Goal: Task Accomplishment & Management: Use online tool/utility

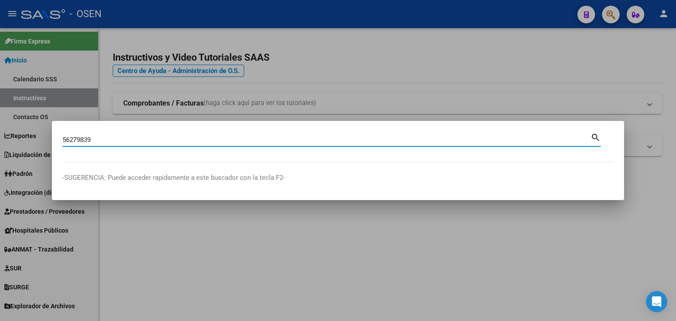
type input "56279839"
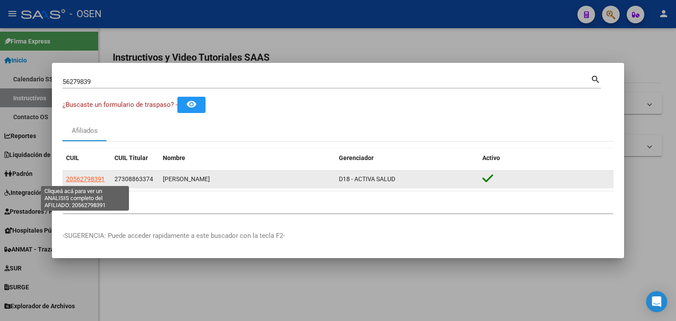
click at [84, 178] on span "20562798391" at bounding box center [85, 179] width 39 height 7
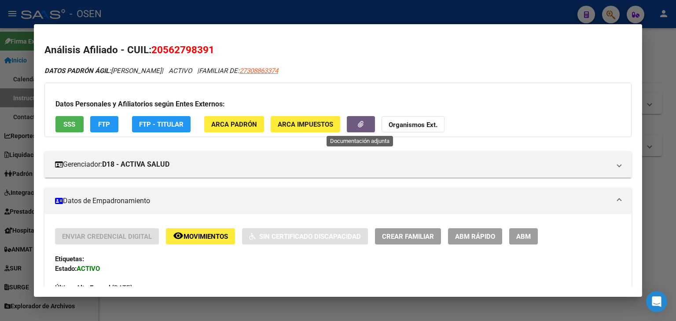
click at [356, 123] on button "button" at bounding box center [361, 124] width 28 height 16
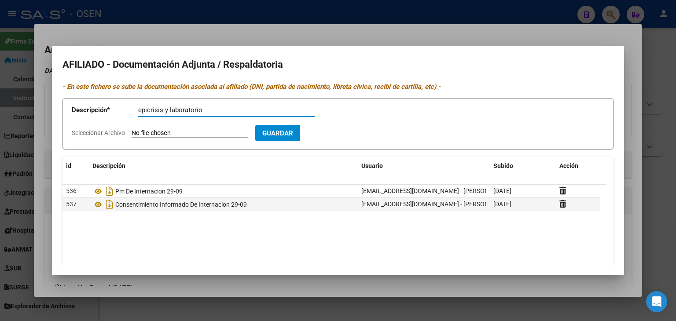
type input "epicrisis y laboratorio"
click at [132, 129] on input "Seleccionar Archivo" at bounding box center [190, 133] width 117 height 8
type input "C:\fakepath\reyaninafernndezdni30886337.zip"
click at [345, 127] on button "Guardar" at bounding box center [328, 133] width 45 height 16
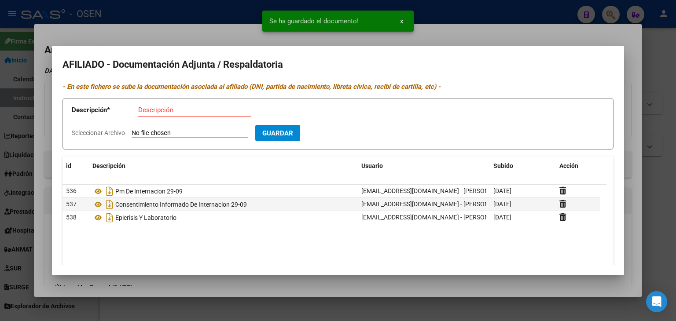
click at [669, 67] on div at bounding box center [338, 160] width 676 height 321
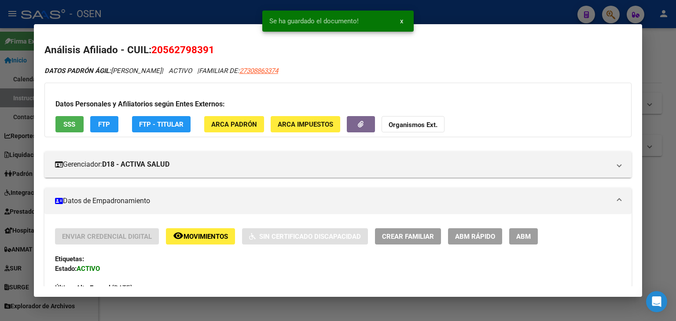
click at [452, 12] on div at bounding box center [338, 160] width 676 height 321
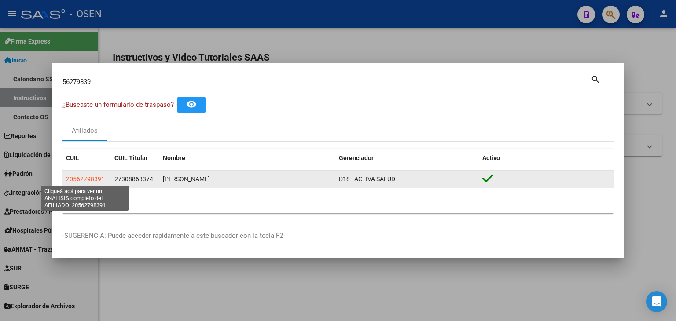
click at [91, 176] on span "20562798391" at bounding box center [85, 179] width 39 height 7
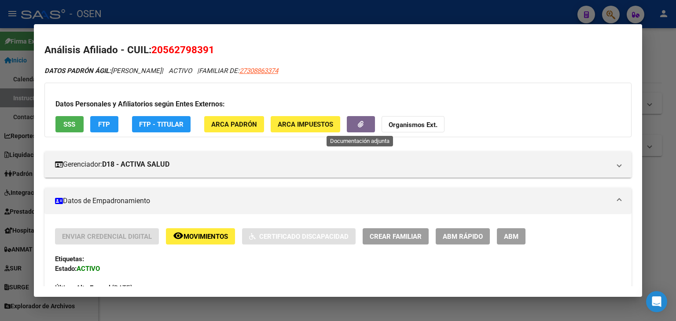
click at [363, 124] on icon "button" at bounding box center [361, 124] width 6 height 7
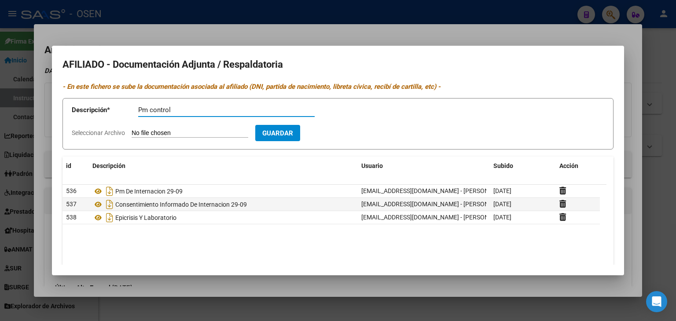
type input "Pm control"
click at [132, 129] on input "Seleccionar Archivo" at bounding box center [190, 133] width 117 height 8
type input "C:\fakepath\1000546360.jpg"
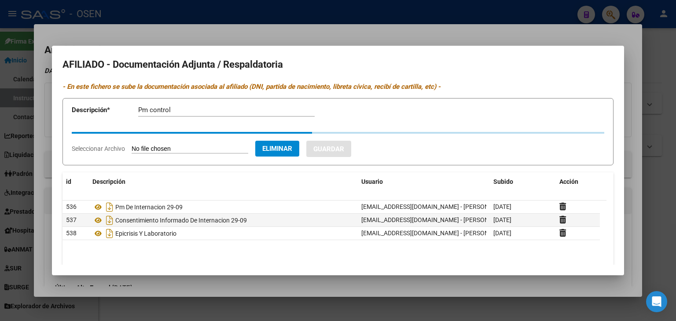
click at [199, 108] on input "Pm control" at bounding box center [226, 110] width 176 height 8
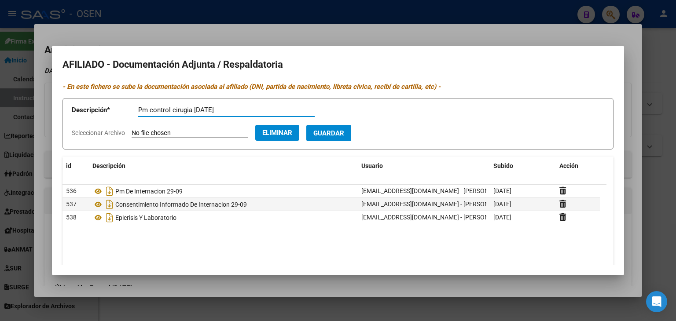
type input "Pm control cirugia 09-10-25"
click at [341, 136] on span "Guardar" at bounding box center [328, 133] width 31 height 8
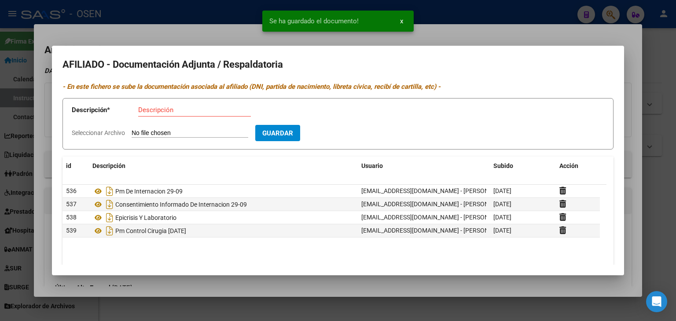
click at [192, 113] on input "Descripción" at bounding box center [194, 110] width 113 height 8
click at [184, 127] on form "Descripción * Descripción Seleccionar Archivo Guardar" at bounding box center [337, 123] width 551 height 51
click at [171, 132] on input "Seleccionar Archivo" at bounding box center [190, 133] width 117 height 8
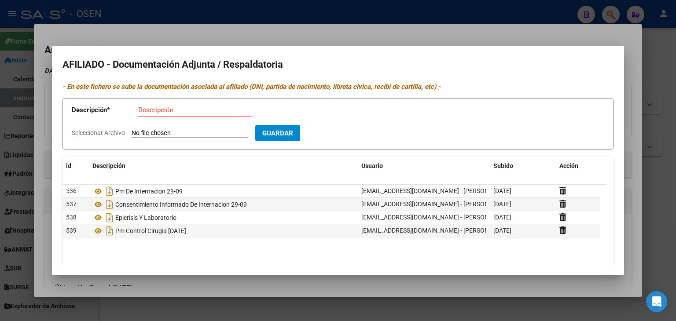
type input "C:\fakepath\1000546359.jpg"
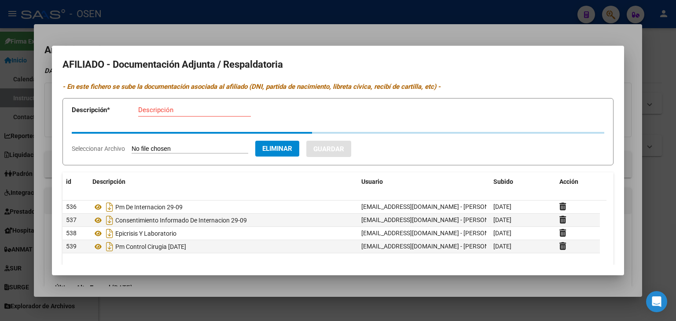
click at [172, 105] on div "Descripción" at bounding box center [194, 109] width 113 height 13
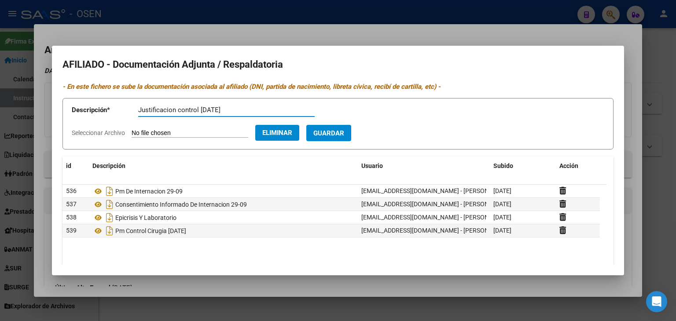
type input "Justificacion control 09-10-2025"
click at [334, 135] on span "Guardar" at bounding box center [328, 133] width 31 height 8
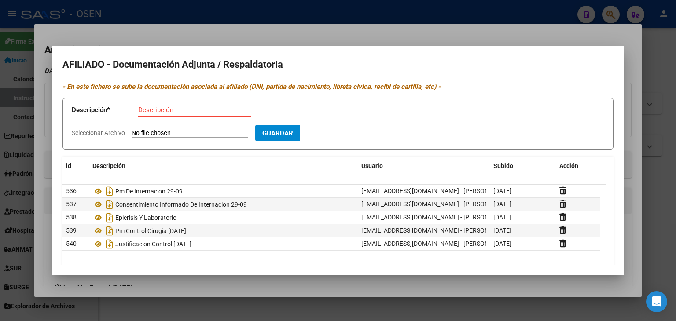
click at [398, 7] on div at bounding box center [338, 160] width 676 height 321
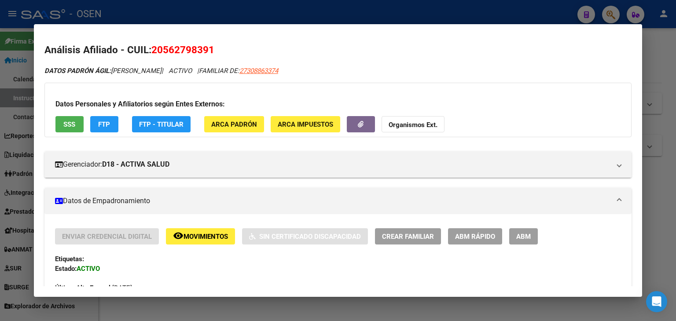
click at [398, 7] on div at bounding box center [338, 160] width 676 height 321
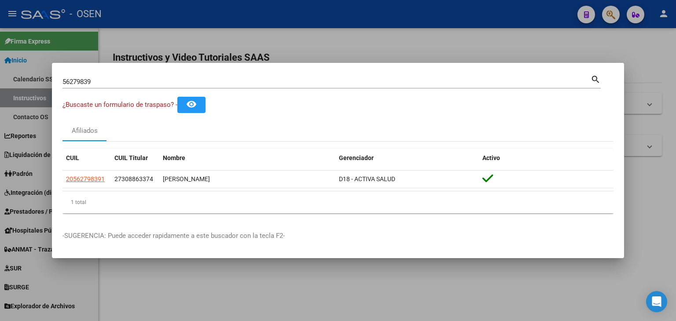
click at [397, 9] on div at bounding box center [338, 160] width 676 height 321
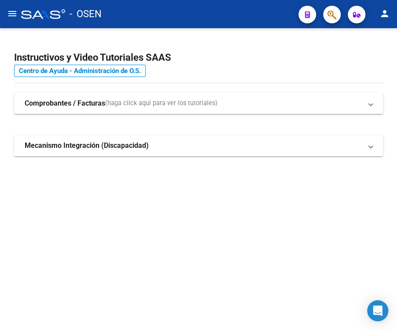
click at [8, 12] on mat-icon "menu" at bounding box center [12, 13] width 11 height 11
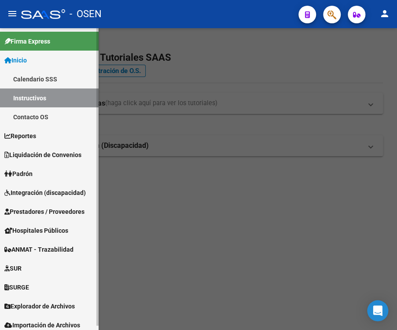
click at [37, 187] on link "Integración (discapacidad)" at bounding box center [49, 192] width 99 height 19
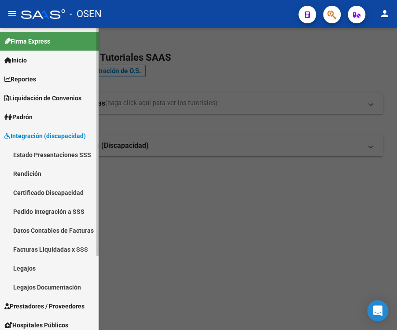
click at [50, 137] on span "Integración (discapacidad)" at bounding box center [44, 136] width 81 height 10
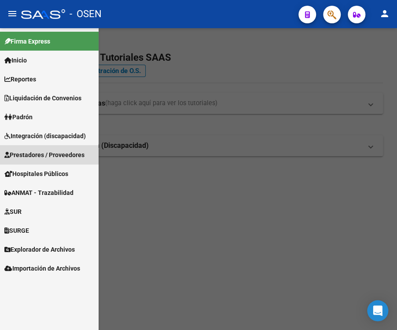
click at [39, 157] on span "Prestadores / Proveedores" at bounding box center [44, 155] width 80 height 10
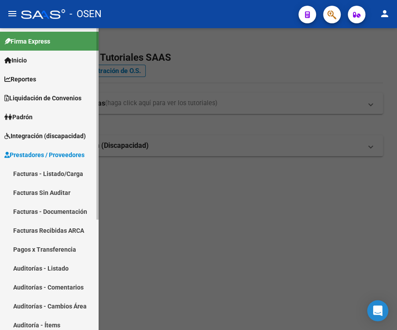
click at [42, 177] on link "Facturas - Listado/Carga" at bounding box center [49, 173] width 99 height 19
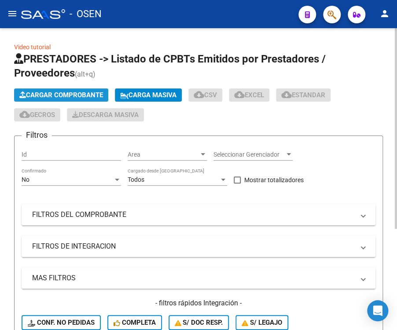
drag, startPoint x: 81, startPoint y: 93, endPoint x: 76, endPoint y: 93, distance: 4.8
click at [76, 93] on span "Cargar Comprobante" at bounding box center [61, 95] width 84 height 8
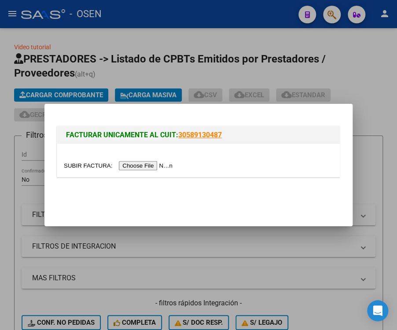
click at [137, 169] on input "file" at bounding box center [119, 165] width 111 height 9
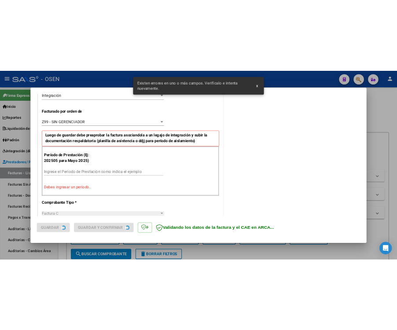
scroll to position [229, 0]
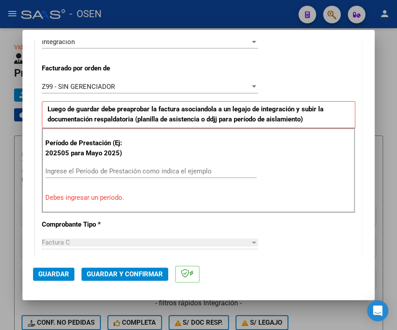
drag, startPoint x: 283, startPoint y: 179, endPoint x: 269, endPoint y: 170, distance: 16.8
click at [283, 178] on div "Período de Prestación (Ej: 202505 para Mayo 2025) Ingrese el Período de Prestac…" at bounding box center [198, 170] width 313 height 84
click at [169, 175] on div "Ingrese el Período de Prestación como indica el ejemplo" at bounding box center [150, 171] width 211 height 13
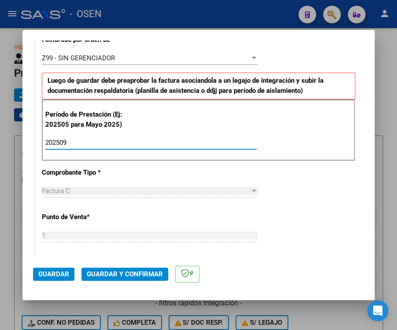
scroll to position [317, 0]
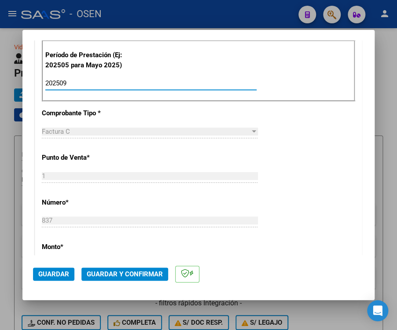
type input "202509"
click at [55, 275] on span "Guardar" at bounding box center [53, 274] width 31 height 8
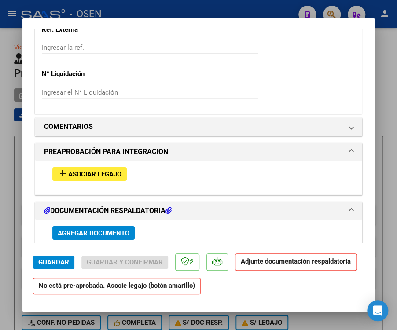
scroll to position [792, 0]
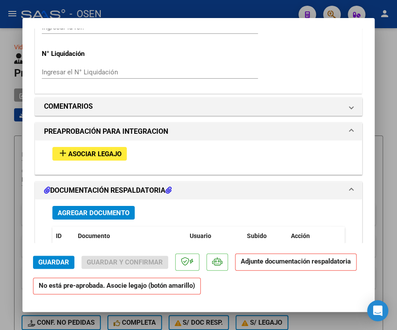
click at [101, 154] on span "Asociar Legajo" at bounding box center [94, 154] width 53 height 8
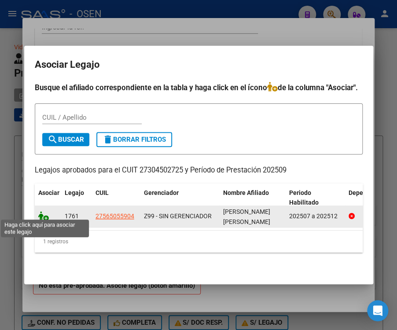
click at [41, 213] on icon at bounding box center [43, 216] width 11 height 10
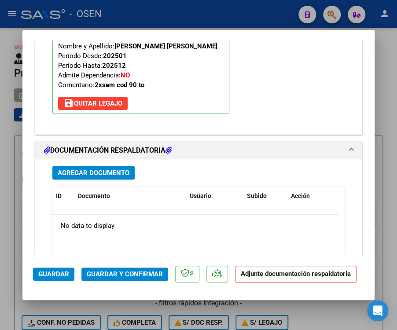
scroll to position [1035, 0]
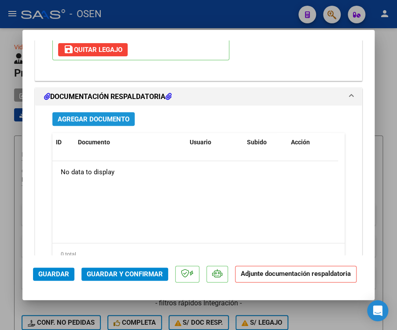
click at [104, 115] on span "Agregar Documento" at bounding box center [94, 119] width 72 height 8
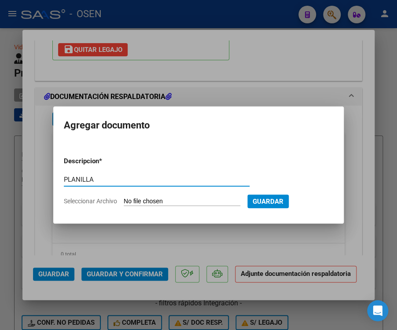
type input "PLANILLA"
click at [124, 198] on input "Seleccionar Archivo" at bounding box center [182, 202] width 117 height 8
type input "C:\fakepath\asistencia ASTRID BULACIO.pdf"
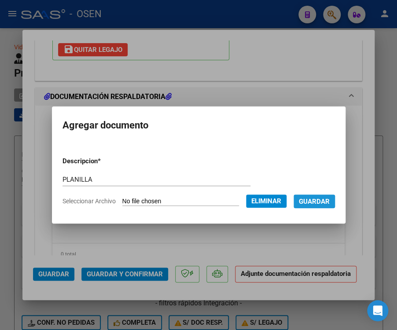
drag, startPoint x: 330, startPoint y: 202, endPoint x: 269, endPoint y: 213, distance: 62.2
click at [330, 202] on span "Guardar" at bounding box center [314, 202] width 31 height 8
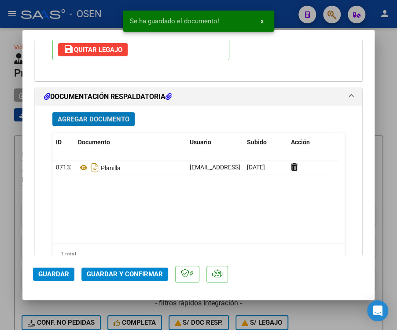
click at [43, 275] on span "Guardar" at bounding box center [53, 274] width 31 height 8
click at [6, 252] on div at bounding box center [198, 165] width 397 height 330
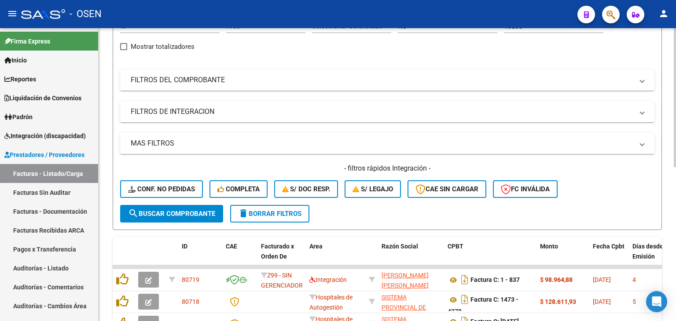
scroll to position [0, 0]
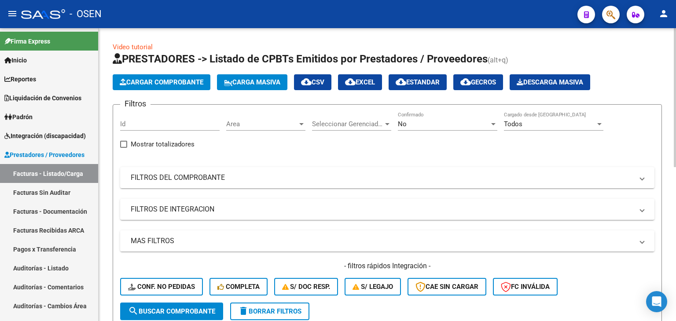
click at [162, 88] on button "Cargar Comprobante" at bounding box center [162, 82] width 98 height 16
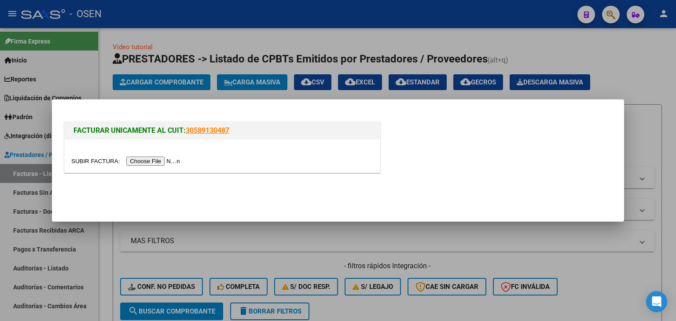
click at [148, 162] on input "file" at bounding box center [126, 161] width 111 height 9
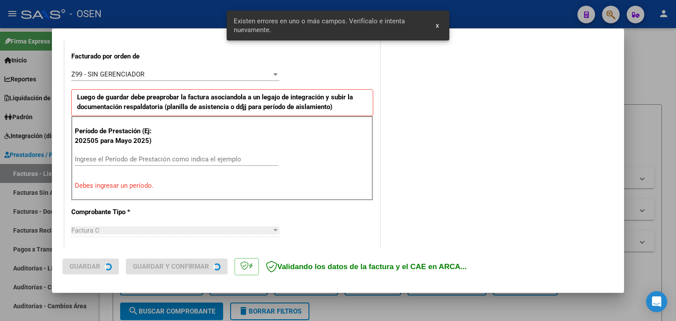
scroll to position [246, 0]
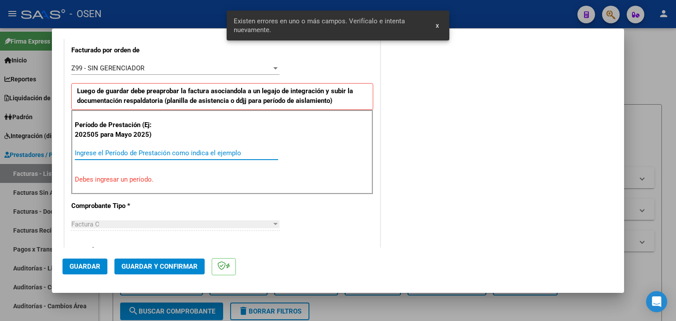
click at [127, 155] on input "Ingrese el Período de Prestación como indica el ejemplo" at bounding box center [176, 153] width 203 height 8
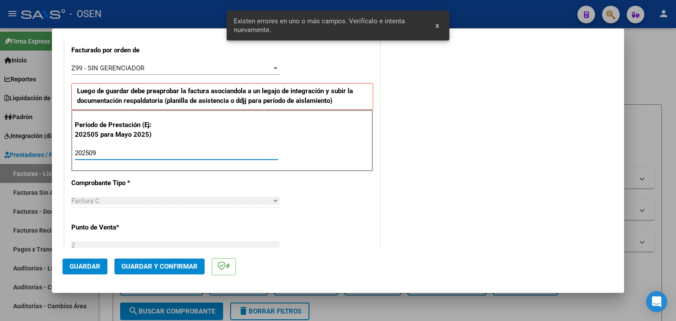
type input "202509"
click at [93, 266] on span "Guardar" at bounding box center [85, 267] width 31 height 8
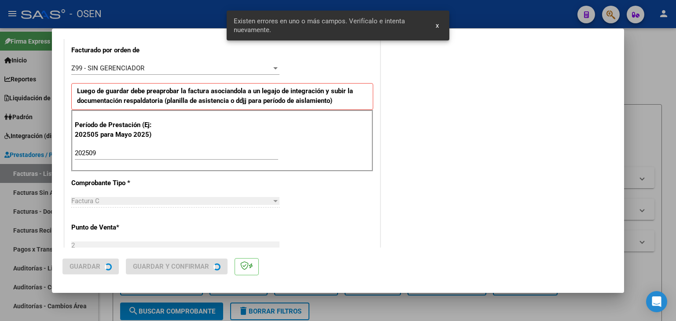
scroll to position [0, 0]
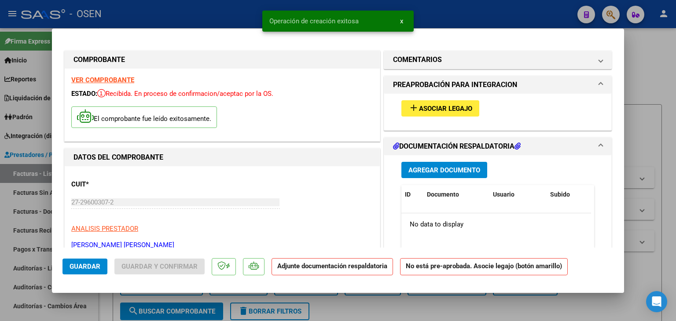
click at [419, 106] on span "Asociar Legajo" at bounding box center [445, 109] width 53 height 8
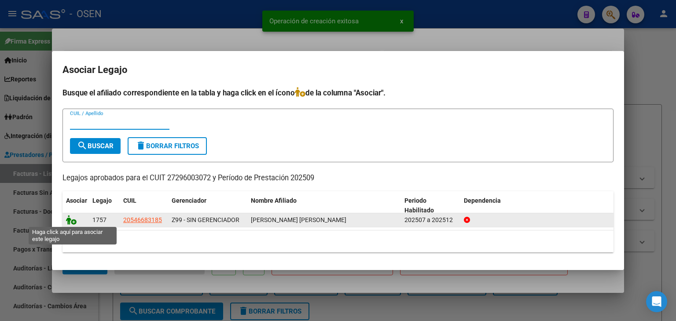
click at [70, 217] on icon at bounding box center [71, 220] width 11 height 10
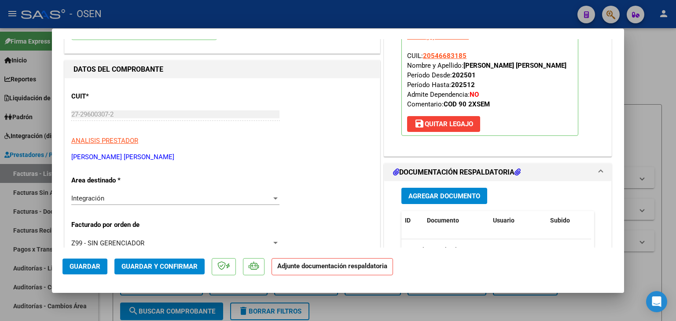
scroll to position [176, 0]
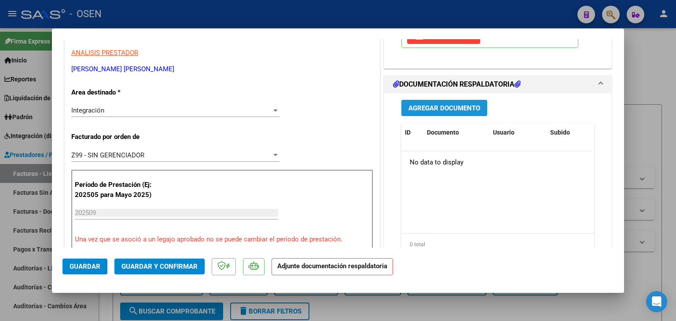
click at [437, 111] on span "Agregar Documento" at bounding box center [444, 108] width 72 height 8
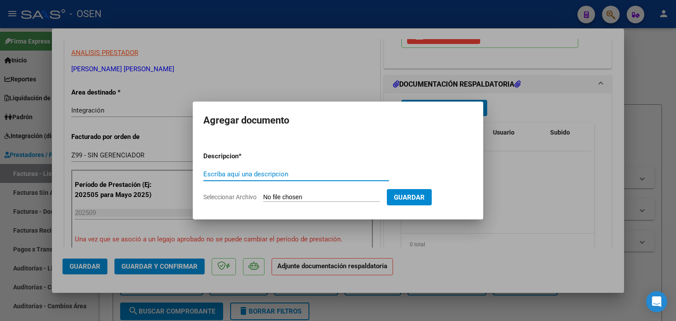
type input "L"
type input "PLANILLA"
click at [263, 194] on input "Seleccionar Archivo" at bounding box center [321, 198] width 117 height 8
type input "C:\fakepath\Asistencia Nehemias Septiembre .pdf"
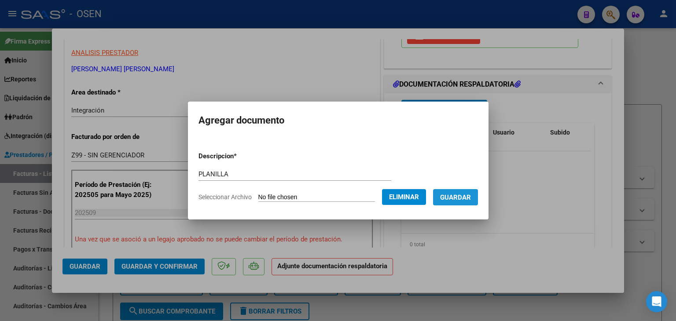
drag, startPoint x: 473, startPoint y: 196, endPoint x: 440, endPoint y: 197, distance: 32.6
click at [471, 196] on span "Guardar" at bounding box center [455, 198] width 31 height 8
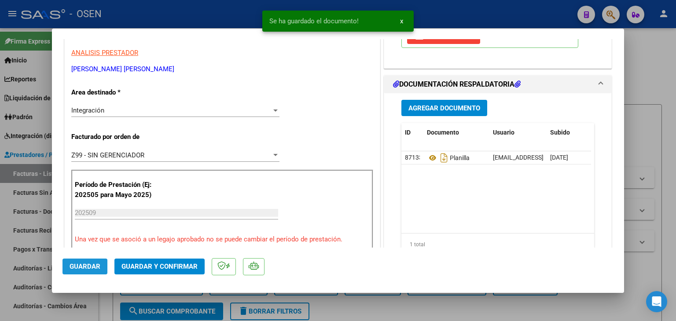
drag, startPoint x: 81, startPoint y: 269, endPoint x: 86, endPoint y: 271, distance: 5.2
click at [81, 268] on span "Guardar" at bounding box center [85, 267] width 31 height 8
click at [106, 307] on div at bounding box center [338, 160] width 676 height 321
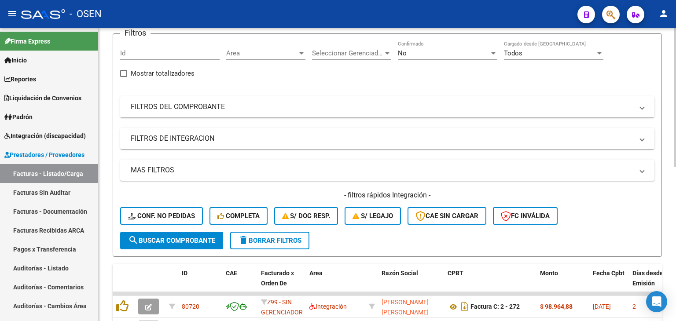
scroll to position [0, 0]
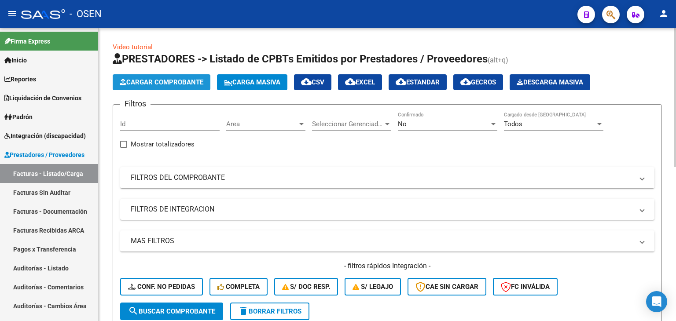
click at [178, 83] on span "Cargar Comprobante" at bounding box center [162, 82] width 84 height 8
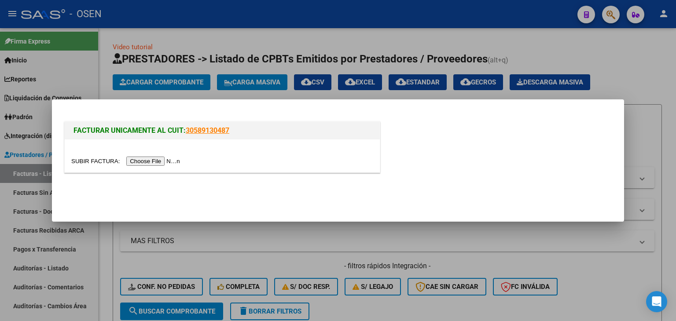
click at [154, 164] on input "file" at bounding box center [126, 161] width 111 height 9
click at [565, 48] on div at bounding box center [338, 160] width 676 height 321
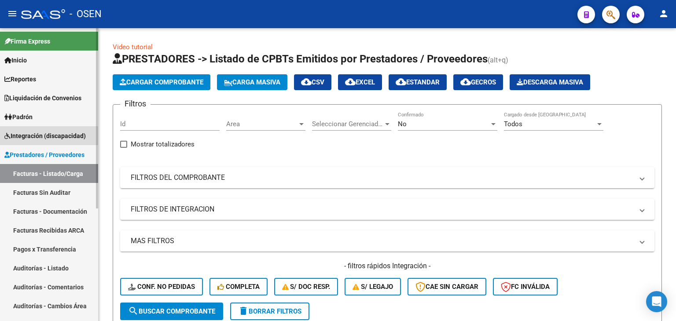
click at [36, 140] on span "Integración (discapacidad)" at bounding box center [44, 136] width 81 height 10
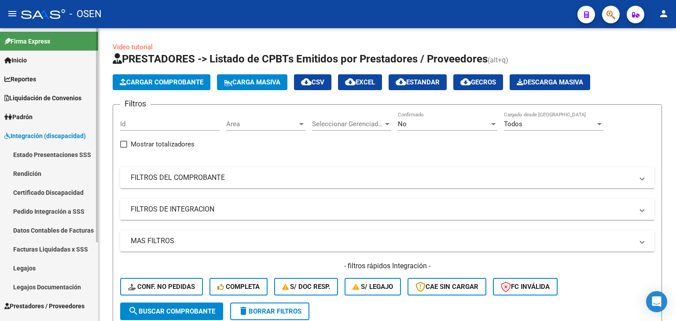
click at [23, 271] on link "Legajos" at bounding box center [49, 268] width 98 height 19
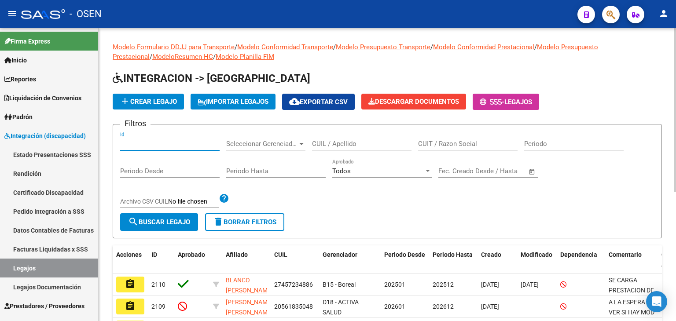
click at [147, 143] on input "Id" at bounding box center [169, 144] width 99 height 8
paste input "2088"
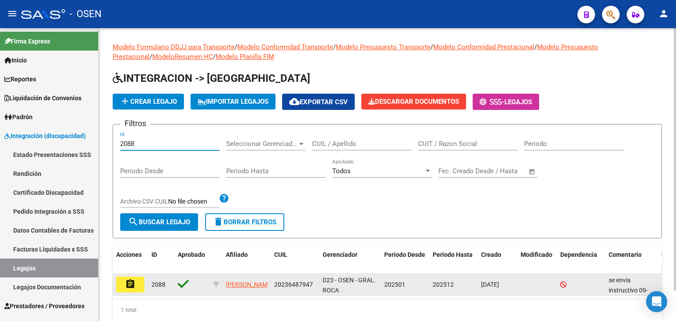
type input "2088"
click at [128, 289] on button "assignment" at bounding box center [130, 285] width 28 height 16
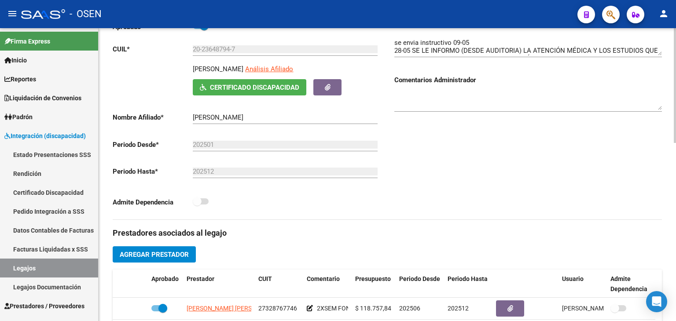
scroll to position [264, 0]
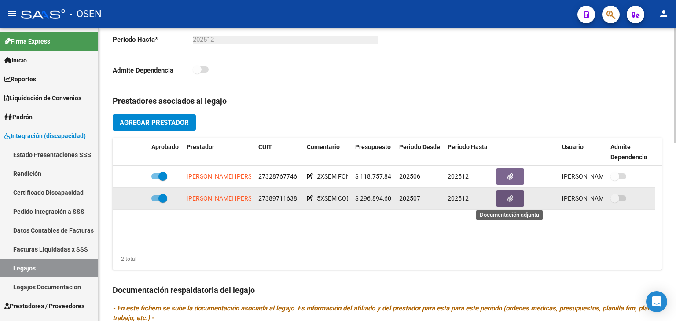
click at [512, 203] on button "button" at bounding box center [510, 199] width 28 height 16
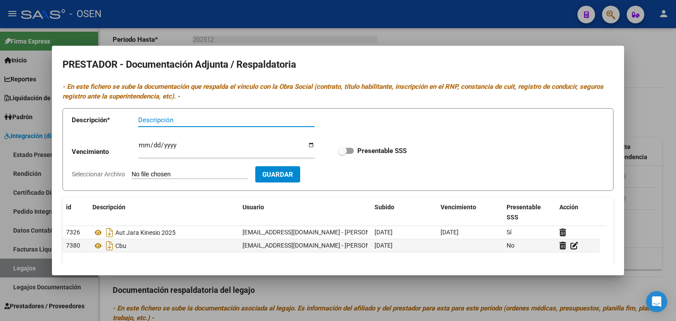
scroll to position [44, 0]
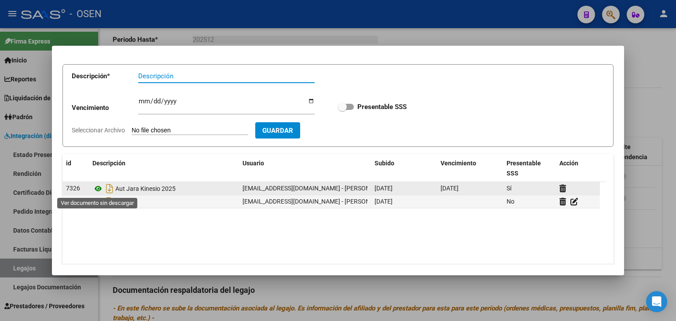
click at [93, 190] on icon at bounding box center [97, 189] width 11 height 11
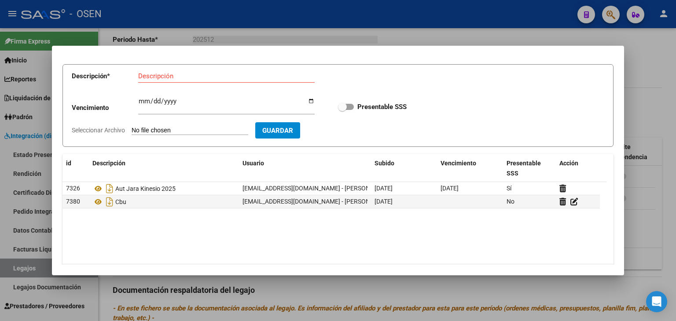
click at [356, 11] on div at bounding box center [338, 160] width 676 height 321
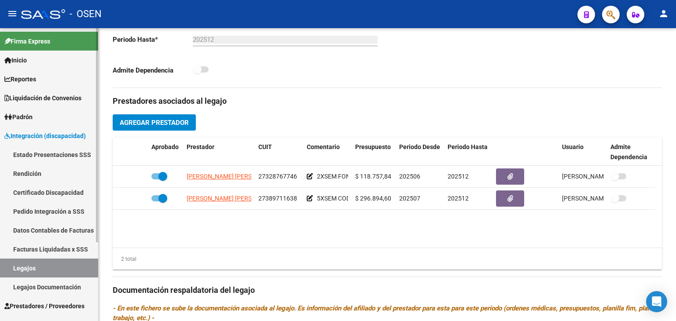
click at [34, 132] on span "Integración (discapacidad)" at bounding box center [44, 136] width 81 height 10
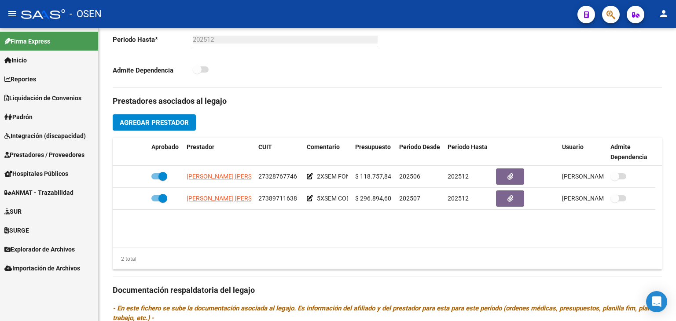
click at [28, 149] on link "Prestadores / Proveedores" at bounding box center [49, 154] width 98 height 19
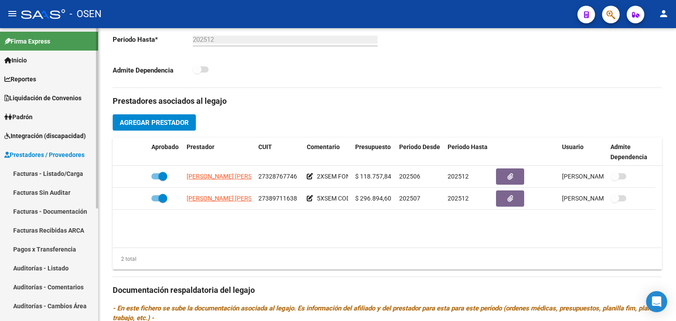
click at [29, 174] on link "Facturas - Listado/Carga" at bounding box center [49, 173] width 98 height 19
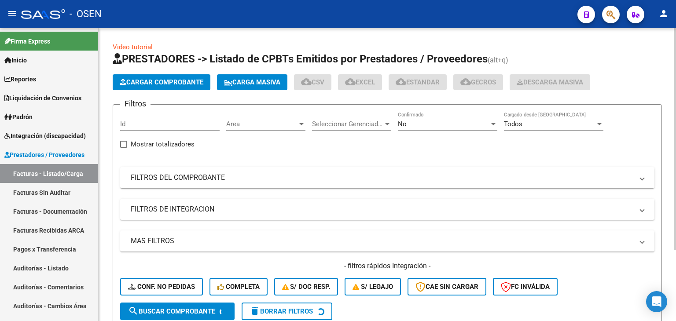
click at [145, 81] on span "Cargar Comprobante" at bounding box center [162, 82] width 84 height 8
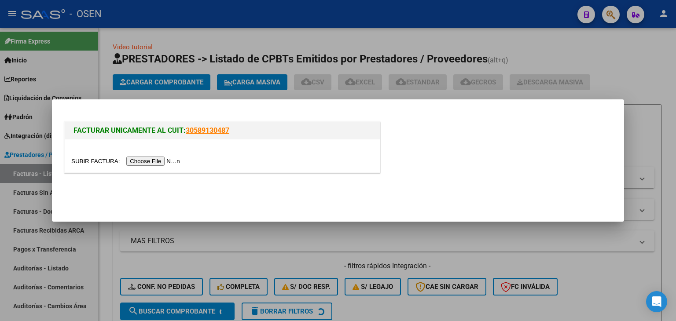
click at [151, 166] on input "file" at bounding box center [126, 161] width 111 height 9
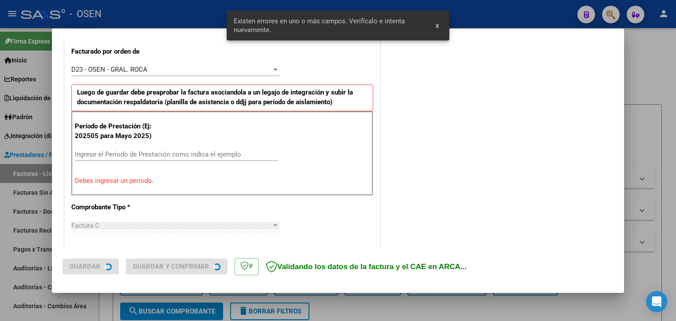
scroll to position [246, 0]
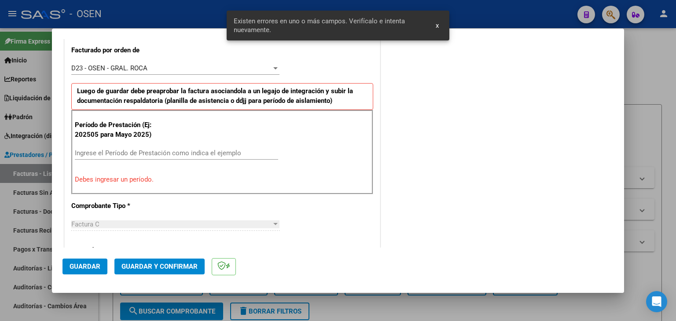
click at [144, 151] on input "Ingrese el Período de Prestación como indica el ejemplo" at bounding box center [176, 153] width 203 height 8
click at [78, 267] on span "Guardar" at bounding box center [85, 267] width 31 height 8
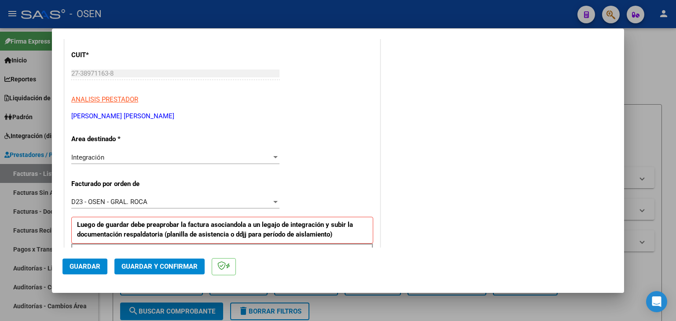
scroll to position [176, 0]
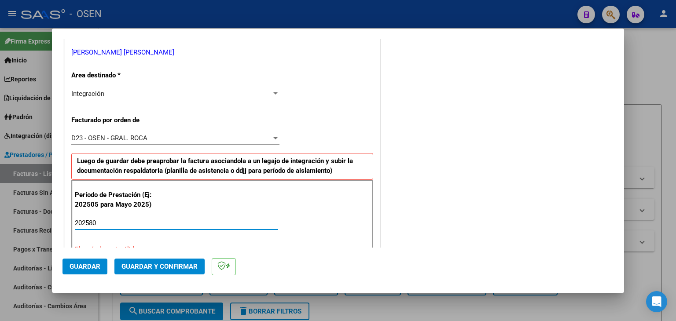
drag, startPoint x: 106, startPoint y: 220, endPoint x: 48, endPoint y: 220, distance: 57.7
click at [53, 222] on mat-dialog-content "COMPROBANTE VER COMPROBANTE El comprobante fue leído exitosamente. DATOS DEL CO…" at bounding box center [338, 143] width 572 height 209
type input "202508"
click at [86, 266] on span "Guardar" at bounding box center [85, 267] width 31 height 8
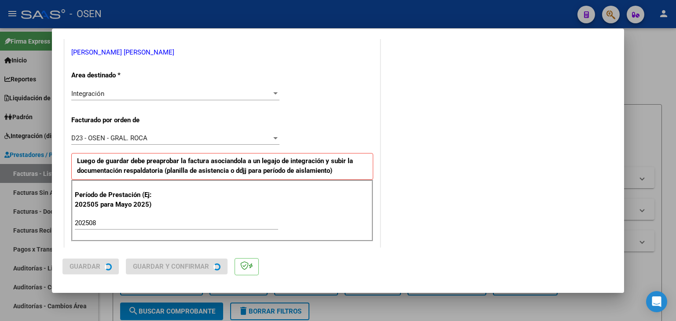
scroll to position [0, 0]
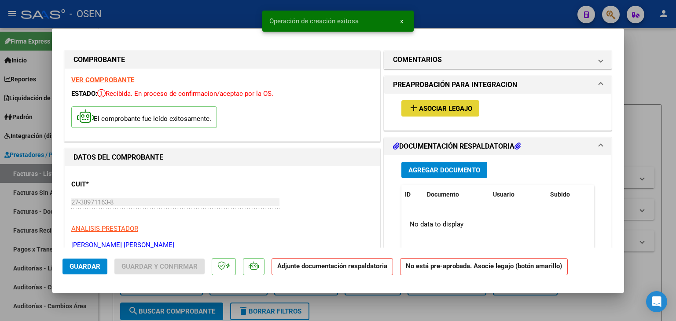
click at [428, 111] on span "Asociar Legajo" at bounding box center [445, 109] width 53 height 8
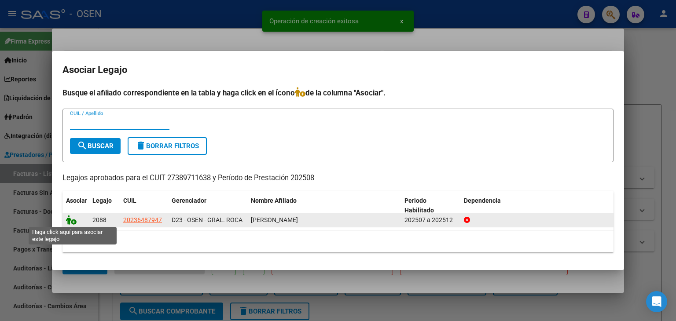
click at [75, 219] on icon at bounding box center [71, 220] width 11 height 10
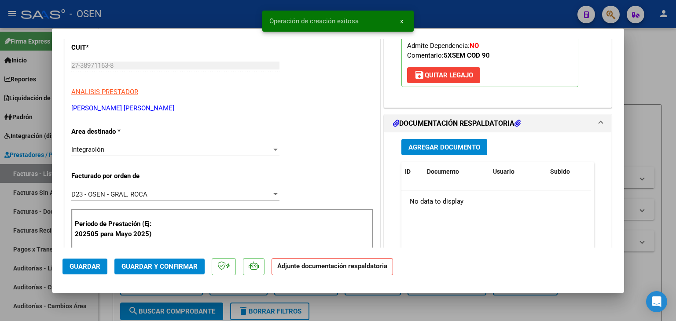
scroll to position [220, 0]
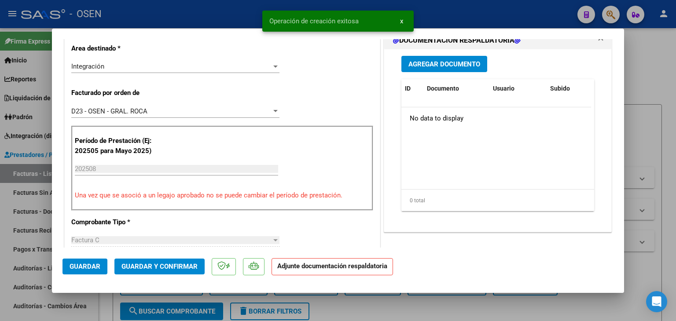
click at [443, 67] on span "Agregar Documento" at bounding box center [444, 64] width 72 height 8
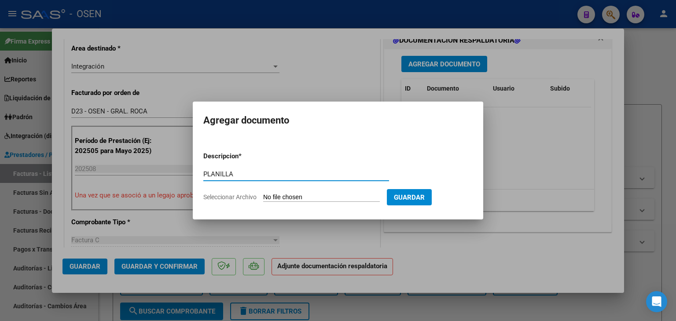
type input "PLANILLA"
click at [263, 194] on input "Seleccionar Archivo" at bounding box center [321, 198] width 117 height 8
type input "C:\fakepath\agosto 2025 javier gustavo jara.pdf"
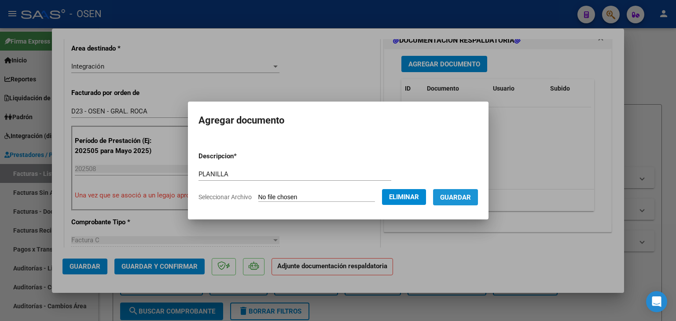
click at [468, 201] on span "Guardar" at bounding box center [455, 198] width 31 height 8
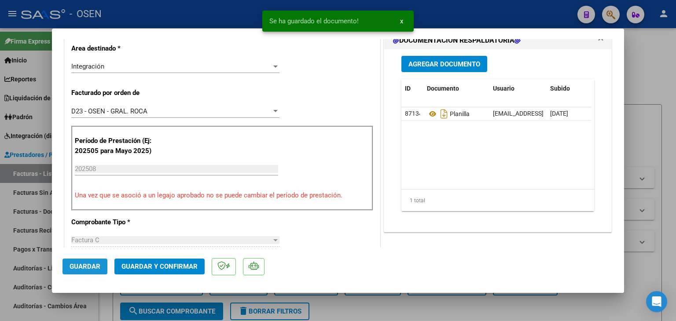
click at [75, 269] on span "Guardar" at bounding box center [85, 267] width 31 height 8
click at [106, 314] on div at bounding box center [338, 160] width 676 height 321
type input "$ 0,00"
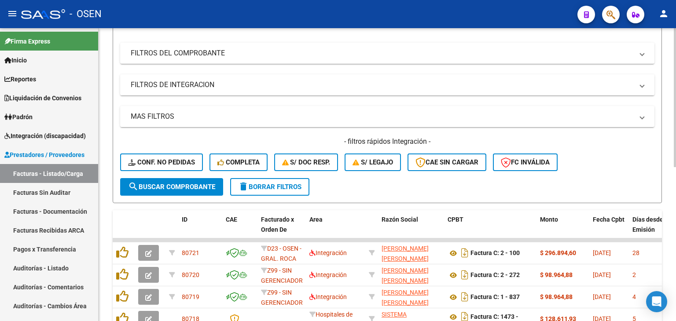
scroll to position [0, 0]
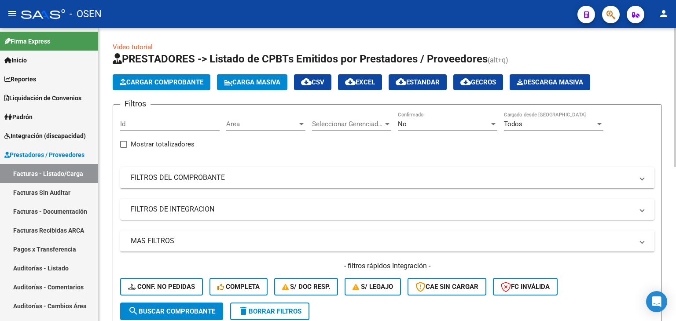
click at [151, 80] on span "Cargar Comprobante" at bounding box center [162, 82] width 84 height 8
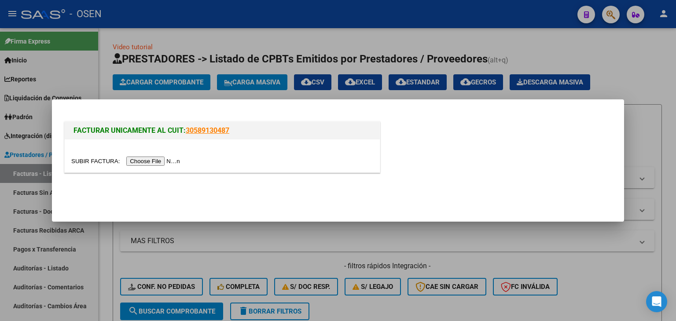
click at [158, 164] on input "file" at bounding box center [126, 161] width 111 height 9
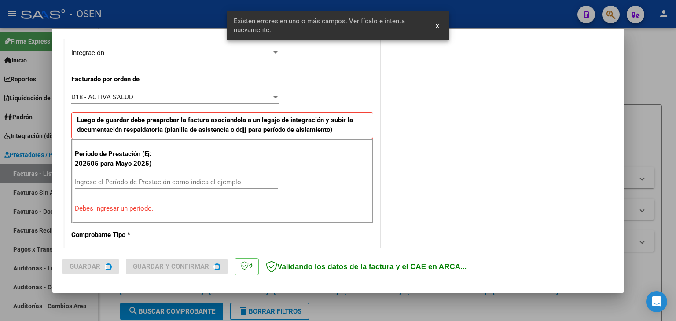
scroll to position [246, 0]
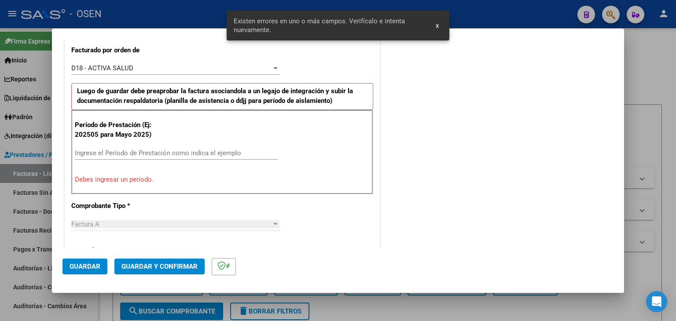
click at [115, 153] on input "Ingrese el Período de Prestación como indica el ejemplo" at bounding box center [176, 153] width 203 height 8
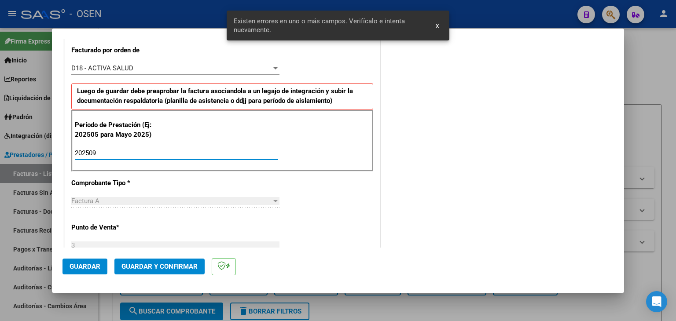
type input "202509"
click at [89, 264] on span "Guardar" at bounding box center [85, 267] width 31 height 8
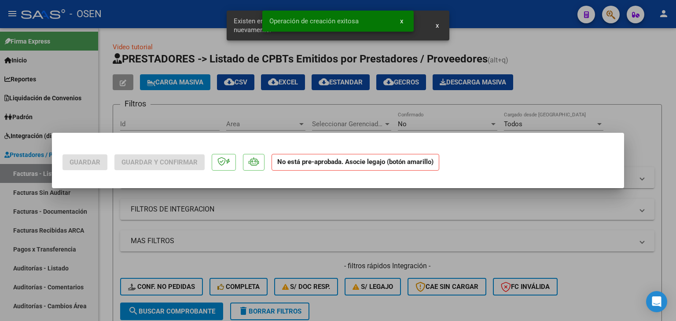
scroll to position [0, 0]
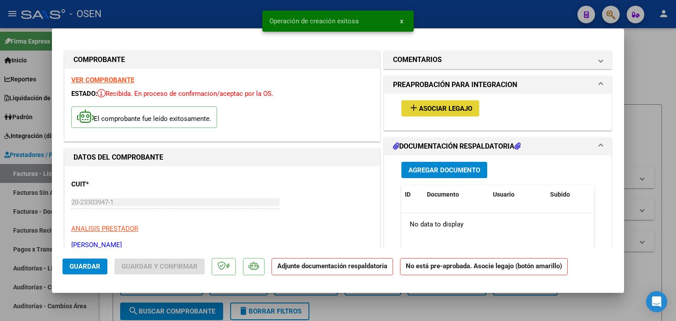
click at [435, 103] on button "add Asociar Legajo" at bounding box center [440, 108] width 78 height 16
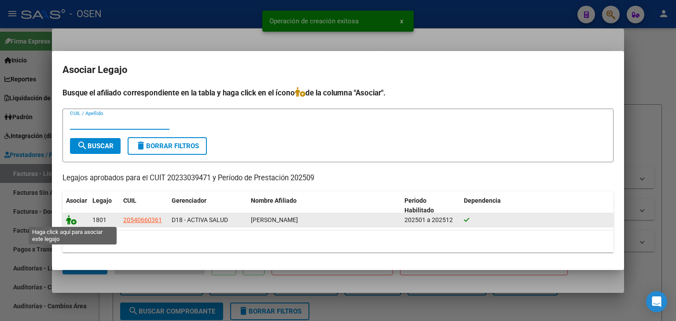
click at [72, 222] on icon at bounding box center [71, 220] width 11 height 10
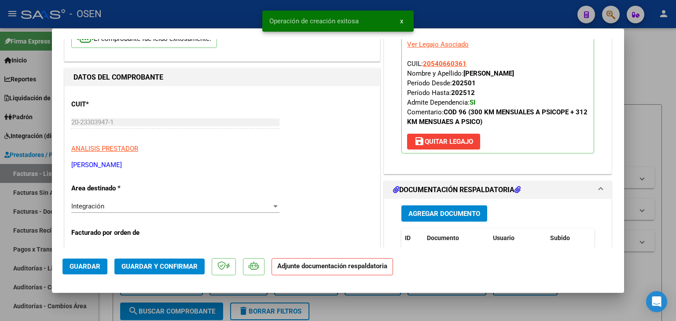
scroll to position [88, 0]
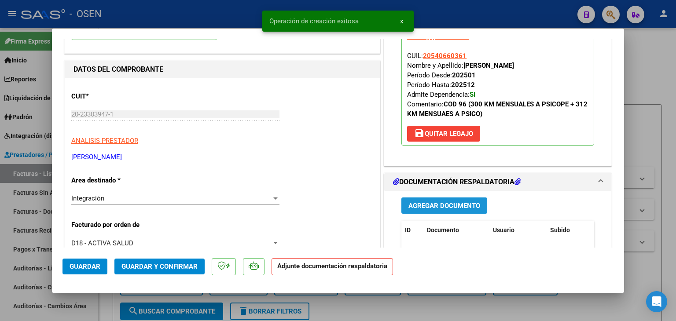
click at [447, 200] on button "Agregar Documento" at bounding box center [444, 206] width 86 height 16
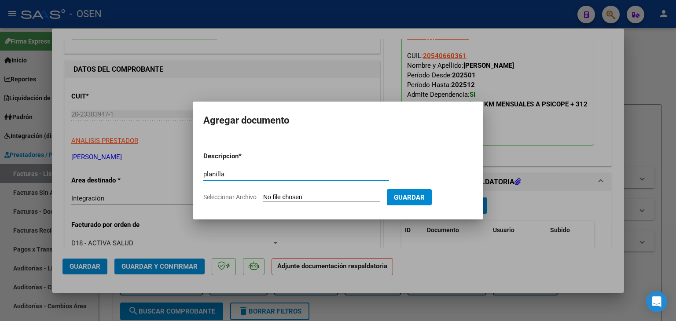
type input "planilla"
click at [263, 194] on input "Seleccionar Archivo" at bounding box center [321, 198] width 117 height 8
type input "C:\fakepath\CHANORRO asist BVD BS AS 09 2025.pdf"
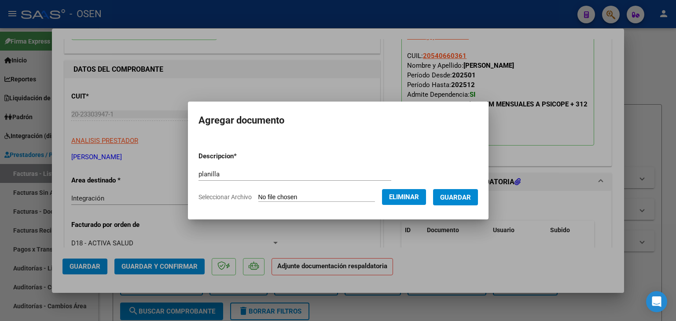
click at [461, 196] on span "Guardar" at bounding box center [455, 198] width 31 height 8
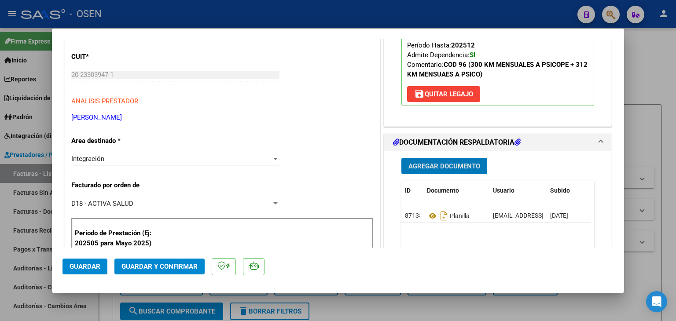
scroll to position [0, 0]
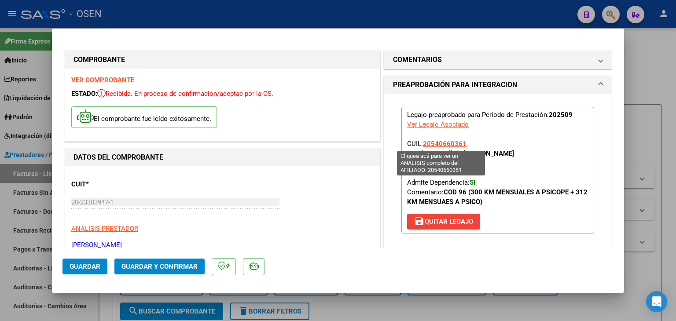
click at [442, 143] on span "20540660361" at bounding box center [445, 144] width 44 height 8
type textarea "20540660361"
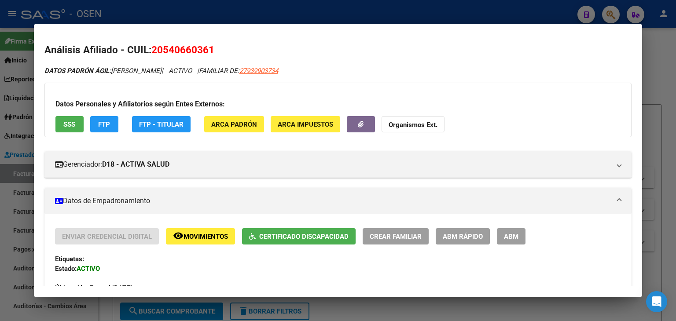
click at [303, 12] on div at bounding box center [338, 160] width 676 height 321
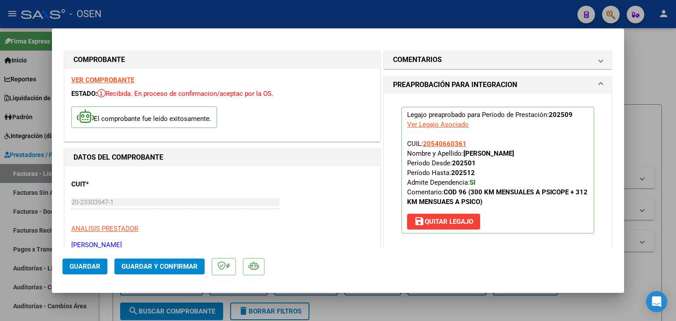
click at [93, 266] on span "Guardar" at bounding box center [85, 267] width 31 height 8
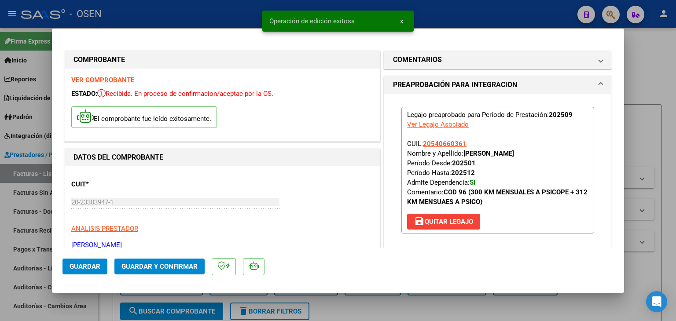
click at [109, 299] on div at bounding box center [338, 160] width 676 height 321
type input "$ 0,00"
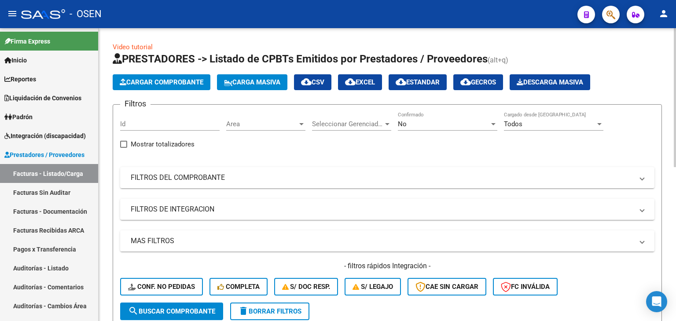
click at [154, 84] on span "Cargar Comprobante" at bounding box center [162, 82] width 84 height 8
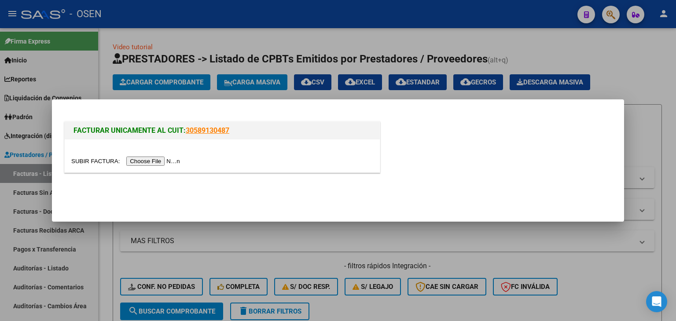
click at [164, 158] on input "file" at bounding box center [126, 161] width 111 height 9
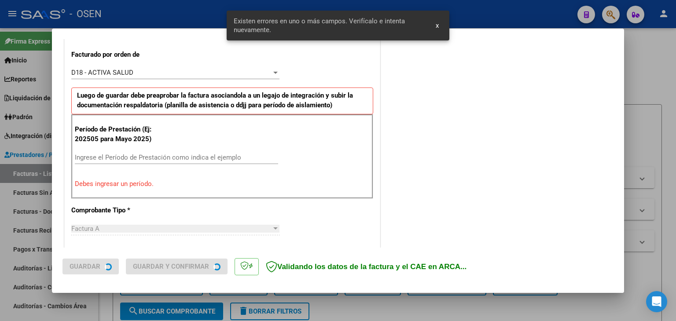
scroll to position [246, 0]
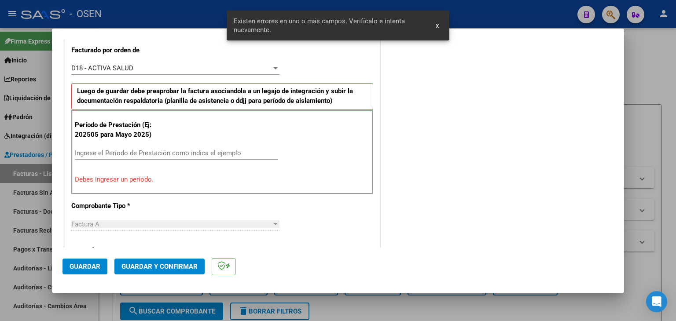
click at [158, 151] on input "Ingrese el Período de Prestación como indica el ejemplo" at bounding box center [176, 153] width 203 height 8
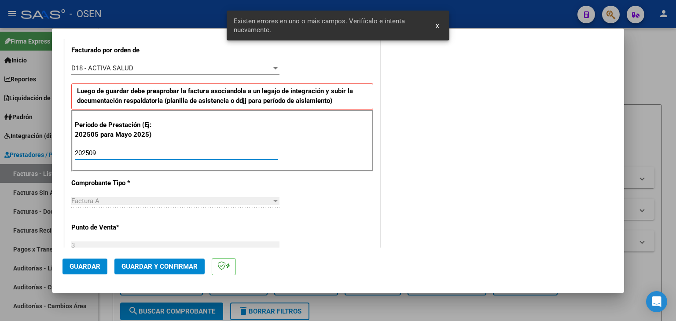
type input "202509"
click at [95, 268] on span "Guardar" at bounding box center [85, 267] width 31 height 8
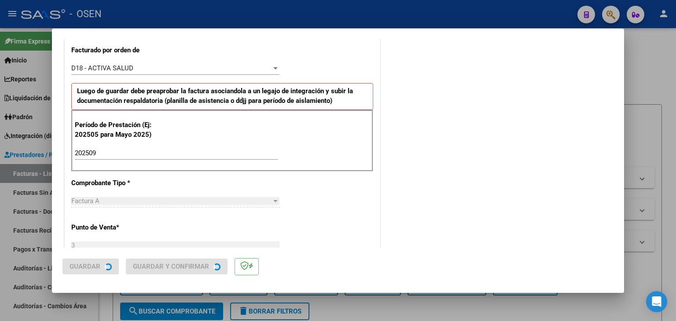
scroll to position [0, 0]
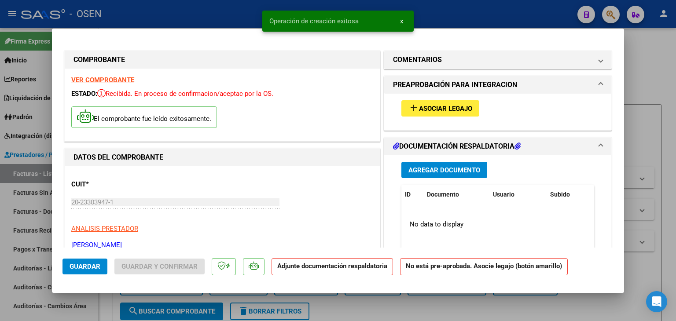
click at [428, 113] on button "add Asociar Legajo" at bounding box center [440, 108] width 78 height 16
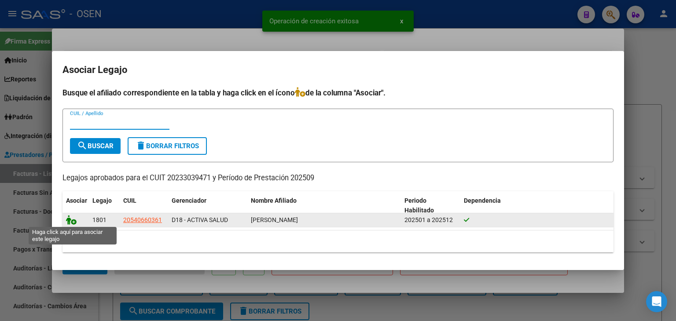
click at [70, 220] on icon at bounding box center [71, 220] width 11 height 10
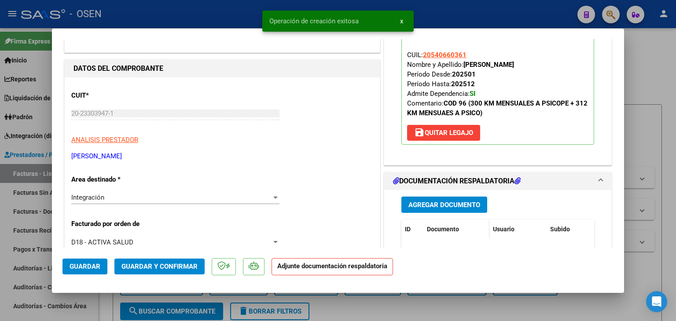
scroll to position [176, 0]
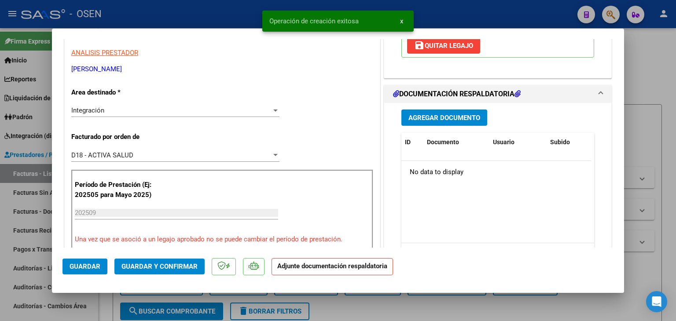
click at [442, 122] on button "Agregar Documento" at bounding box center [444, 118] width 86 height 16
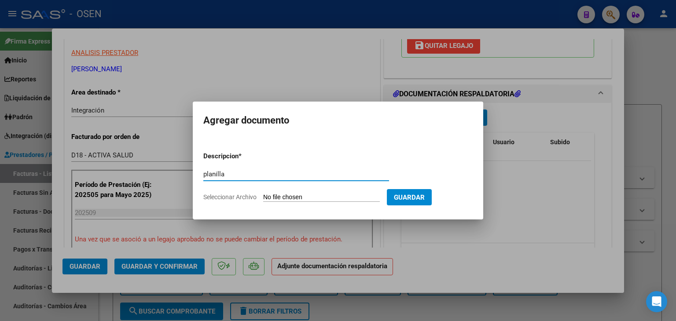
type input "planilla"
click at [263, 194] on input "Seleccionar Archivo" at bounding box center [321, 198] width 117 height 8
type input "C:\fakepath\CHANORRO asist robert 09 2025.pdf"
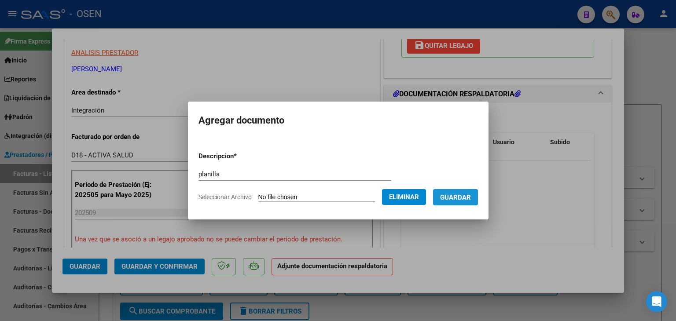
click at [459, 198] on span "Guardar" at bounding box center [455, 198] width 31 height 8
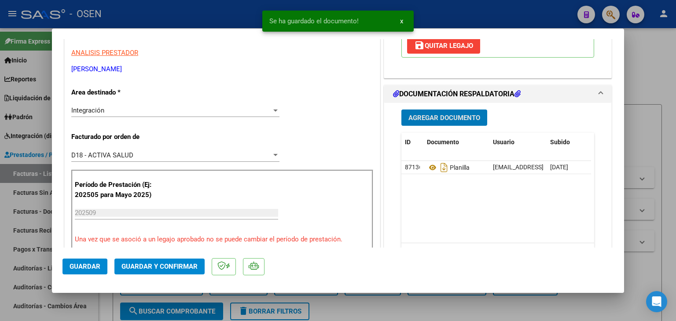
click at [81, 272] on button "Guardar" at bounding box center [84, 267] width 45 height 16
click at [104, 312] on div at bounding box center [338, 160] width 676 height 321
type input "$ 0,00"
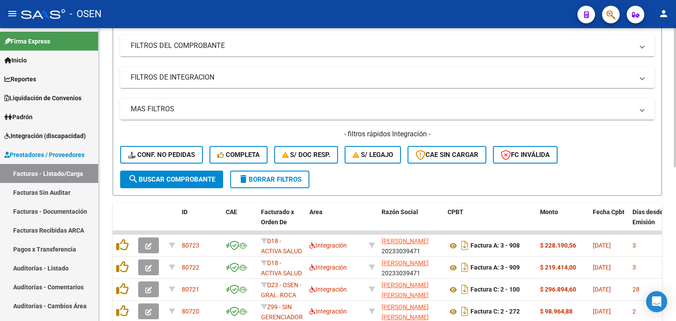
scroll to position [0, 0]
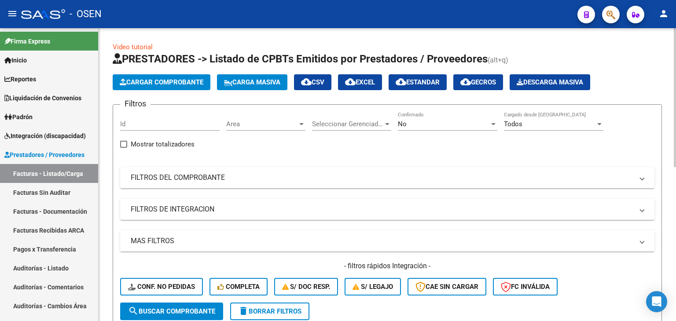
click at [174, 84] on span "Cargar Comprobante" at bounding box center [162, 82] width 84 height 8
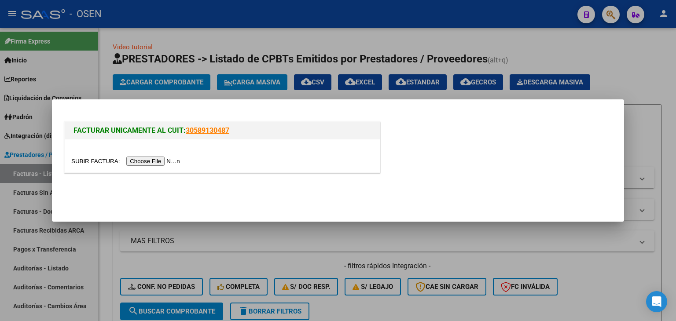
click at [167, 161] on input "file" at bounding box center [126, 161] width 111 height 9
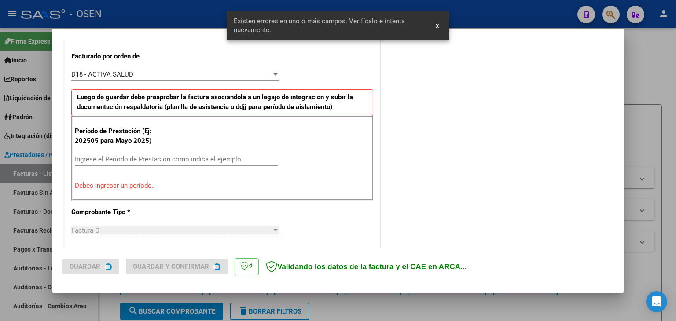
scroll to position [246, 0]
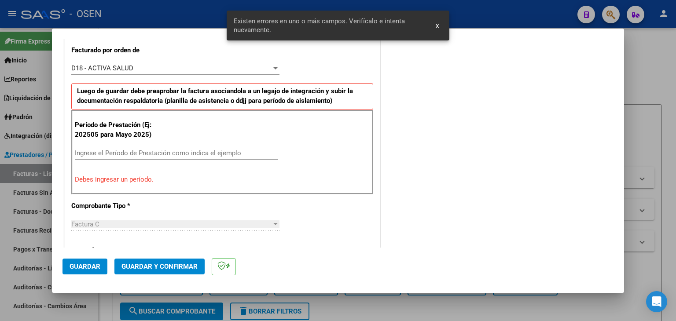
click at [171, 154] on input "Ingrese el Período de Prestación como indica el ejemplo" at bounding box center [176, 153] width 203 height 8
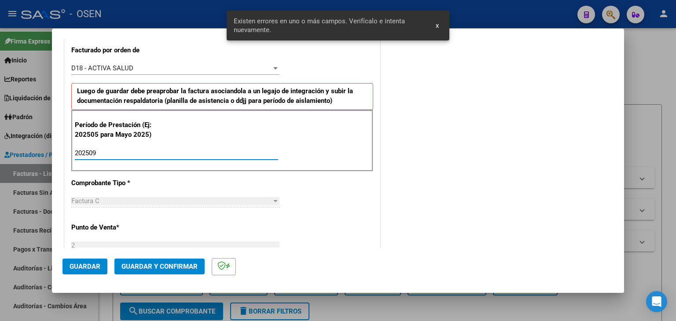
type input "202509"
click at [86, 265] on span "Guardar" at bounding box center [85, 267] width 31 height 8
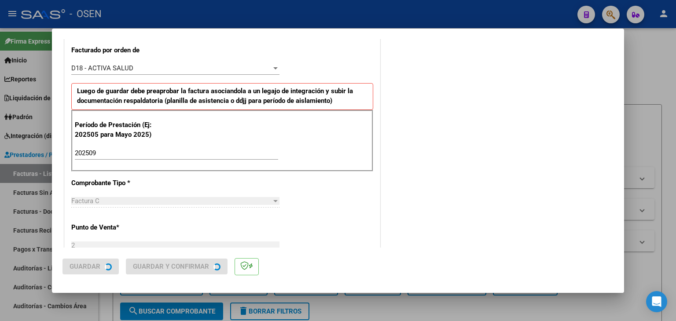
scroll to position [0, 0]
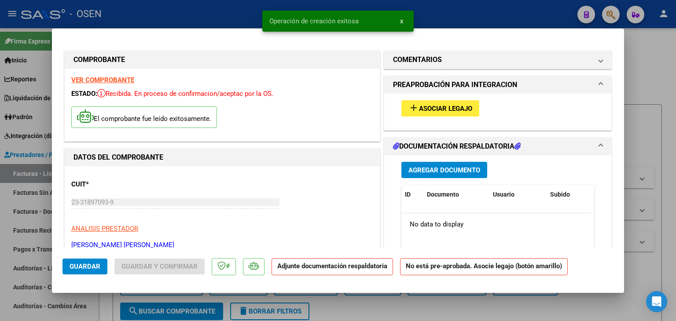
click at [451, 114] on button "add Asociar Legajo" at bounding box center [440, 108] width 78 height 16
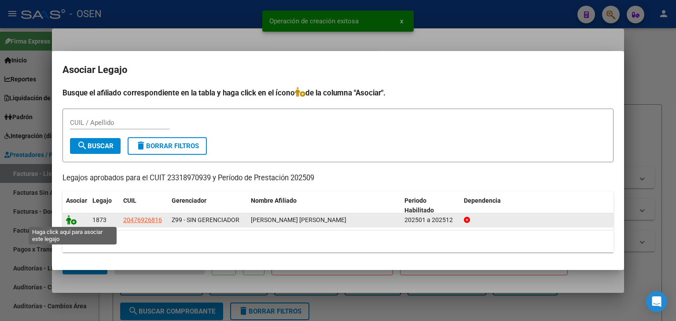
click at [70, 221] on icon at bounding box center [71, 220] width 11 height 10
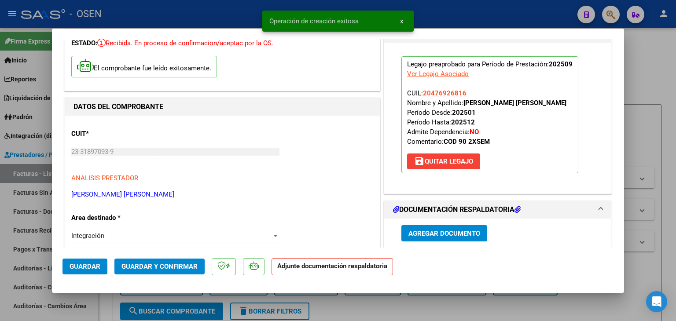
scroll to position [132, 0]
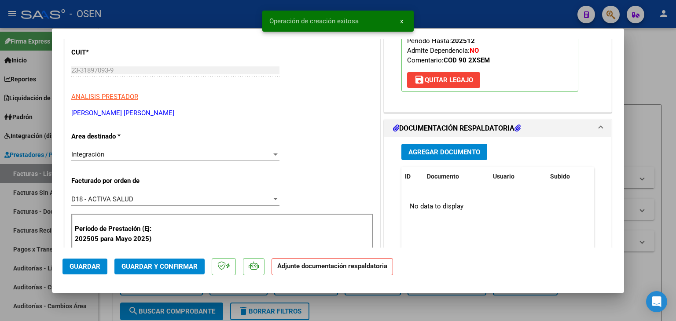
click at [437, 154] on span "Agregar Documento" at bounding box center [444, 152] width 72 height 8
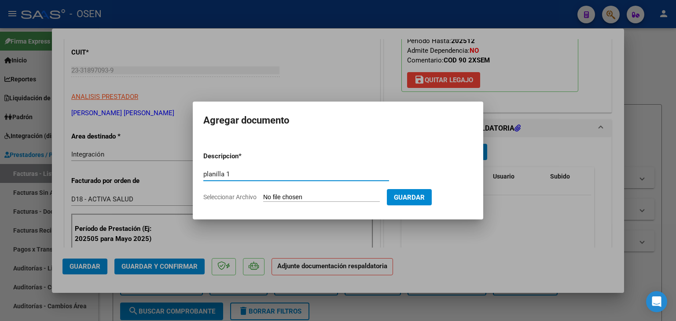
type input "planilla 1"
click at [263, 194] on input "Seleccionar Archivo" at bounding box center [321, 198] width 117 height 8
type input "C:\fakepath\DDJJ1.pdf"
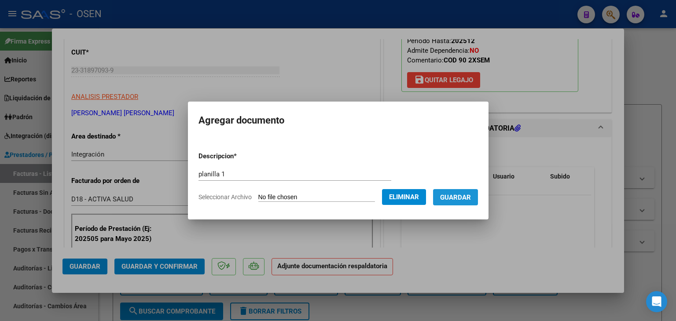
click at [473, 203] on button "Guardar" at bounding box center [455, 197] width 45 height 16
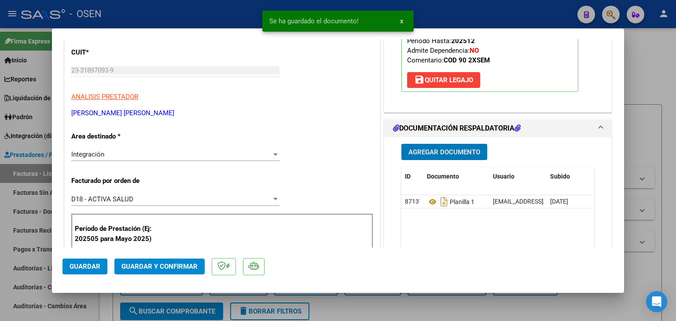
click at [445, 153] on span "Agregar Documento" at bounding box center [444, 152] width 72 height 8
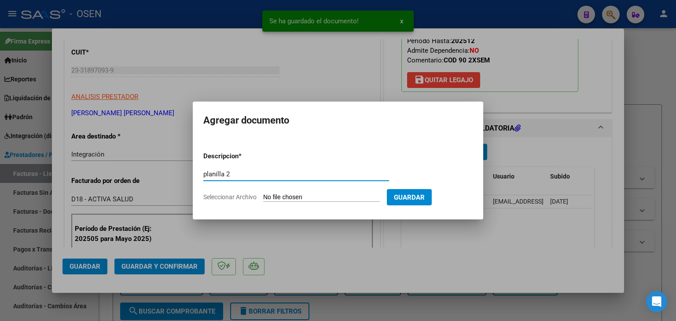
type input "planilla 2"
click at [263, 194] on input "Seleccionar Archivo" at bounding box center [321, 198] width 117 height 8
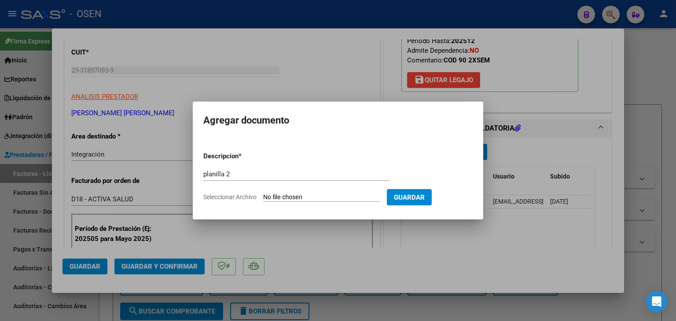
type input "C:\fakepath\DDJJ2.pdf"
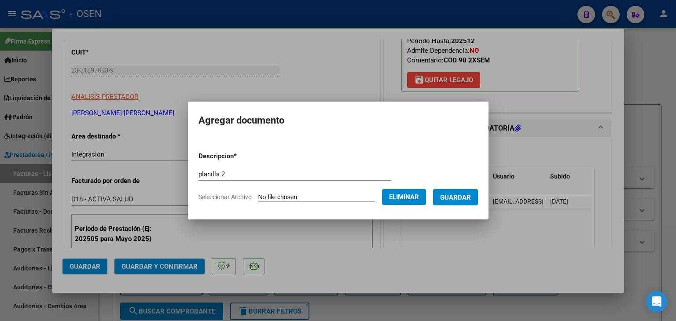
click at [463, 200] on span "Guardar" at bounding box center [455, 198] width 31 height 8
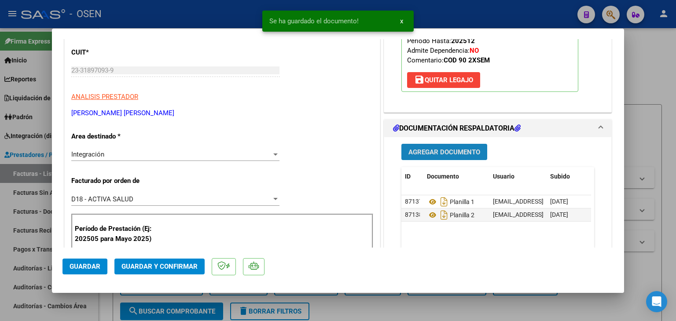
click at [421, 154] on span "Agregar Documento" at bounding box center [444, 152] width 72 height 8
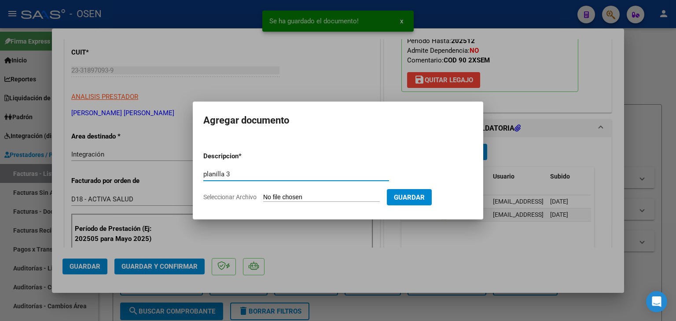
type input "planilla 3"
click at [263, 194] on input "Seleccionar Archivo" at bounding box center [321, 198] width 117 height 8
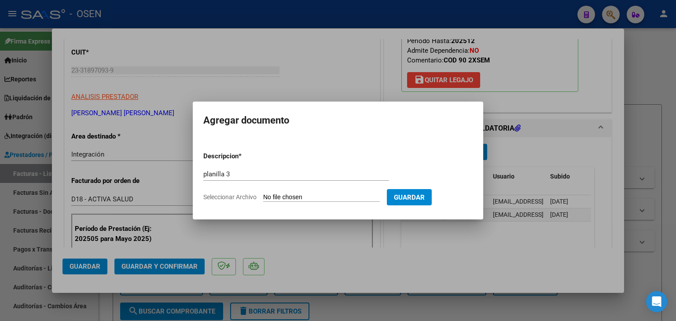
type input "C:\fakepath\DDJJ3.pdf"
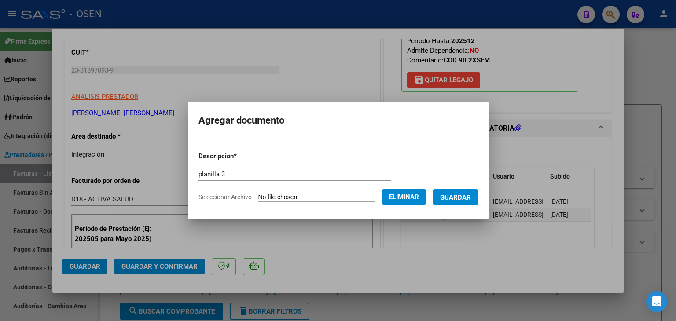
click at [459, 202] on button "Guardar" at bounding box center [455, 197] width 45 height 16
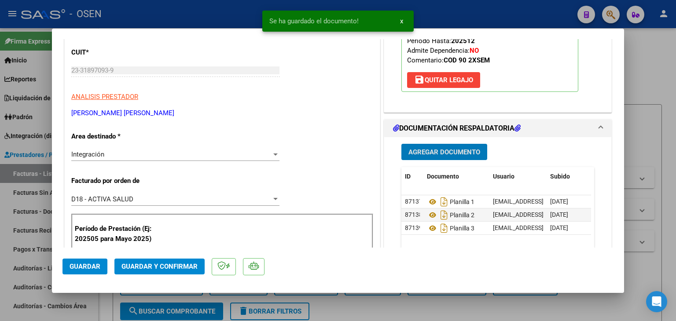
drag, startPoint x: 481, startPoint y: 268, endPoint x: 466, endPoint y: 259, distance: 18.1
click at [481, 268] on mat-dialog-actions "Guardar Guardar y Confirmar" at bounding box center [337, 265] width 551 height 35
click at [88, 268] on span "Guardar" at bounding box center [85, 267] width 31 height 8
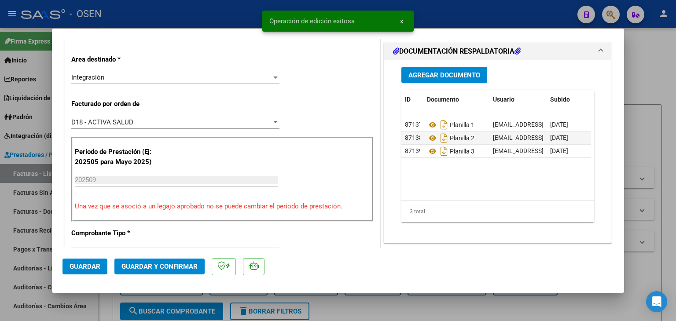
scroll to position [220, 0]
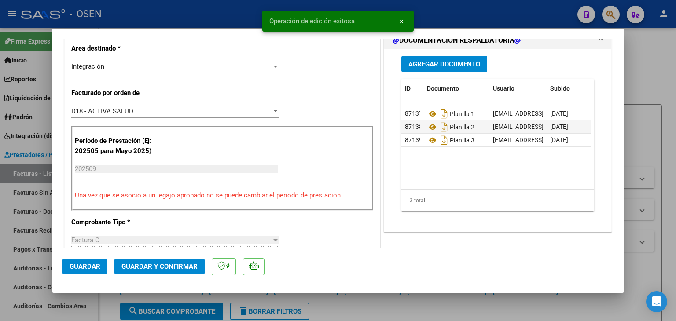
click at [102, 316] on div at bounding box center [338, 160] width 676 height 321
type input "$ 0,00"
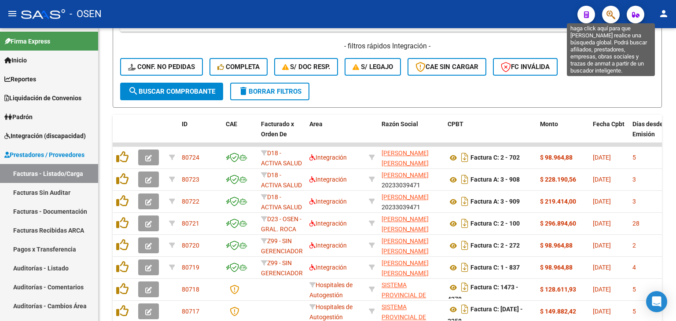
click at [613, 13] on icon "button" at bounding box center [610, 15] width 9 height 10
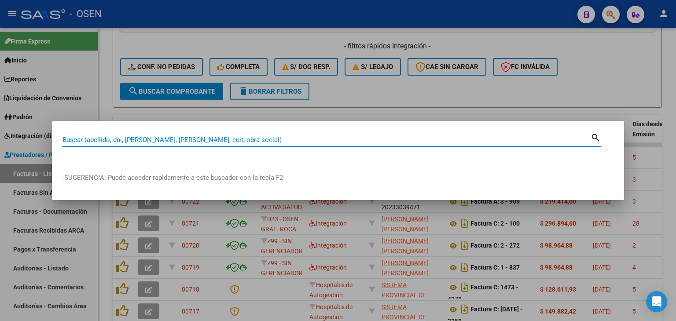
paste input "40229454"
type input "40229454"
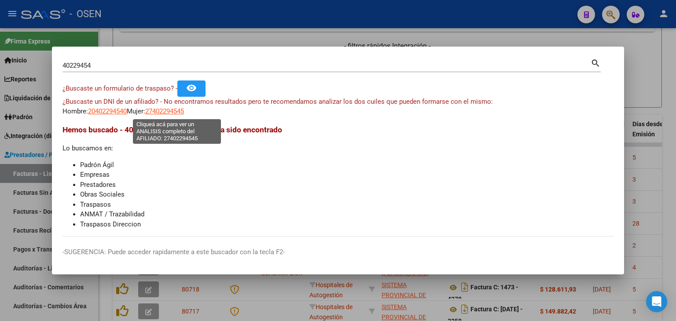
click at [173, 110] on span "27402294545" at bounding box center [164, 111] width 39 height 8
type textarea "27402294545"
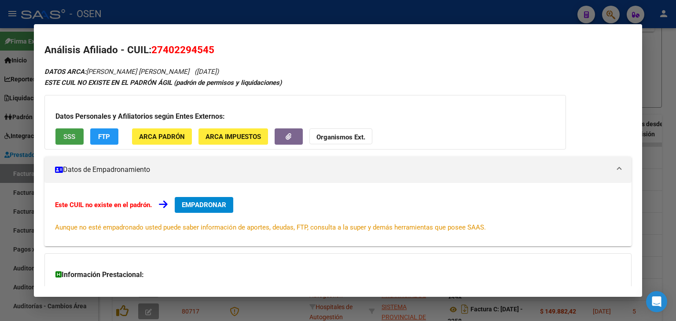
click at [58, 138] on button "SSS" at bounding box center [69, 136] width 28 height 16
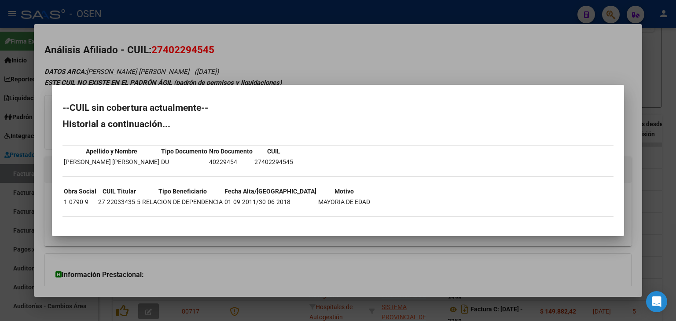
click at [342, 41] on div at bounding box center [338, 160] width 676 height 321
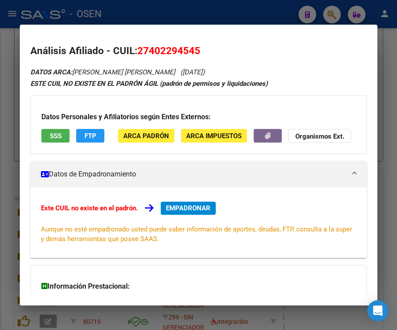
scroll to position [257, 0]
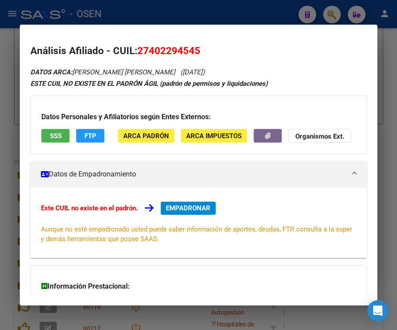
click at [140, 17] on div at bounding box center [198, 165] width 397 height 330
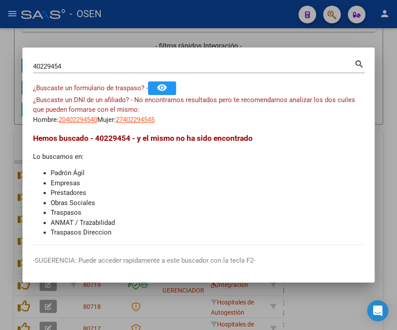
click at [132, 11] on div at bounding box center [198, 165] width 397 height 330
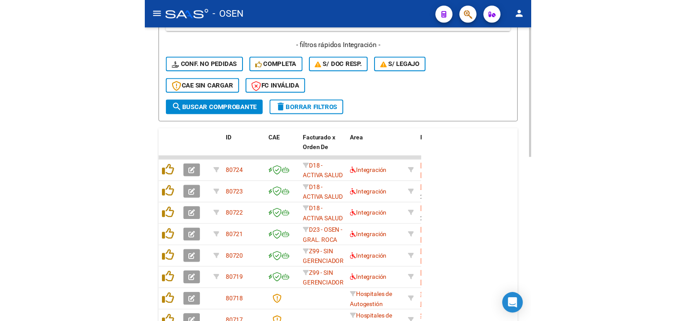
scroll to position [0, 0]
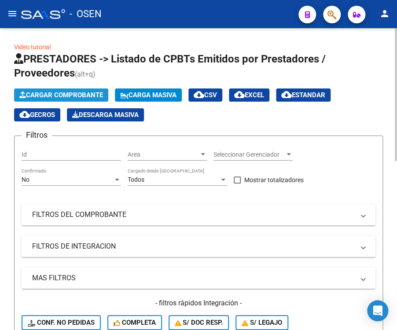
click at [51, 95] on span "Cargar Comprobante" at bounding box center [61, 95] width 84 height 8
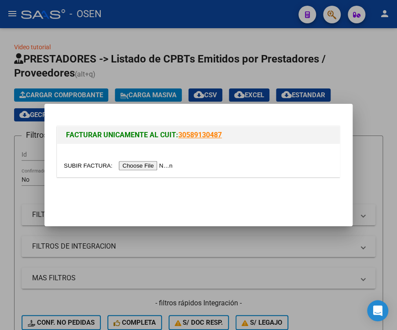
click at [135, 165] on input "file" at bounding box center [119, 165] width 111 height 9
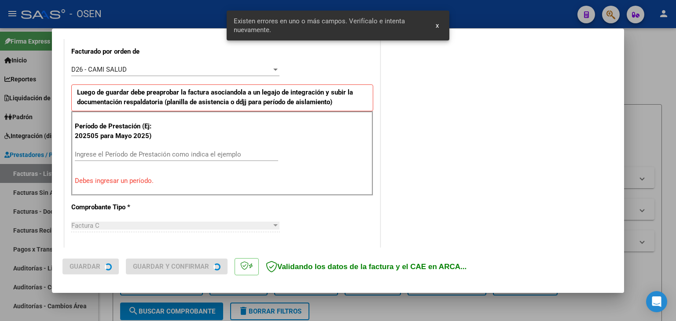
scroll to position [246, 0]
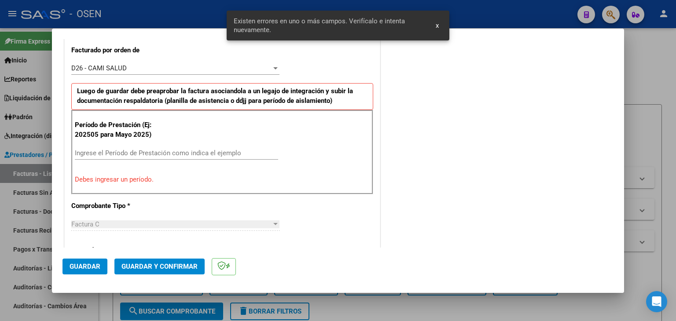
click at [102, 158] on div "Ingrese el Período de Prestación como indica el ejemplo" at bounding box center [176, 153] width 203 height 13
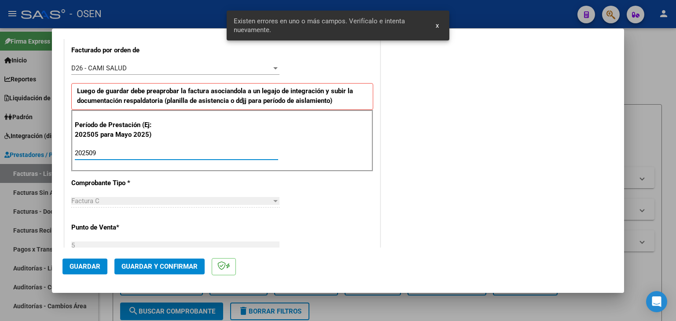
type input "202509"
click at [91, 265] on span "Guardar" at bounding box center [85, 267] width 31 height 8
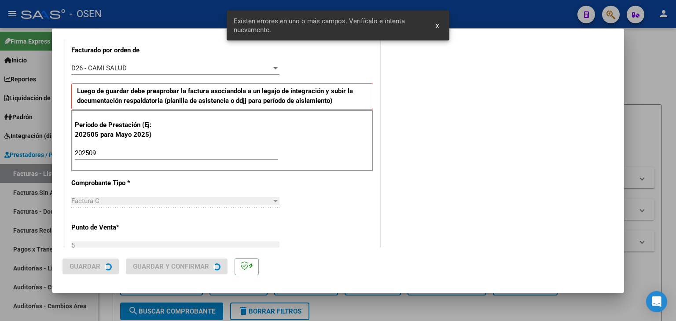
scroll to position [0, 0]
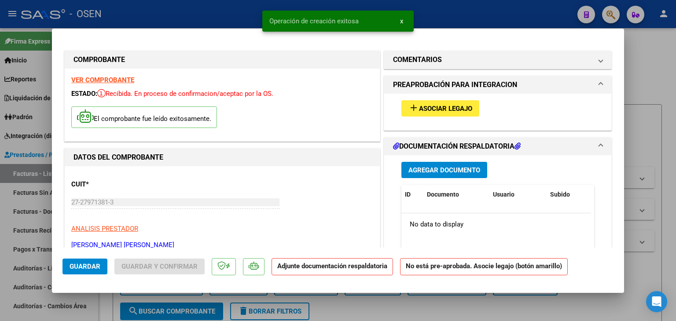
click at [432, 111] on span "Asociar Legajo" at bounding box center [445, 109] width 53 height 8
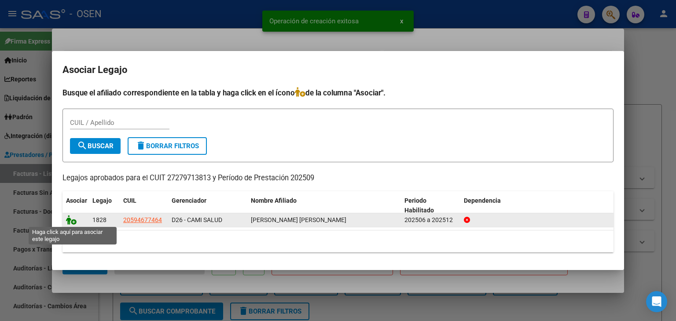
click at [70, 220] on icon at bounding box center [71, 220] width 11 height 10
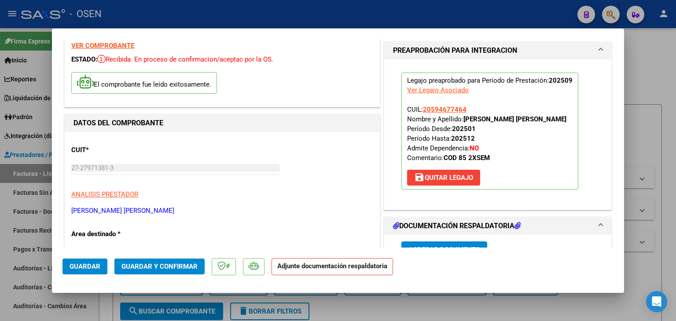
scroll to position [88, 0]
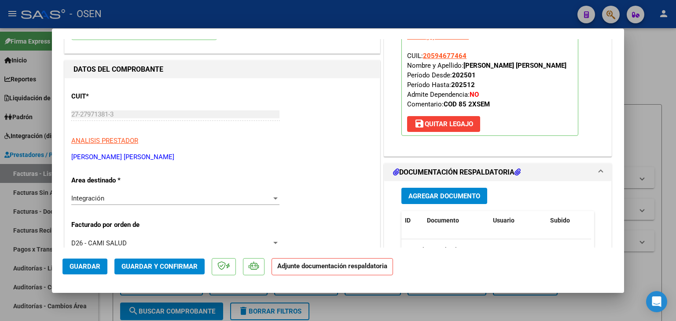
click at [466, 192] on span "Agregar Documento" at bounding box center [444, 196] width 72 height 8
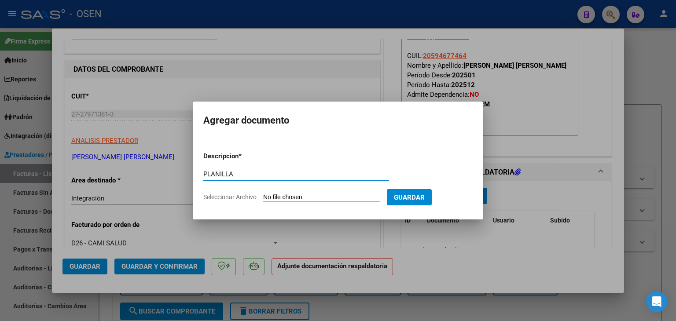
type input "PLANILLA"
click at [263, 194] on input "Seleccionar Archivo" at bounding box center [321, 198] width 117 height 8
type input "C:\fakepath\asistencia BOLATTI ROCHA SEPT 25.pdf"
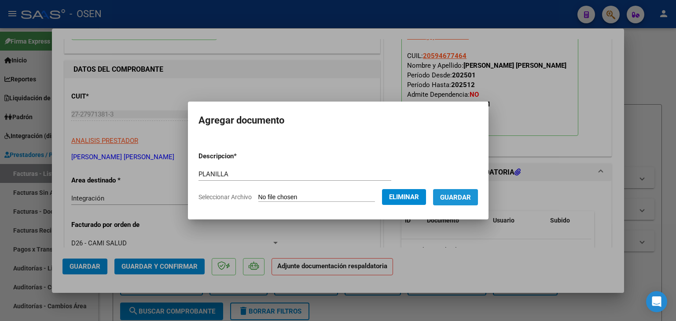
click at [478, 202] on button "Guardar" at bounding box center [455, 197] width 45 height 16
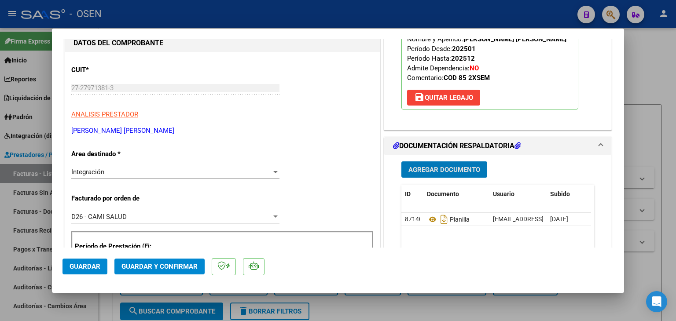
scroll to position [220, 0]
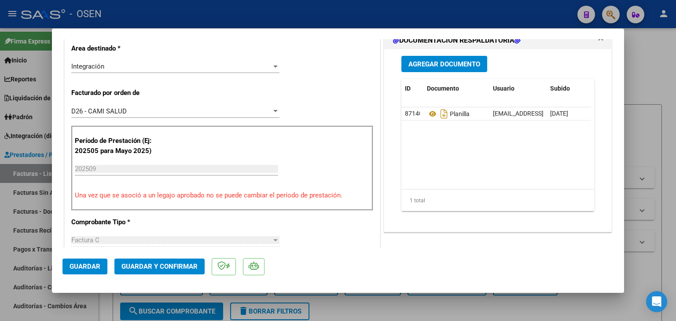
click at [81, 276] on mat-dialog-actions "Guardar Guardar y Confirmar" at bounding box center [337, 265] width 551 height 35
click at [79, 267] on span "Guardar" at bounding box center [85, 267] width 31 height 8
click at [77, 268] on span "Guardar" at bounding box center [85, 267] width 31 height 8
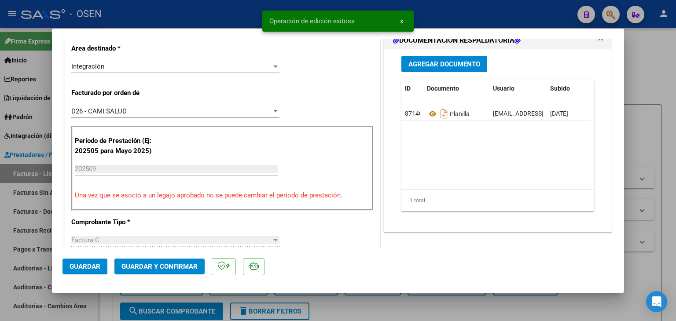
click at [104, 307] on div at bounding box center [338, 160] width 676 height 321
type input "$ 0,00"
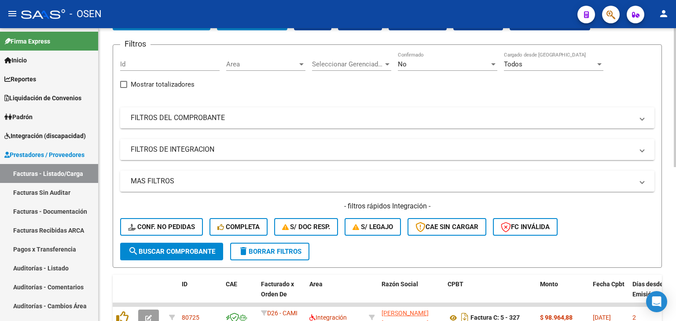
scroll to position [0, 0]
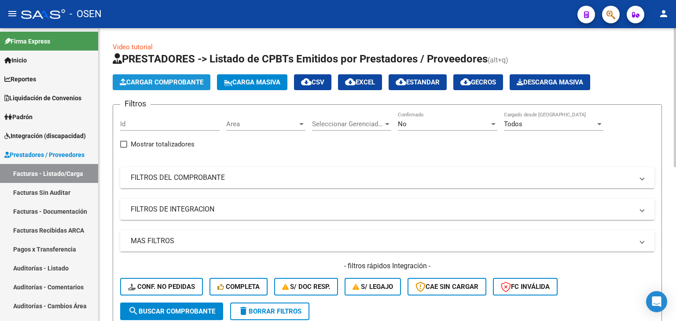
click at [193, 82] on span "Cargar Comprobante" at bounding box center [162, 82] width 84 height 8
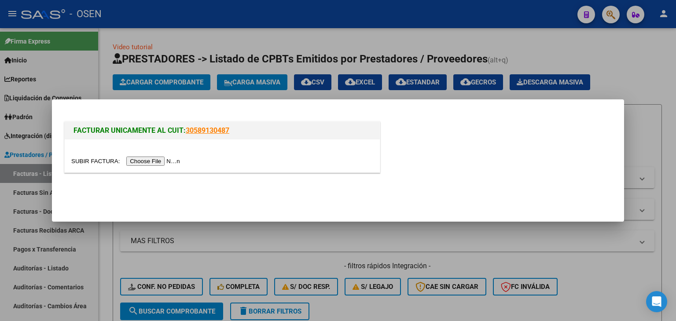
click at [141, 161] on input "file" at bounding box center [126, 161] width 111 height 9
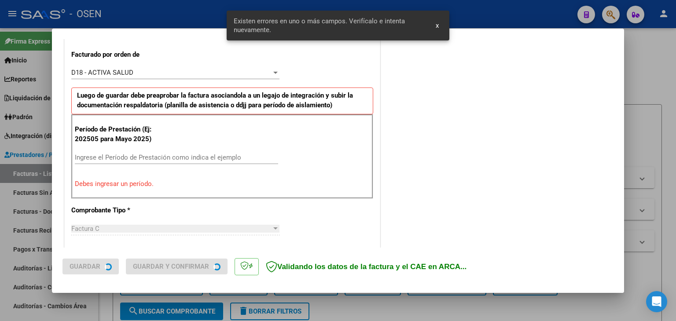
scroll to position [246, 0]
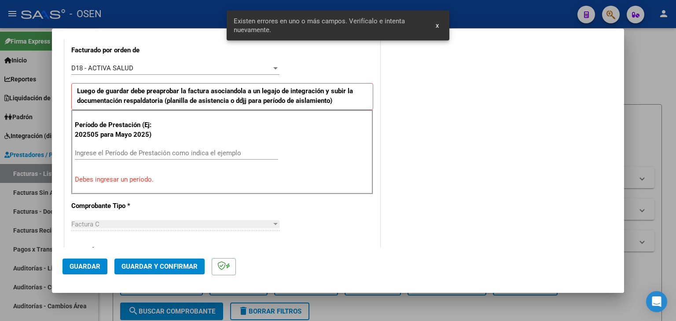
click at [110, 153] on input "Ingrese el Período de Prestación como indica el ejemplo" at bounding box center [176, 153] width 203 height 8
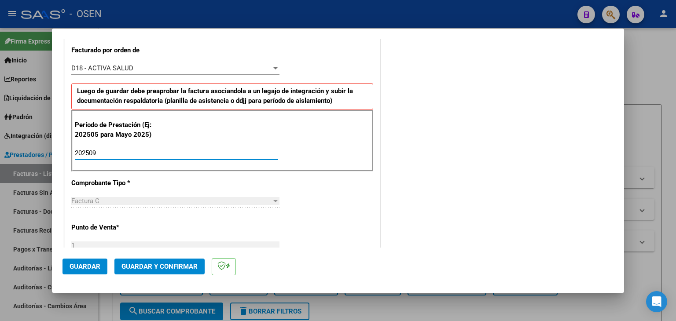
type input "202509"
click at [84, 266] on span "Guardar" at bounding box center [85, 267] width 31 height 8
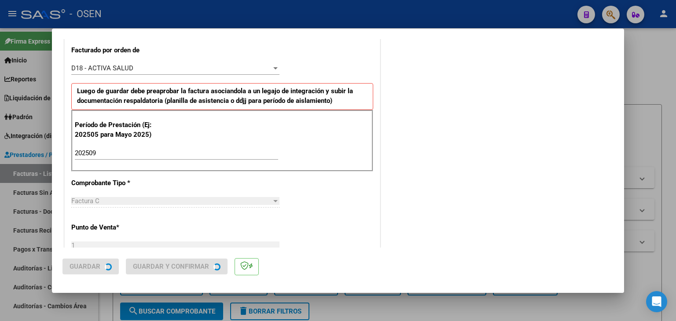
scroll to position [0, 0]
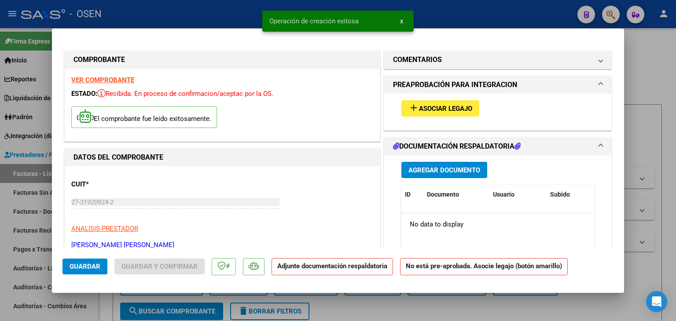
click at [437, 106] on span "Asociar Legajo" at bounding box center [445, 109] width 53 height 8
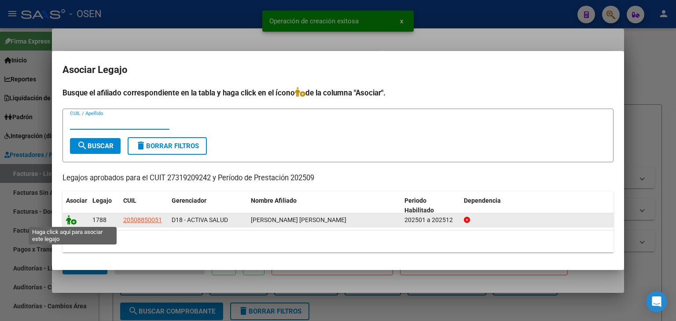
click at [70, 221] on icon at bounding box center [71, 220] width 11 height 10
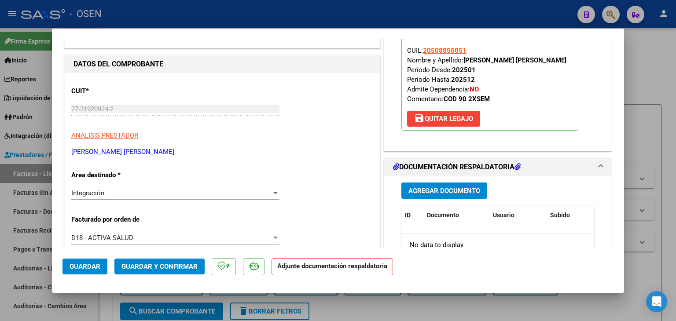
scroll to position [176, 0]
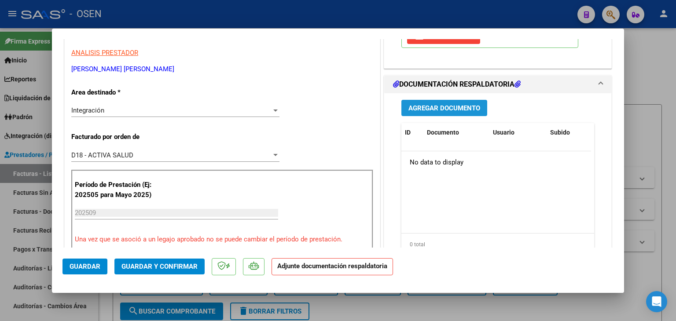
click at [471, 107] on span "Agregar Documento" at bounding box center [444, 108] width 72 height 8
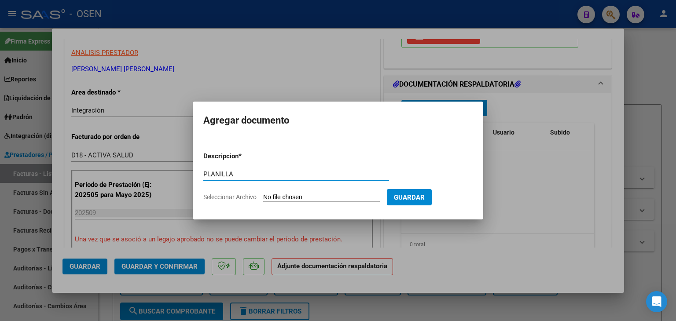
type input "PLANILLA"
click at [263, 194] on input "Seleccionar Archivo" at bounding box center [321, 198] width 117 height 8
type input "C:\fakepath\Asist Máximo.Arrieta sep 09.49 (1).pdf"
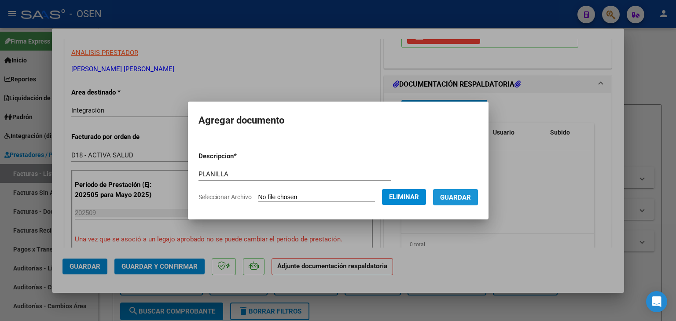
click at [471, 198] on span "Guardar" at bounding box center [455, 198] width 31 height 8
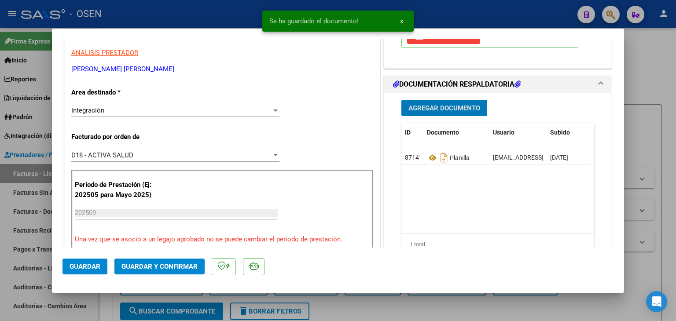
click at [79, 268] on span "Guardar" at bounding box center [85, 267] width 31 height 8
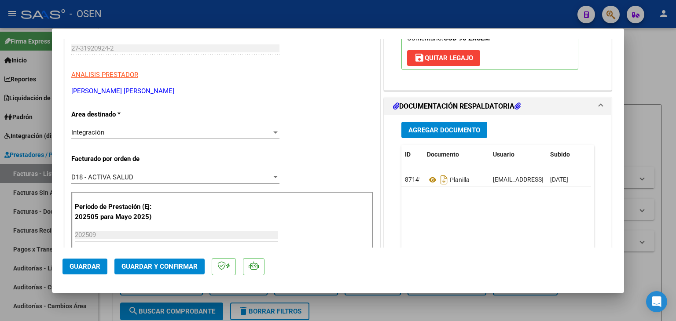
scroll to position [44, 0]
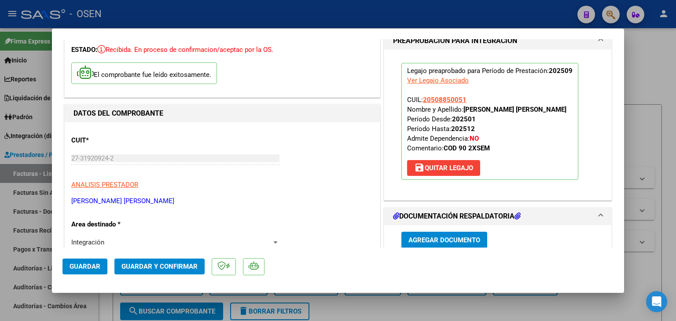
click at [84, 267] on span "Guardar" at bounding box center [85, 267] width 31 height 8
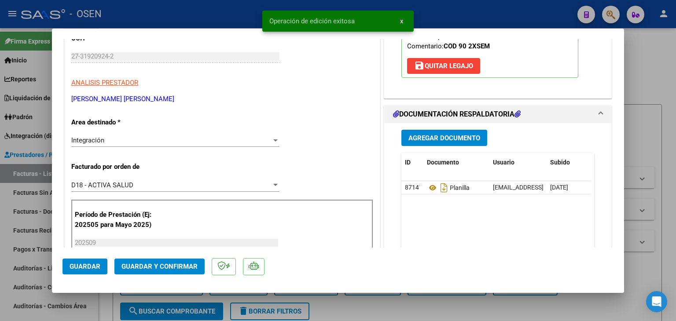
scroll to position [220, 0]
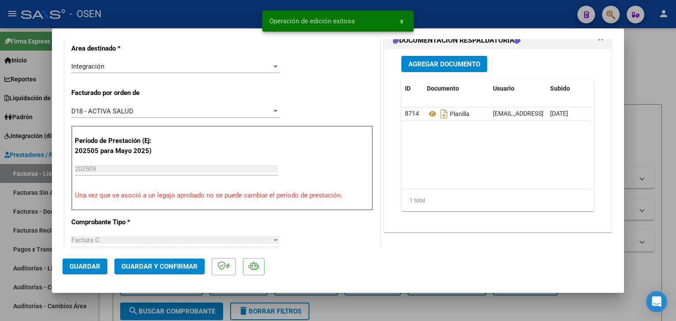
click at [107, 299] on div at bounding box center [338, 160] width 676 height 321
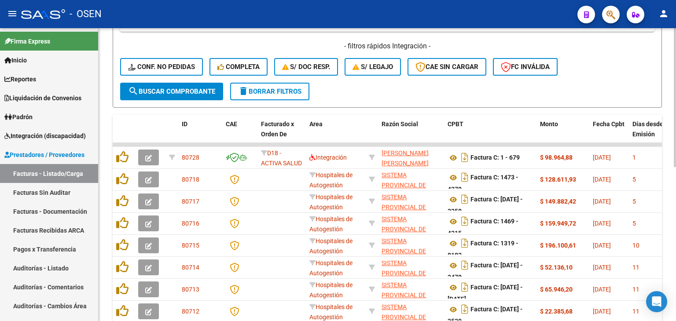
scroll to position [0, 0]
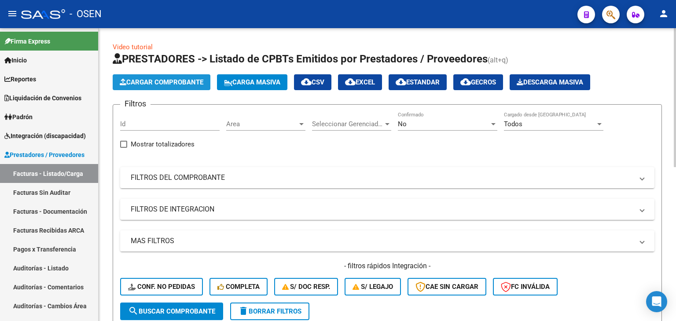
click at [164, 78] on span "Cargar Comprobante" at bounding box center [162, 82] width 84 height 8
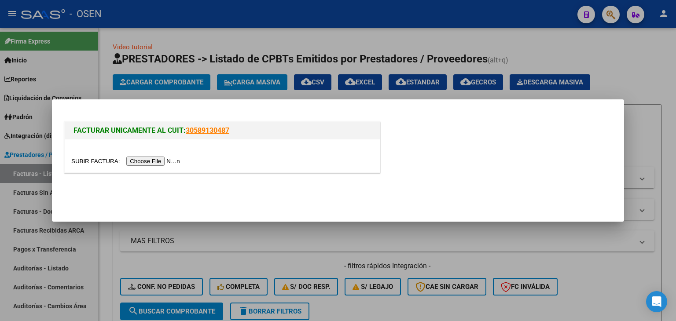
click at [141, 165] on input "file" at bounding box center [126, 161] width 111 height 9
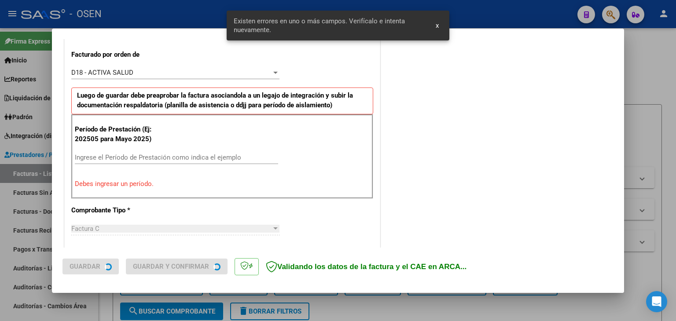
scroll to position [246, 0]
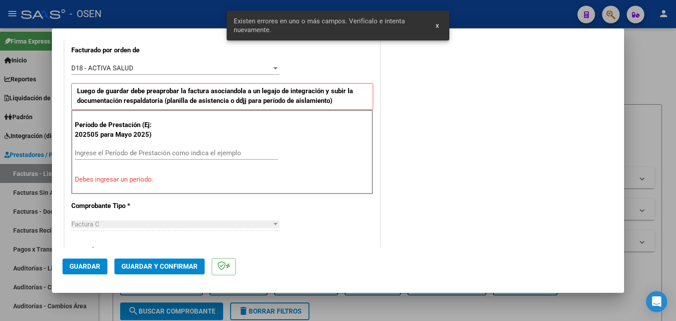
click at [135, 152] on input "Ingrese el Período de Prestación como indica el ejemplo" at bounding box center [176, 153] width 203 height 8
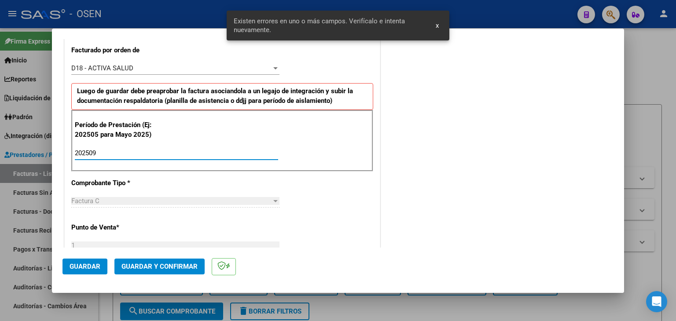
type input "202509"
click at [86, 271] on button "Guardar" at bounding box center [84, 267] width 45 height 16
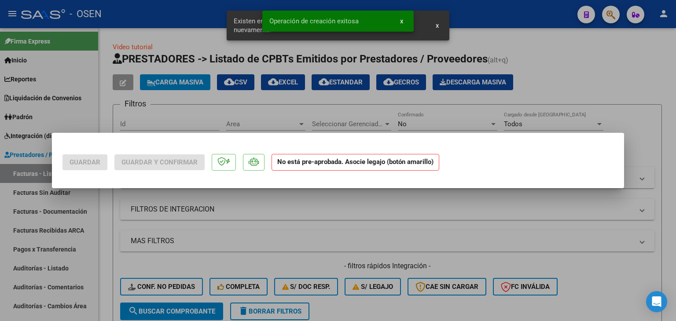
scroll to position [0, 0]
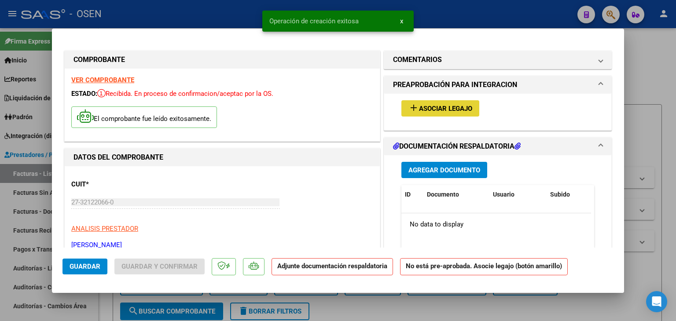
click at [444, 106] on span "Asociar Legajo" at bounding box center [445, 109] width 53 height 8
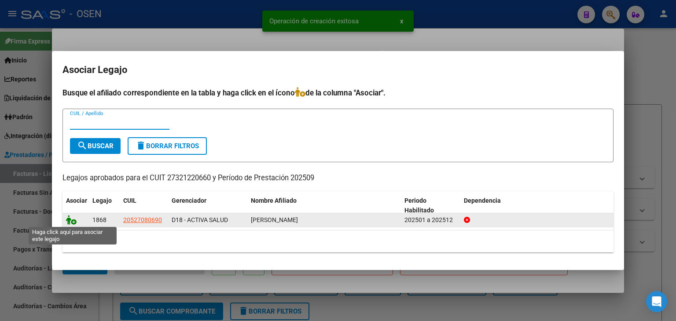
click at [70, 217] on icon at bounding box center [71, 220] width 11 height 10
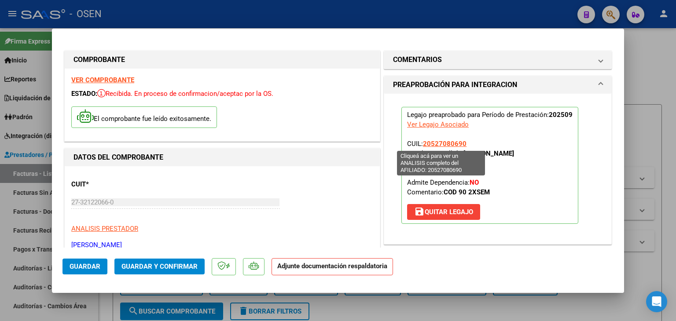
click at [435, 140] on span "20527080690" at bounding box center [445, 144] width 44 height 8
type textarea "20527080690"
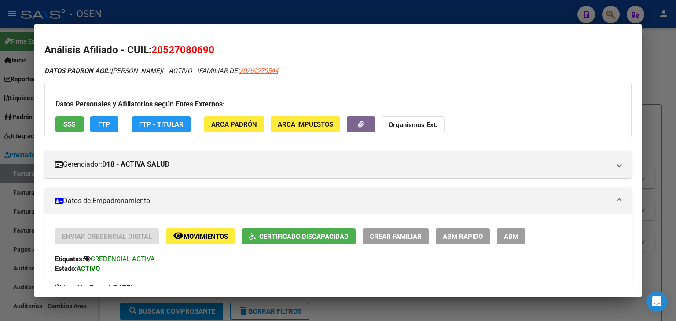
click at [390, 12] on div at bounding box center [338, 160] width 676 height 321
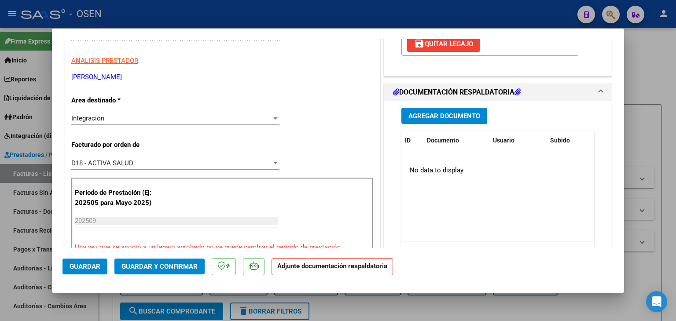
scroll to position [176, 0]
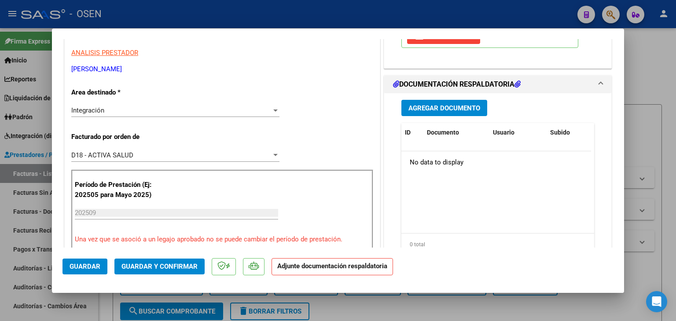
click at [455, 110] on span "Agregar Documento" at bounding box center [444, 108] width 72 height 8
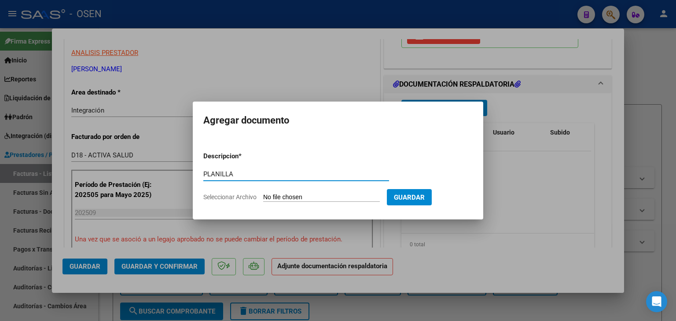
type input "PLANILLA"
click at [263, 194] on input "Seleccionar Archivo" at bounding box center [321, 198] width 117 height 8
type input "C:\fakepath\Planilla Septiembre.pdf"
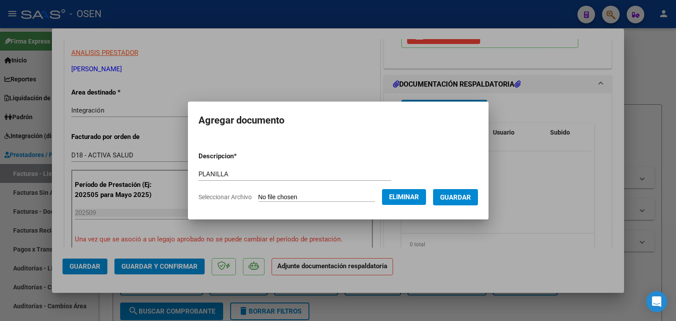
click at [471, 198] on span "Guardar" at bounding box center [455, 198] width 31 height 8
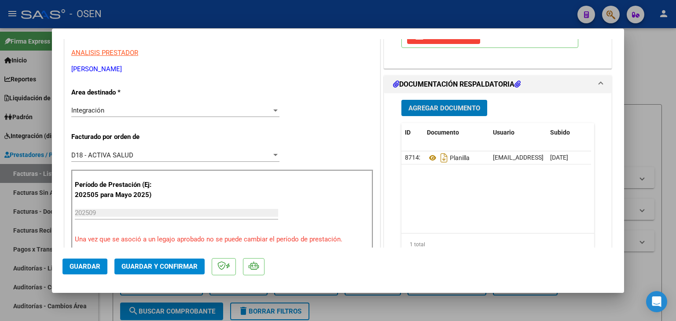
click at [93, 265] on span "Guardar" at bounding box center [85, 267] width 31 height 8
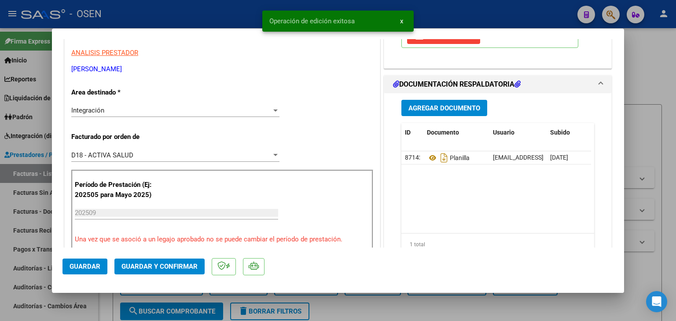
click at [109, 302] on div at bounding box center [338, 160] width 676 height 321
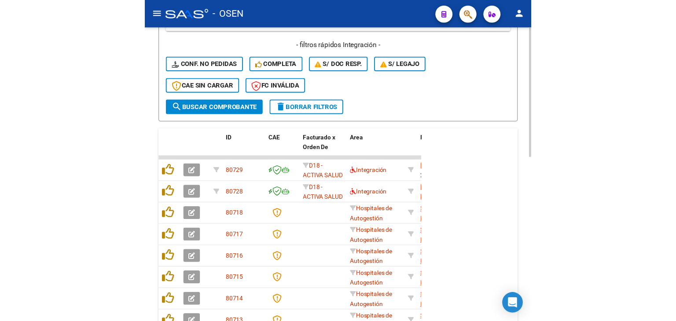
scroll to position [0, 0]
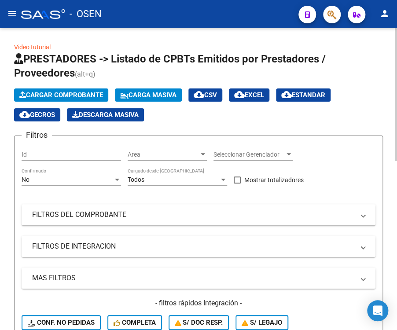
click at [79, 95] on span "Cargar Comprobante" at bounding box center [61, 95] width 84 height 8
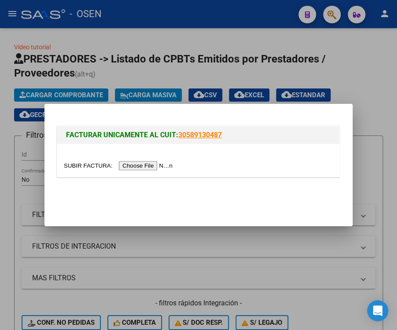
click at [130, 169] on input "file" at bounding box center [119, 165] width 111 height 9
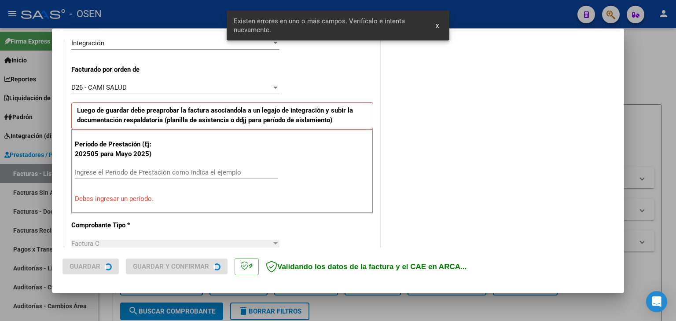
scroll to position [229, 0]
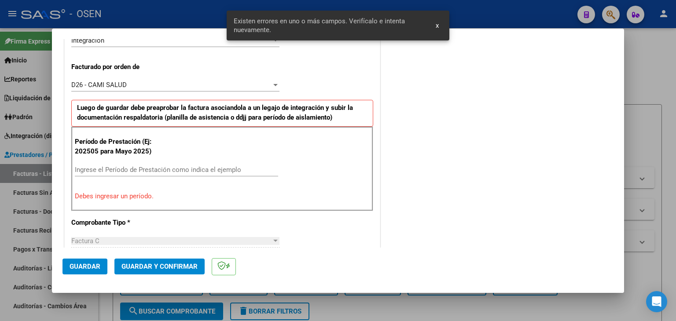
click at [132, 166] on input "Ingrese el Período de Prestación como indica el ejemplo" at bounding box center [176, 170] width 203 height 8
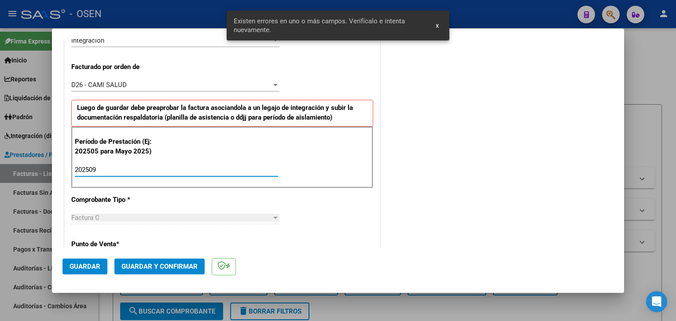
type input "202509"
click at [82, 270] on span "Guardar" at bounding box center [85, 267] width 31 height 8
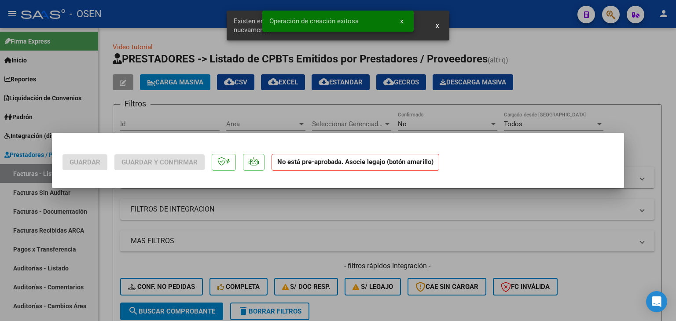
scroll to position [0, 0]
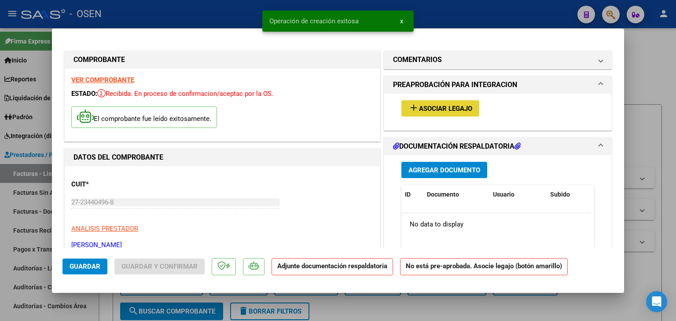
click at [438, 106] on span "Asociar Legajo" at bounding box center [445, 109] width 53 height 8
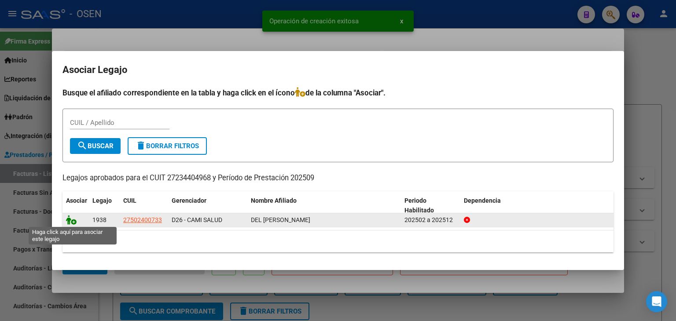
click at [73, 219] on icon at bounding box center [71, 220] width 11 height 10
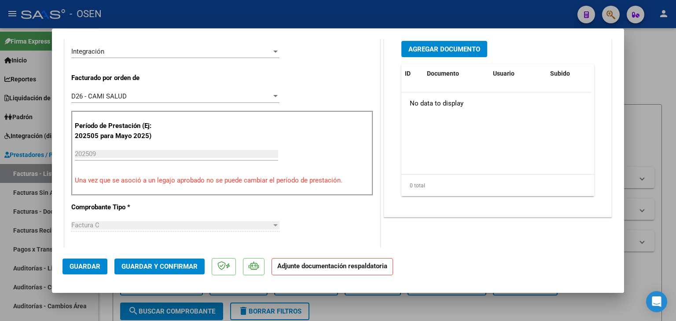
scroll to position [220, 0]
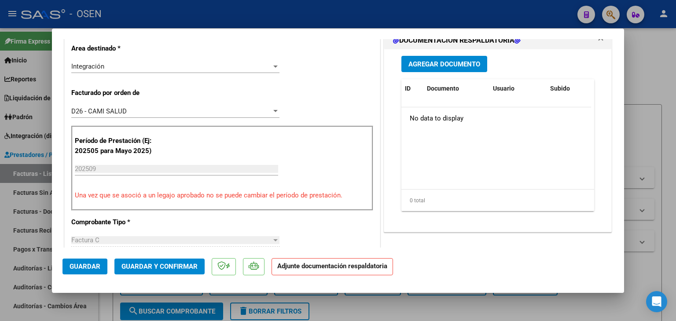
click at [430, 68] on button "Agregar Documento" at bounding box center [444, 64] width 86 height 16
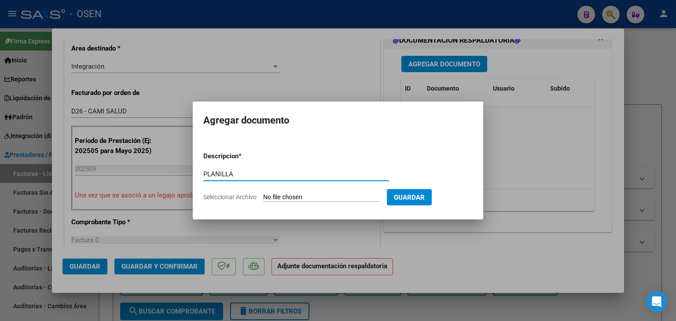
type input "PLANILLA"
click at [263, 194] on input "Seleccionar Archivo" at bounding box center [321, 198] width 117 height 8
type input "C:\fakepath\Planilla asist Septiembre Malena.pdf"
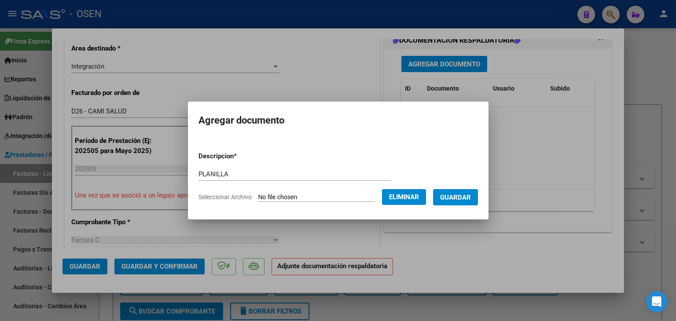
click at [471, 195] on span "Guardar" at bounding box center [455, 198] width 31 height 8
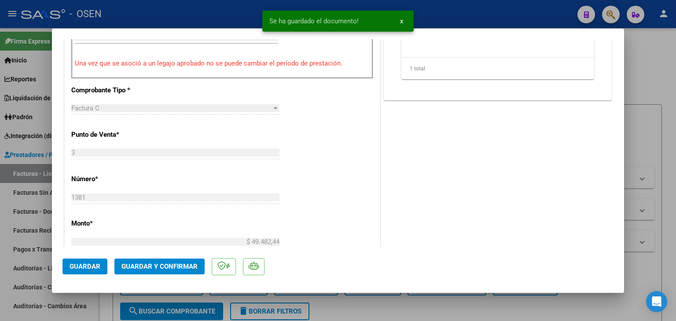
scroll to position [572, 0]
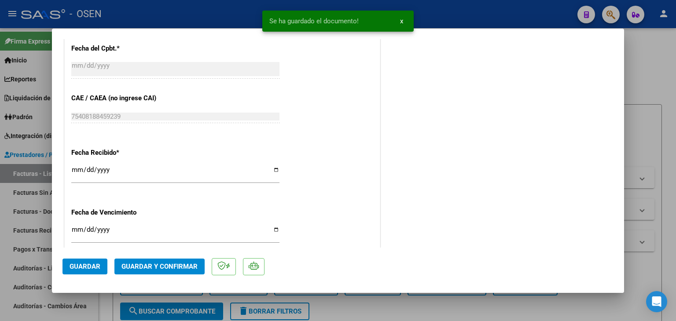
click at [89, 265] on span "Guardar" at bounding box center [85, 267] width 31 height 8
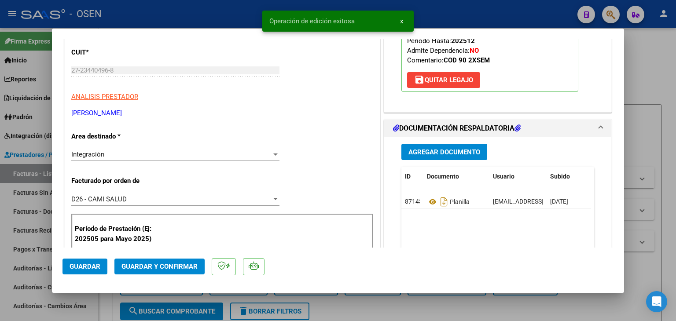
scroll to position [88, 0]
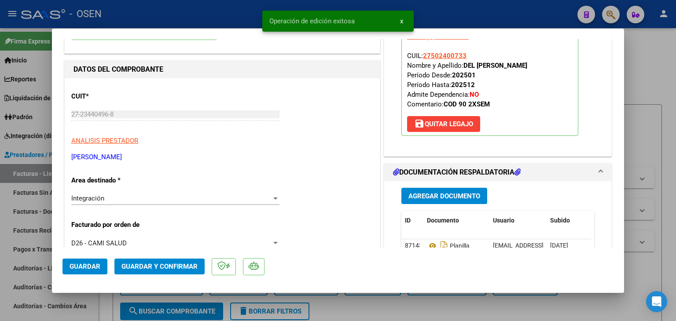
click at [105, 308] on div at bounding box center [338, 160] width 676 height 321
type input "$ 0,00"
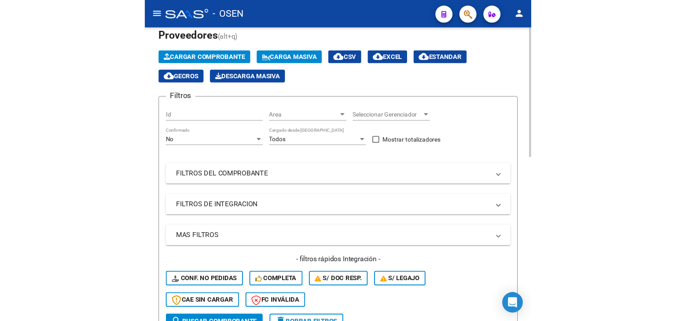
scroll to position [0, 0]
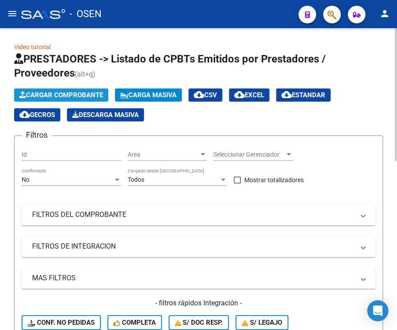
click at [56, 91] on span "Cargar Comprobante" at bounding box center [61, 95] width 84 height 8
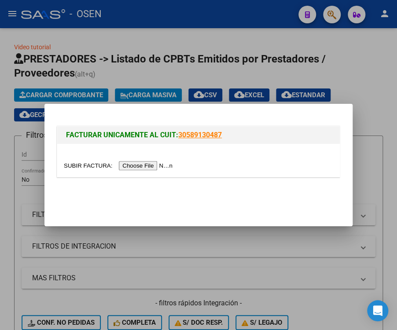
click at [132, 169] on input "file" at bounding box center [119, 165] width 111 height 9
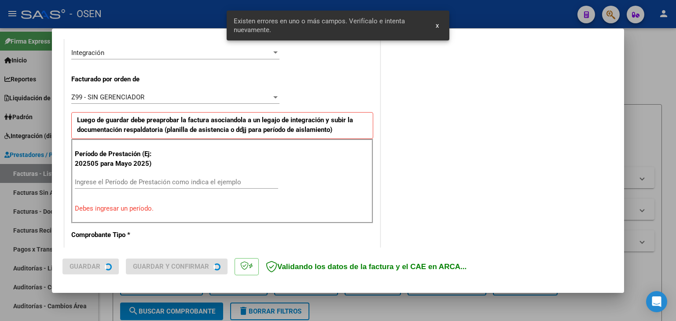
scroll to position [246, 0]
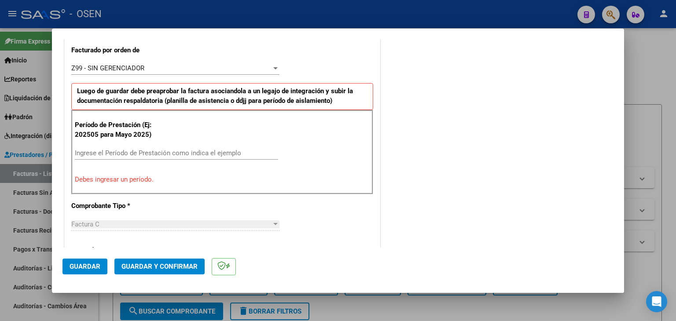
drag, startPoint x: 169, startPoint y: 156, endPoint x: 151, endPoint y: 152, distance: 19.0
click at [167, 155] on div "Ingrese el Período de Prestación como indica el ejemplo" at bounding box center [176, 153] width 203 height 13
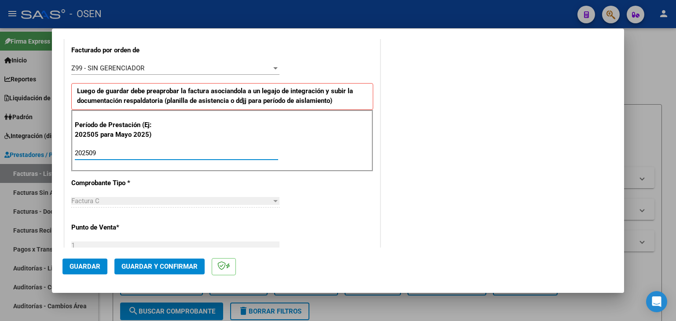
type input "202509"
click at [88, 266] on span "Guardar" at bounding box center [85, 267] width 31 height 8
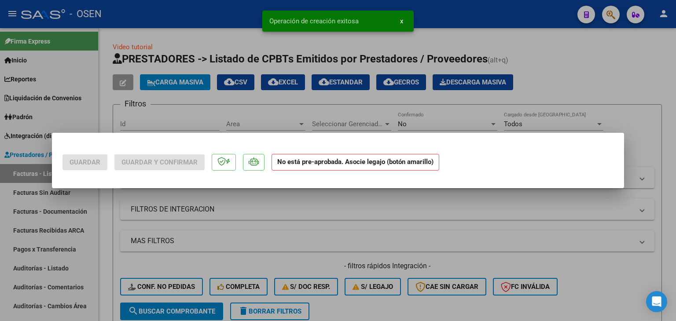
scroll to position [0, 0]
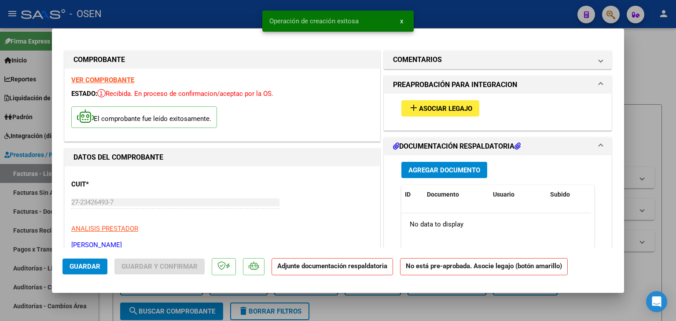
click at [451, 105] on span "Asociar Legajo" at bounding box center [445, 109] width 53 height 8
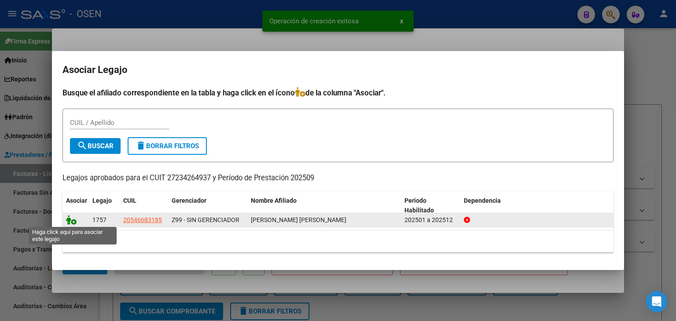
click at [72, 218] on icon at bounding box center [71, 220] width 11 height 10
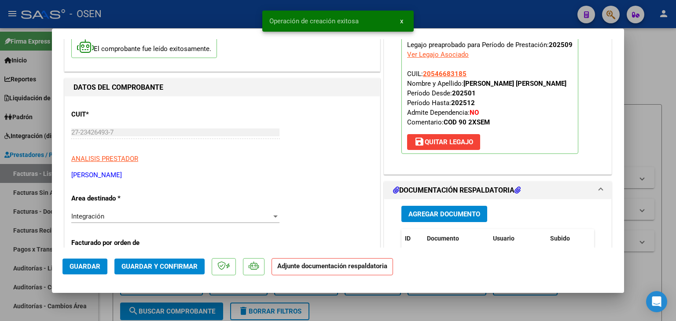
scroll to position [132, 0]
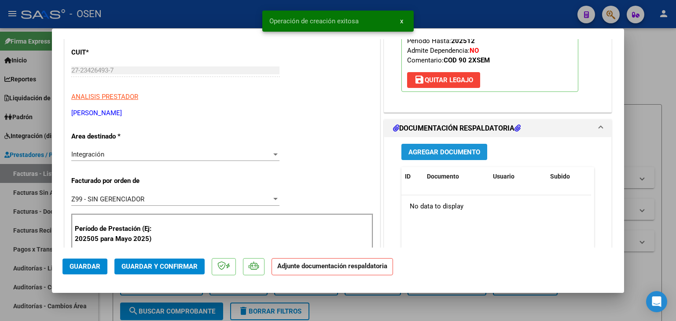
click at [448, 151] on span "Agregar Documento" at bounding box center [444, 152] width 72 height 8
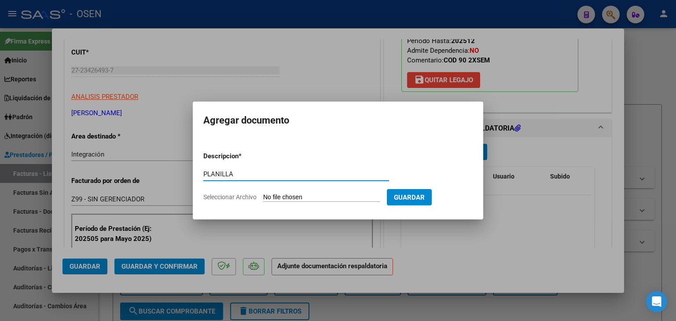
type input "PLANILLA"
click at [263, 194] on input "Seleccionar Archivo" at bounding box center [321, 198] width 117 height 8
type input "C:\fakepath\Asistencia TO 09-2025 - Bulacio Acevedo Nehemias.pdf"
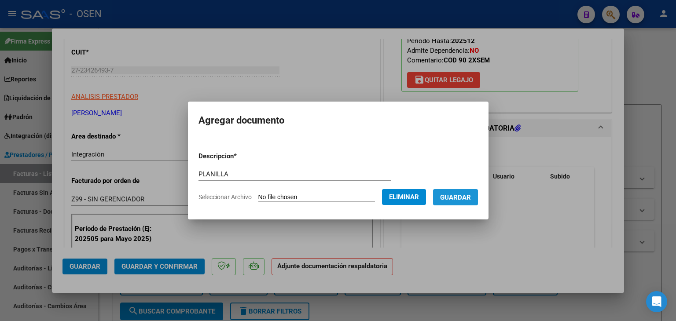
click at [456, 202] on button "Guardar" at bounding box center [455, 197] width 45 height 16
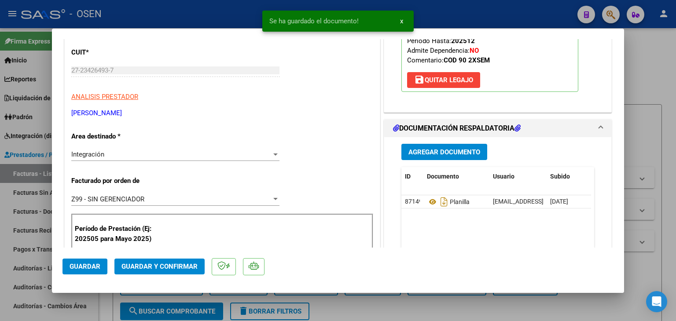
click at [76, 275] on mat-dialog-actions "Guardar Guardar y Confirmar" at bounding box center [337, 265] width 551 height 35
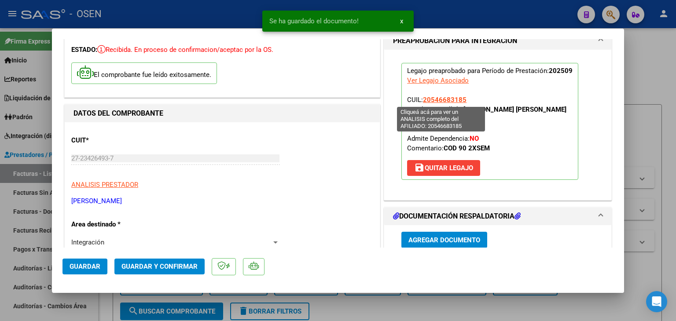
click at [430, 99] on span "20546683185" at bounding box center [445, 100] width 44 height 8
type textarea "20546683185"
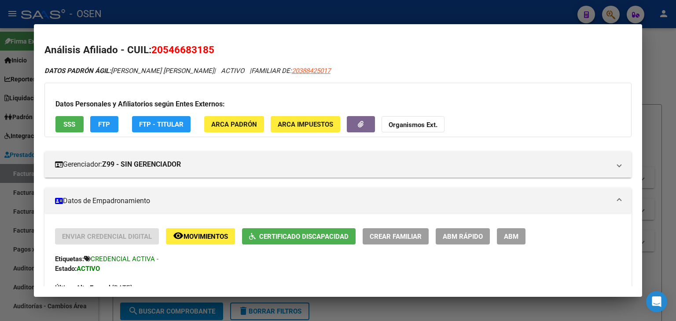
click at [227, 11] on div at bounding box center [338, 160] width 676 height 321
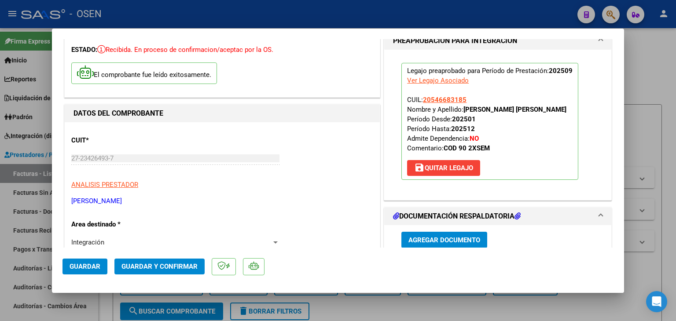
click at [91, 269] on span "Guardar" at bounding box center [85, 267] width 31 height 8
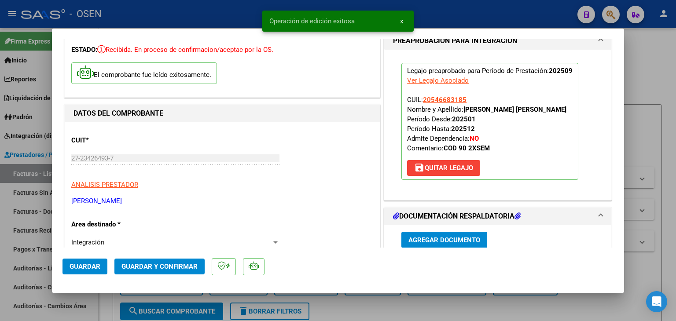
click at [112, 308] on div at bounding box center [338, 160] width 676 height 321
type input "$ 0,00"
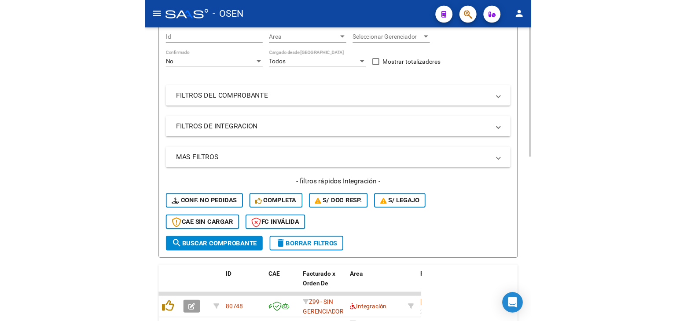
scroll to position [0, 0]
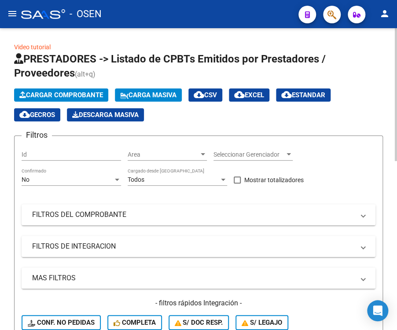
click at [53, 97] on span "Cargar Comprobante" at bounding box center [61, 95] width 84 height 8
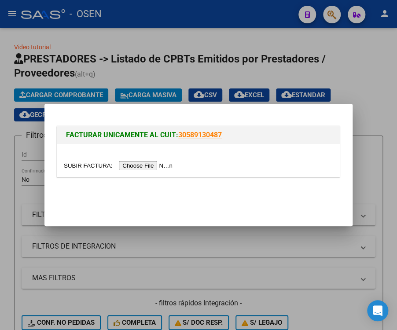
click at [138, 169] on input "file" at bounding box center [119, 165] width 111 height 9
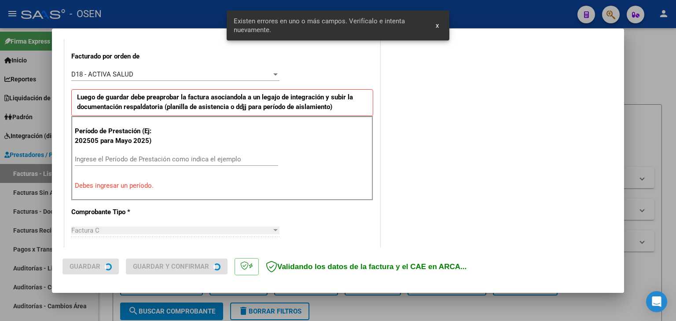
scroll to position [246, 0]
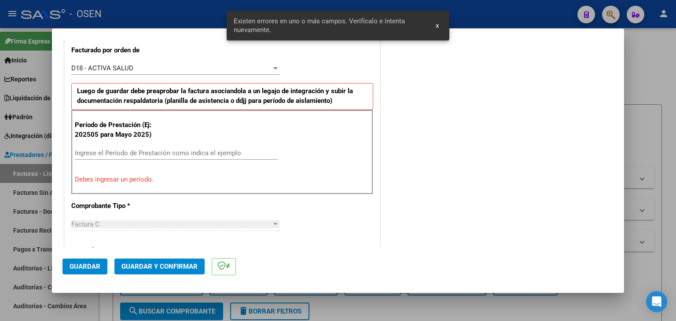
click at [130, 152] on input "Ingrese el Período de Prestación como indica el ejemplo" at bounding box center [176, 153] width 203 height 8
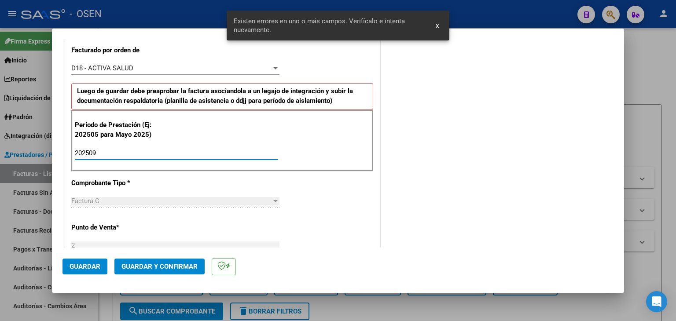
type input "202509"
click at [81, 265] on span "Guardar" at bounding box center [85, 267] width 31 height 8
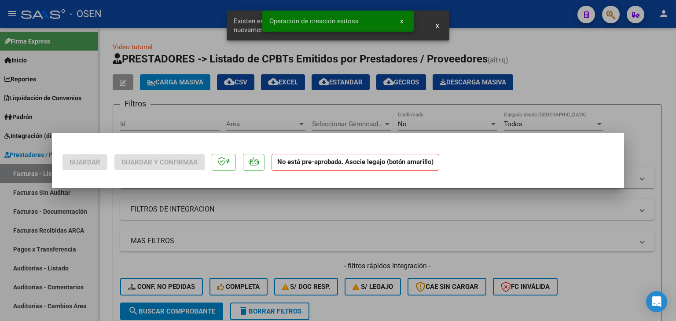
scroll to position [0, 0]
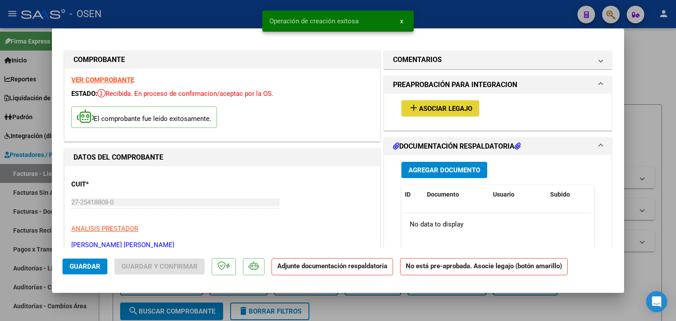
click at [428, 111] on span "Asociar Legajo" at bounding box center [445, 109] width 53 height 8
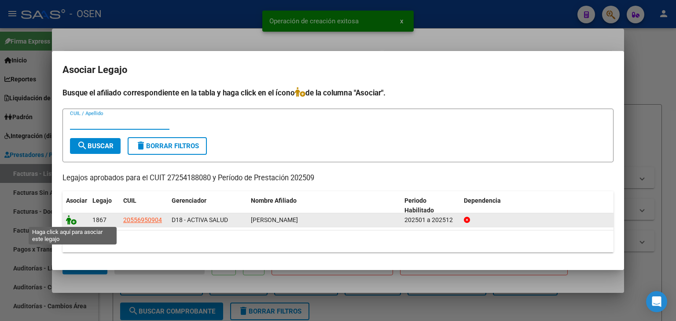
click at [69, 220] on icon at bounding box center [71, 220] width 11 height 10
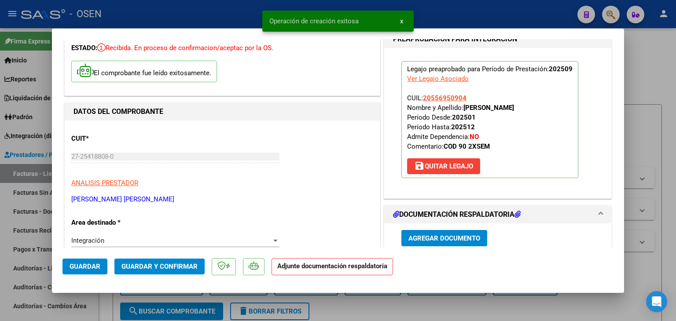
scroll to position [88, 0]
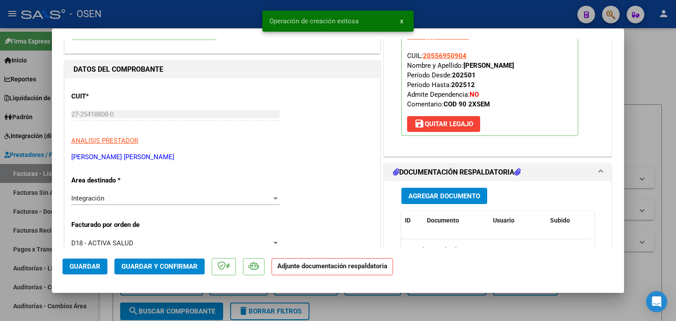
click at [447, 200] on button "Agregar Documento" at bounding box center [444, 196] width 86 height 16
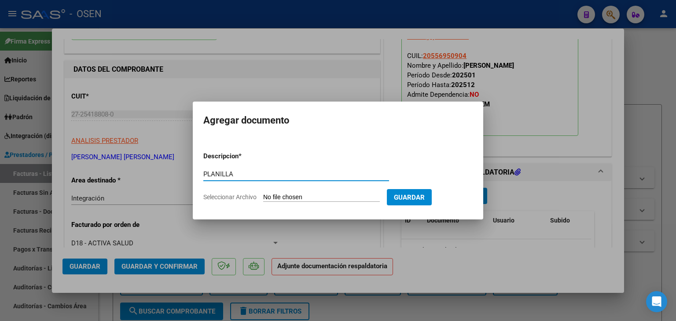
type input "PLANILLA"
click at [263, 194] on input "Seleccionar Archivo" at bounding box center [321, 198] width 117 height 8
type input "C:\fakepath\20251005_155921.jpg"
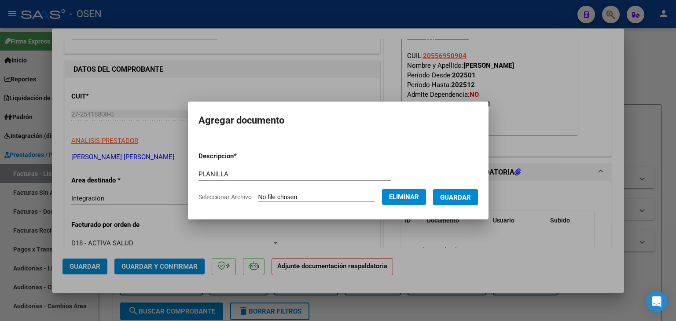
click at [469, 202] on span "Guardar" at bounding box center [455, 198] width 31 height 8
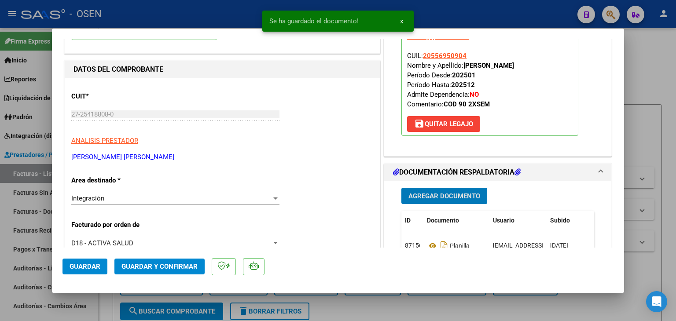
click at [96, 269] on span "Guardar" at bounding box center [85, 267] width 31 height 8
click at [104, 298] on div at bounding box center [338, 160] width 676 height 321
type input "$ 0,00"
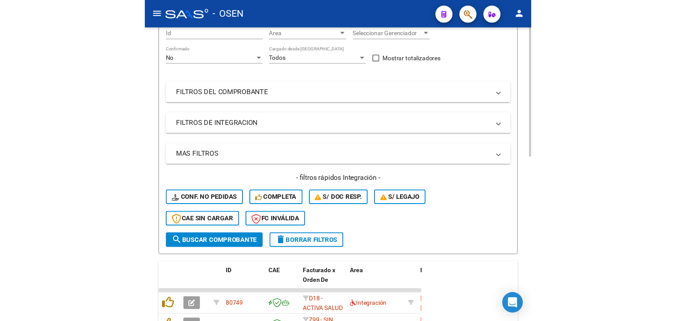
scroll to position [0, 0]
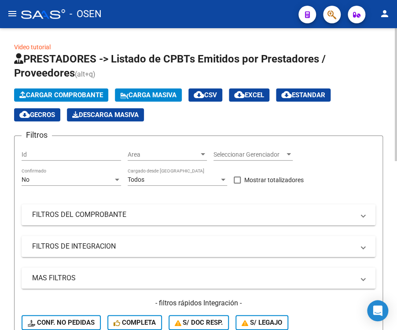
click at [34, 95] on span "Cargar Comprobante" at bounding box center [61, 95] width 84 height 8
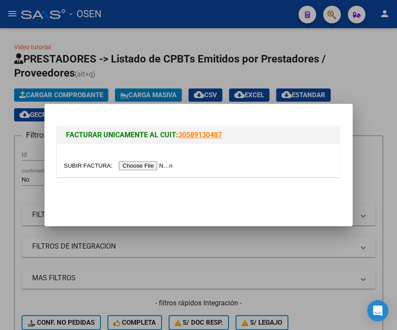
click at [144, 166] on input "file" at bounding box center [119, 165] width 111 height 9
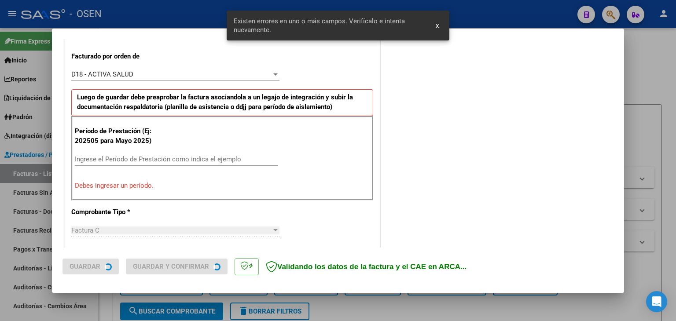
scroll to position [246, 0]
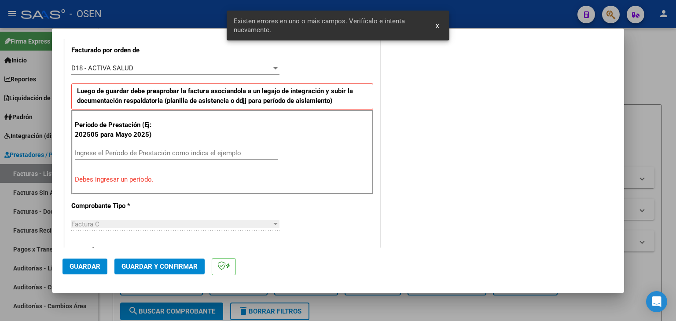
click at [128, 154] on input "Ingrese el Período de Prestación como indica el ejemplo" at bounding box center [176, 153] width 203 height 8
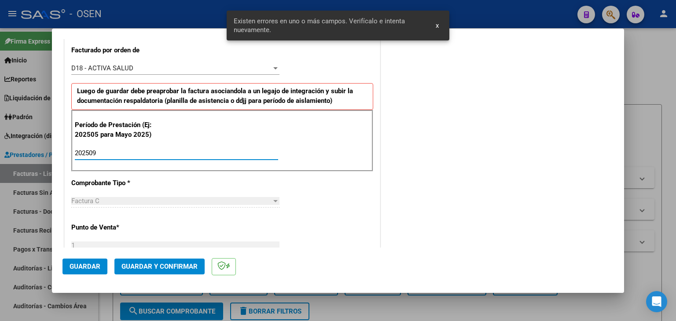
type input "202509"
click at [77, 268] on span "Guardar" at bounding box center [85, 267] width 31 height 8
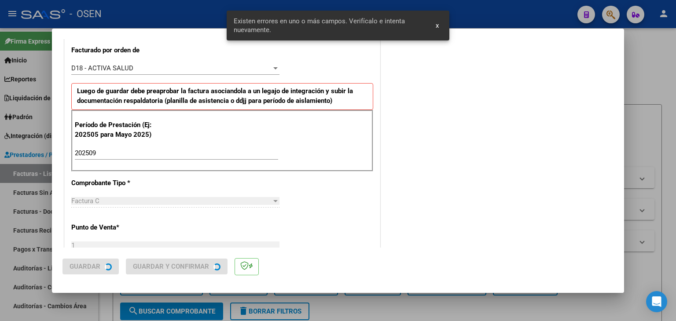
scroll to position [0, 0]
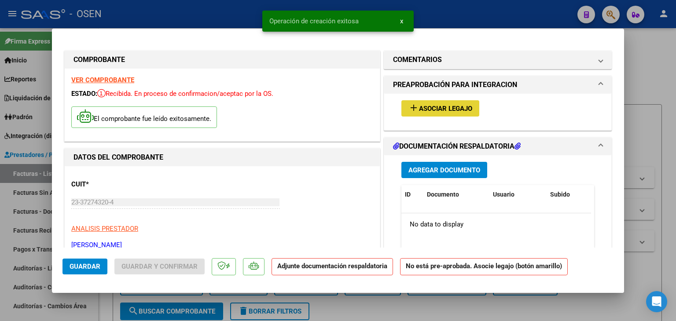
click at [445, 109] on span "Asociar Legajo" at bounding box center [445, 109] width 53 height 8
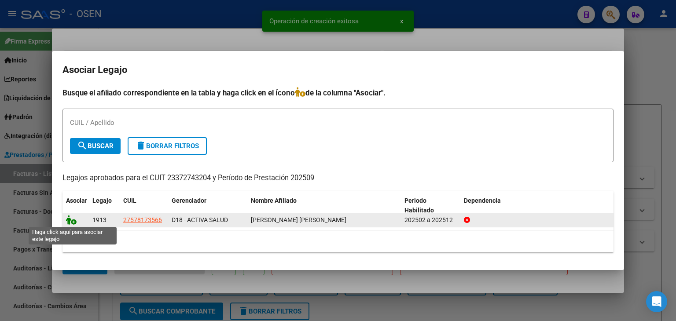
click at [73, 219] on icon at bounding box center [71, 220] width 11 height 10
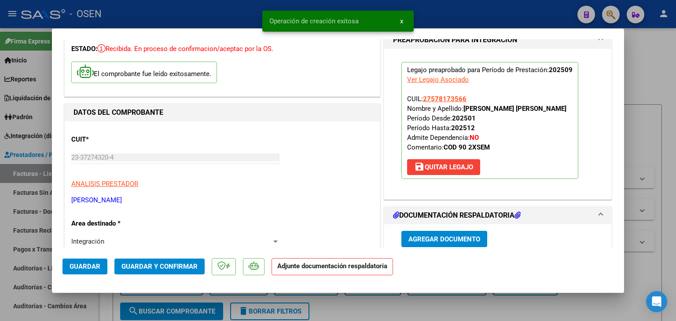
scroll to position [176, 0]
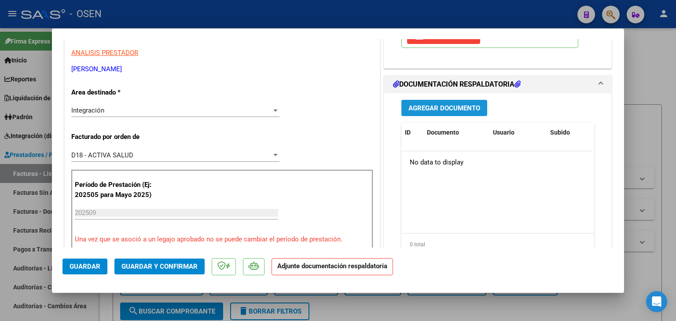
click at [448, 112] on button "Agregar Documento" at bounding box center [444, 108] width 86 height 16
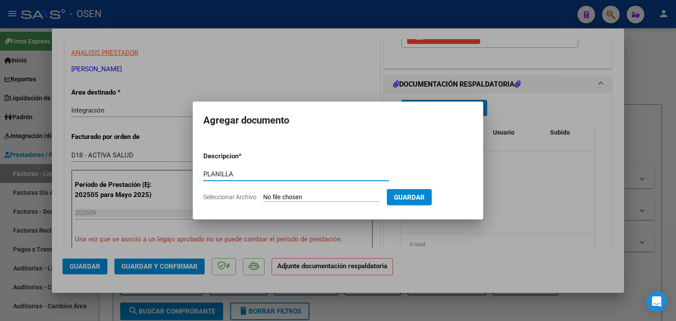
type input "PLANILLA"
click at [263, 194] on input "Seleccionar Archivo" at bounding box center [321, 198] width 117 height 8
type input "C:\fakepath\BUSTAMANTE PSI SEP.pdf"
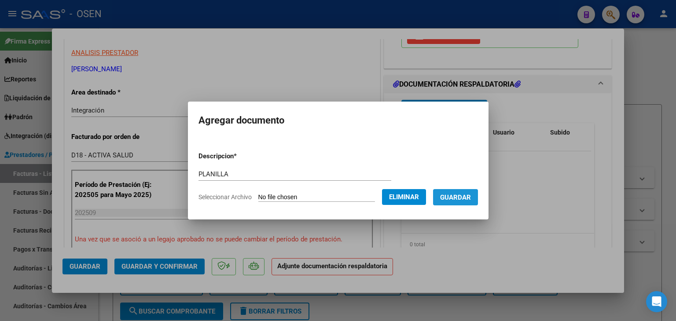
click at [471, 195] on span "Guardar" at bounding box center [455, 198] width 31 height 8
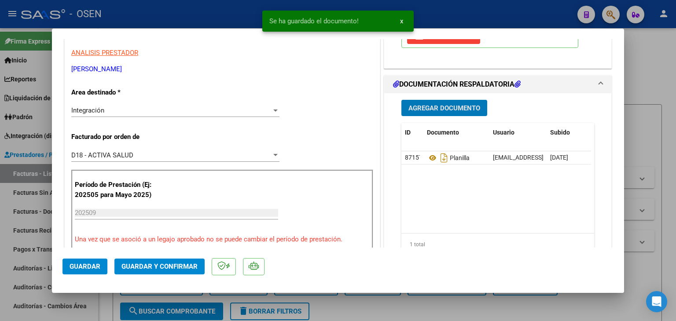
click at [78, 265] on span "Guardar" at bounding box center [85, 267] width 31 height 8
click at [108, 298] on div at bounding box center [338, 160] width 676 height 321
type input "$ 0,00"
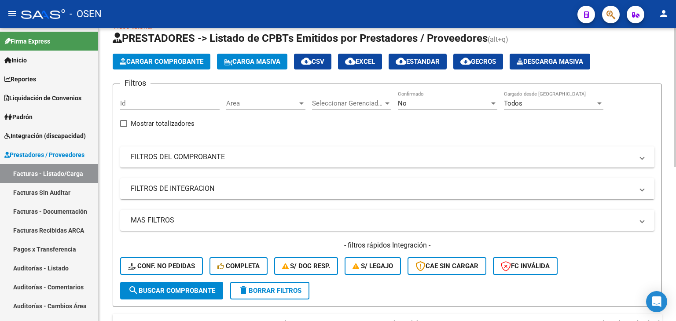
scroll to position [0, 0]
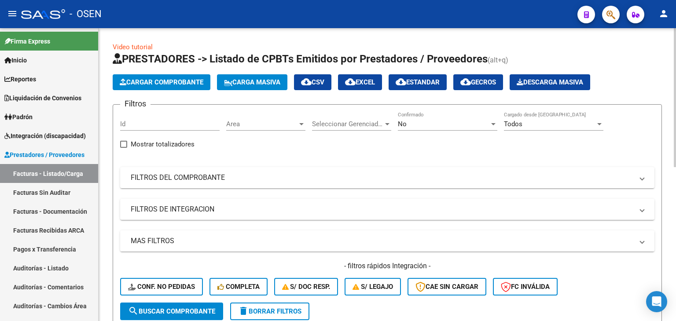
click at [169, 84] on span "Cargar Comprobante" at bounding box center [162, 82] width 84 height 8
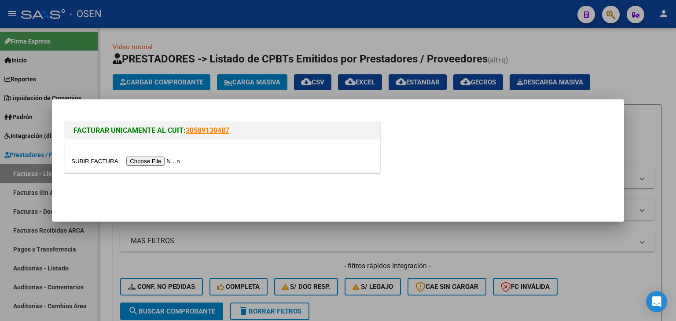
click at [156, 162] on input "file" at bounding box center [126, 161] width 111 height 9
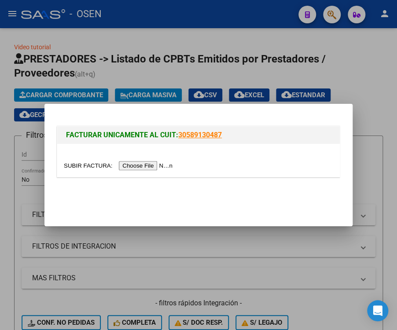
click at [145, 166] on input "file" at bounding box center [119, 165] width 111 height 9
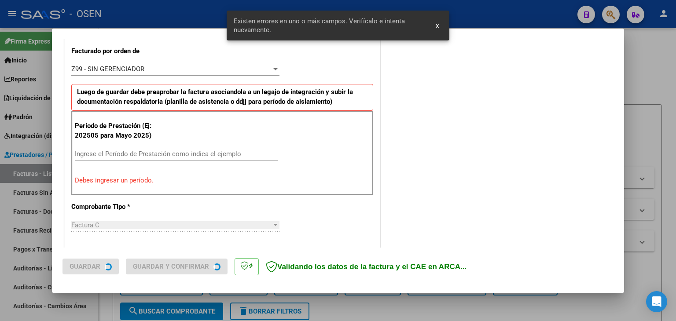
scroll to position [246, 0]
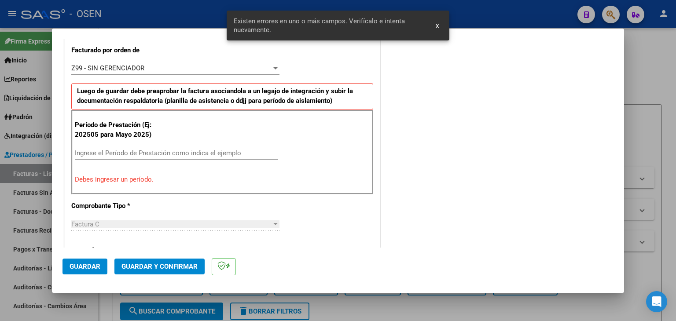
click at [153, 156] on div "Ingrese el Período de Prestación como indica el ejemplo" at bounding box center [176, 153] width 203 height 13
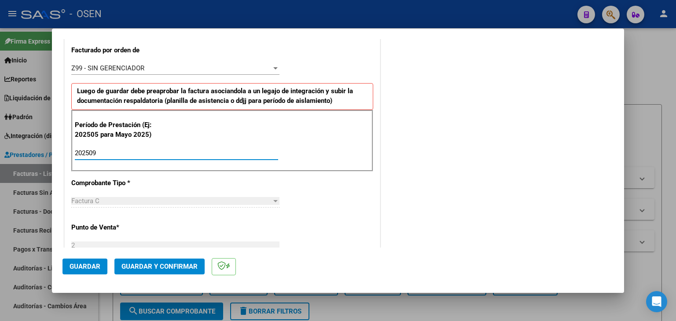
type input "202509"
click at [91, 261] on button "Guardar" at bounding box center [84, 267] width 45 height 16
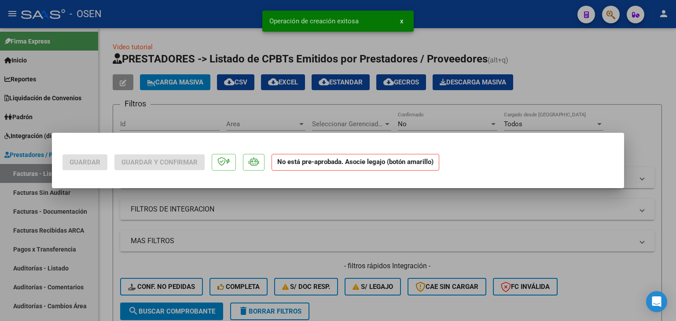
scroll to position [0, 0]
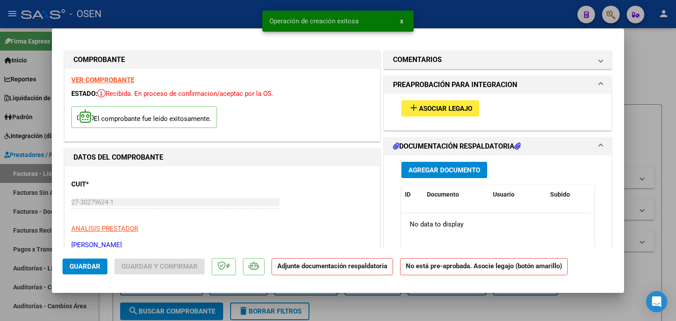
click at [455, 104] on span "add Asociar Legajo" at bounding box center [440, 108] width 64 height 8
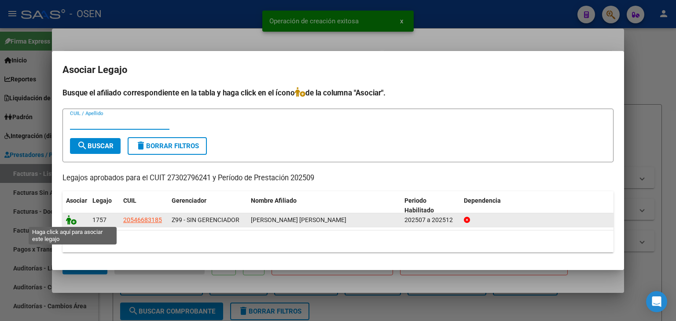
click at [74, 218] on icon at bounding box center [71, 220] width 11 height 10
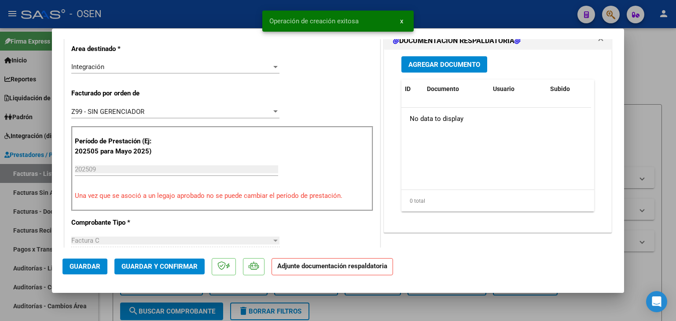
scroll to position [220, 0]
click at [454, 69] on button "Agregar Documento" at bounding box center [444, 64] width 86 height 16
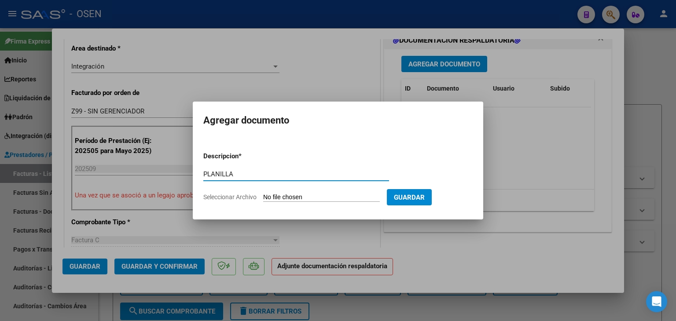
type input "PLANILLA"
click at [263, 194] on input "Seleccionar Archivo" at bounding box center [321, 198] width 117 height 8
type input "C:\fakepath\Planilla asistencia Nehemias Bulacio Acevedo.pdf"
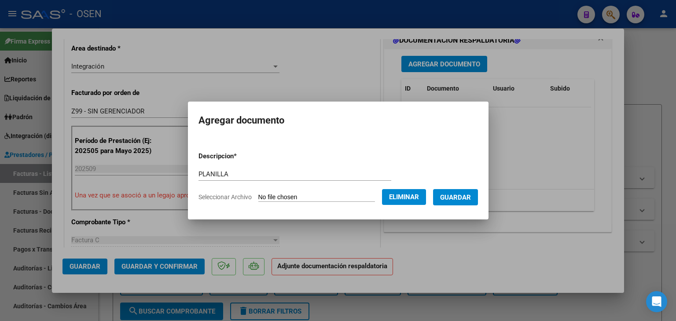
drag, startPoint x: 468, startPoint y: 196, endPoint x: 468, endPoint y: 187, distance: 8.8
click at [468, 196] on span "Guardar" at bounding box center [455, 198] width 31 height 8
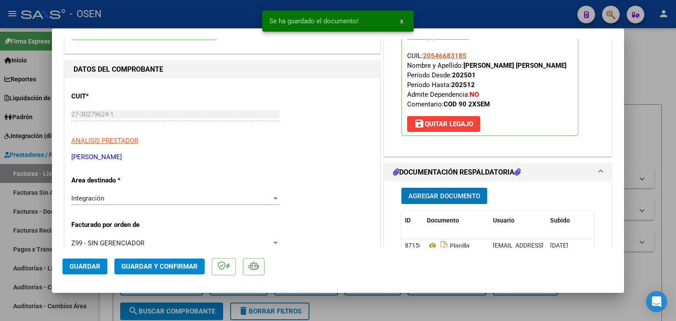
scroll to position [88, 0]
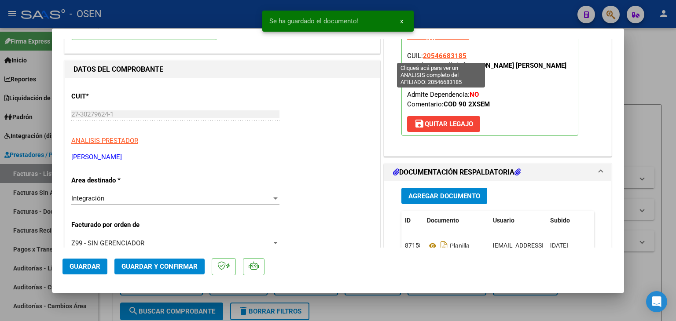
click at [445, 55] on span "20546683185" at bounding box center [445, 56] width 44 height 8
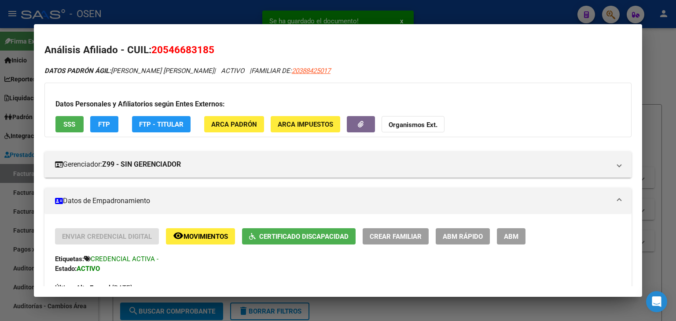
click at [231, 9] on div at bounding box center [338, 160] width 676 height 321
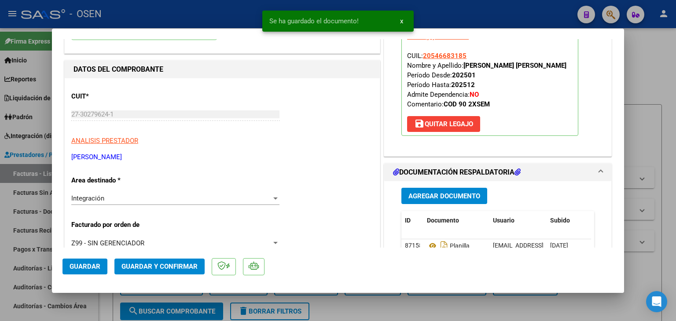
click at [88, 272] on button "Guardar" at bounding box center [84, 267] width 45 height 16
drag, startPoint x: 105, startPoint y: 302, endPoint x: 120, endPoint y: 301, distance: 15.0
click at [106, 302] on div at bounding box center [338, 160] width 676 height 321
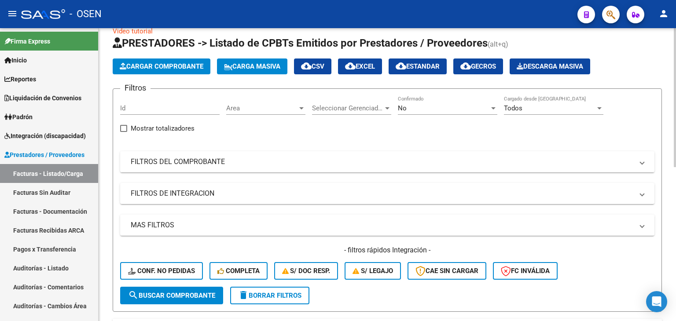
scroll to position [0, 0]
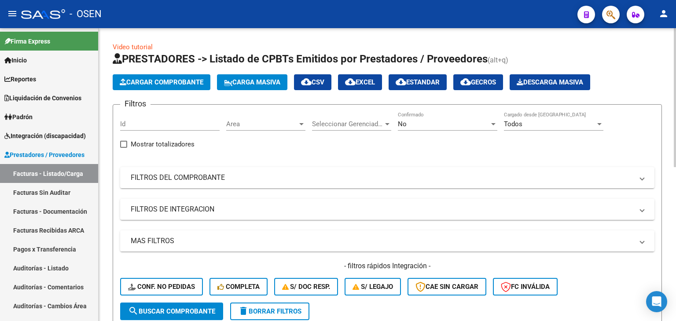
click at [161, 87] on button "Cargar Comprobante" at bounding box center [162, 82] width 98 height 16
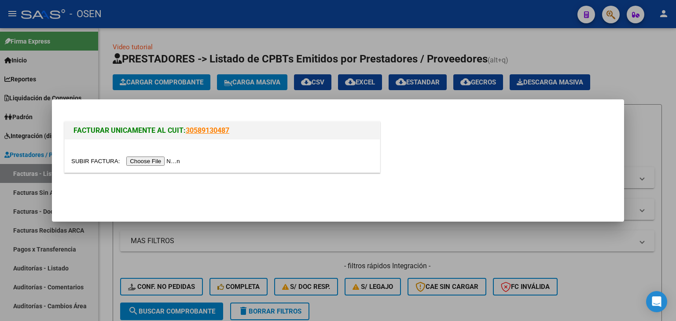
click at [152, 163] on input "file" at bounding box center [126, 161] width 111 height 9
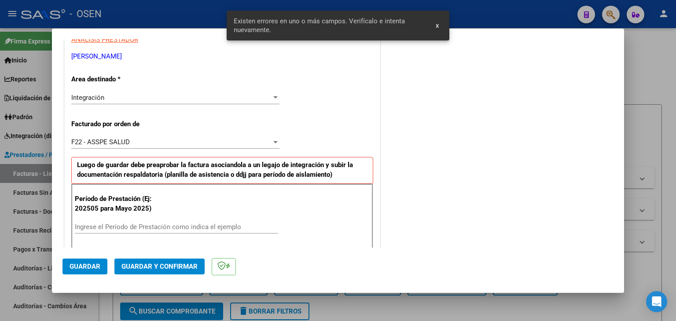
scroll to position [229, 0]
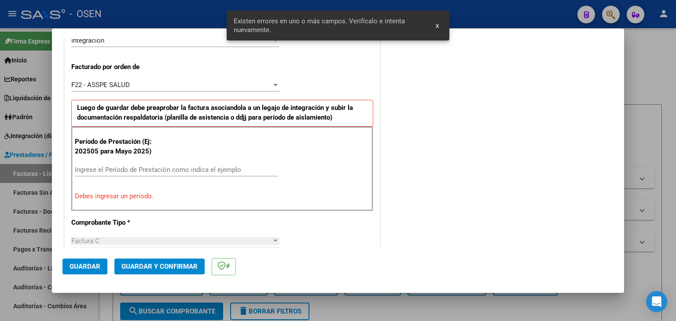
click at [107, 171] on input "Ingrese el Período de Prestación como indica el ejemplo" at bounding box center [176, 170] width 203 height 8
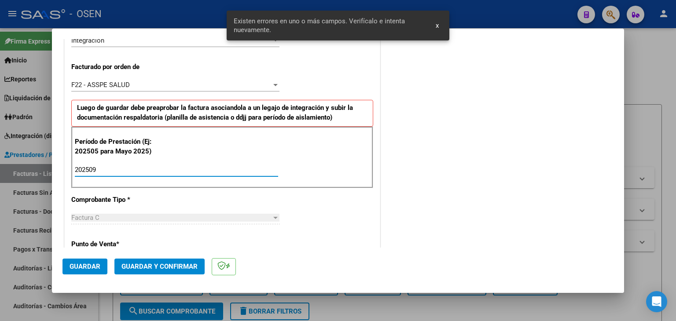
type input "202509"
click at [84, 268] on span "Guardar" at bounding box center [85, 267] width 31 height 8
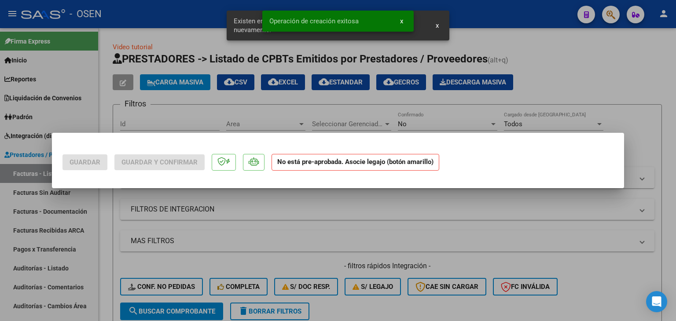
scroll to position [0, 0]
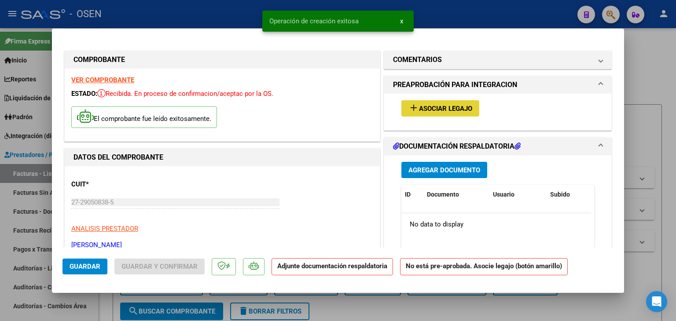
click at [419, 109] on span "Asociar Legajo" at bounding box center [445, 109] width 53 height 8
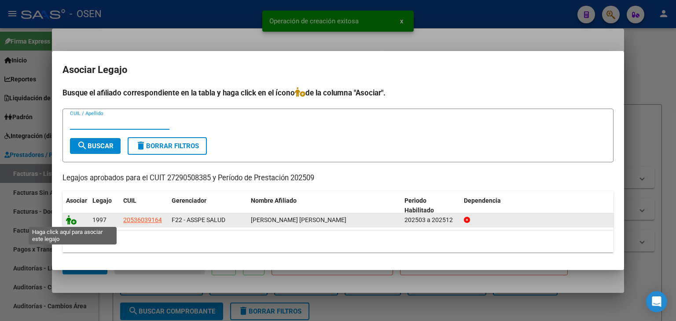
click at [69, 221] on icon at bounding box center [71, 220] width 11 height 10
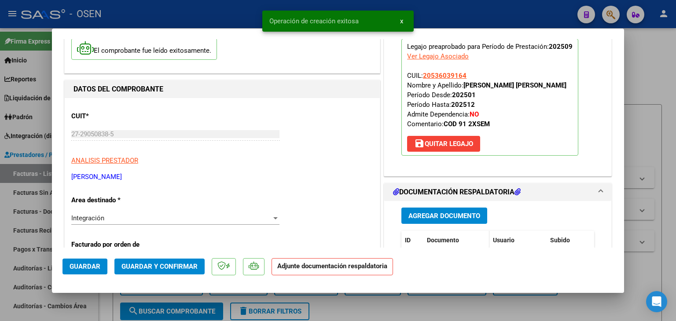
scroll to position [132, 0]
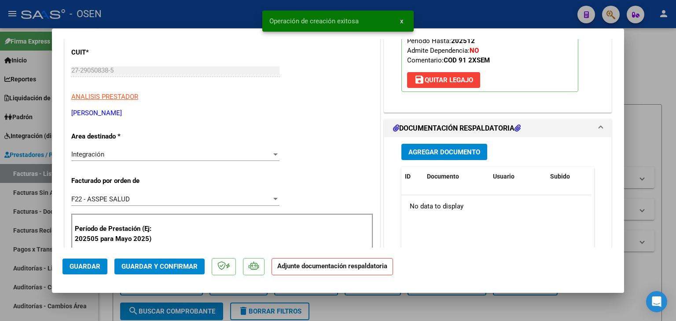
click at [440, 152] on span "Agregar Documento" at bounding box center [444, 152] width 72 height 8
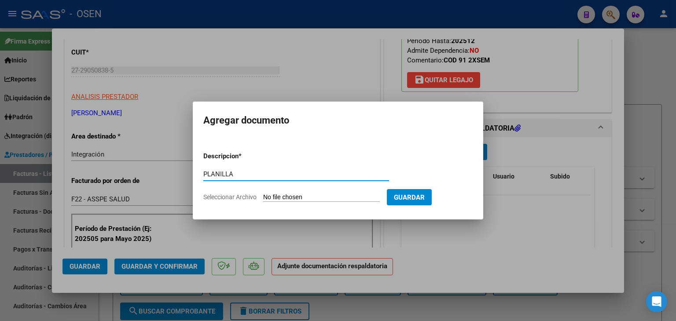
type input "PLANILLA"
click at [263, 194] on input "Seleccionar Archivo" at bounding box center [321, 198] width 117 height 8
type input "C:\fakepath\Asistencia osen sep 25.pdf"
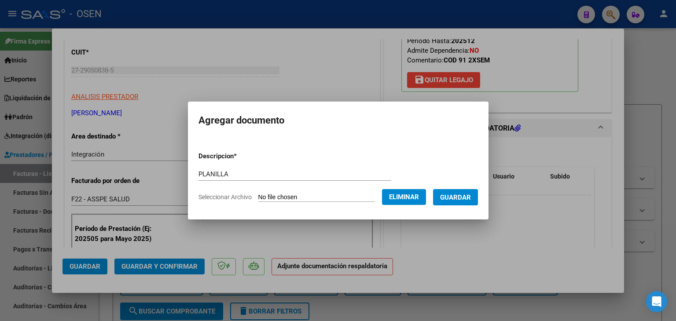
click at [468, 202] on button "Guardar" at bounding box center [455, 197] width 45 height 16
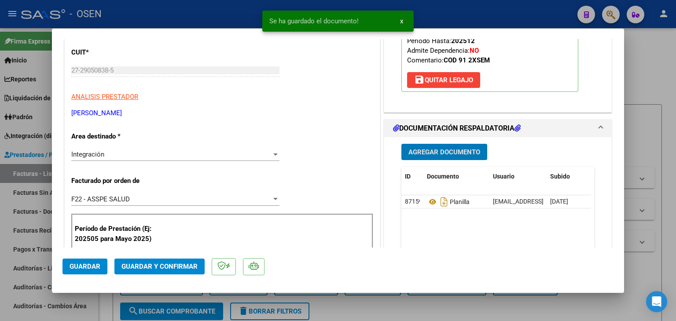
click at [95, 261] on button "Guardar" at bounding box center [84, 267] width 45 height 16
click at [100, 305] on div at bounding box center [338, 160] width 676 height 321
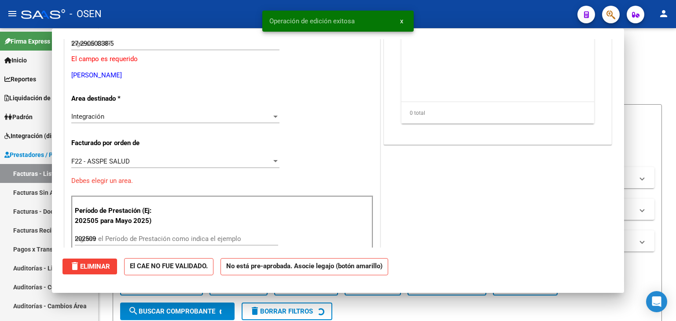
type input "$ 0,00"
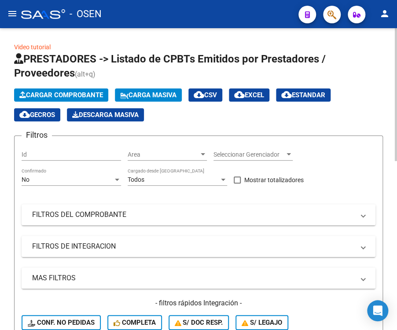
click at [77, 91] on span "Cargar Comprobante" at bounding box center [61, 95] width 84 height 8
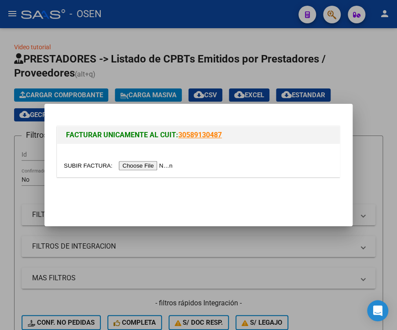
click at [128, 164] on input "file" at bounding box center [119, 165] width 111 height 9
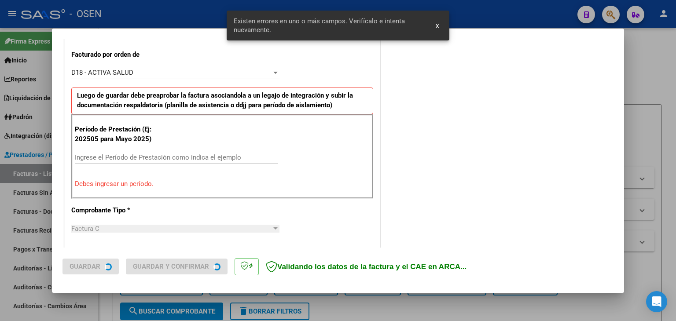
scroll to position [246, 0]
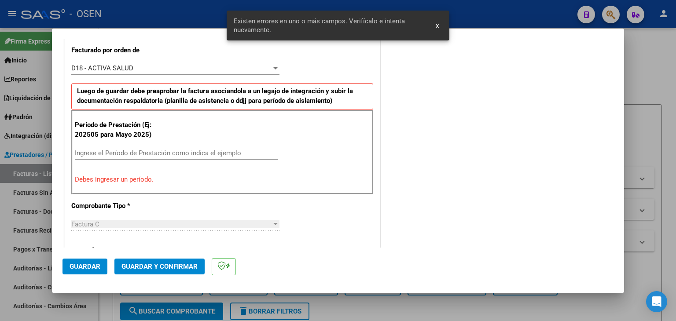
click at [134, 155] on input "Ingrese el Período de Prestación como indica el ejemplo" at bounding box center [176, 153] width 203 height 8
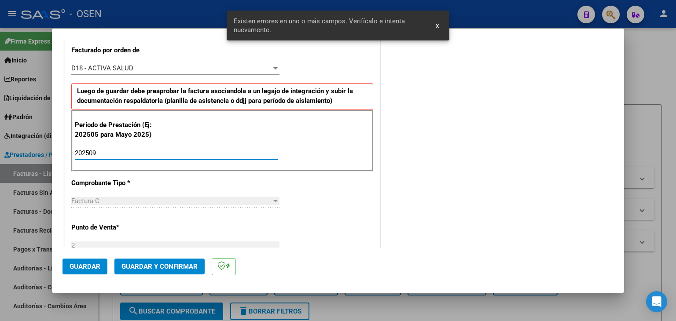
type input "202509"
click at [86, 268] on span "Guardar" at bounding box center [85, 267] width 31 height 8
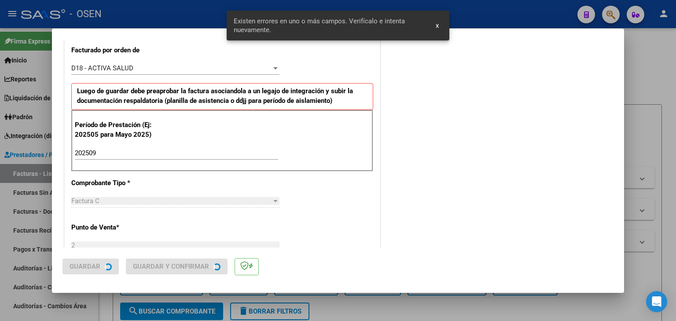
scroll to position [0, 0]
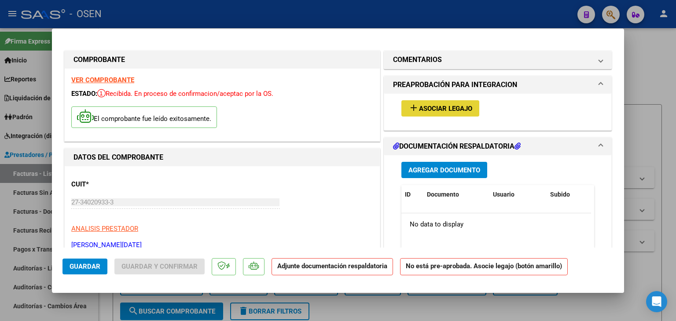
click at [447, 113] on button "add Asociar Legajo" at bounding box center [440, 108] width 78 height 16
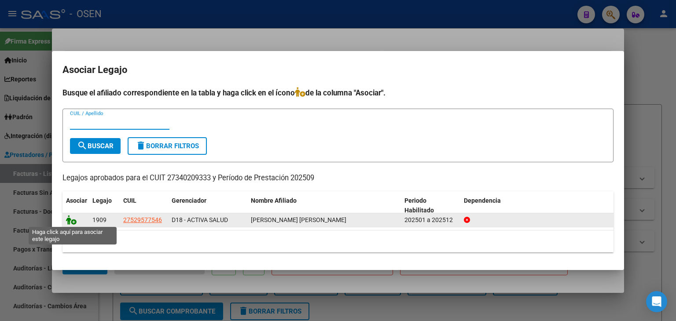
click at [68, 222] on icon at bounding box center [71, 220] width 11 height 10
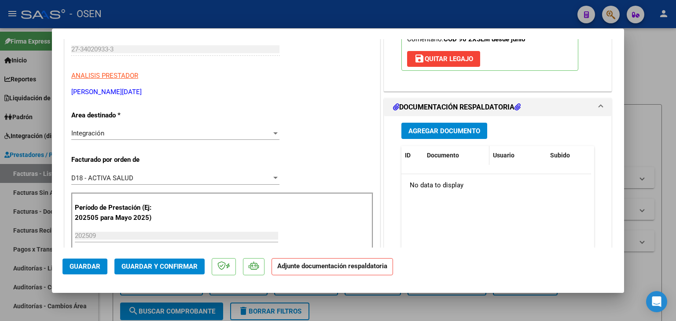
scroll to position [176, 0]
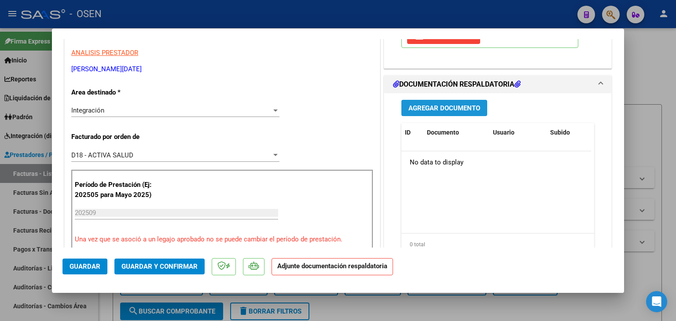
click at [442, 104] on span "Agregar Documento" at bounding box center [444, 108] width 72 height 8
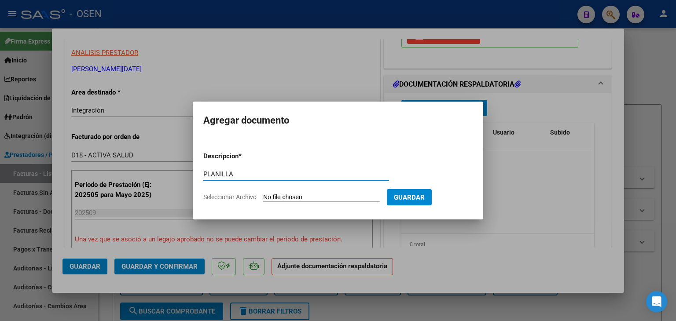
type input "PLANILLA"
click at [263, 194] on input "Seleccionar Archivo" at bounding box center [321, 198] width 117 height 8
type input "C:\fakepath\ASISTENCIA SORIA 0925.pdf"
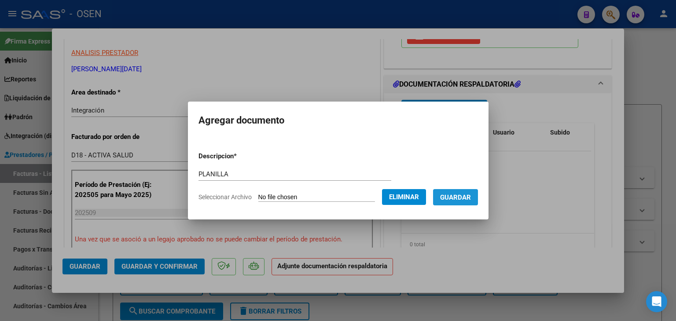
click at [455, 195] on span "Guardar" at bounding box center [455, 198] width 31 height 8
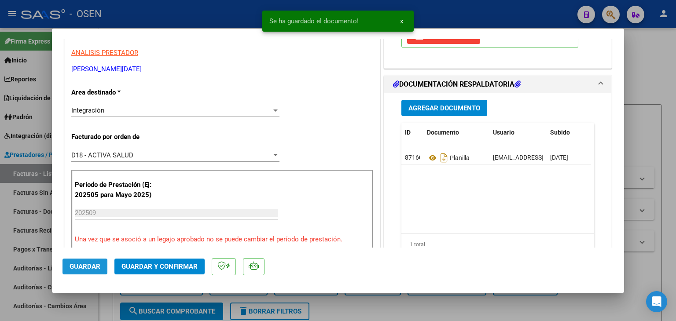
click at [88, 269] on span "Guardar" at bounding box center [85, 267] width 31 height 8
click at [105, 308] on div at bounding box center [338, 160] width 676 height 321
type input "$ 0,00"
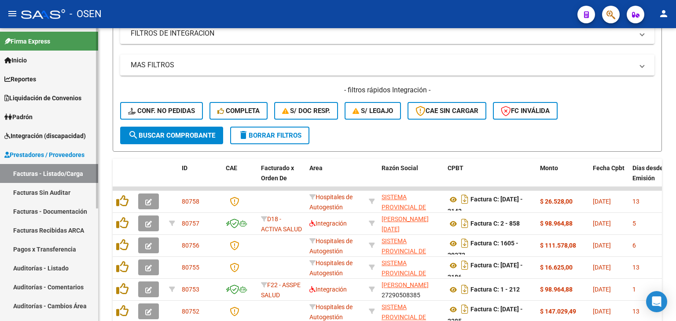
click at [60, 138] on span "Integración (discapacidad)" at bounding box center [44, 136] width 81 height 10
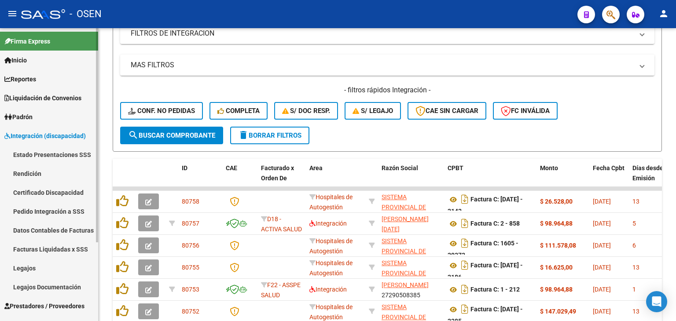
click at [47, 251] on link "Facturas Liquidadas x SSS" at bounding box center [49, 249] width 98 height 19
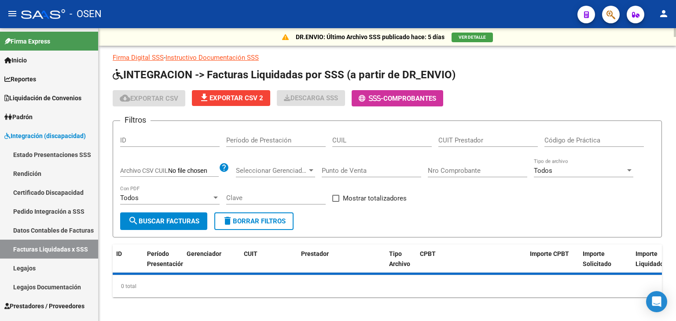
click at [459, 128] on div "CUIT Prestador" at bounding box center [487, 137] width 99 height 19
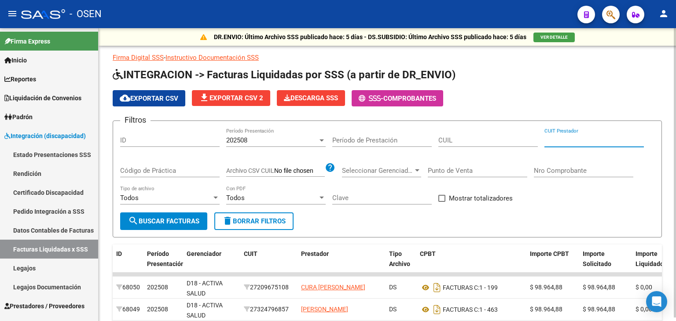
click at [449, 137] on input "CUIL" at bounding box center [487, 140] width 99 height 8
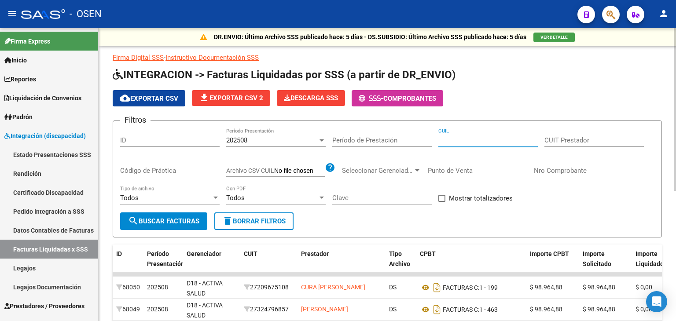
click at [592, 136] on input "CUIT Prestador" at bounding box center [593, 140] width 99 height 8
paste input "33-71022379-9"
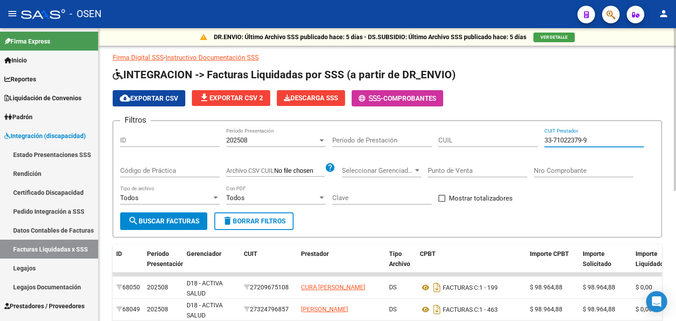
type input "33-71022379-9"
click at [147, 226] on button "search Buscar Facturas" at bounding box center [163, 222] width 87 height 18
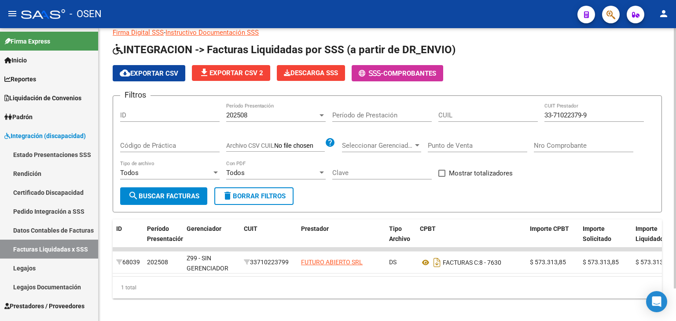
scroll to position [37, 0]
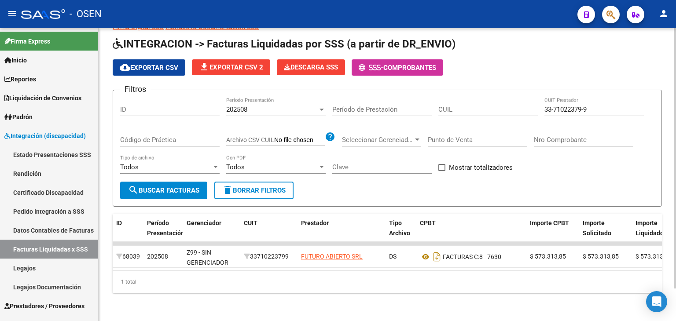
click at [263, 106] on div "202508" at bounding box center [272, 110] width 92 height 8
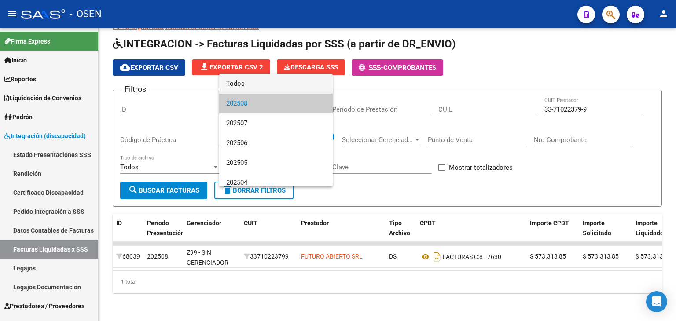
click at [257, 88] on span "Todos" at bounding box center [275, 84] width 99 height 20
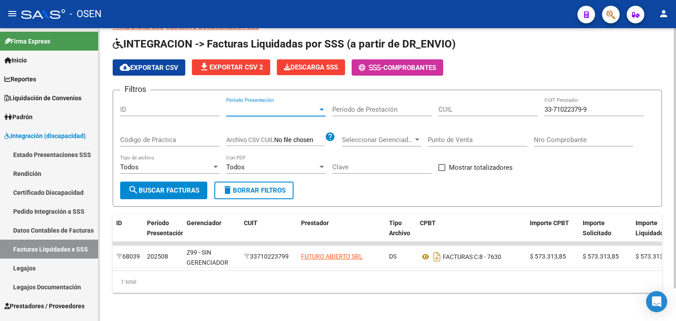
click at [238, 106] on span "Período Presentación" at bounding box center [272, 110] width 92 height 8
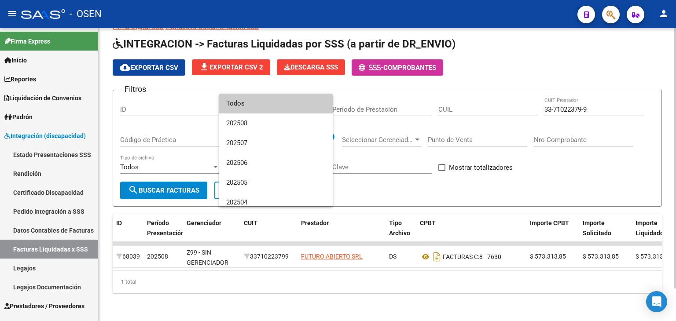
click at [239, 101] on span "Todos" at bounding box center [275, 104] width 99 height 20
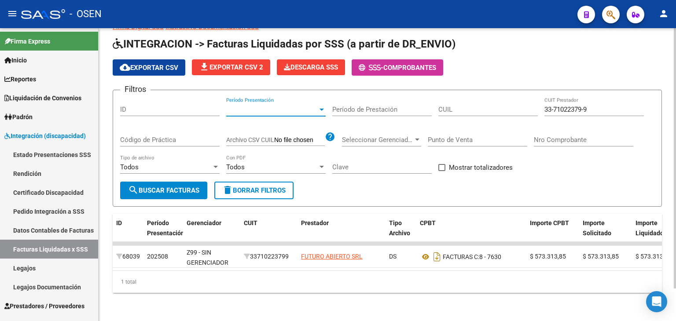
click at [164, 187] on span "search Buscar Facturas" at bounding box center [163, 191] width 71 height 8
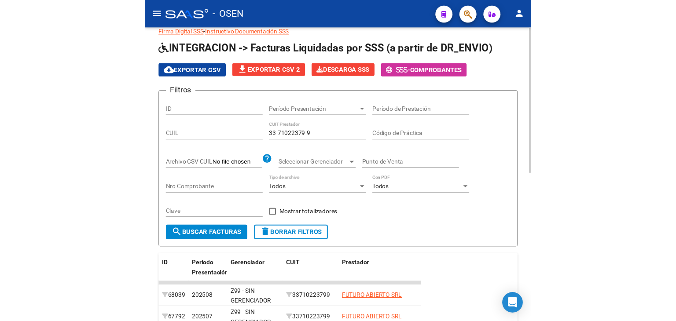
scroll to position [0, 0]
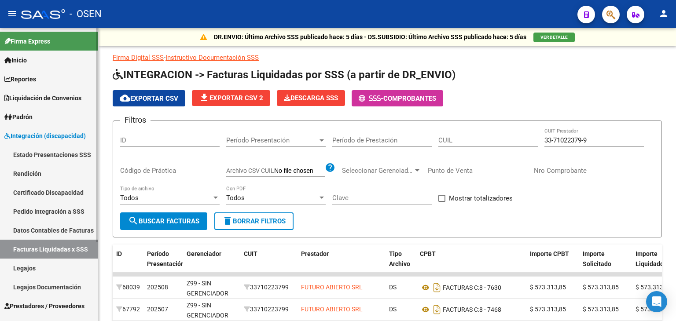
click at [33, 305] on span "Prestadores / Proveedores" at bounding box center [44, 306] width 80 height 10
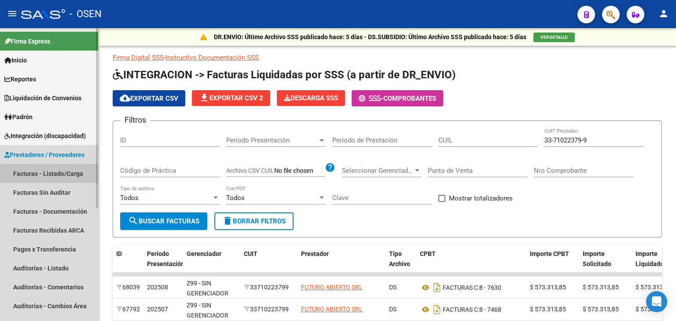
click at [48, 175] on link "Facturas - Listado/Carga" at bounding box center [49, 173] width 98 height 19
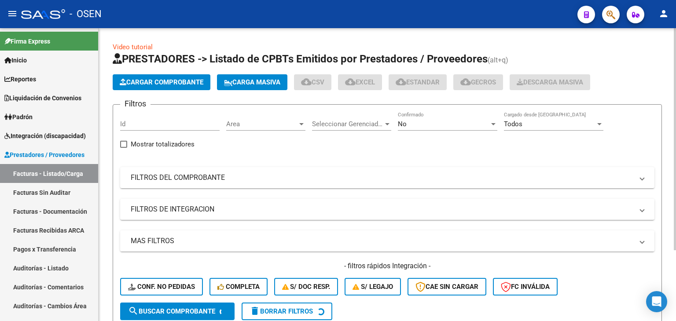
click at [141, 85] on span "Cargar Comprobante" at bounding box center [162, 82] width 84 height 8
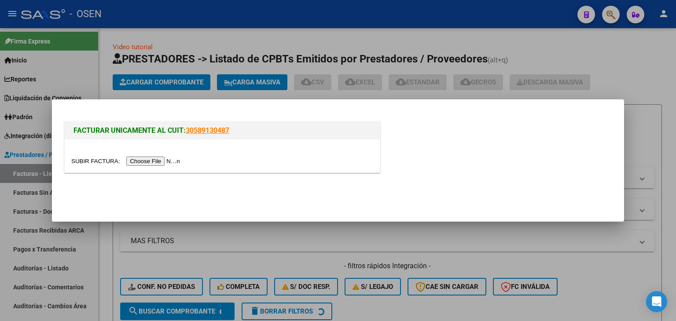
click at [161, 160] on input "file" at bounding box center [126, 161] width 111 height 9
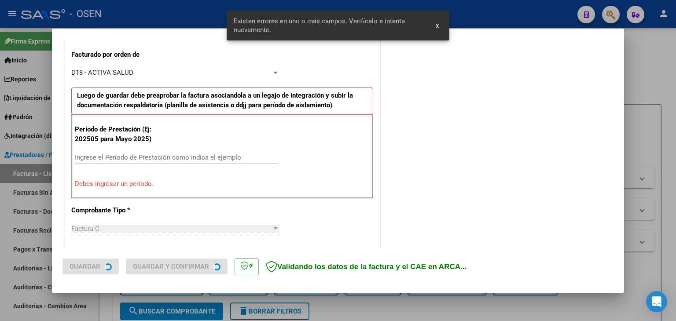
scroll to position [246, 0]
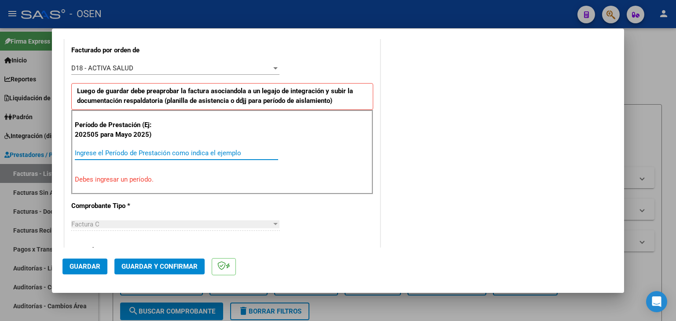
click at [118, 152] on input "Ingrese el Período de Prestación como indica el ejemplo" at bounding box center [176, 153] width 203 height 8
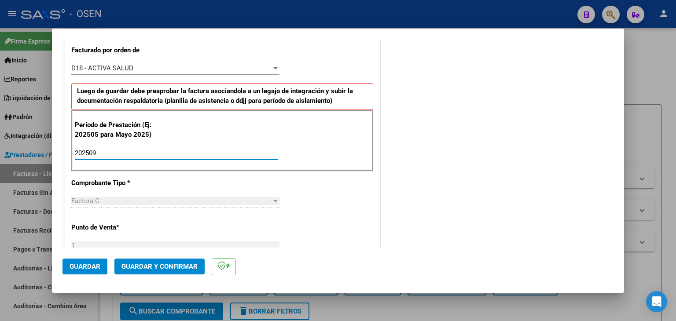
type input "202509"
click at [81, 261] on button "Guardar" at bounding box center [84, 267] width 45 height 16
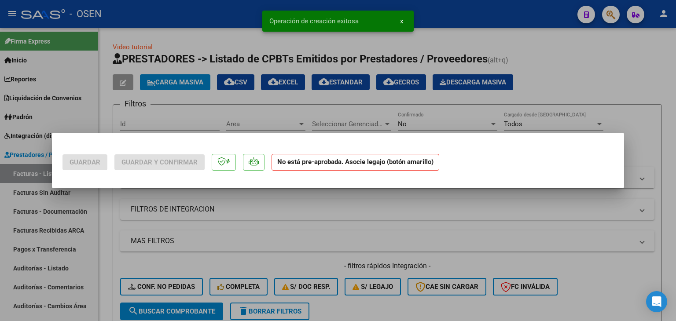
scroll to position [0, 0]
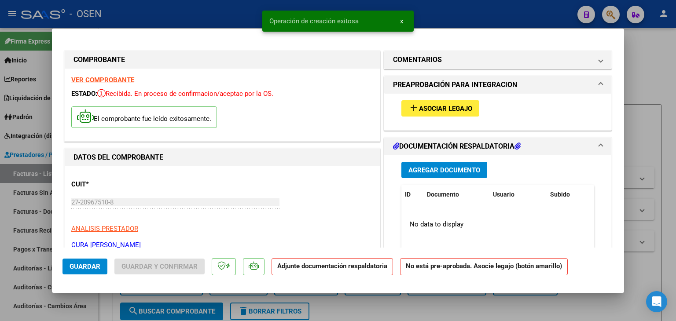
click at [439, 106] on span "Asociar Legajo" at bounding box center [445, 109] width 53 height 8
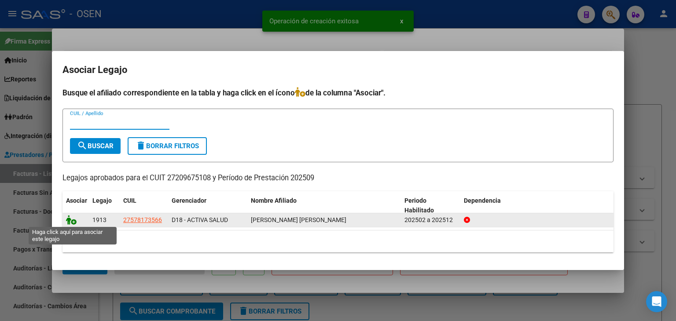
click at [71, 221] on icon at bounding box center [71, 220] width 11 height 10
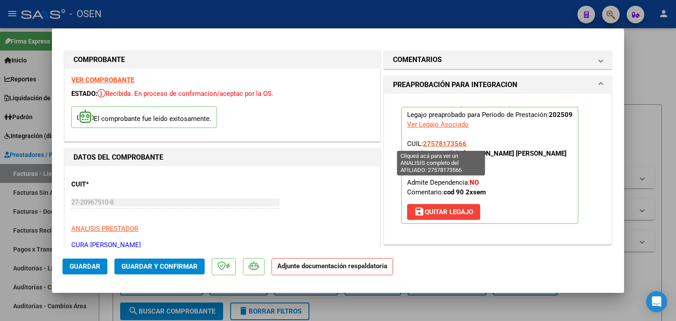
click at [434, 143] on span "27578173566" at bounding box center [445, 144] width 44 height 8
type textarea "27578173566"
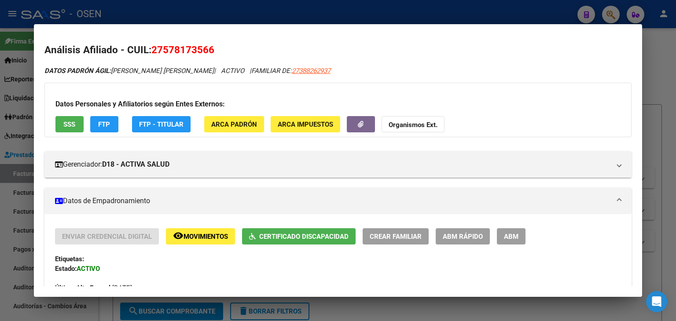
click at [336, 9] on div at bounding box center [338, 160] width 676 height 321
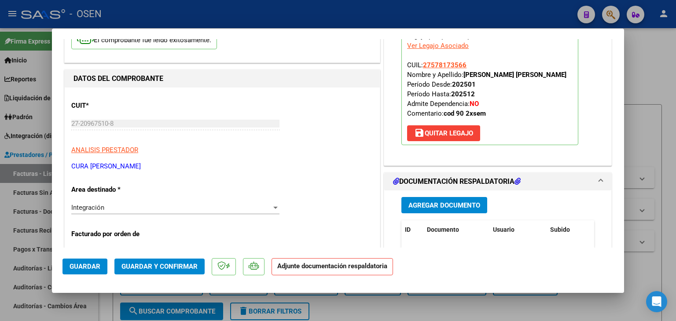
scroll to position [132, 0]
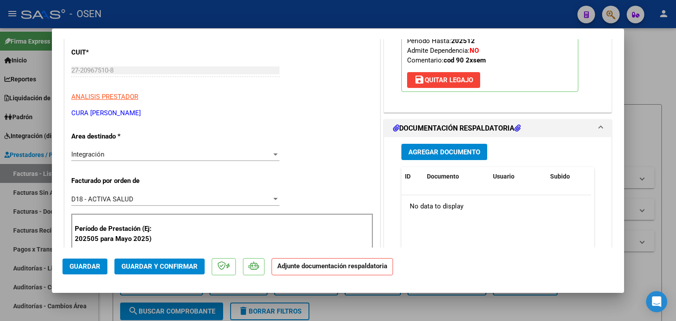
click at [455, 152] on span "Agregar Documento" at bounding box center [444, 152] width 72 height 8
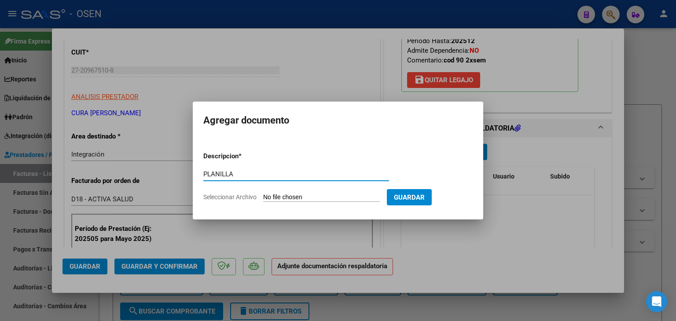
type input "PLANILLA"
click at [263, 194] on input "Seleccionar Archivo" at bounding box center [321, 198] width 117 height 8
type input "C:\fakepath\BUSTAMANTE SEP FO.pdf"
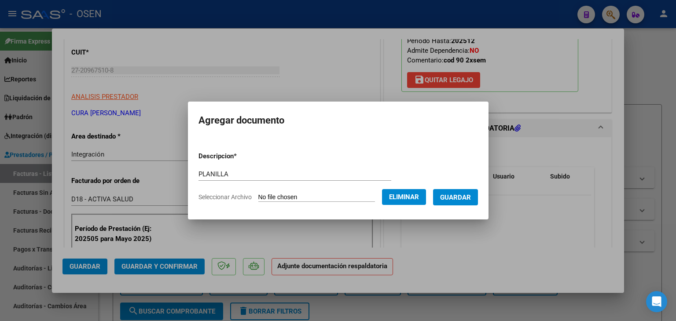
click at [465, 201] on span "Guardar" at bounding box center [455, 198] width 31 height 8
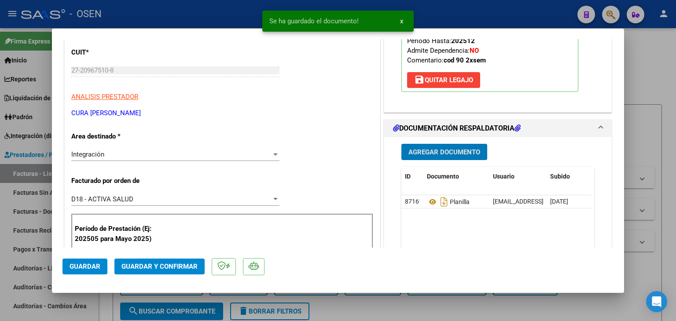
click at [89, 270] on span "Guardar" at bounding box center [85, 267] width 31 height 8
click at [106, 308] on div at bounding box center [338, 160] width 676 height 321
type input "$ 0,00"
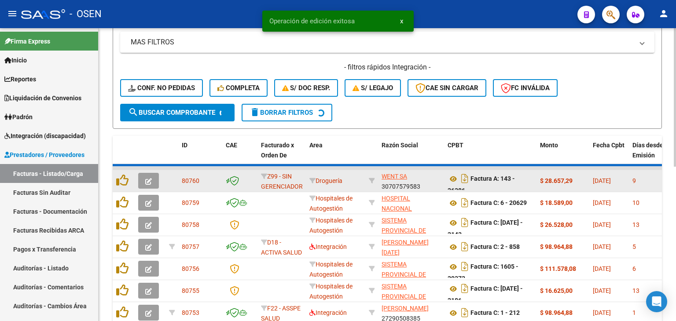
scroll to position [220, 0]
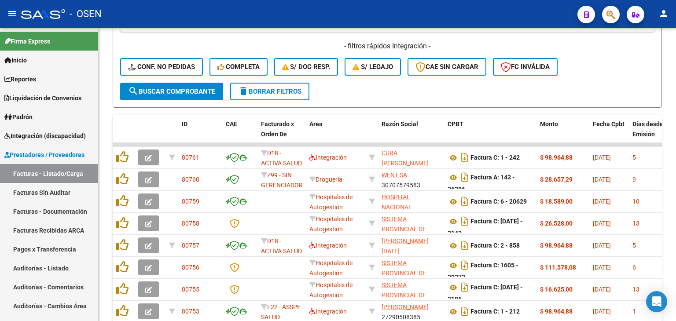
click at [608, 17] on icon "button" at bounding box center [610, 15] width 9 height 10
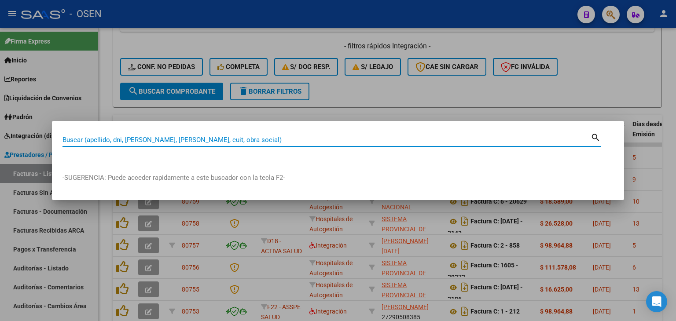
paste input "20245069716"
type input "20245069716"
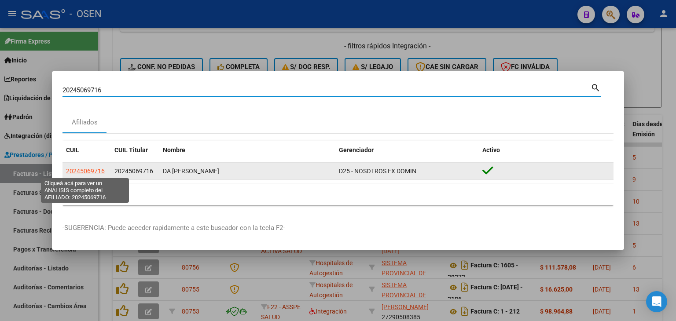
click at [96, 168] on span "20245069716" at bounding box center [85, 171] width 39 height 7
type textarea "20245069716"
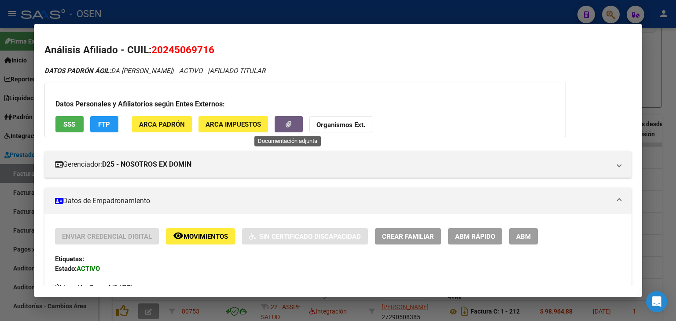
click at [288, 122] on icon "button" at bounding box center [289, 124] width 6 height 7
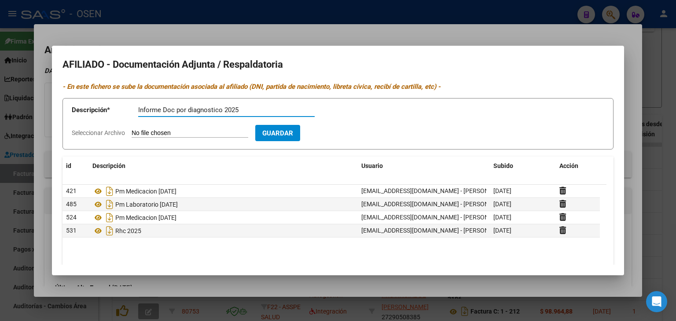
type input "Informe Doc por diagnostico 2025"
click at [132, 129] on input "Seleccionar Archivo" at bounding box center [190, 133] width 117 height 8
click at [188, 133] on input "Seleccionar Archivo" at bounding box center [190, 133] width 117 height 8
type input "C:\fakepath\Correo de OSEN - DA SILVA JOSE.pdf"
click at [344, 132] on span "Guardar" at bounding box center [328, 133] width 31 height 8
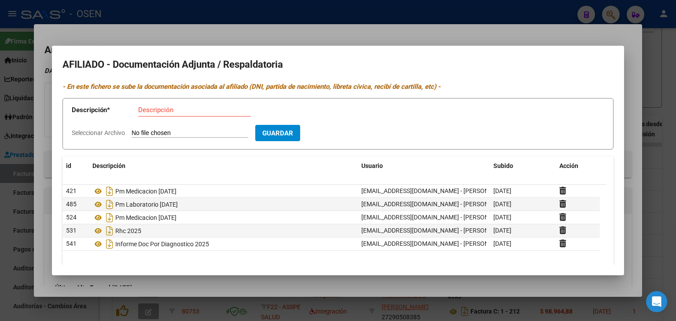
drag, startPoint x: 123, startPoint y: 10, endPoint x: 114, endPoint y: 9, distance: 8.4
click at [123, 10] on div at bounding box center [338, 160] width 676 height 321
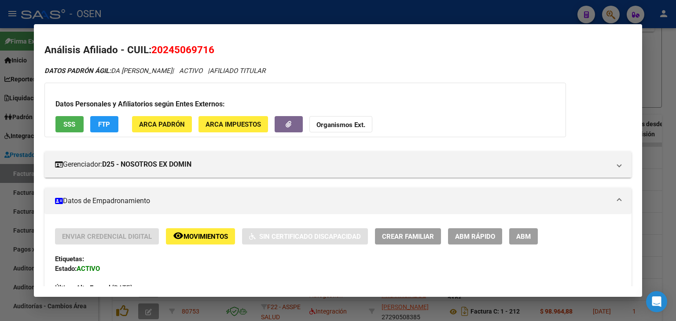
click at [95, 10] on div at bounding box center [338, 160] width 676 height 321
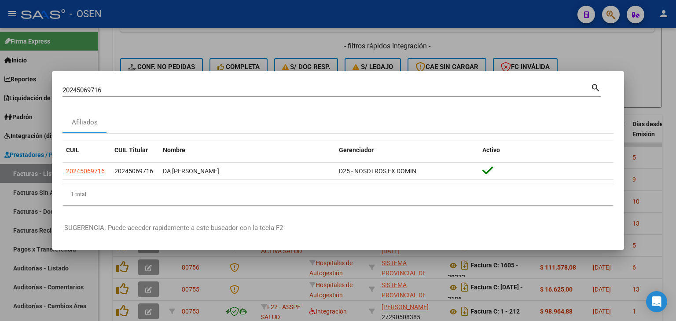
click at [23, 133] on div at bounding box center [338, 160] width 676 height 321
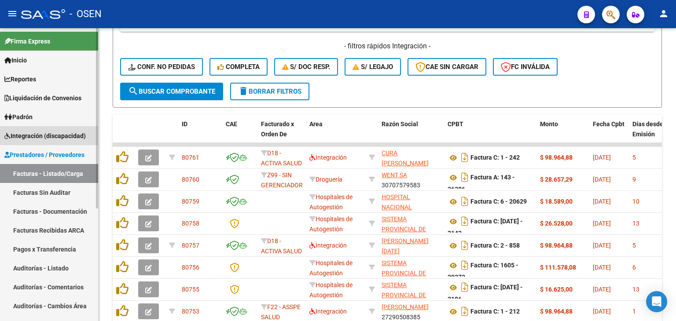
click at [36, 134] on span "Integración (discapacidad)" at bounding box center [44, 136] width 81 height 10
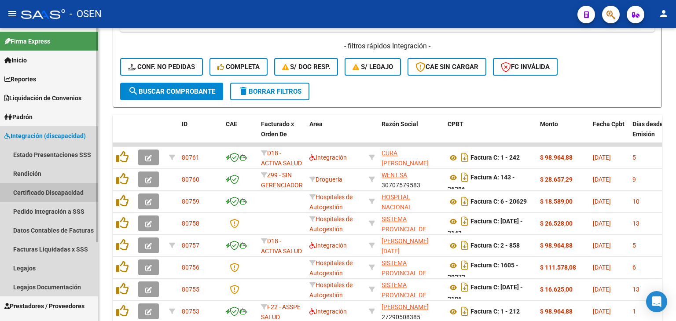
click at [35, 196] on link "Certificado Discapacidad" at bounding box center [49, 192] width 98 height 19
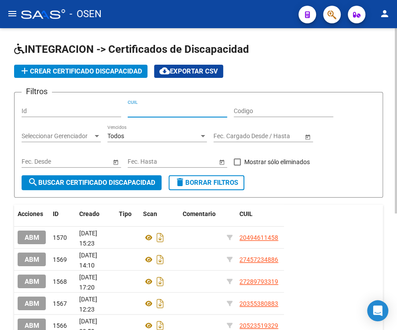
click at [162, 113] on input "CUIL" at bounding box center [177, 110] width 99 height 7
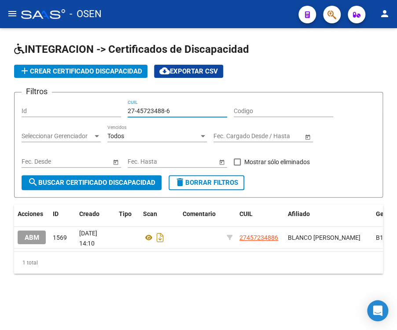
type input "27-45723488-6"
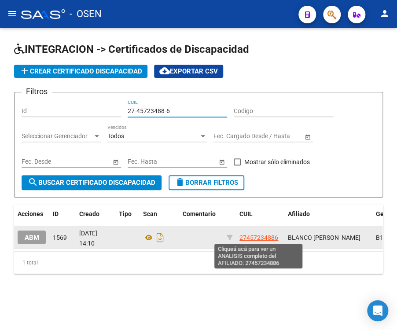
click at [267, 240] on span "27457234886" at bounding box center [258, 237] width 39 height 7
type textarea "27457234886"
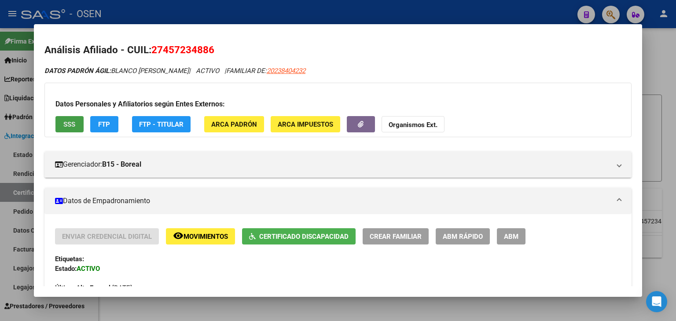
click at [68, 119] on button "SSS" at bounding box center [69, 124] width 28 height 16
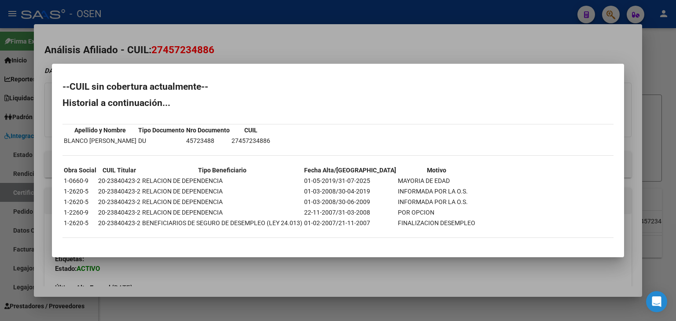
click at [287, 16] on div at bounding box center [338, 160] width 676 height 321
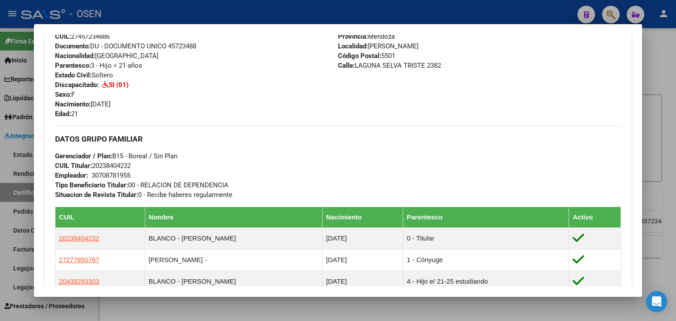
scroll to position [524, 0]
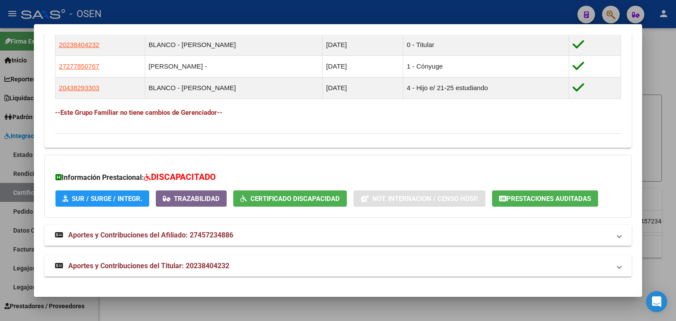
click at [220, 6] on div at bounding box center [338, 160] width 676 height 321
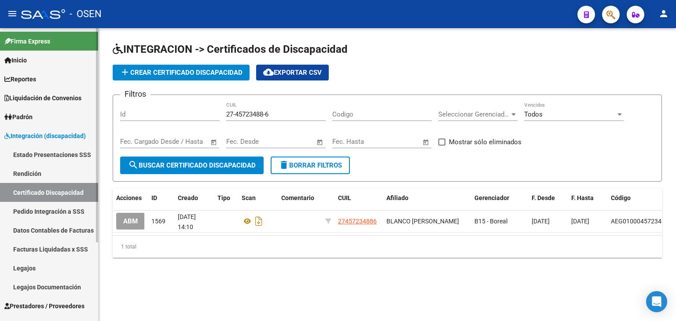
drag, startPoint x: 51, startPoint y: 212, endPoint x: 74, endPoint y: 209, distance: 23.6
click at [51, 212] on link "Pedido Integración a SSS" at bounding box center [49, 211] width 98 height 19
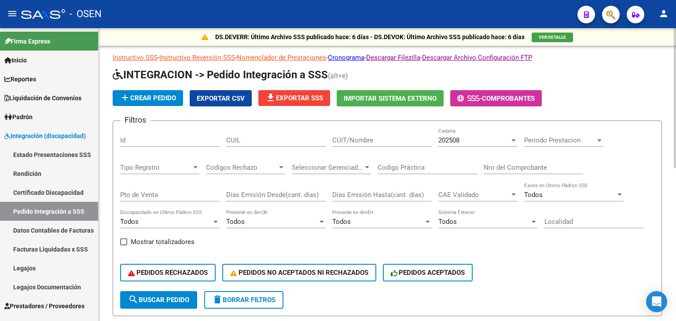
click at [473, 140] on div "202508" at bounding box center [473, 140] width 71 height 8
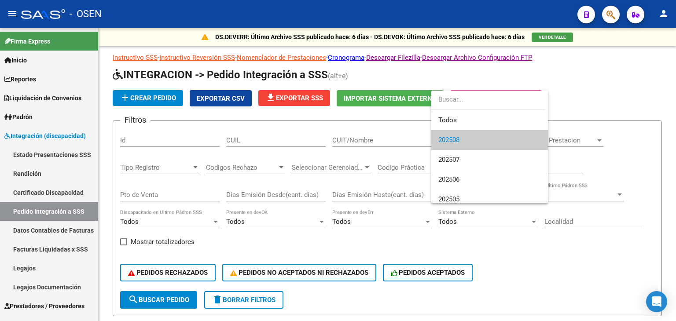
click at [606, 93] on div at bounding box center [338, 160] width 676 height 321
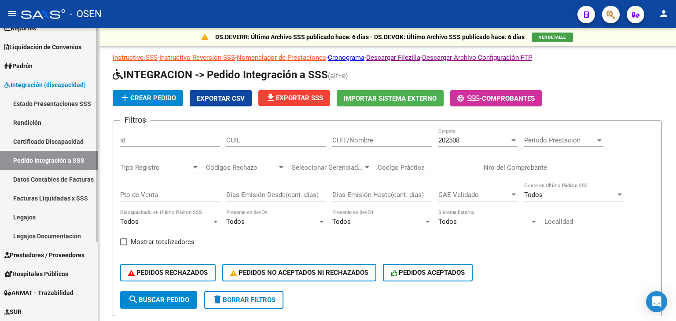
scroll to position [108, 0]
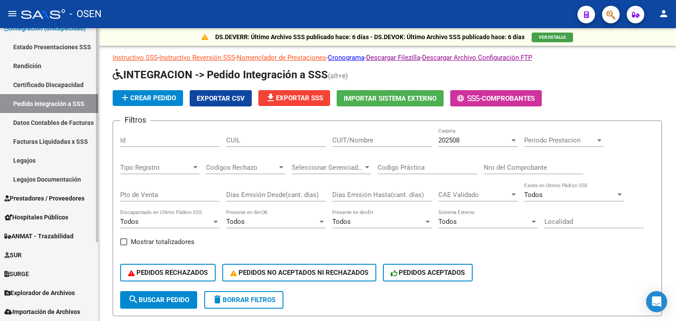
click at [31, 200] on span "Prestadores / Proveedores" at bounding box center [44, 199] width 80 height 10
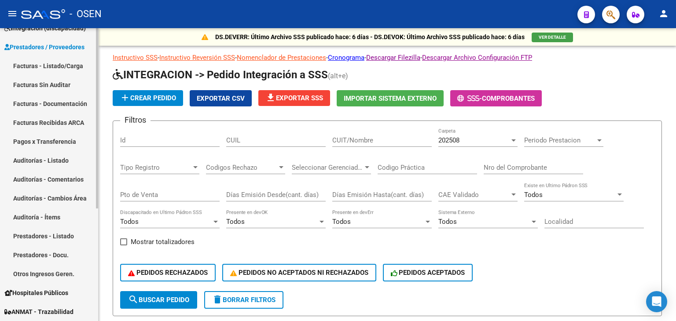
click at [47, 156] on link "Auditorías - Listado" at bounding box center [49, 160] width 98 height 19
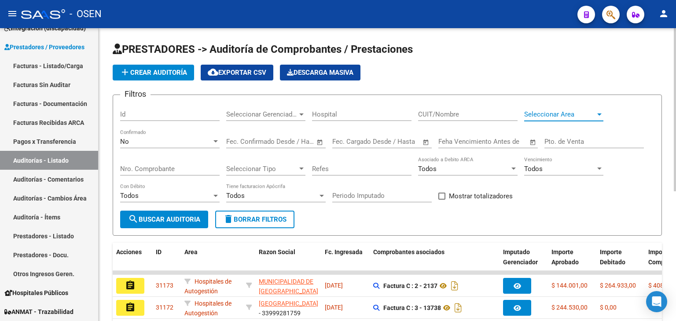
click at [542, 116] on span "Seleccionar Area" at bounding box center [559, 114] width 71 height 8
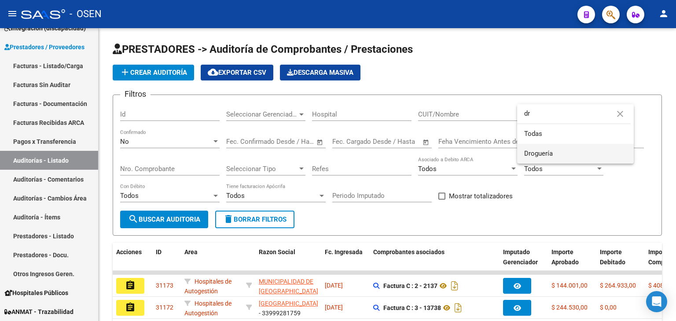
type input "dr"
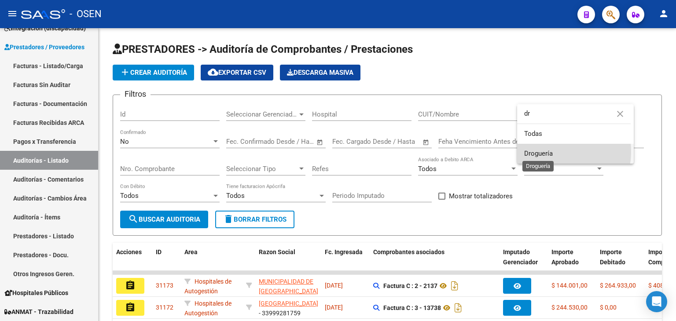
click at [546, 151] on span "Droguería" at bounding box center [538, 154] width 29 height 8
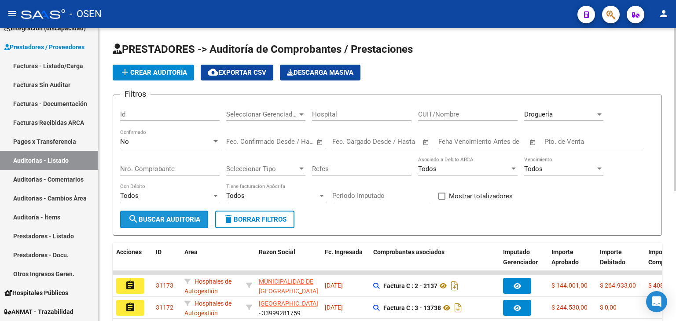
click at [176, 220] on span "search Buscar Auditoria" at bounding box center [164, 220] width 72 height 8
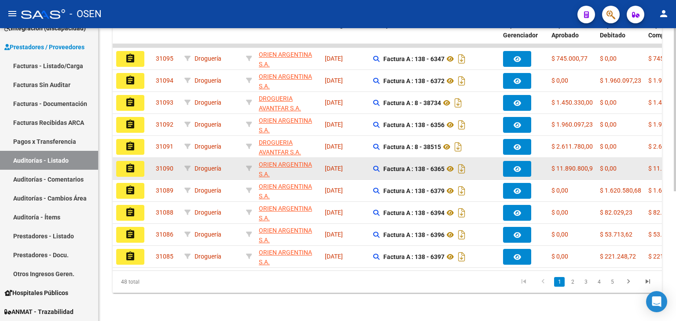
click at [127, 164] on mat-icon "assignment" at bounding box center [130, 168] width 11 height 11
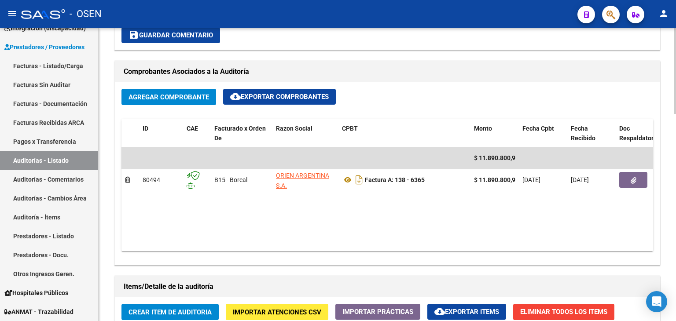
scroll to position [396, 0]
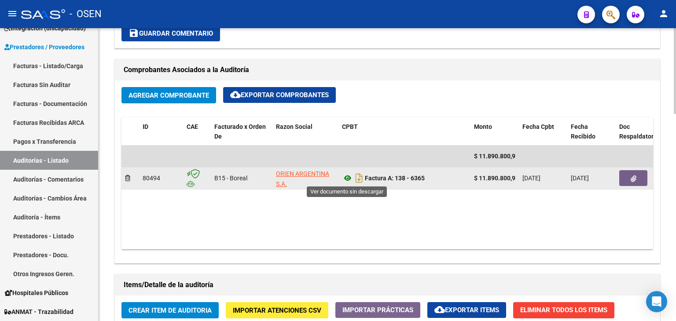
click at [347, 175] on icon at bounding box center [347, 178] width 11 height 11
click at [635, 175] on span "button" at bounding box center [634, 178] width 6 height 8
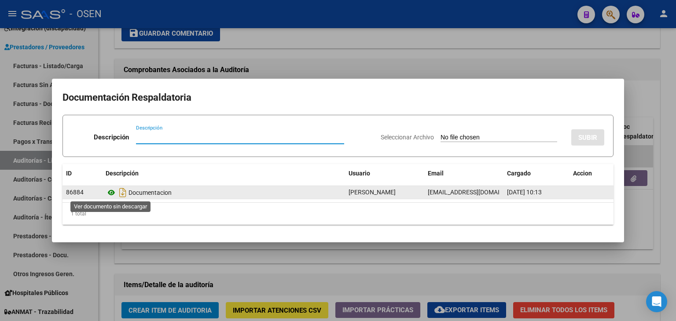
click at [111, 193] on icon at bounding box center [111, 192] width 11 height 11
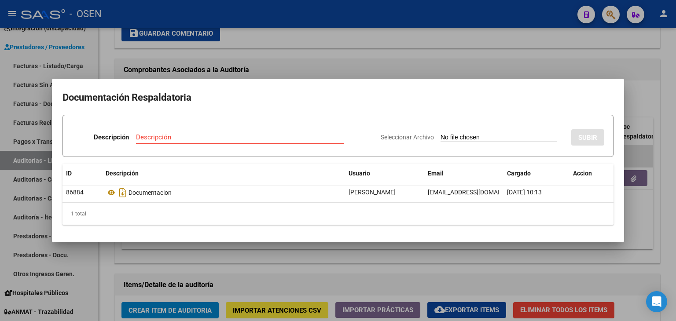
click at [347, 47] on div at bounding box center [338, 160] width 676 height 321
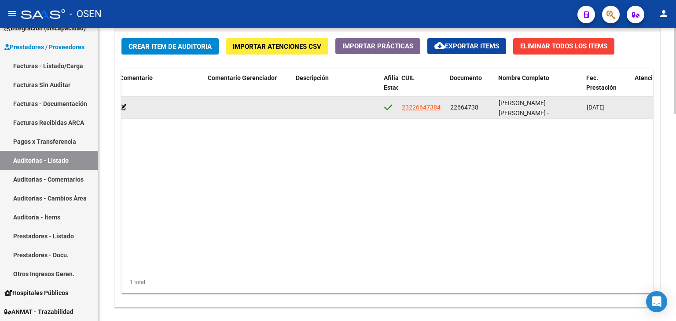
scroll to position [0, 404]
drag, startPoint x: 441, startPoint y: 113, endPoint x: 398, endPoint y: 110, distance: 42.8
click at [398, 110] on datatable-body-cell "23226647384" at bounding box center [421, 108] width 48 height 22
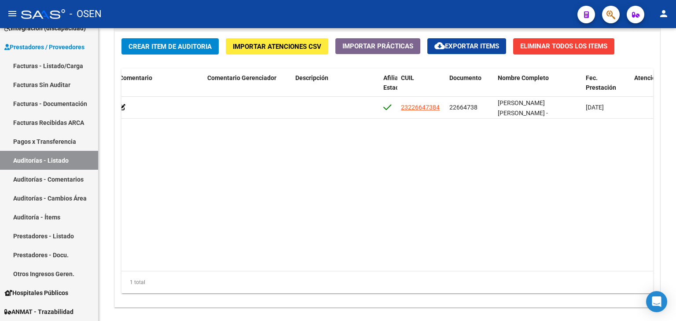
copy span "23226647384"
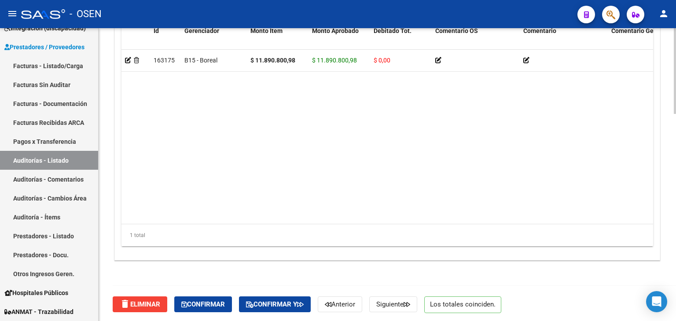
scroll to position [708, 0]
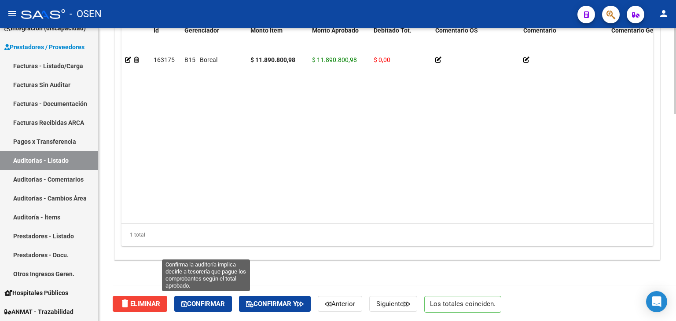
click at [216, 301] on span "Confirmar" at bounding box center [203, 304] width 44 height 8
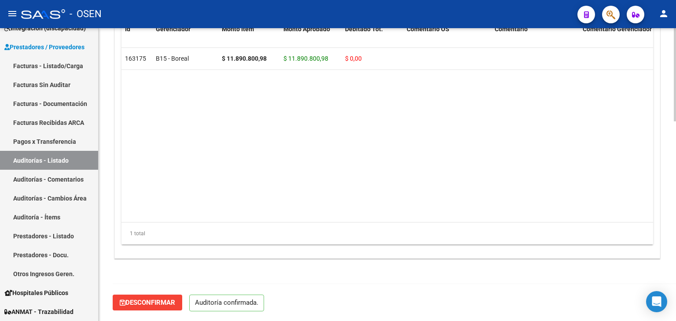
scroll to position [629, 0]
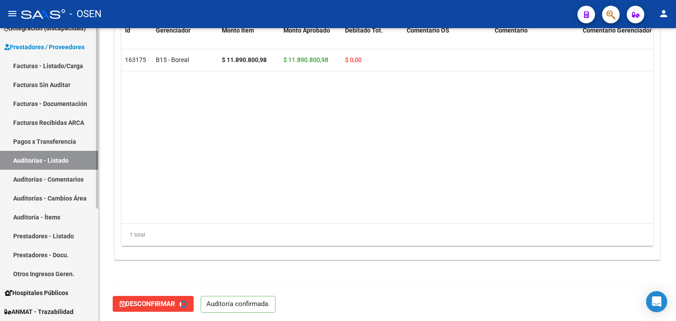
type input "202510"
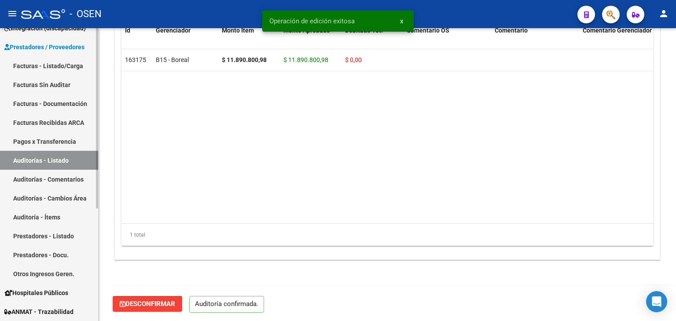
drag, startPoint x: 39, startPoint y: 157, endPoint x: 92, endPoint y: 153, distance: 53.0
click at [39, 157] on link "Auditorías - Listado" at bounding box center [49, 160] width 98 height 19
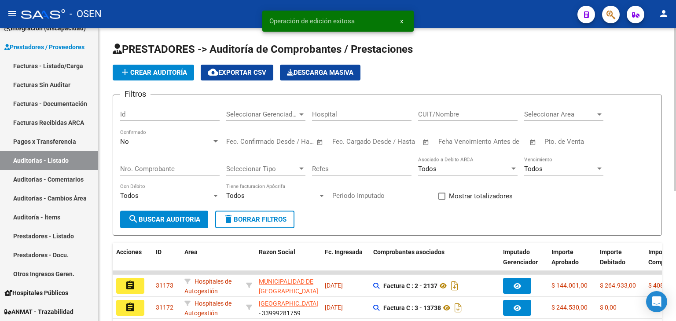
click at [547, 113] on span "Seleccionar Area" at bounding box center [559, 114] width 71 height 8
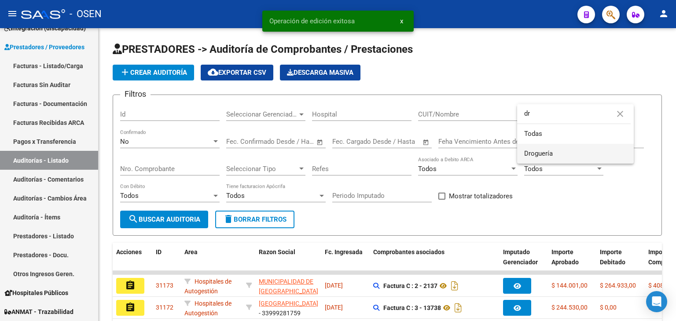
type input "dr"
click at [554, 151] on span "Droguería" at bounding box center [575, 154] width 103 height 20
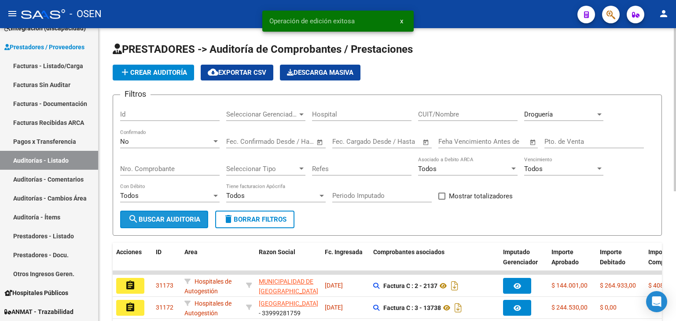
click at [176, 222] on span "search Buscar Auditoria" at bounding box center [164, 220] width 72 height 8
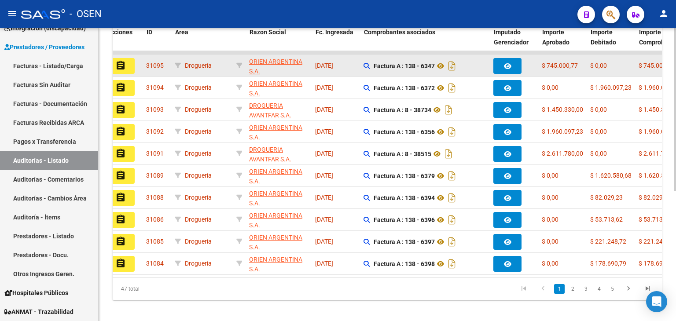
scroll to position [0, 9]
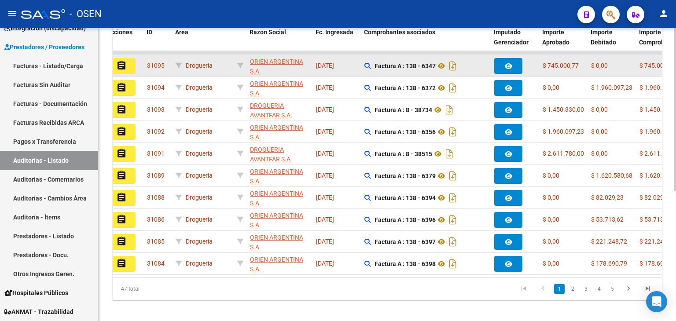
click at [120, 64] on mat-icon "assignment" at bounding box center [121, 65] width 11 height 11
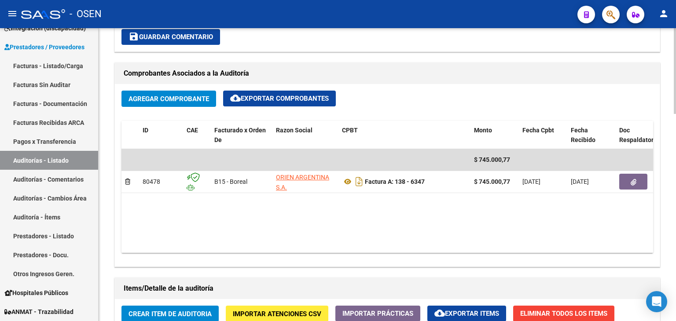
scroll to position [396, 0]
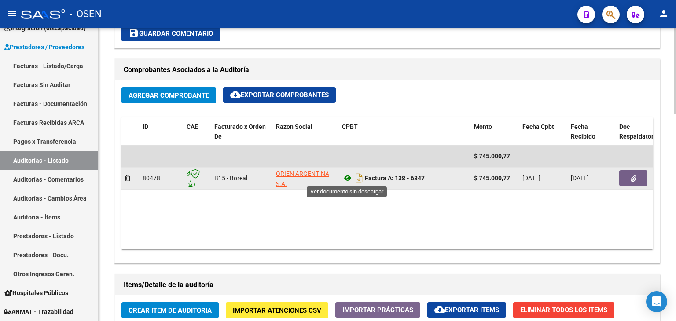
click at [347, 175] on icon at bounding box center [347, 178] width 11 height 11
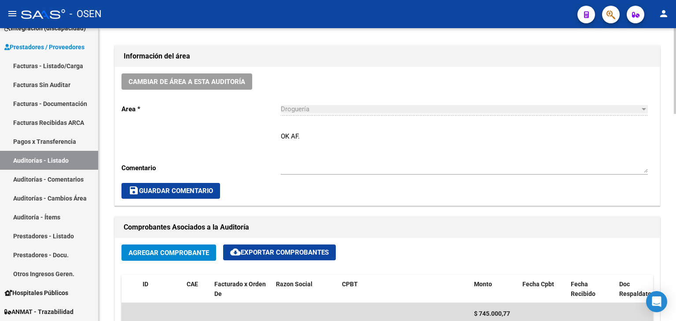
scroll to position [220, 0]
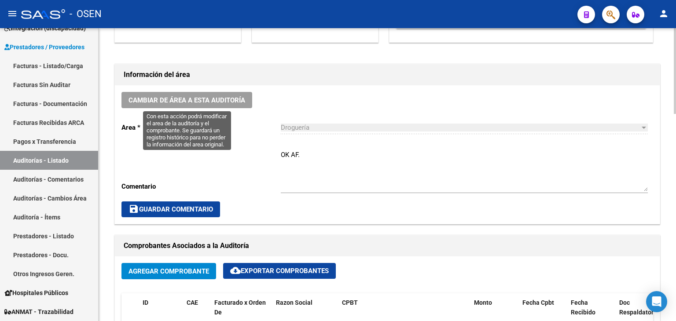
click at [224, 98] on span "Cambiar de área a esta auditoría" at bounding box center [186, 100] width 117 height 8
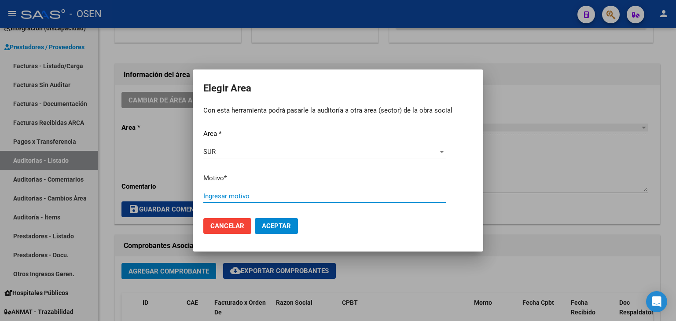
click at [231, 193] on input "Ingresar motivo" at bounding box center [324, 196] width 242 height 8
drag, startPoint x: 272, startPoint y: 196, endPoint x: 191, endPoint y: 183, distance: 82.9
click at [191, 183] on div "Elegir Area Con esta herramienta podrá pasarle la auditoría a otra área (sector…" at bounding box center [338, 160] width 676 height 321
type input "MODULO DIABETES"
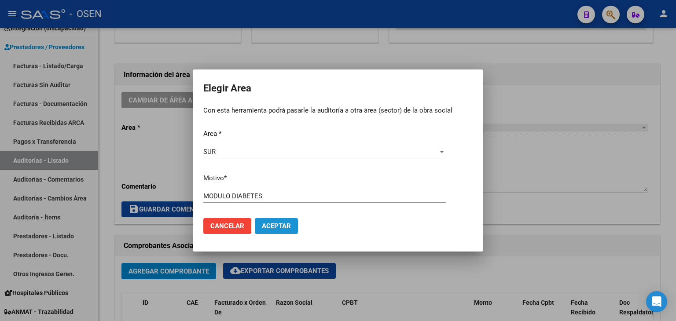
click at [284, 224] on span "Aceptar" at bounding box center [276, 226] width 29 height 8
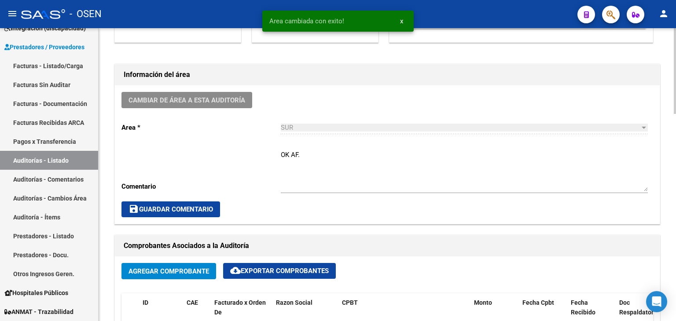
click at [175, 157] on div "Cambiar de área a esta auditoría Area * SUR Seleccionar area Comentario OK AF. …" at bounding box center [387, 154] width 545 height 139
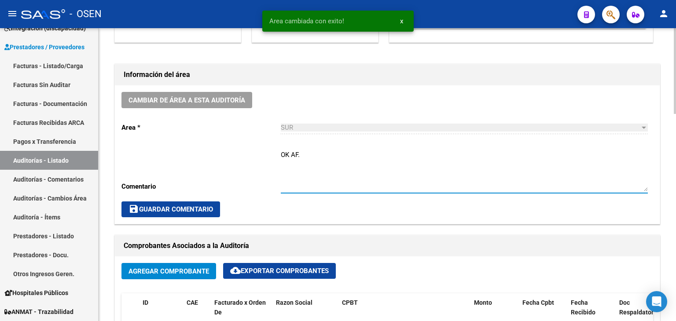
click at [326, 155] on textarea "OK AF." at bounding box center [464, 170] width 367 height 41
paste textarea "MODULO DIABETES"
type textarea "OK AF. MODULO DIABETES"
click at [197, 206] on span "save Guardar Comentario" at bounding box center [170, 210] width 84 height 8
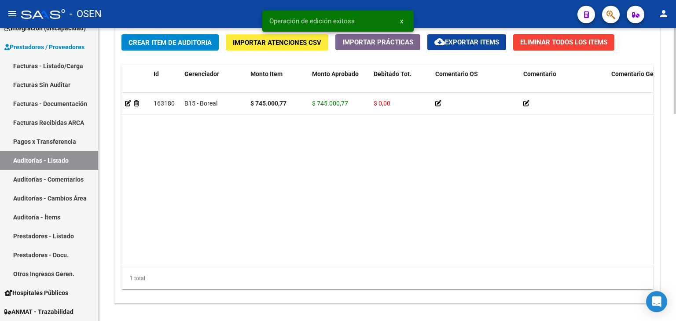
scroll to position [708, 0]
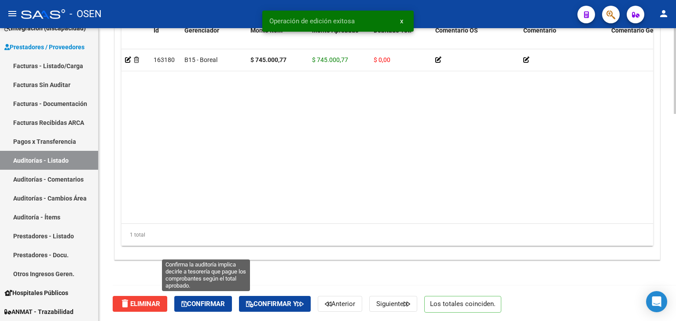
click at [218, 301] on span "Confirmar" at bounding box center [203, 304] width 44 height 8
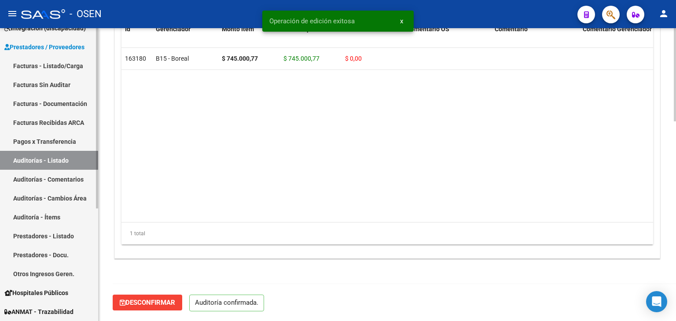
scroll to position [629, 0]
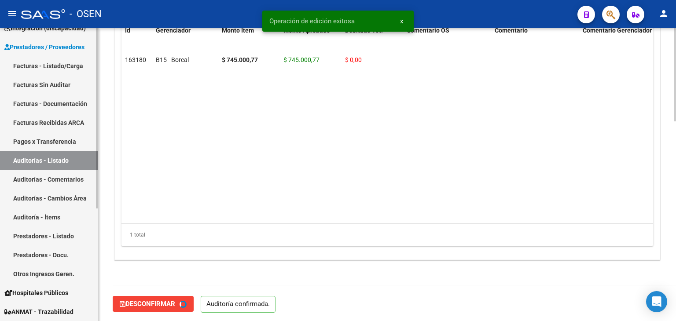
type input "202510"
drag, startPoint x: 39, startPoint y: 161, endPoint x: 82, endPoint y: 153, distance: 43.8
click at [39, 161] on link "Auditorías - Listado" at bounding box center [49, 160] width 98 height 19
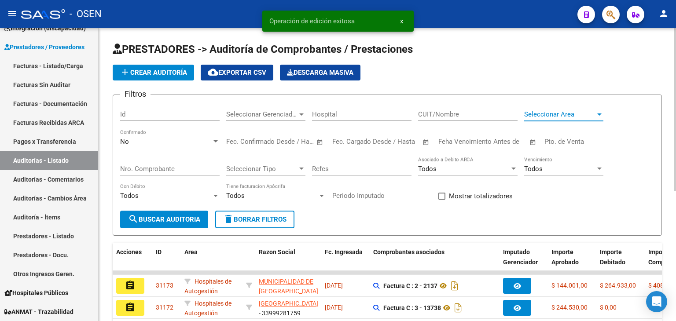
click at [566, 112] on span "Seleccionar Area" at bounding box center [559, 114] width 71 height 8
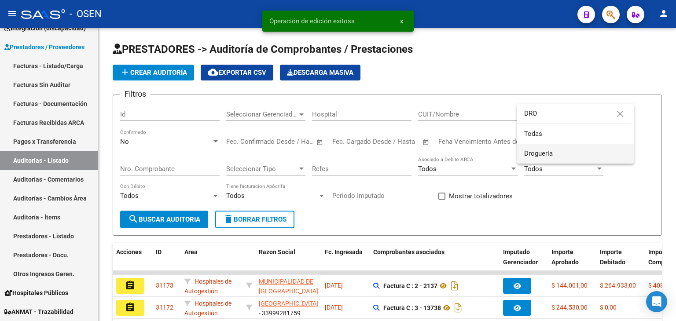
type input "DRO"
drag, startPoint x: 571, startPoint y: 155, endPoint x: 538, endPoint y: 157, distance: 33.1
click at [570, 155] on span "Droguería" at bounding box center [575, 154] width 103 height 20
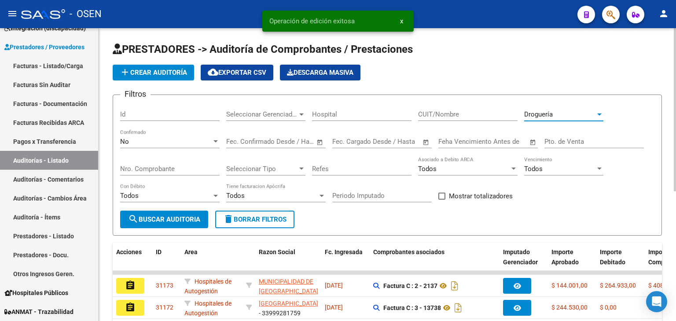
click at [177, 217] on span "search Buscar Auditoria" at bounding box center [164, 220] width 72 height 8
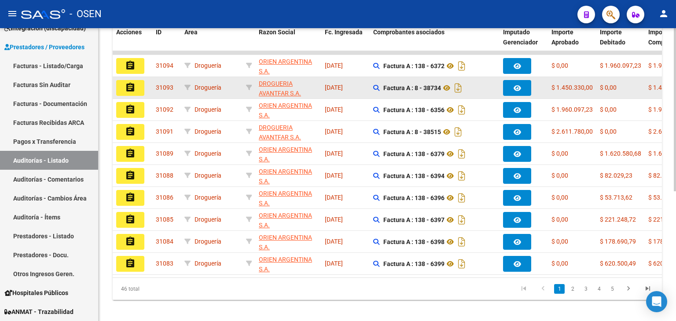
click at [131, 83] on mat-icon "assignment" at bounding box center [130, 87] width 11 height 11
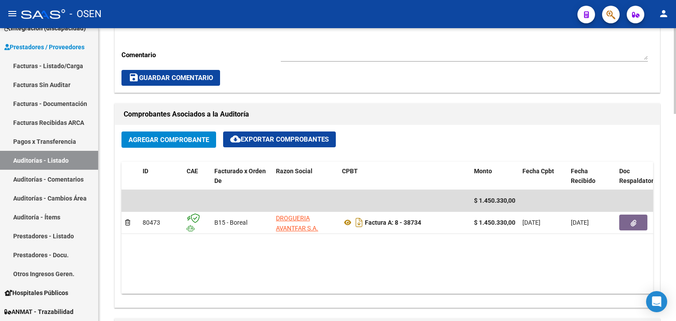
scroll to position [352, 0]
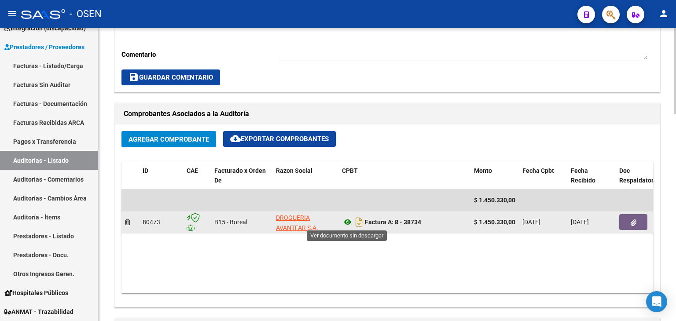
click at [347, 220] on icon at bounding box center [347, 222] width 11 height 11
click at [632, 220] on icon "button" at bounding box center [634, 223] width 6 height 7
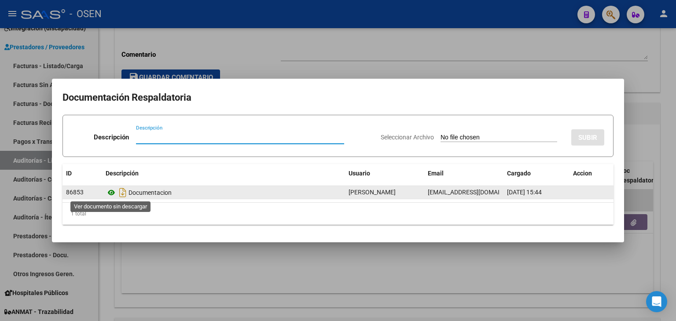
click at [110, 194] on icon at bounding box center [111, 192] width 11 height 11
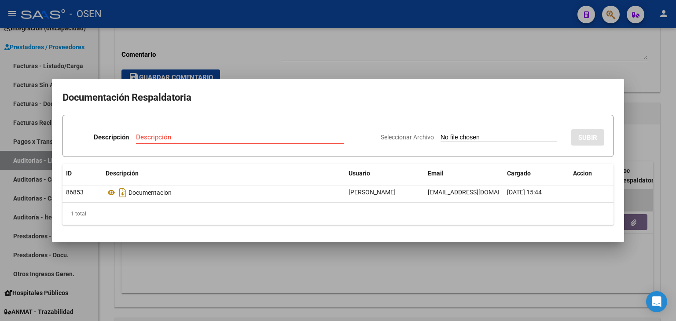
click at [301, 50] on div at bounding box center [338, 160] width 676 height 321
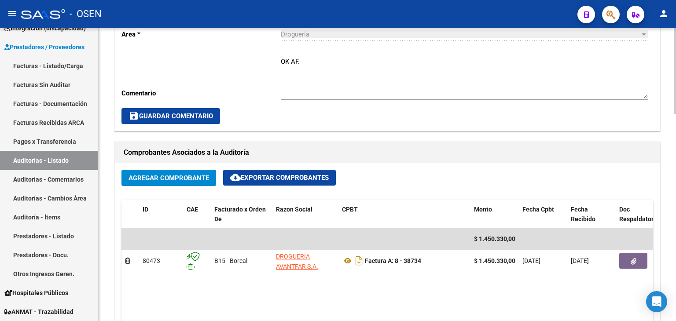
scroll to position [220, 0]
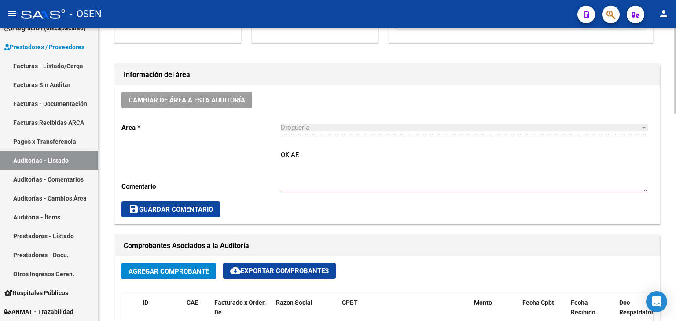
click at [324, 155] on textarea "OK AF." at bounding box center [464, 170] width 367 height 41
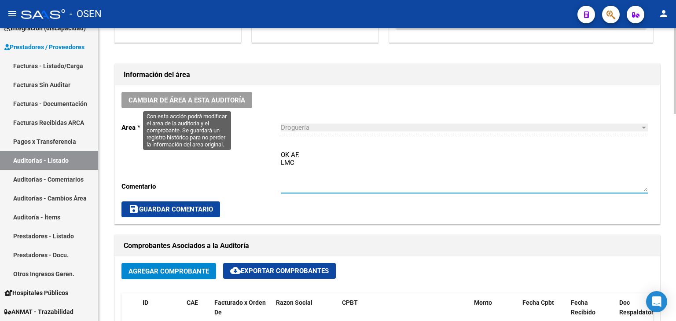
type textarea "OK AF. LMC"
click at [198, 96] on span "Cambiar de área a esta auditoría" at bounding box center [186, 100] width 117 height 8
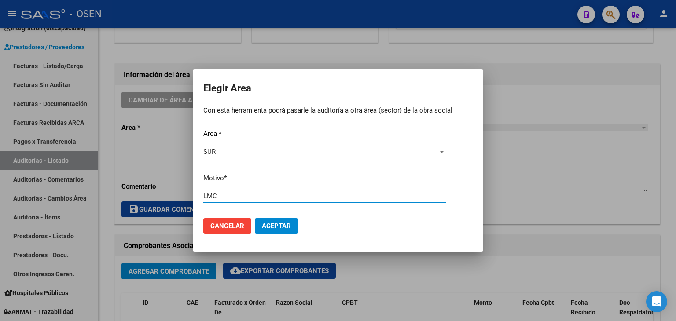
type input "LMC"
click at [282, 224] on span "Aceptar" at bounding box center [276, 226] width 29 height 8
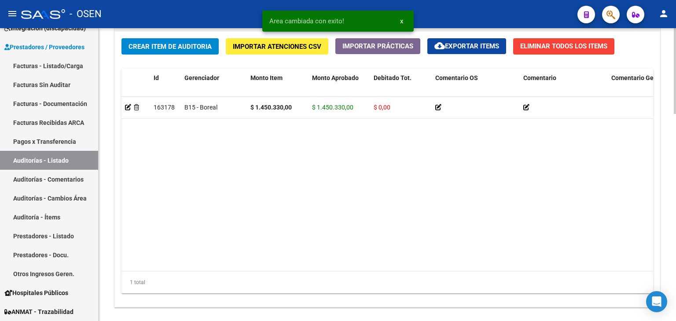
scroll to position [708, 0]
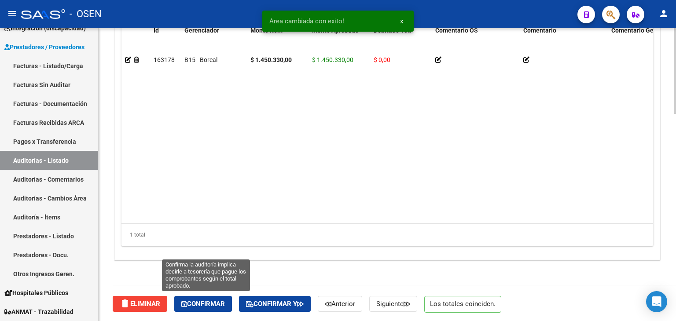
click at [199, 304] on span "Confirmar" at bounding box center [203, 304] width 44 height 8
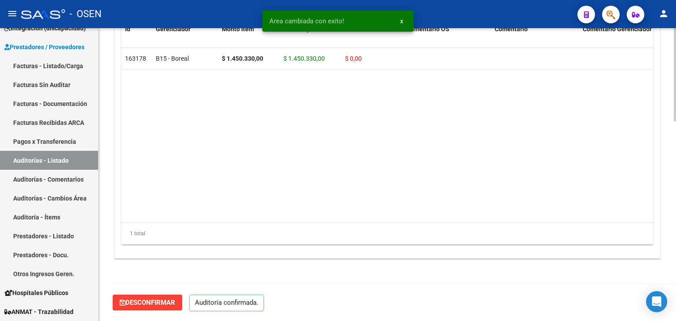
scroll to position [629, 0]
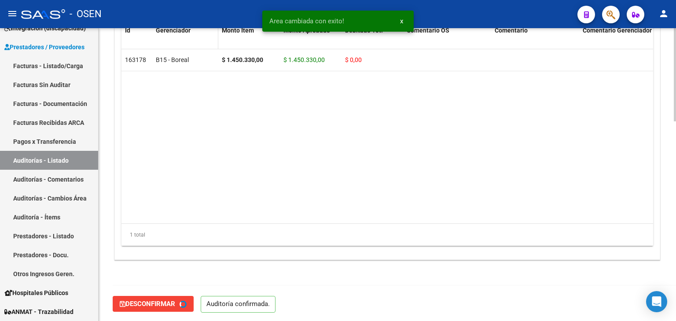
type input "202510"
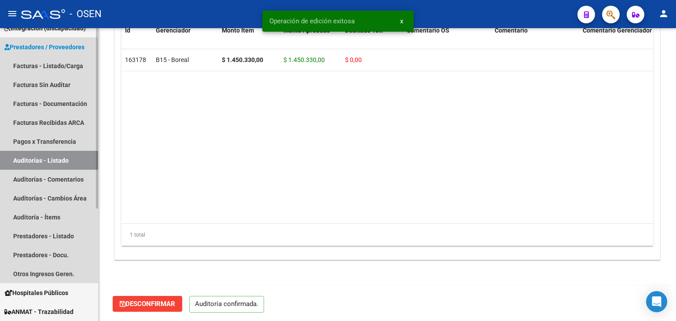
click at [42, 162] on link "Auditorías - Listado" at bounding box center [49, 160] width 98 height 19
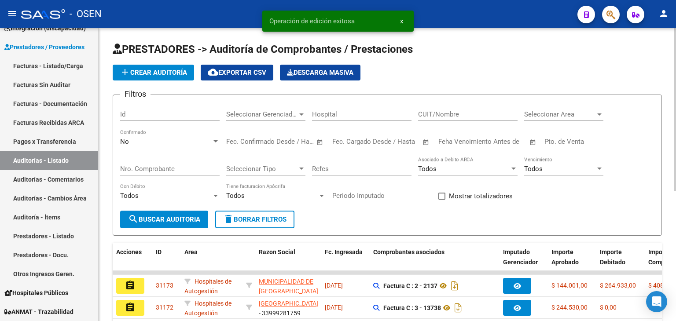
click at [555, 117] on span "Seleccionar Area" at bounding box center [559, 114] width 71 height 8
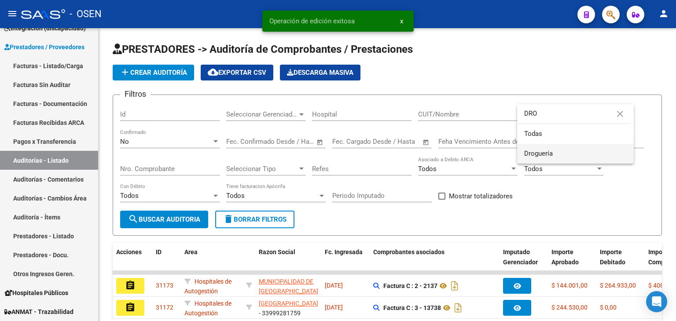
type input "DRO"
click at [557, 155] on span "Droguería" at bounding box center [575, 154] width 103 height 20
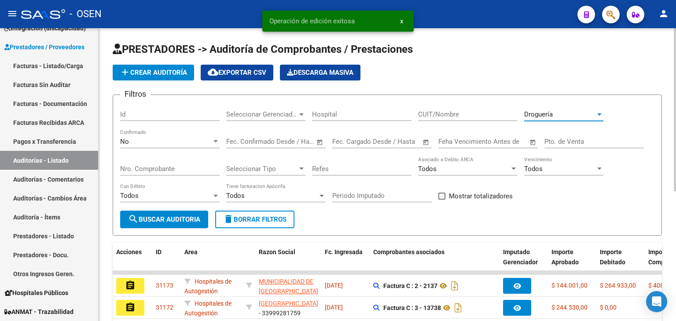
click at [168, 220] on span "search Buscar Auditoria" at bounding box center [164, 220] width 72 height 8
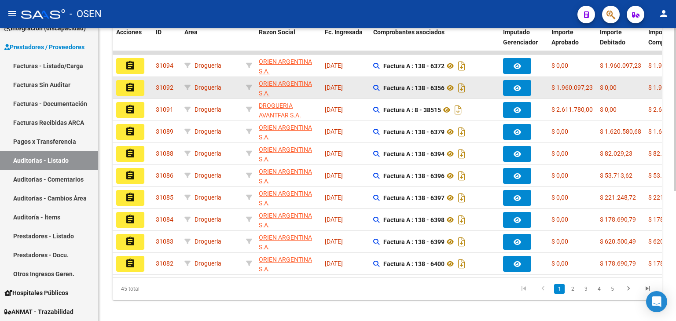
click at [132, 84] on mat-icon "assignment" at bounding box center [130, 87] width 11 height 11
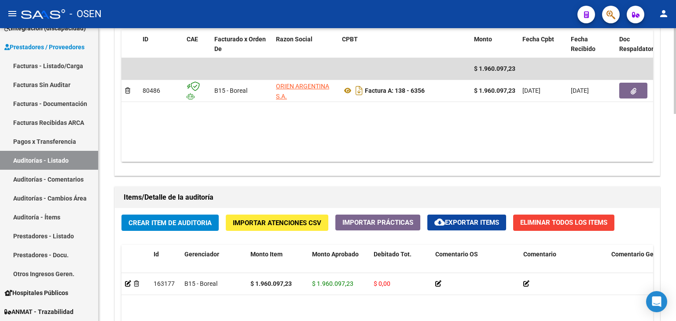
scroll to position [484, 0]
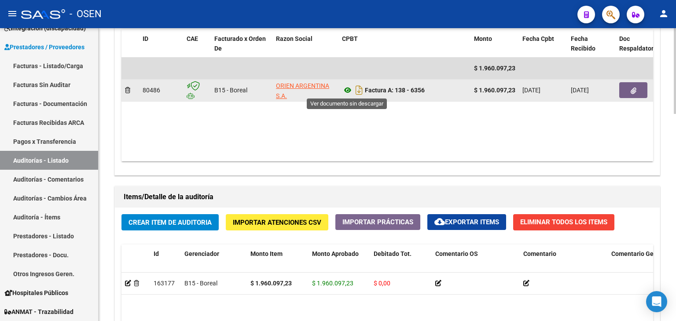
click at [347, 91] on icon at bounding box center [347, 90] width 11 height 11
click at [636, 90] on button "button" at bounding box center [633, 90] width 28 height 16
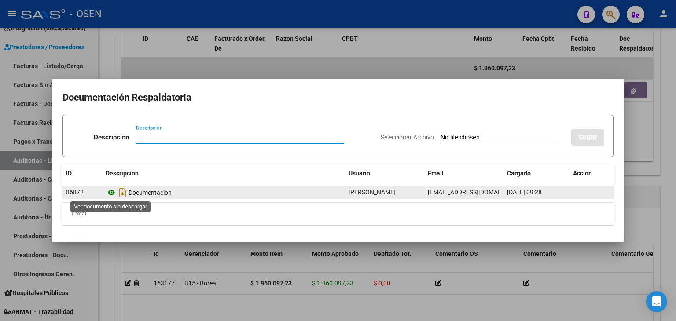
click at [110, 193] on icon at bounding box center [111, 192] width 11 height 11
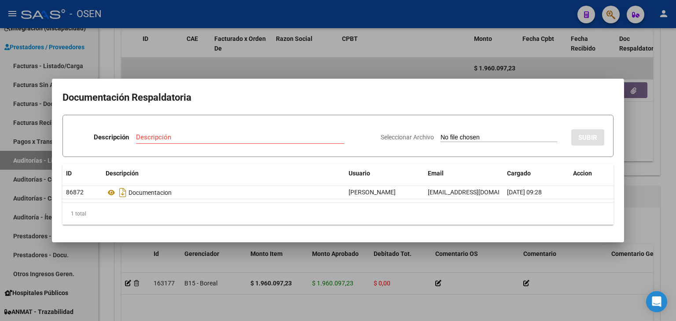
click at [248, 62] on div at bounding box center [338, 160] width 676 height 321
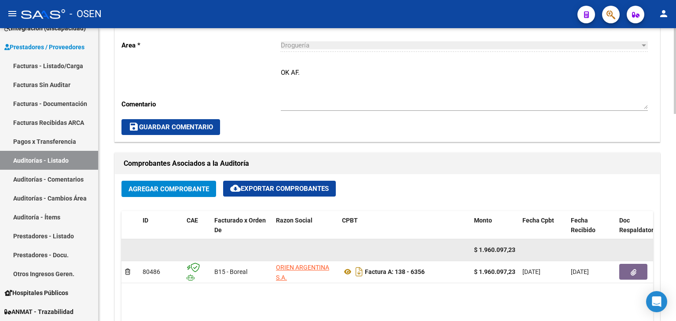
scroll to position [220, 0]
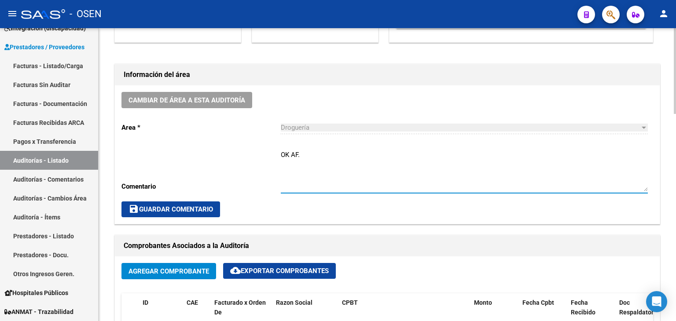
click at [330, 154] on textarea "OK AF." at bounding box center [464, 170] width 367 height 41
type textarea "OK AF. MEDICACION POR CUD SIN RECUPERO SURGE"
click at [182, 213] on span "save Guardar Comentario" at bounding box center [170, 210] width 84 height 8
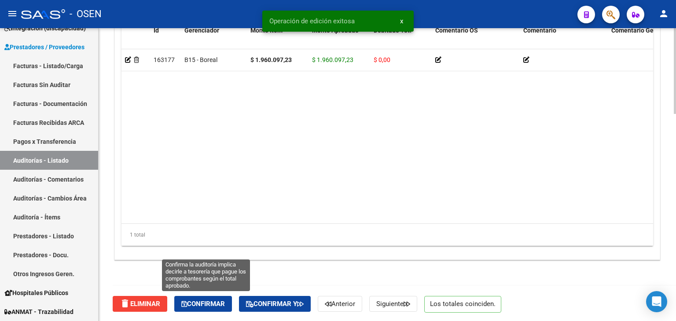
click at [220, 300] on span "Confirmar" at bounding box center [203, 304] width 44 height 8
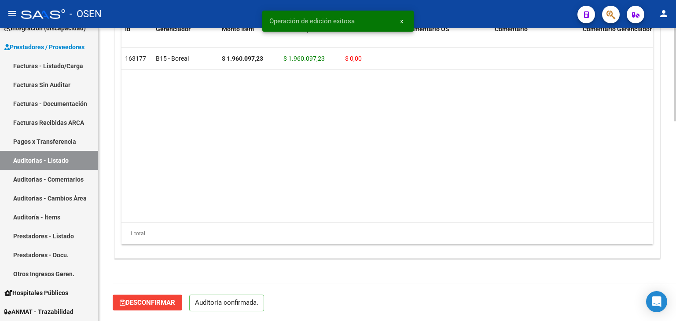
scroll to position [629, 0]
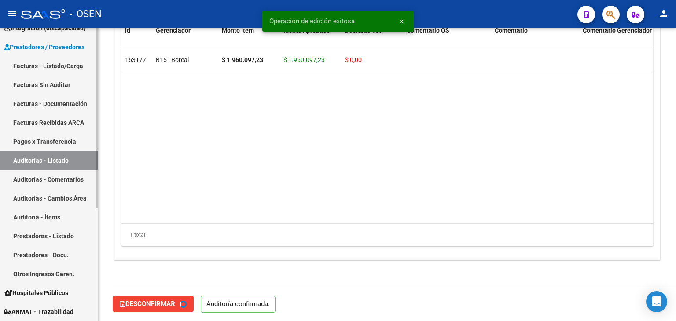
type input "202510"
click at [78, 160] on link "Auditorías - Listado" at bounding box center [49, 160] width 98 height 19
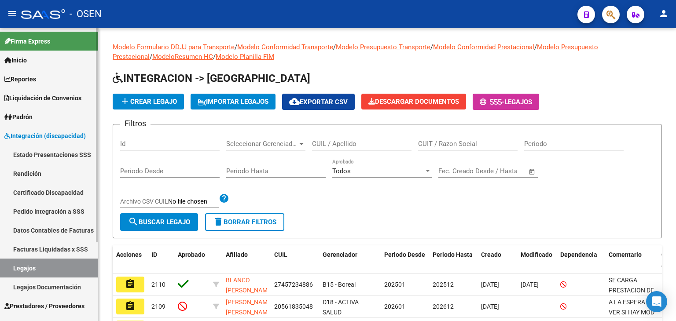
click at [50, 303] on span "Prestadores / Proveedores" at bounding box center [44, 306] width 80 height 10
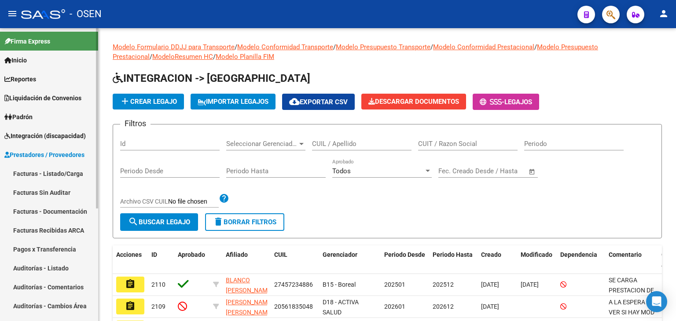
click at [61, 161] on link "Prestadores / Proveedores" at bounding box center [49, 154] width 98 height 19
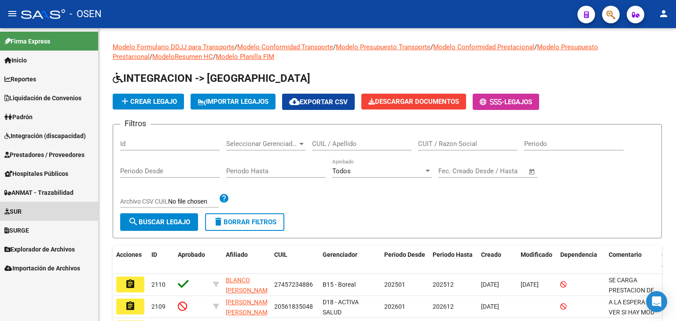
click at [34, 206] on link "SUR" at bounding box center [49, 211] width 98 height 19
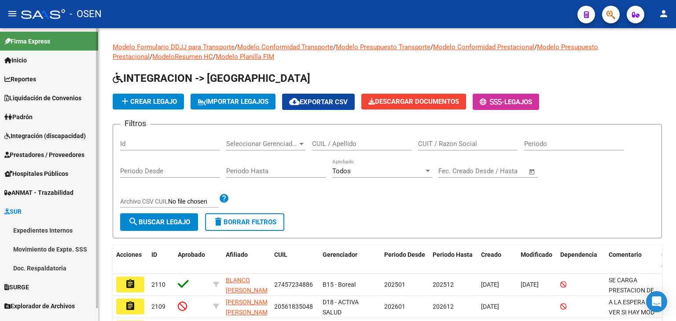
click at [44, 226] on link "Expedientes Internos" at bounding box center [49, 230] width 98 height 19
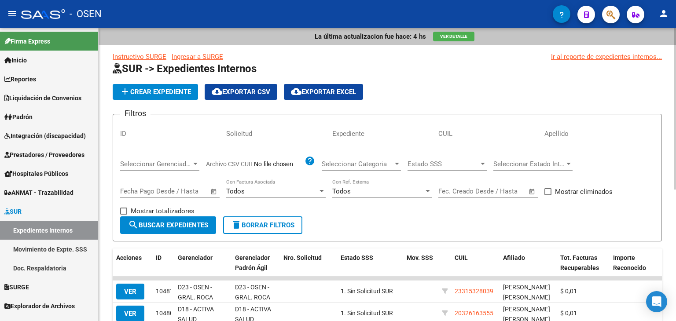
click at [448, 135] on input "CUIL" at bounding box center [487, 134] width 99 height 8
paste input "[US_EMPLOYER_IDENTIFICATION_NUMBER]"
type input "[US_EMPLOYER_IDENTIFICATION_NUMBER]"
drag, startPoint x: 415, startPoint y: 133, endPoint x: 400, endPoint y: 133, distance: 15.0
click at [400, 133] on div "Filtros ID Solicitud Expediente [US_EMPLOYER_IDENTIFICATION_NUMBER] CUIL Apelli…" at bounding box center [387, 168] width 534 height 95
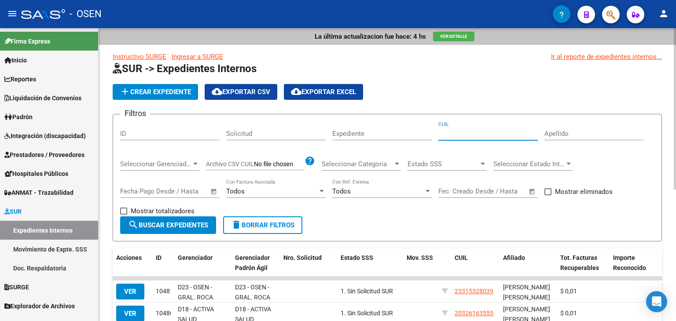
paste input "23-22664738-4"
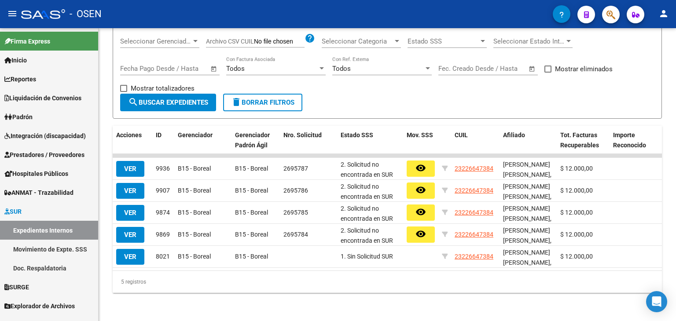
type input "23-22664738-4"
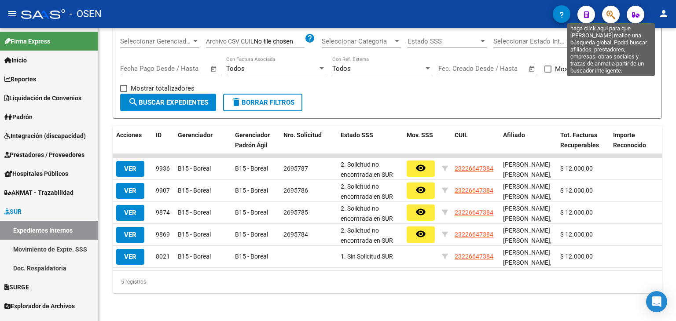
click at [609, 17] on icon "button" at bounding box center [610, 15] width 9 height 10
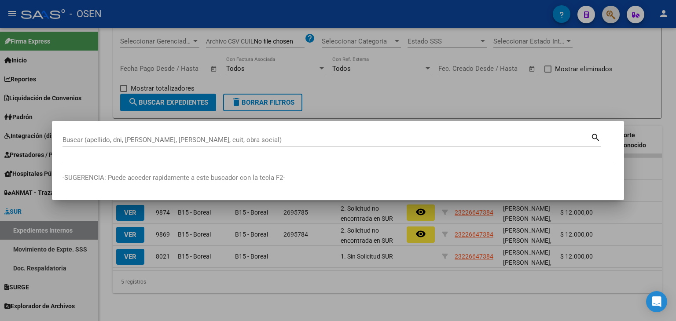
paste input "406612180"
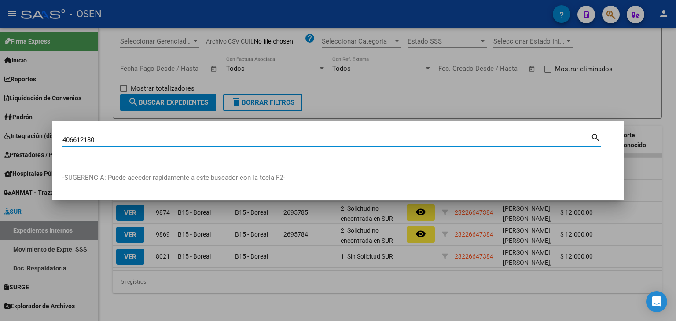
type input "406612180"
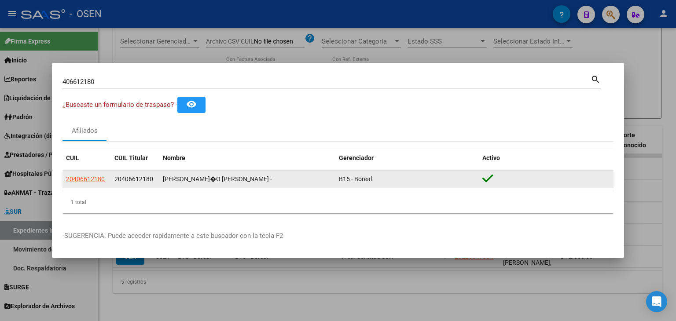
drag, startPoint x: 114, startPoint y: 180, endPoint x: 154, endPoint y: 185, distance: 40.8
click at [154, 185] on datatable-body-cell "20406612180" at bounding box center [135, 179] width 48 height 17
copy span "20406612180"
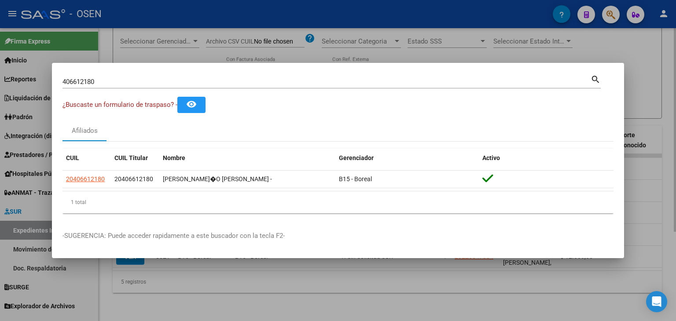
drag, startPoint x: 653, startPoint y: 50, endPoint x: 627, endPoint y: 52, distance: 26.1
click at [651, 50] on div at bounding box center [338, 160] width 676 height 321
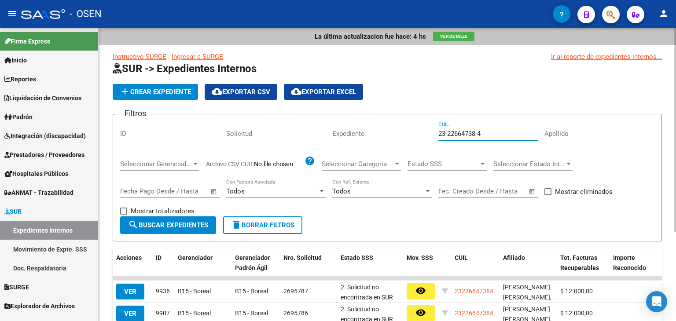
drag, startPoint x: 490, startPoint y: 134, endPoint x: 395, endPoint y: 132, distance: 95.1
click at [396, 132] on div "Filtros ID Solicitud Expediente 23-22664738-4 CUIL Apellido Seleccionar Gerenci…" at bounding box center [387, 168] width 534 height 95
paste input "24-098992"
type input "24-098992"
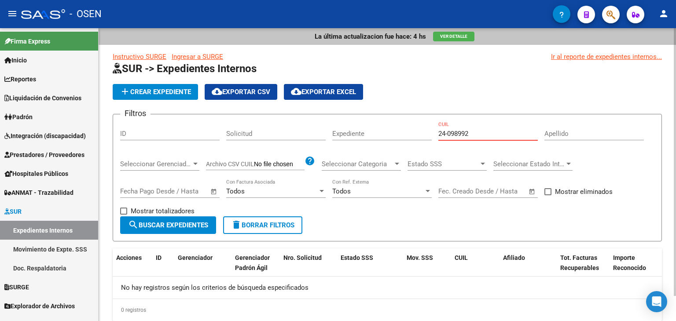
drag, startPoint x: 409, startPoint y: 134, endPoint x: 405, endPoint y: 135, distance: 4.5
click at [408, 134] on div "Filtros ID Solicitud Expediente 24-098992 CUIL Apellido Seleccionar Gerenciador…" at bounding box center [387, 168] width 534 height 95
paste input "24-098992"
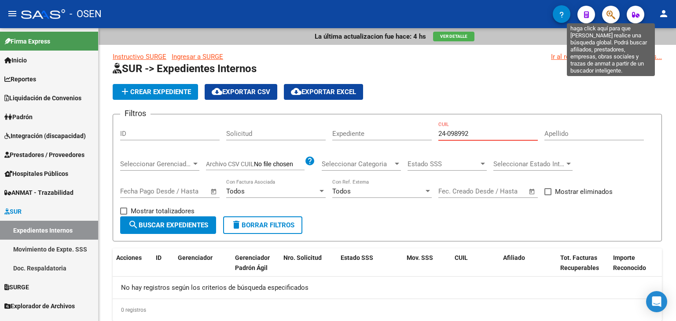
type input "24-098992"
click at [613, 11] on icon "button" at bounding box center [610, 15] width 9 height 10
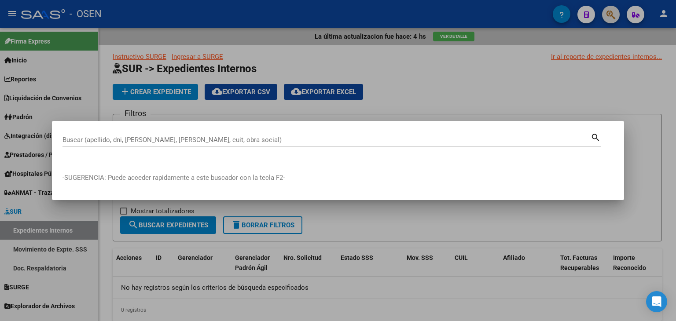
paste input "24098992"
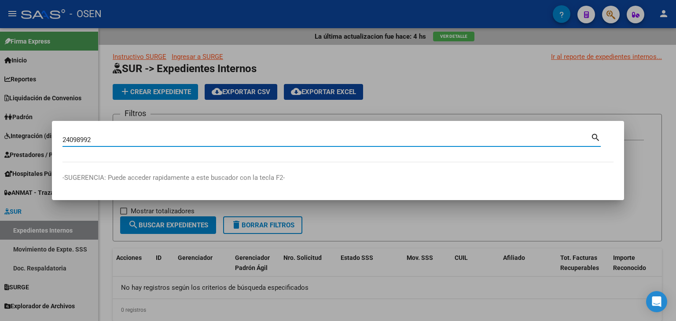
type input "24098992"
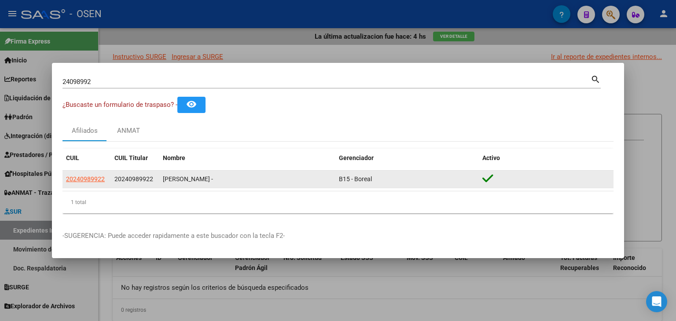
drag, startPoint x: 154, startPoint y: 182, endPoint x: 113, endPoint y: 182, distance: 41.8
click at [113, 182] on datatable-body-cell "20240989922" at bounding box center [135, 179] width 48 height 17
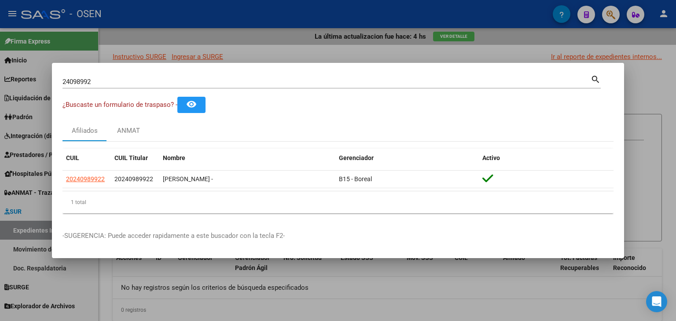
copy span "20240989922"
click at [420, 44] on div at bounding box center [338, 160] width 676 height 321
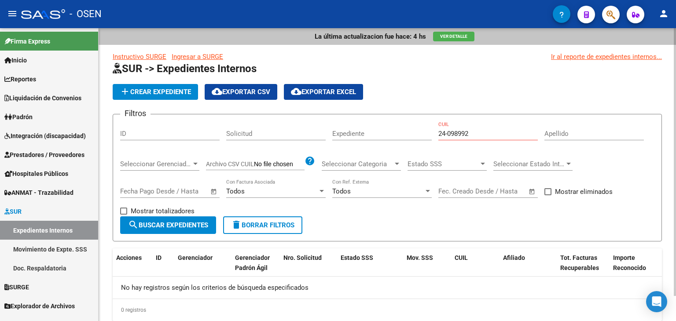
drag, startPoint x: 482, startPoint y: 128, endPoint x: 425, endPoint y: 129, distance: 56.8
click at [425, 129] on div "Filtros ID Solicitud Expediente 24-098992 CUIL Apellido Seleccionar Gerenciador…" at bounding box center [387, 168] width 534 height 95
click at [484, 132] on input "24-098992" at bounding box center [487, 134] width 99 height 8
drag, startPoint x: 477, startPoint y: 132, endPoint x: 417, endPoint y: 132, distance: 59.8
click at [417, 132] on div "Filtros ID Solicitud Expediente 24-098992 CUIL Apellido Seleccionar Gerenciador…" at bounding box center [387, 168] width 534 height 95
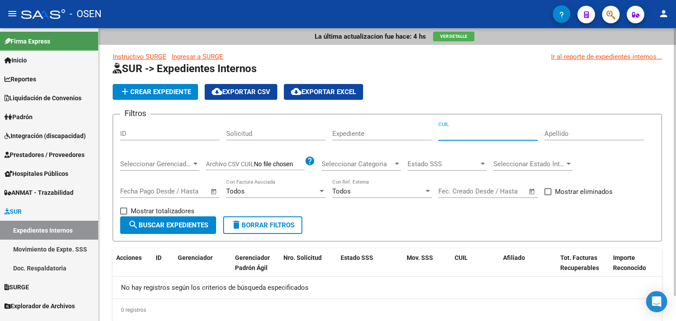
paste input "20-24098992-2"
type input "20-24098992-2"
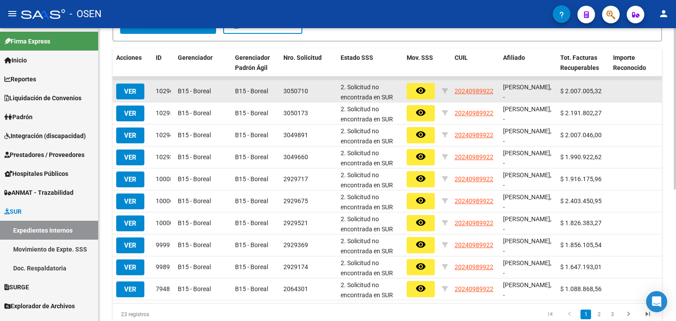
scroll to position [220, 0]
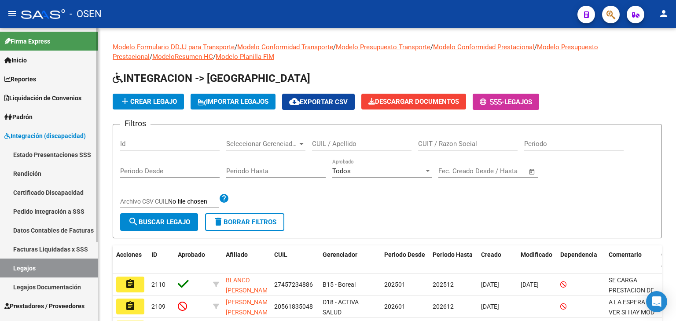
click at [42, 304] on span "Prestadores / Proveedores" at bounding box center [44, 306] width 80 height 10
click at [35, 304] on span "Prestadores / Proveedores" at bounding box center [44, 306] width 80 height 10
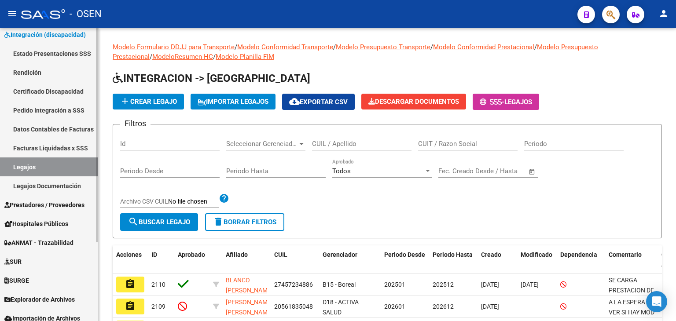
scroll to position [108, 0]
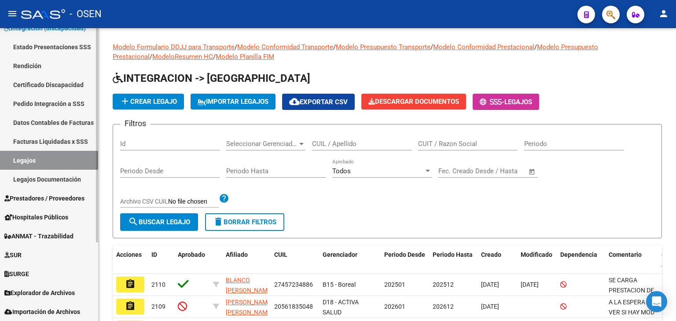
drag, startPoint x: 29, startPoint y: 253, endPoint x: 35, endPoint y: 258, distance: 7.5
click at [29, 253] on link "SUR" at bounding box center [49, 255] width 98 height 19
click at [34, 268] on link "Expedientes Internos" at bounding box center [49, 273] width 98 height 19
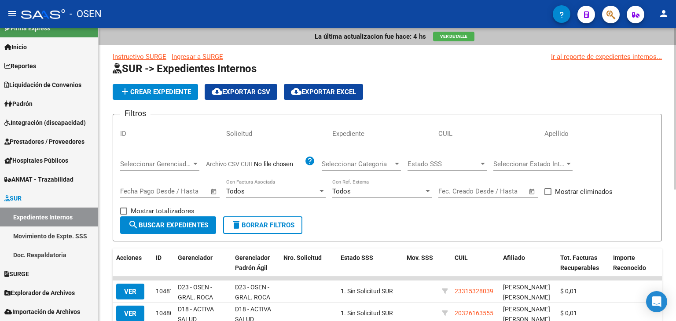
scroll to position [13, 0]
click at [448, 134] on input "CUIL" at bounding box center [487, 134] width 99 height 8
paste input "20-24098992-2"
type input "20-24098992-2"
drag, startPoint x: 162, startPoint y: 229, endPoint x: 169, endPoint y: 226, distance: 7.5
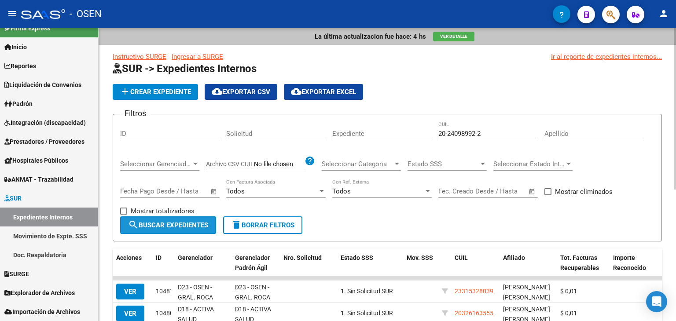
click at [162, 228] on span "search Buscar Expedientes" at bounding box center [168, 225] width 80 height 8
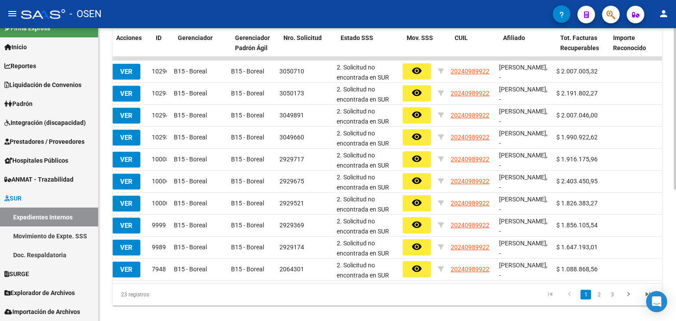
scroll to position [0, 0]
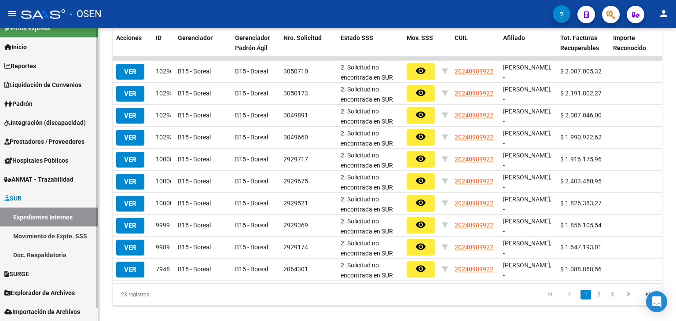
click at [26, 121] on span "Integración (discapacidad)" at bounding box center [44, 123] width 81 height 10
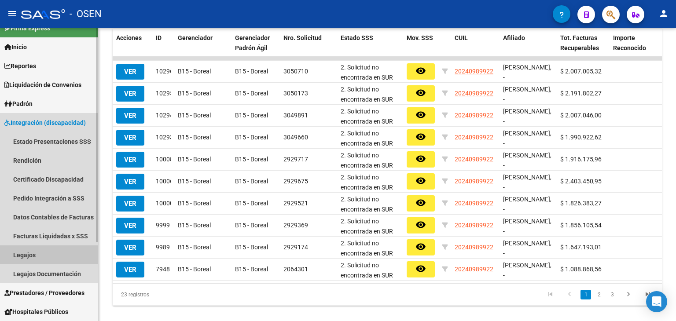
click at [22, 259] on link "Legajos" at bounding box center [49, 255] width 98 height 19
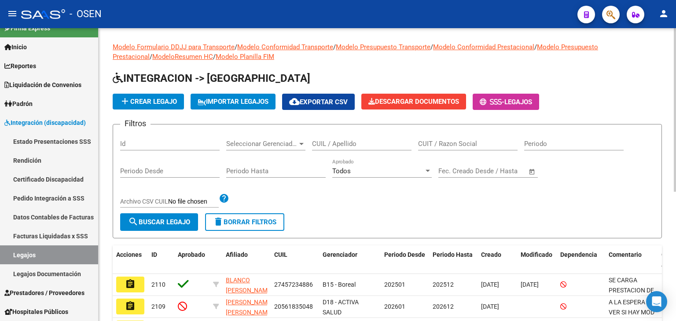
click at [169, 147] on div "Id" at bounding box center [169, 141] width 99 height 19
paste input "1740"
type input "1740"
click at [166, 215] on button "search Buscar Legajo" at bounding box center [159, 222] width 78 height 18
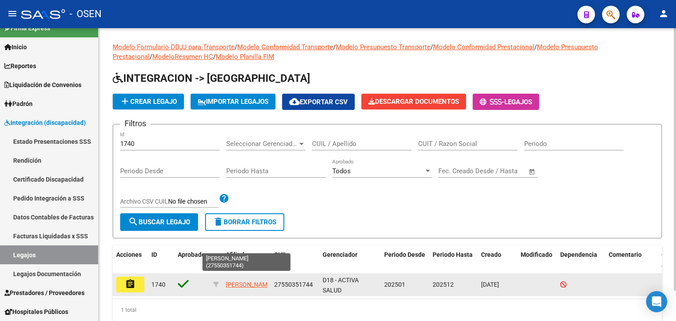
scroll to position [11, 0]
drag, startPoint x: 225, startPoint y: 277, endPoint x: 314, endPoint y: 285, distance: 89.2
click at [314, 285] on div "assignment 1740 [PERSON_NAME] 27550351744 D18 - ACTIVA SALUD 202501 202512 [DAT…" at bounding box center [412, 285] width 598 height 22
copy div "[PERSON_NAME] 27550351744"
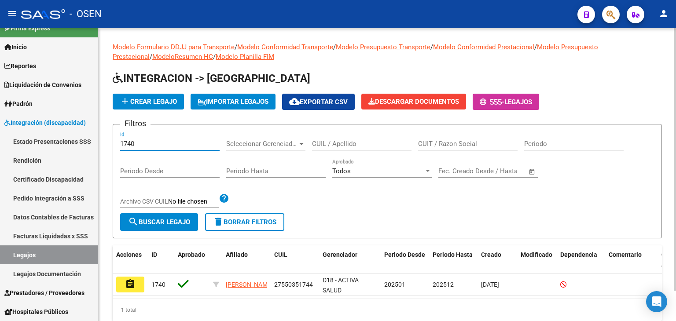
drag, startPoint x: 114, startPoint y: 143, endPoint x: 99, endPoint y: 144, distance: 15.0
click at [100, 143] on div "Modelo Formulario DDJJ para Transporte / Modelo Conformidad Transporte / Modelo…" at bounding box center [387, 188] width 577 height 321
paste input "1802"
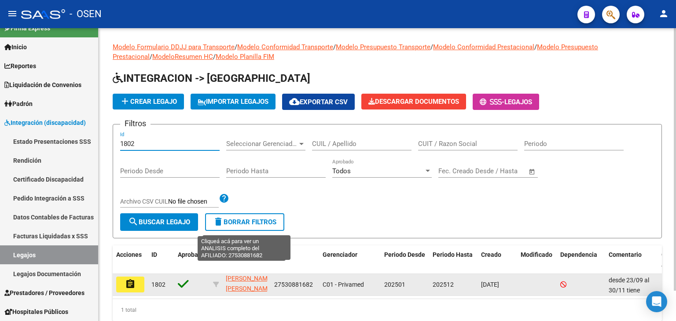
type input "1802"
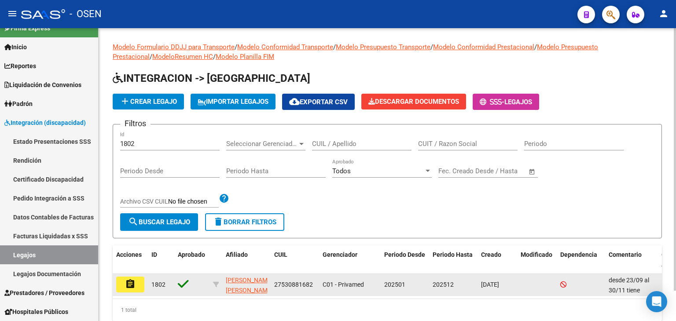
scroll to position [21, 0]
drag, startPoint x: 227, startPoint y: 279, endPoint x: 313, endPoint y: 294, distance: 87.3
click at [312, 294] on div "assignment 1802 [PERSON_NAME] [PERSON_NAME] 27530881682 C01 - Privamed 202501 2…" at bounding box center [412, 285] width 598 height 22
click at [313, 294] on datatable-body-cell "27530881682" at bounding box center [295, 285] width 48 height 22
drag, startPoint x: 313, startPoint y: 286, endPoint x: 224, endPoint y: 279, distance: 90.0
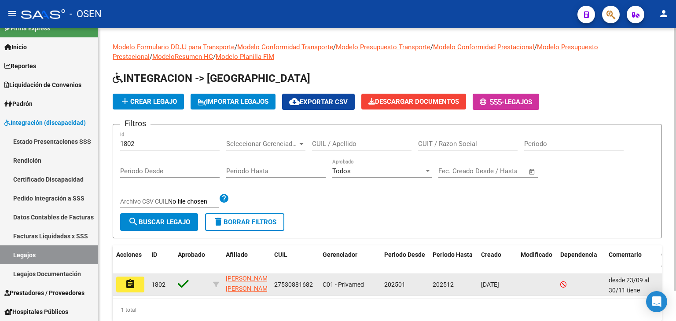
click at [224, 279] on div "assignment 1802 [PERSON_NAME] [PERSON_NAME] 27530881682 C01 - Privamed 202501 2…" at bounding box center [412, 285] width 598 height 22
copy div "[PERSON_NAME] [PERSON_NAME] 27530881682"
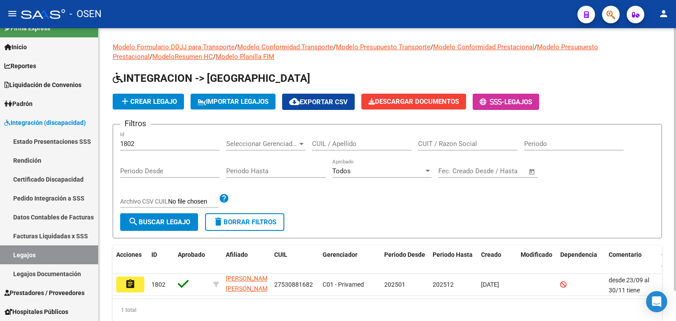
drag, startPoint x: 147, startPoint y: 139, endPoint x: 104, endPoint y: 141, distance: 43.2
click at [104, 141] on div "Modelo Formulario DDJJ para Transporte / Modelo Conformidad Transporte / Modelo…" at bounding box center [387, 188] width 577 height 321
drag, startPoint x: 122, startPoint y: 143, endPoint x: 113, endPoint y: 143, distance: 9.7
click at [114, 143] on form "Filtros 1802 Id Seleccionar Gerenciador Seleccionar Gerenciador CUIL / Apellido…" at bounding box center [387, 181] width 549 height 114
paste input "1793"
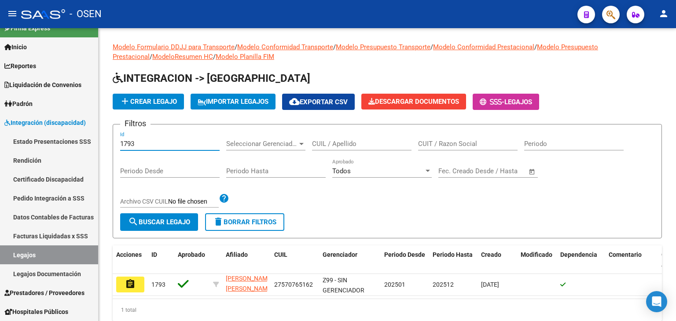
type input "1793"
drag, startPoint x: 143, startPoint y: 145, endPoint x: 116, endPoint y: 133, distance: 29.0
click at [112, 141] on div "Modelo Formulario DDJJ para Transporte / Modelo Conformidad Transporte / Modelo…" at bounding box center [387, 188] width 577 height 321
paste input "1793"
type input "1793"
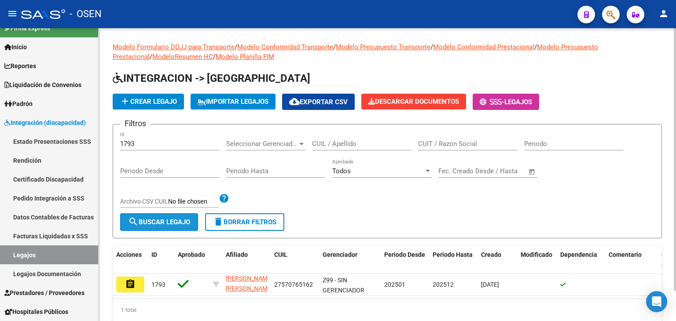
click at [136, 221] on mat-icon "search" at bounding box center [133, 222] width 11 height 11
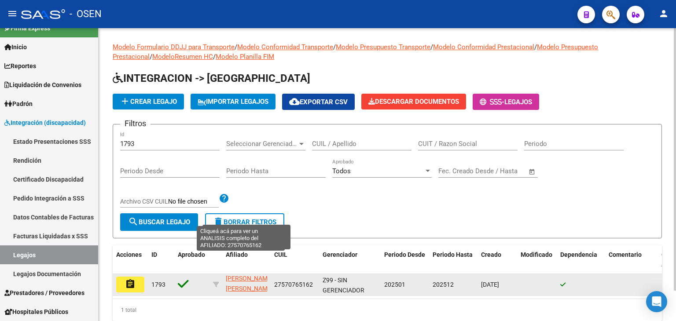
click at [235, 285] on span "[PERSON_NAME] [PERSON_NAME]" at bounding box center [249, 283] width 47 height 17
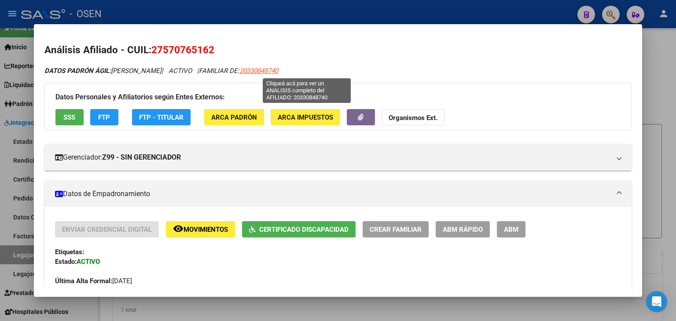
click at [278, 71] on span "20330848740" at bounding box center [258, 71] width 39 height 8
type textarea "20330848740"
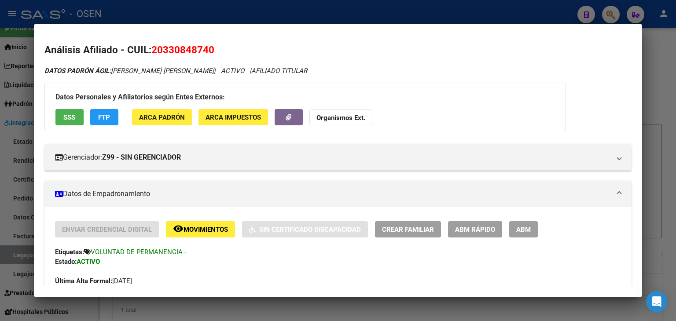
click at [74, 122] on button "SSS" at bounding box center [69, 117] width 28 height 16
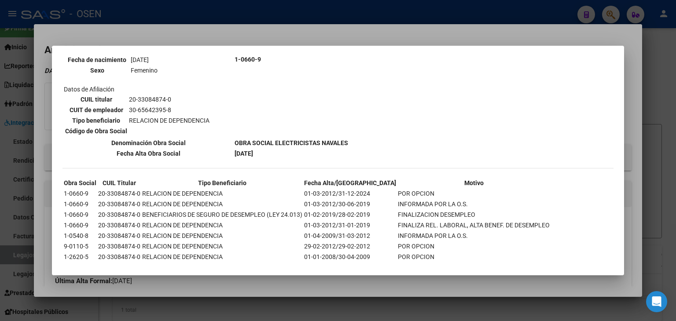
scroll to position [608, 0]
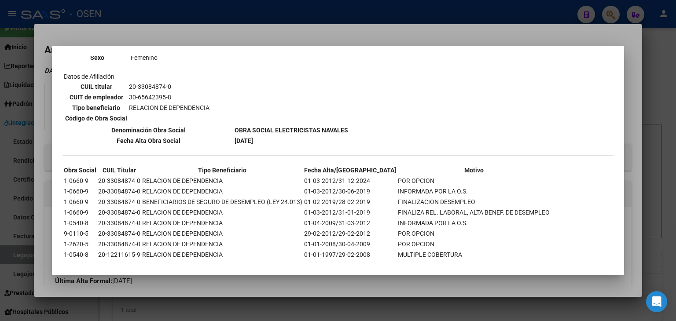
click at [281, 11] on div at bounding box center [338, 160] width 676 height 321
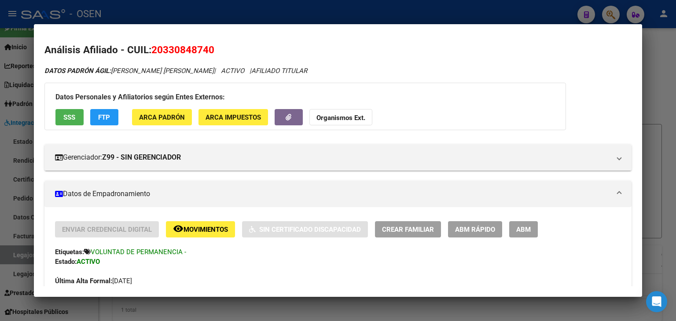
click at [270, 40] on mat-dialog-content "Análisis Afiliado - CUIL: 20330848740 DATOS PADRÓN ÁGIL: [PERSON_NAME] [PERSON_…" at bounding box center [338, 161] width 608 height 252
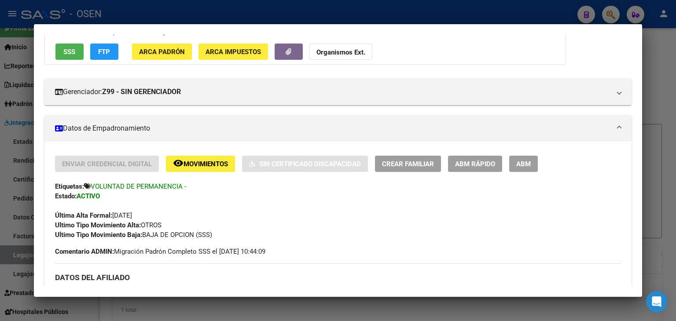
scroll to position [0, 0]
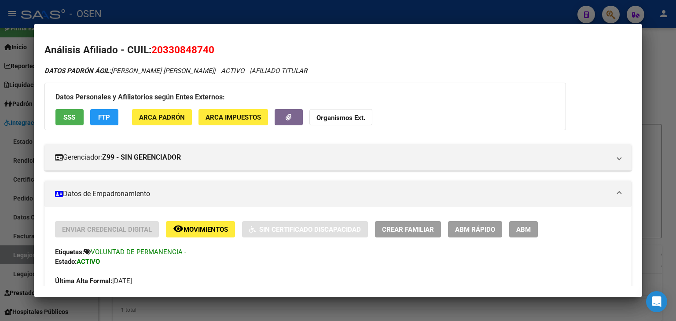
drag, startPoint x: 113, startPoint y: 71, endPoint x: 231, endPoint y: 61, distance: 118.8
click at [221, 73] on icon "DATOS PADRÓN ÁGIL: [PERSON_NAME] [PERSON_NAME] | ACTIVO | AFILIADO TITULAR" at bounding box center [175, 71] width 263 height 8
click at [237, 47] on h2 "Análisis Afiliado - CUIL: 20330848740" at bounding box center [337, 50] width 587 height 15
drag, startPoint x: 220, startPoint y: 72, endPoint x: 150, endPoint y: 36, distance: 79.3
click at [150, 36] on mat-dialog-content "Análisis Afiliado - CUIL: 20330848740 DATOS PADRÓN ÁGIL: [PERSON_NAME] [PERSON_…" at bounding box center [338, 161] width 608 height 252
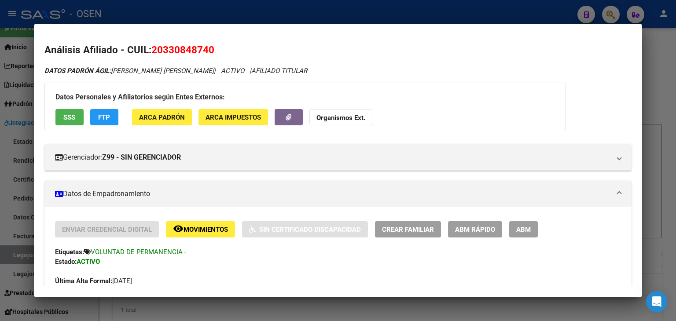
copy div "20330848740 DATOS [PERSON_NAME]: [PERSON_NAME] [PERSON_NAME]"
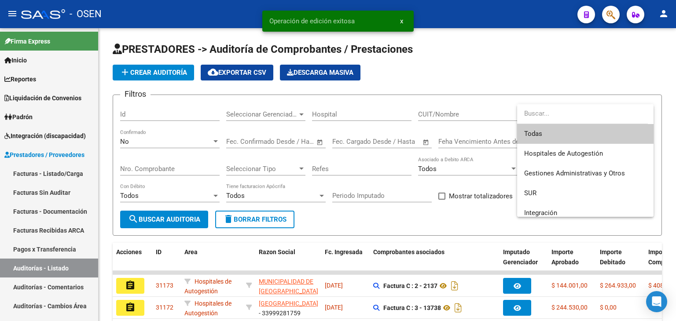
scroll to position [108, 0]
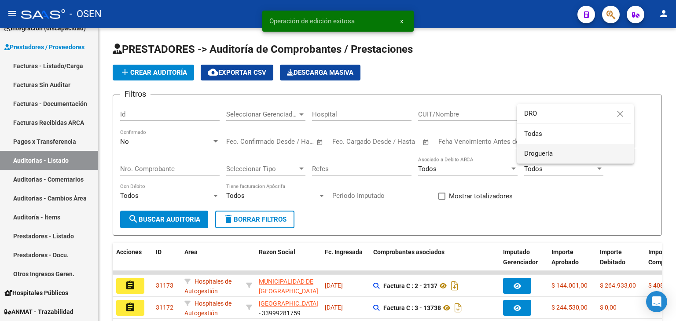
type input "DRO"
click at [557, 148] on span "Droguería" at bounding box center [575, 154] width 103 height 20
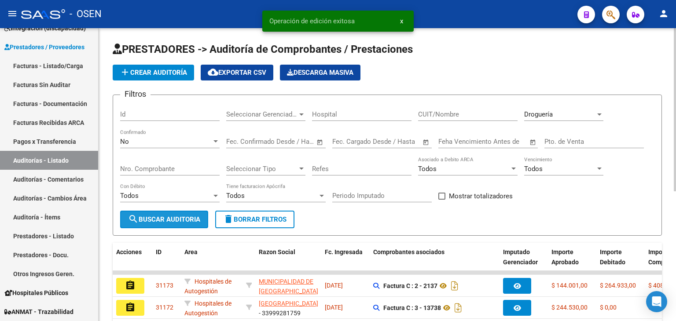
click at [195, 213] on button "search Buscar Auditoria" at bounding box center [164, 220] width 88 height 18
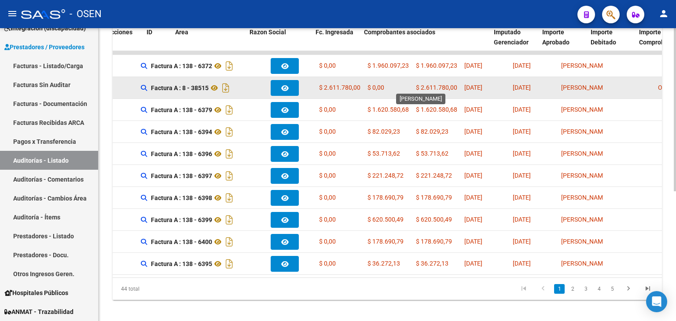
scroll to position [0, 0]
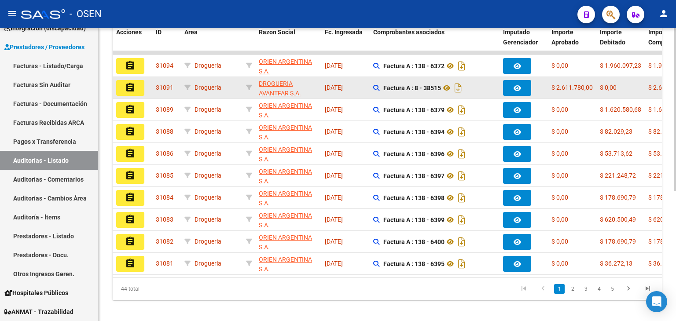
click at [127, 84] on mat-icon "assignment" at bounding box center [130, 87] width 11 height 11
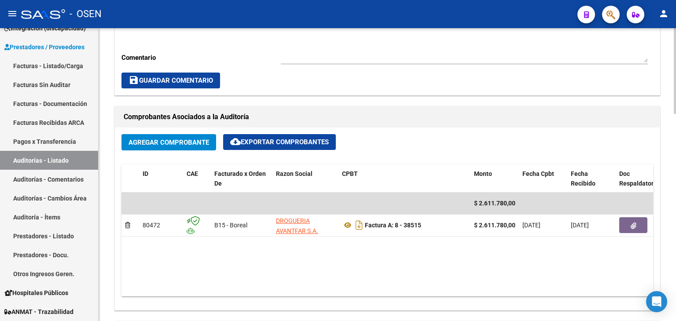
scroll to position [352, 0]
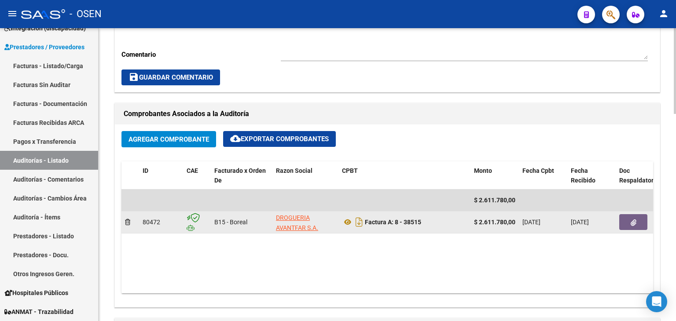
click at [641, 221] on button "button" at bounding box center [633, 222] width 28 height 16
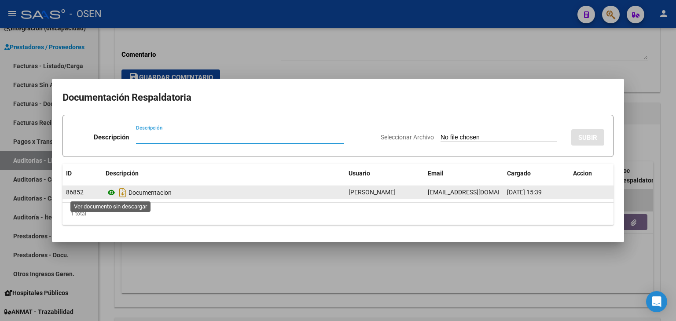
click at [110, 194] on icon at bounding box center [111, 192] width 11 height 11
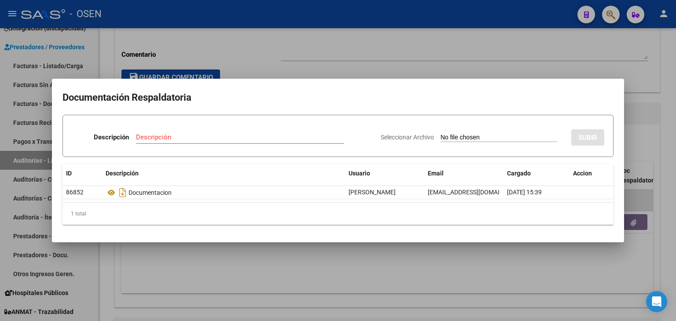
click at [261, 40] on div at bounding box center [338, 160] width 676 height 321
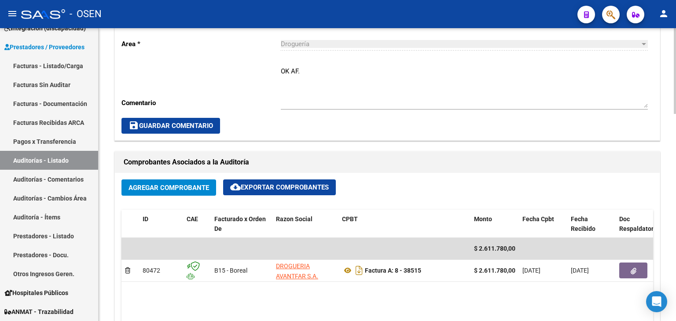
scroll to position [264, 0]
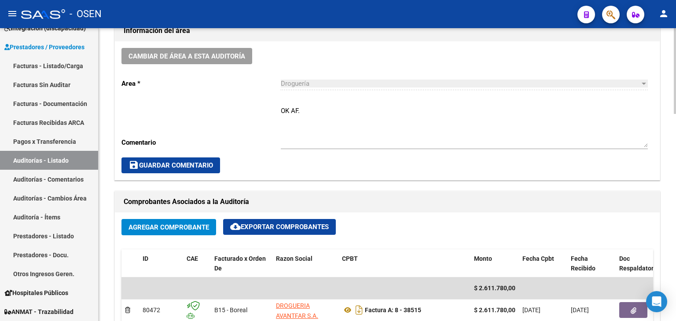
click at [312, 107] on textarea "OK AF." at bounding box center [464, 126] width 367 height 41
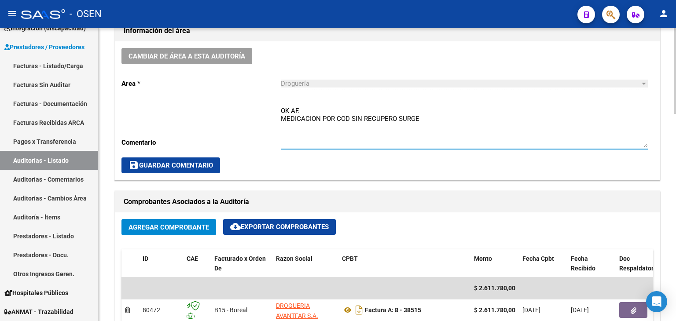
type textarea "OK AF. MEDICACION POR COD SIN RECUPERO SURGE"
click at [151, 162] on span "save Guardar Comentario" at bounding box center [170, 166] width 84 height 8
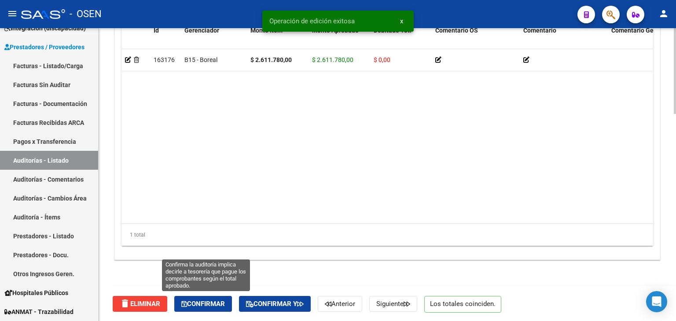
click at [216, 300] on span "Confirmar" at bounding box center [203, 304] width 44 height 8
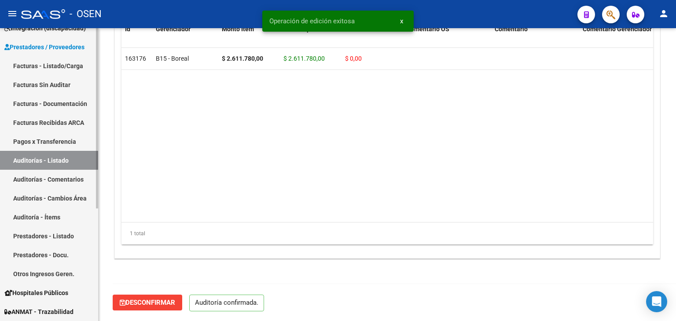
scroll to position [629, 0]
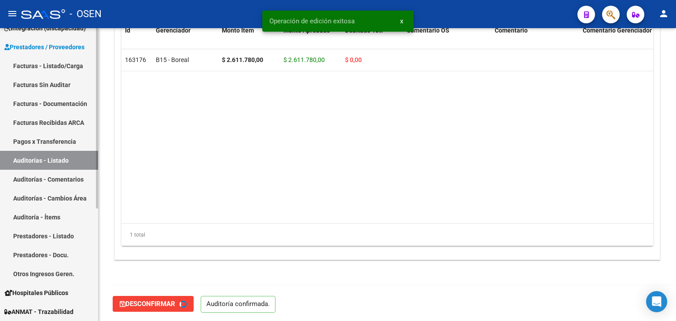
type input "202510"
click at [76, 158] on link "Auditorías - Listado" at bounding box center [49, 160] width 98 height 19
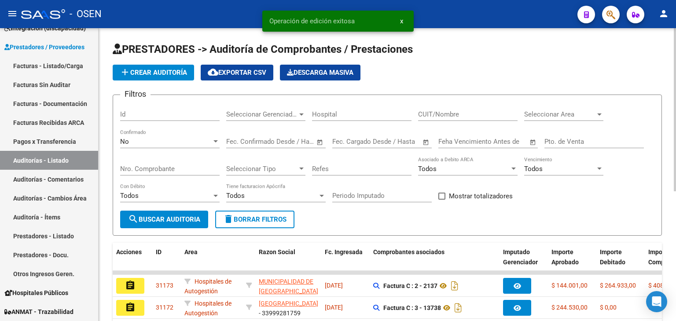
click at [554, 111] on span "Seleccionar Area" at bounding box center [559, 114] width 71 height 8
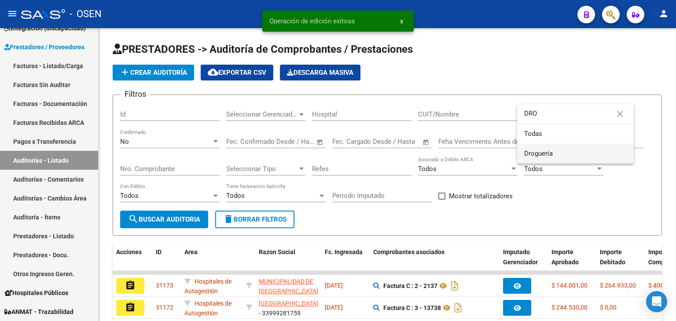
type input "DRO"
click at [558, 152] on span "Droguería" at bounding box center [575, 154] width 103 height 20
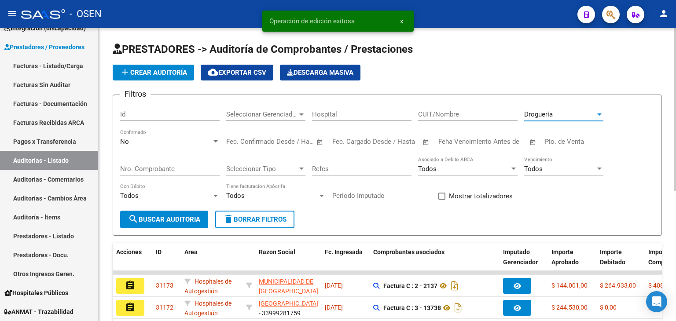
click at [188, 218] on span "search Buscar Auditoria" at bounding box center [164, 220] width 72 height 8
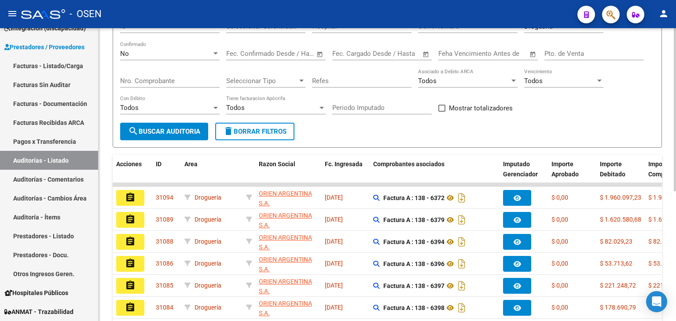
scroll to position [88, 0]
click at [174, 129] on span "search Buscar Auditoria" at bounding box center [164, 132] width 72 height 8
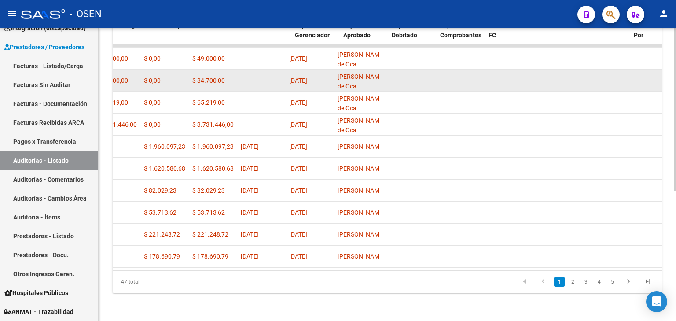
scroll to position [0, 0]
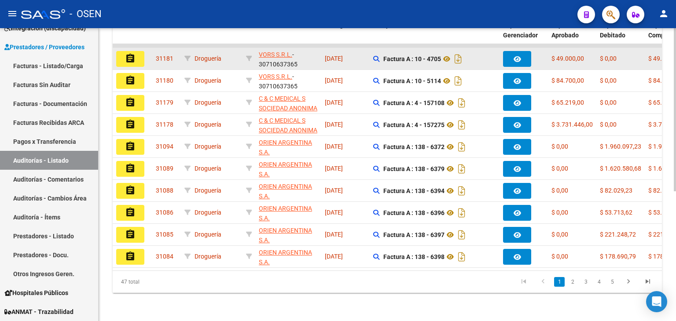
click at [125, 53] on mat-icon "assignment" at bounding box center [130, 58] width 11 height 11
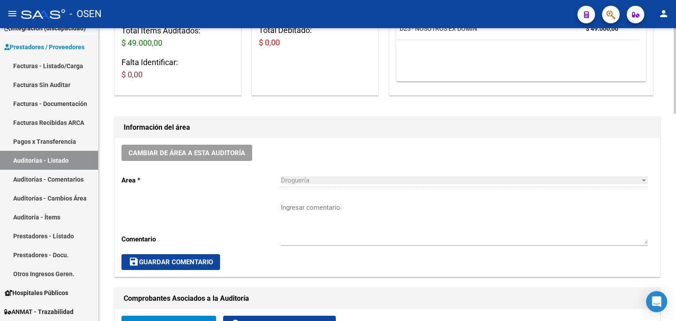
scroll to position [220, 0]
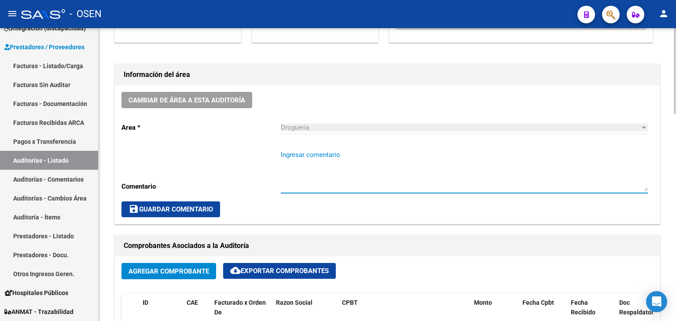
click at [349, 157] on textarea "Ingresar comentario" at bounding box center [464, 170] width 367 height 41
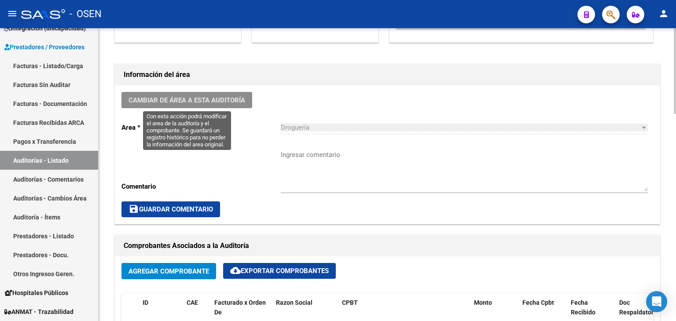
click at [227, 101] on span "Cambiar de área a esta auditoría" at bounding box center [186, 100] width 117 height 8
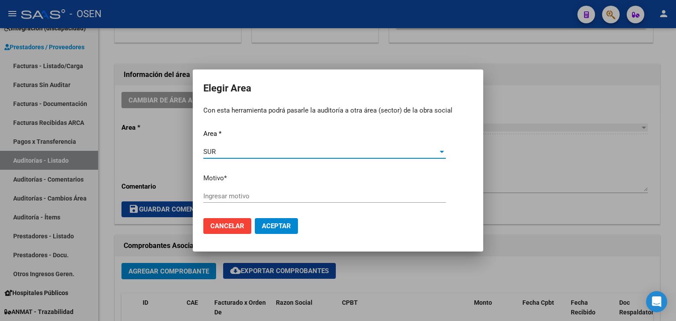
click at [242, 195] on input "Ingresar motivo" at bounding box center [324, 196] width 242 height 8
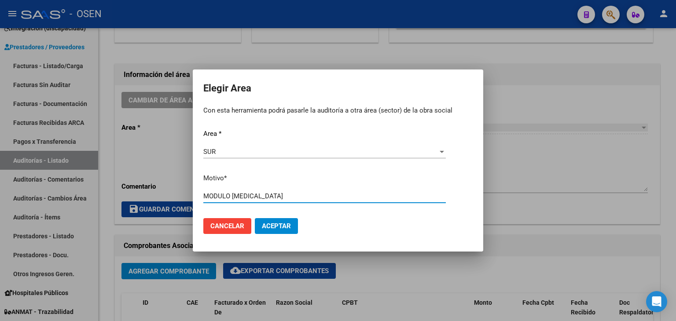
type input "MODULO HIV"
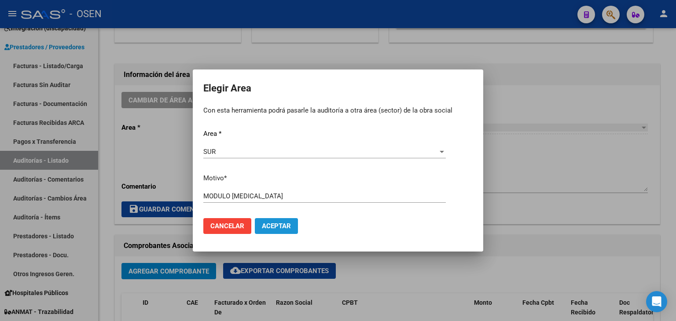
click at [269, 228] on span "Aceptar" at bounding box center [276, 226] width 29 height 8
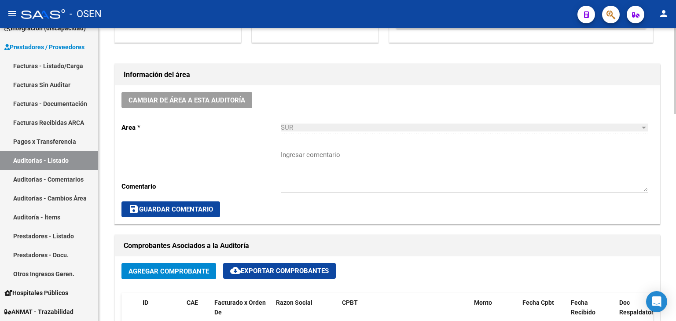
click at [335, 152] on div "Ingresar comentario" at bounding box center [464, 168] width 367 height 51
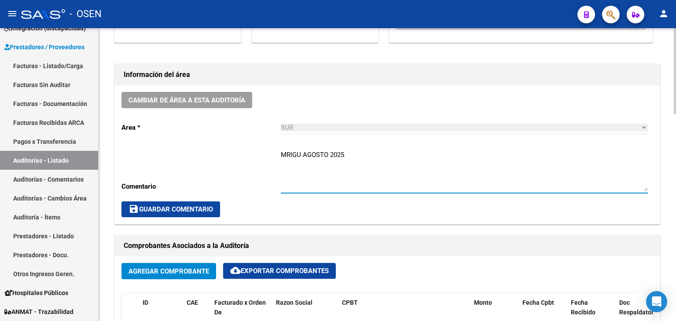
type textarea "MRIGU AGOSTO 2025"
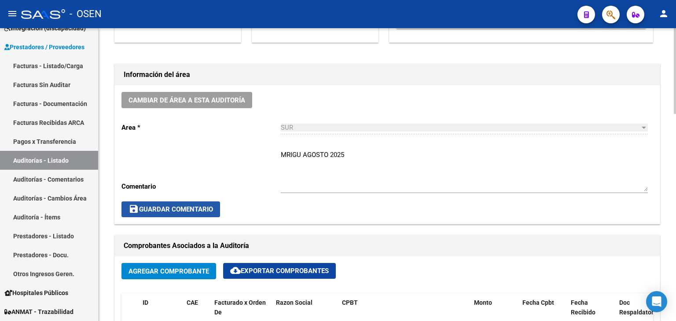
click at [193, 212] on span "save Guardar Comentario" at bounding box center [170, 210] width 84 height 8
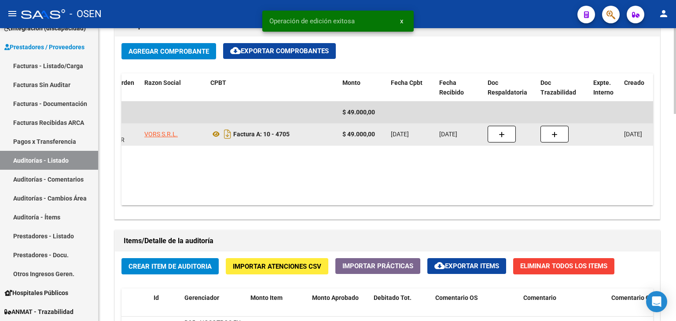
scroll to position [0, 132]
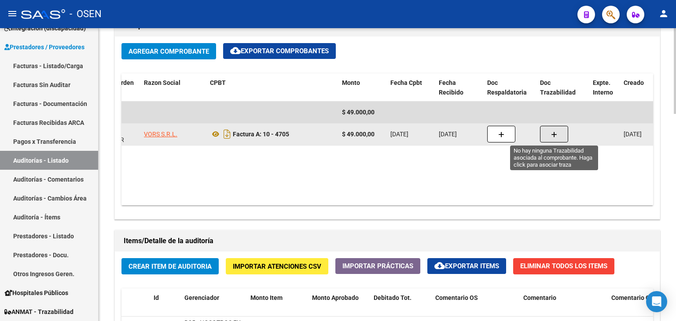
click at [553, 132] on icon "button" at bounding box center [554, 135] width 6 height 7
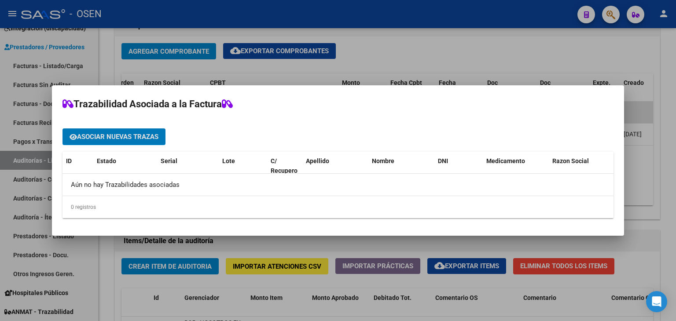
click at [114, 136] on span "Asociar nuevas trazas" at bounding box center [117, 137] width 81 height 8
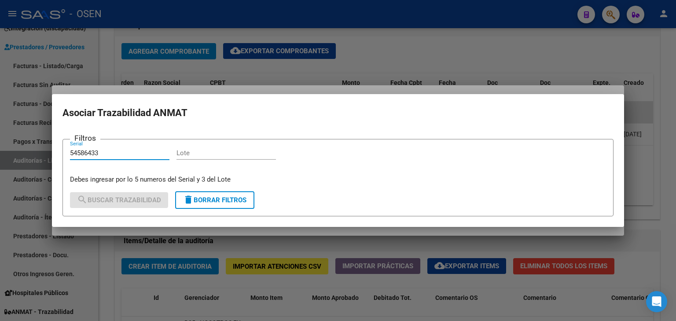
type input "54586433"
click at [186, 154] on input "Lote" at bounding box center [225, 153] width 99 height 8
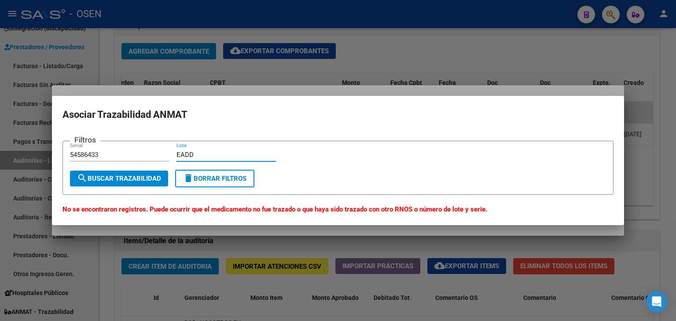
type input "EADD"
drag, startPoint x: 119, startPoint y: 155, endPoint x: 37, endPoint y: 155, distance: 82.3
click at [37, 155] on div "Trazabilidad Asociada a la Factura Asociar nuevas trazas ID Estado Serial Lote …" at bounding box center [338, 160] width 676 height 321
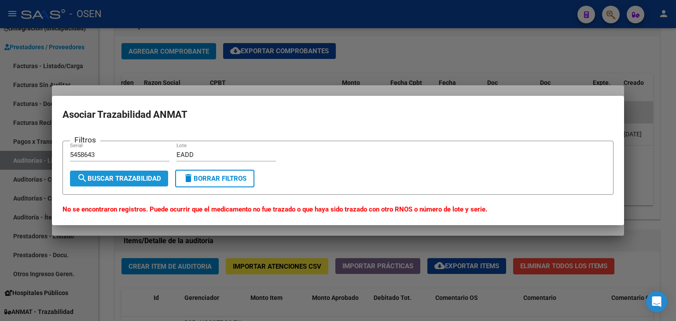
click at [121, 181] on span "search Buscar Trazabilidad" at bounding box center [119, 179] width 84 height 8
click at [139, 178] on span "search Buscar Trazabilidad" at bounding box center [119, 179] width 84 height 8
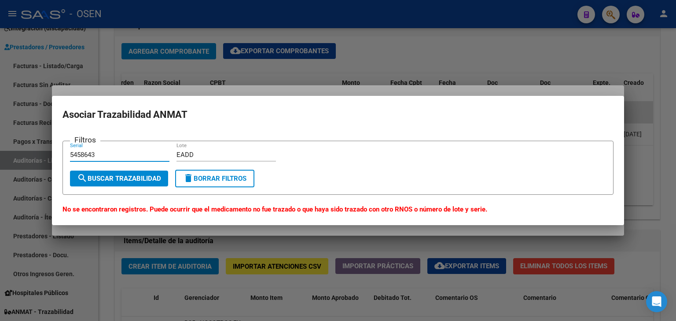
drag, startPoint x: 114, startPoint y: 156, endPoint x: 49, endPoint y: 151, distance: 64.5
click at [49, 151] on div "Trazabilidad Asociada a la Factura Asociar nuevas trazas ID Estado Serial Lote …" at bounding box center [338, 160] width 676 height 321
type input "545864339950"
click at [139, 184] on button "search Buscar Trazabilidad" at bounding box center [119, 179] width 98 height 16
drag, startPoint x: 202, startPoint y: 155, endPoint x: 132, endPoint y: 156, distance: 69.5
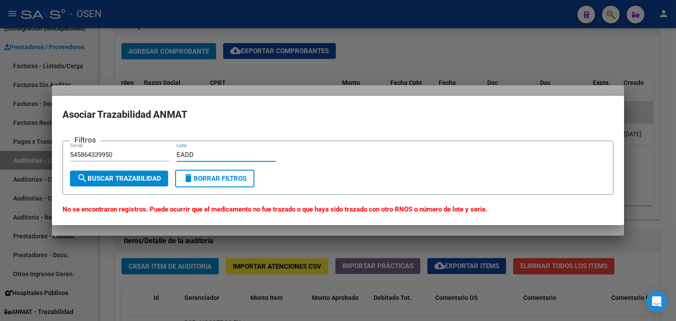
click at [132, 156] on div "Filtros 545864339950 Serial EADD Lote" at bounding box center [338, 159] width 536 height 22
click at [202, 157] on input "EAD" at bounding box center [225, 155] width 99 height 8
type input "EADD3A"
click at [422, 43] on div at bounding box center [338, 160] width 676 height 321
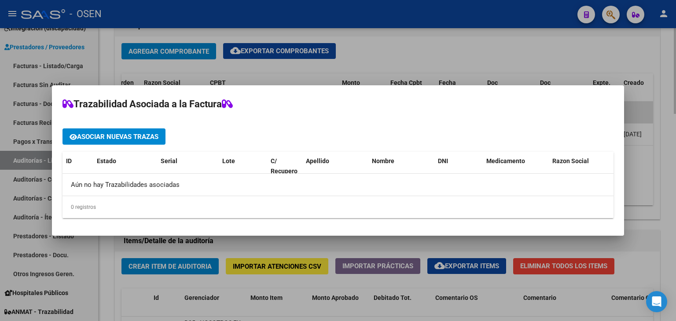
click at [474, 44] on div at bounding box center [338, 160] width 676 height 321
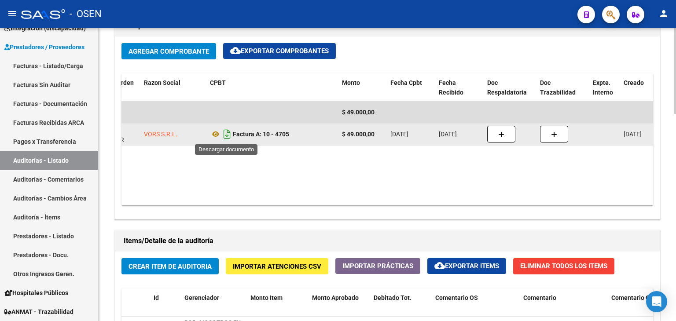
click at [224, 136] on icon "Descargar documento" at bounding box center [226, 134] width 11 height 14
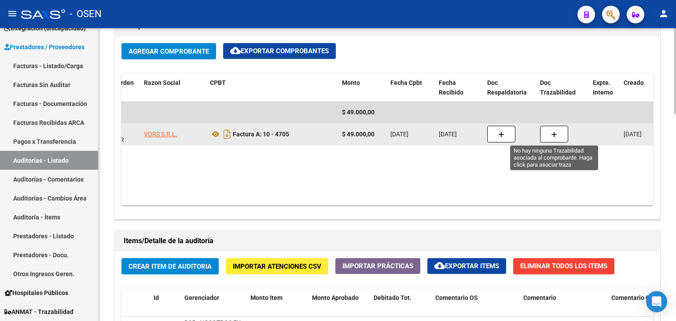
click at [557, 134] on button "button" at bounding box center [554, 134] width 28 height 17
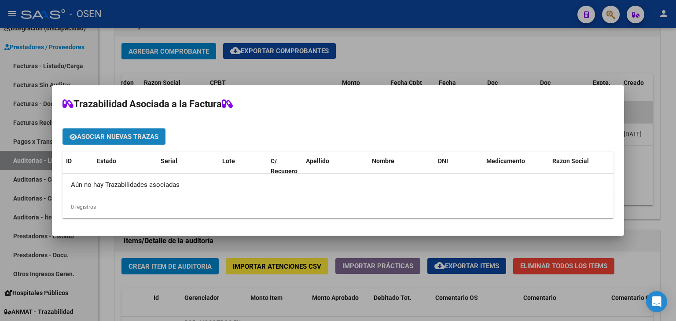
click at [117, 135] on span "Asociar nuevas trazas" at bounding box center [117, 137] width 81 height 8
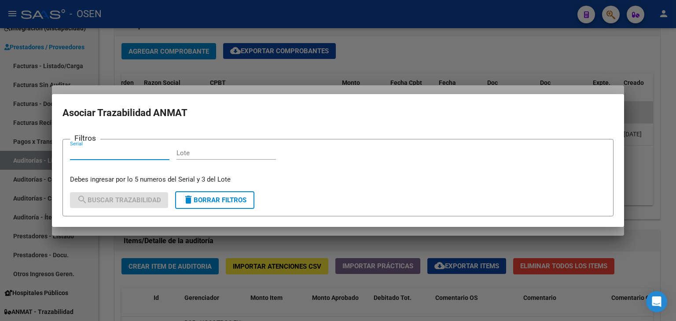
click at [104, 148] on div "Serial" at bounding box center [119, 153] width 99 height 13
type input "545864339950"
click at [184, 157] on input "Lote" at bounding box center [225, 153] width 99 height 8
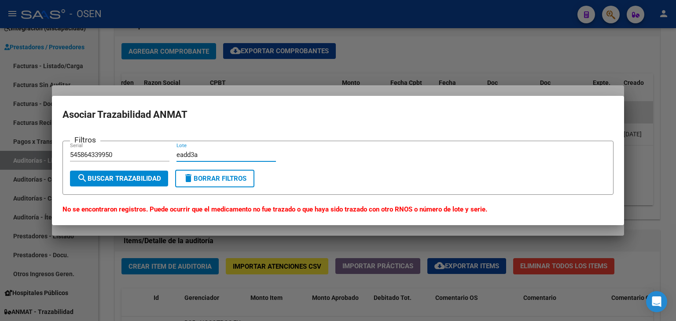
type input "eadd3a"
click at [410, 60] on div at bounding box center [338, 160] width 676 height 321
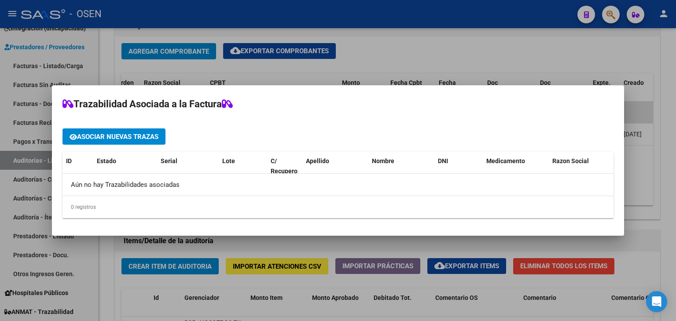
click at [375, 54] on div at bounding box center [338, 160] width 676 height 321
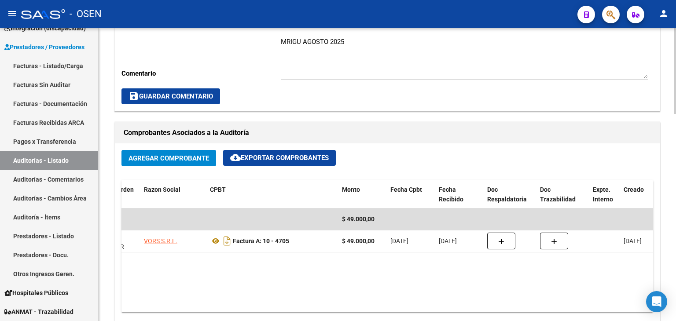
scroll to position [308, 0]
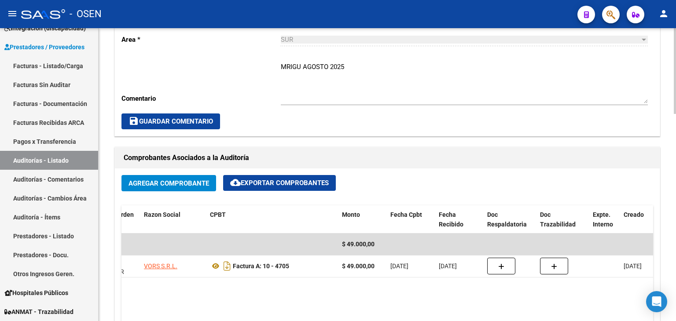
click at [377, 65] on textarea "MRIGU AGOSTO 2025" at bounding box center [464, 82] width 367 height 41
drag, startPoint x: 281, startPoint y: 63, endPoint x: 283, endPoint y: 69, distance: 6.1
click at [282, 64] on textarea "MRIGU AGOSTO 2025" at bounding box center [464, 82] width 367 height 41
click at [190, 116] on button "save Guardar Comentario" at bounding box center [170, 122] width 99 height 16
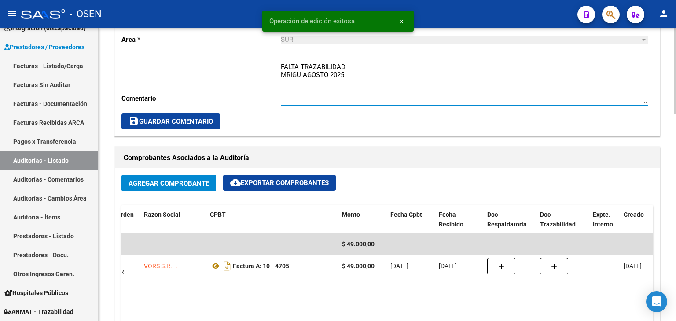
click at [360, 67] on textarea "FALTA TRAZABILIDAD MRIGU AGOSTO 2025" at bounding box center [464, 82] width 367 height 41
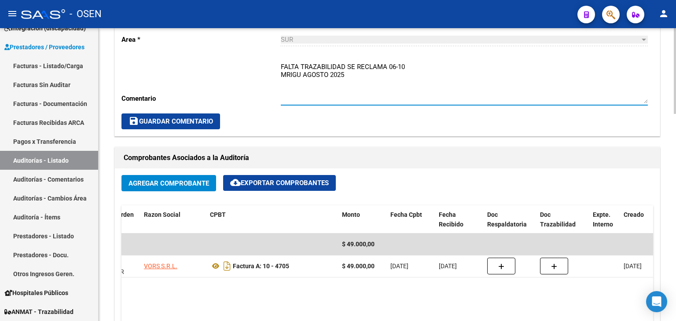
type textarea "FALTA TRAZABILIDAD SE RECLAMA 06-10 MRIGU AGOSTO 2025"
click at [185, 115] on button "save Guardar Comentario" at bounding box center [170, 122] width 99 height 16
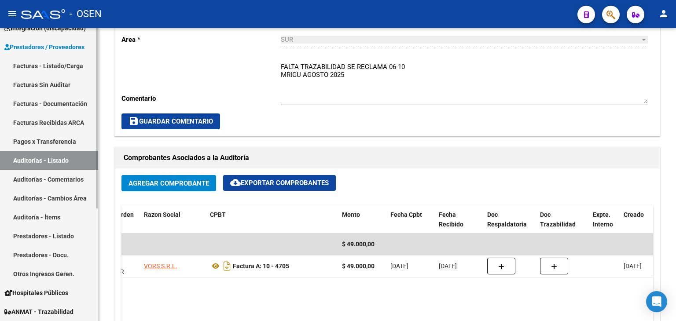
click at [55, 162] on link "Auditorías - Listado" at bounding box center [49, 160] width 98 height 19
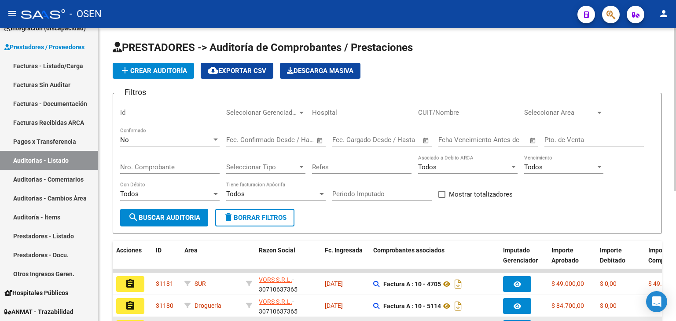
scroll to position [232, 0]
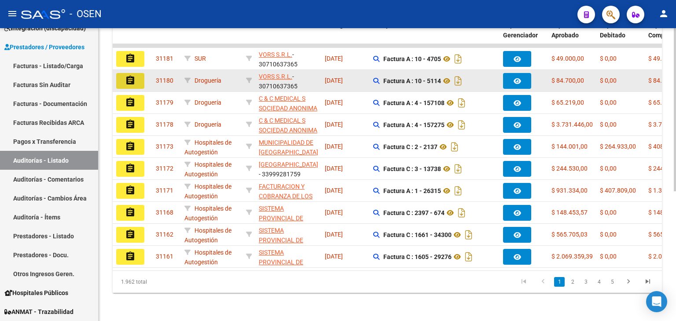
click at [128, 77] on mat-icon "assignment" at bounding box center [130, 80] width 11 height 11
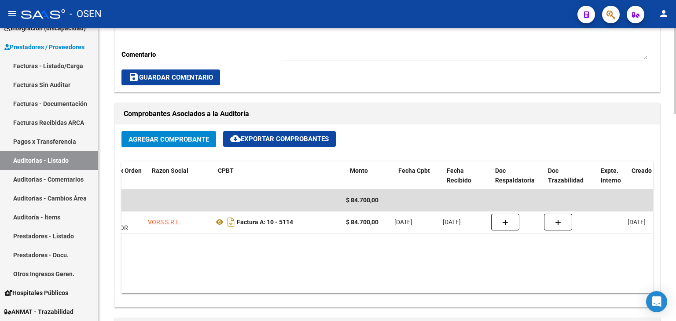
scroll to position [0, 129]
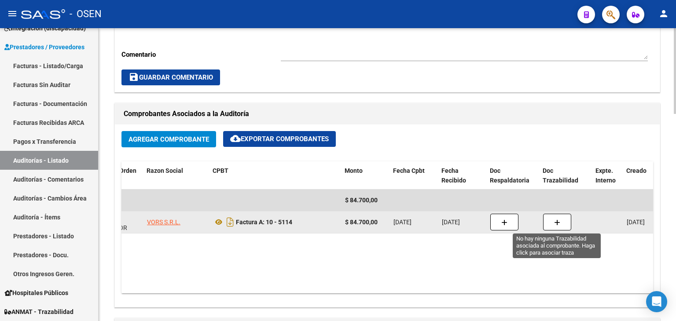
click at [563, 217] on button "button" at bounding box center [557, 222] width 28 height 17
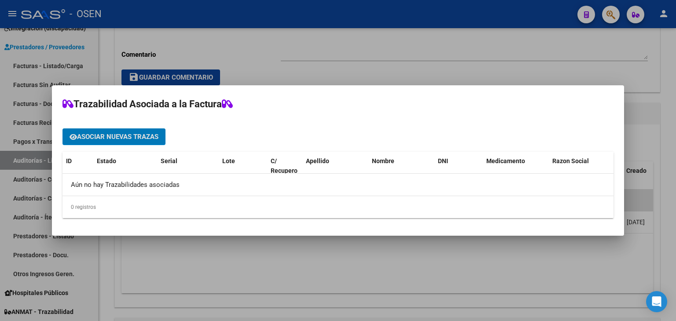
click at [139, 144] on button "Asociar nuevas trazas" at bounding box center [113, 136] width 103 height 16
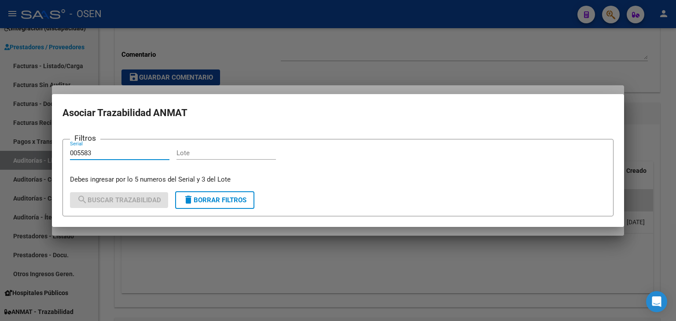
type input "005583"
click at [195, 154] on input "Lote" at bounding box center [225, 153] width 99 height 8
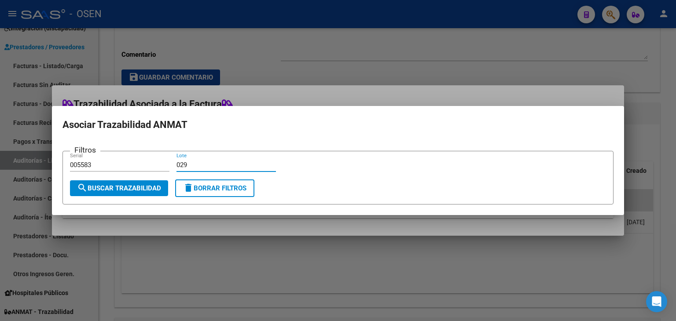
type input "029"
click at [153, 184] on span "search Buscar Trazabilidad" at bounding box center [119, 188] width 84 height 8
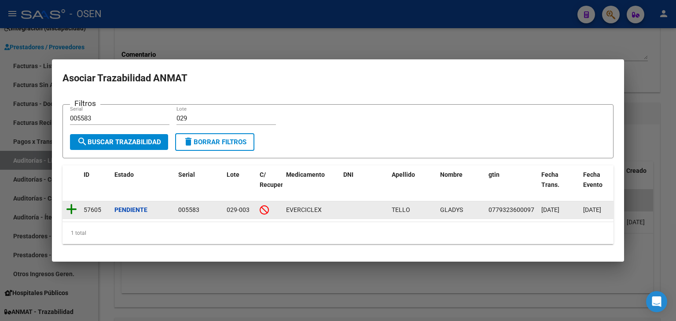
click at [69, 207] on icon at bounding box center [71, 209] width 11 height 12
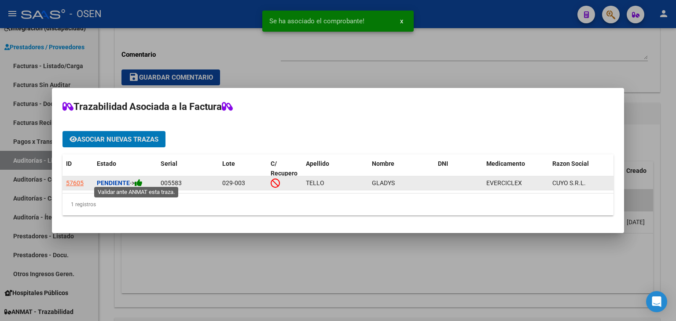
click at [143, 179] on icon at bounding box center [139, 183] width 8 height 8
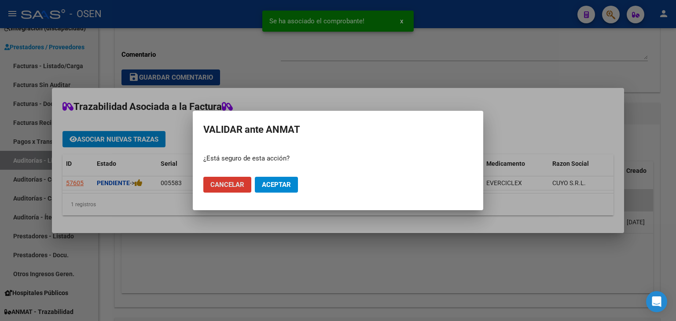
click at [288, 182] on span "Aceptar" at bounding box center [276, 185] width 29 height 8
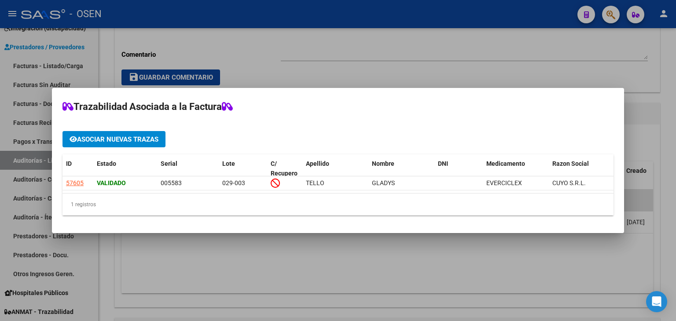
click at [197, 38] on div at bounding box center [338, 160] width 676 height 321
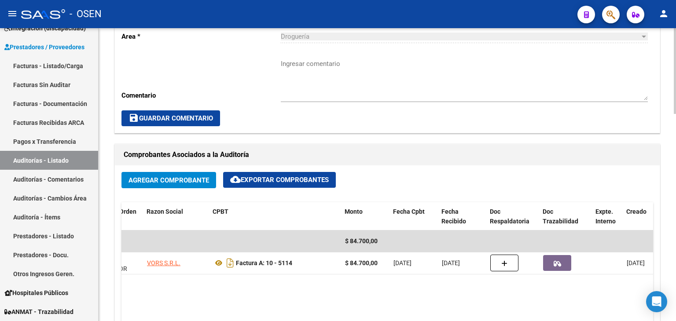
scroll to position [264, 0]
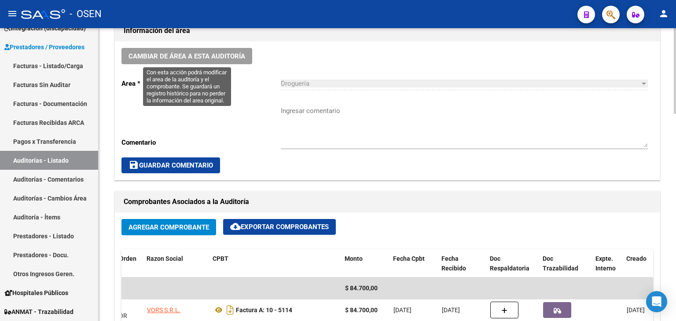
click at [198, 54] on span "Cambiar de área a esta auditoría" at bounding box center [186, 56] width 117 height 8
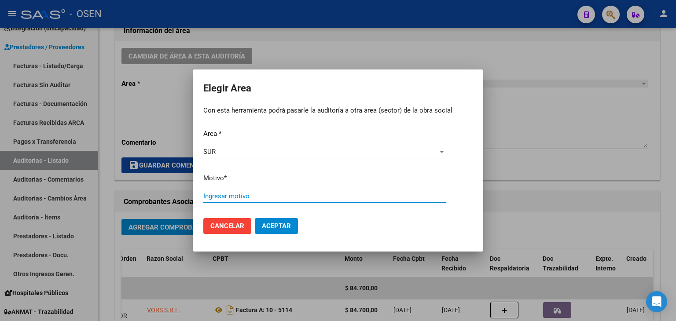
click at [248, 197] on input "Ingresar motivo" at bounding box center [324, 196] width 242 height 8
drag, startPoint x: 257, startPoint y: 195, endPoint x: 172, endPoint y: 194, distance: 85.4
click at [172, 194] on div "Elegir Area Con esta herramienta podrá pasarle la auditoría a otra área (sector…" at bounding box center [338, 160] width 676 height 321
type input "CA DE MAMA"
click at [262, 222] on span "Aceptar" at bounding box center [276, 226] width 29 height 8
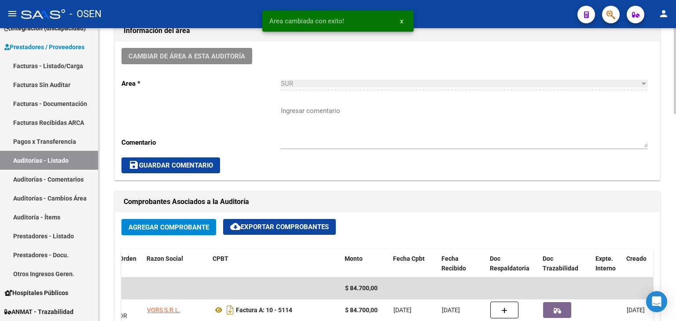
drag, startPoint x: 551, startPoint y: 134, endPoint x: 545, endPoint y: 133, distance: 5.4
click at [547, 133] on textarea "Ingresar comentario" at bounding box center [464, 126] width 367 height 41
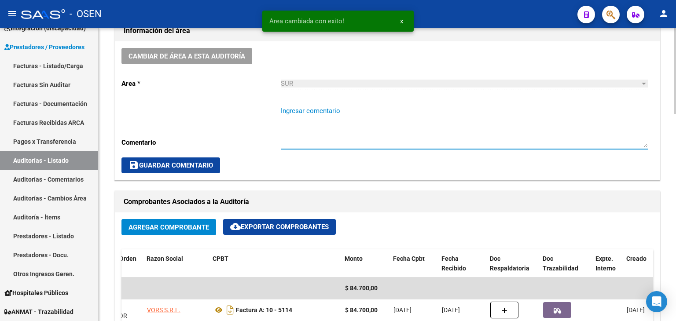
paste textarea "CA DE MAMA"
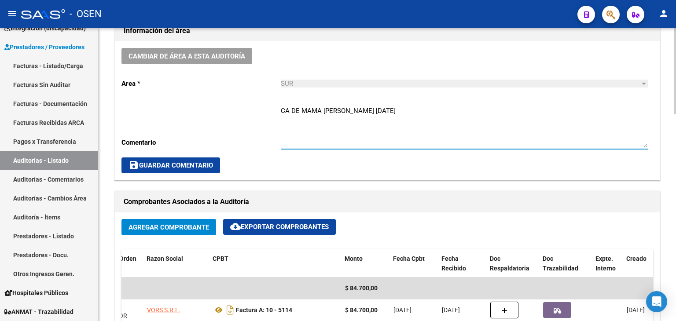
type textarea "CA DE MAMA TELLO GLADYS SEP 2025"
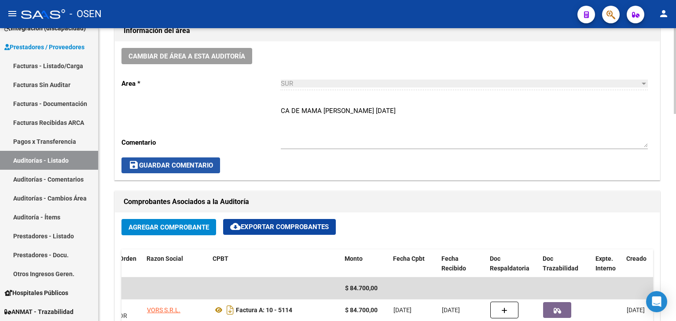
click at [185, 162] on span "save Guardar Comentario" at bounding box center [170, 166] width 84 height 8
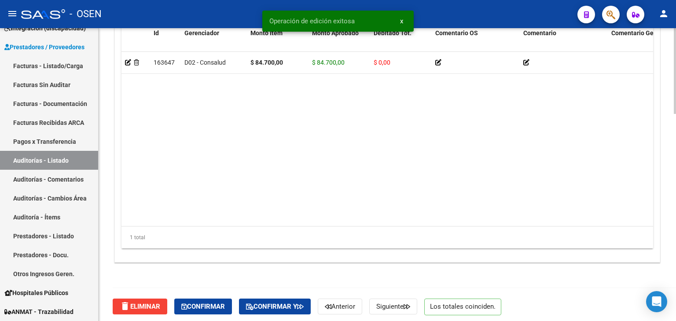
scroll to position [708, 0]
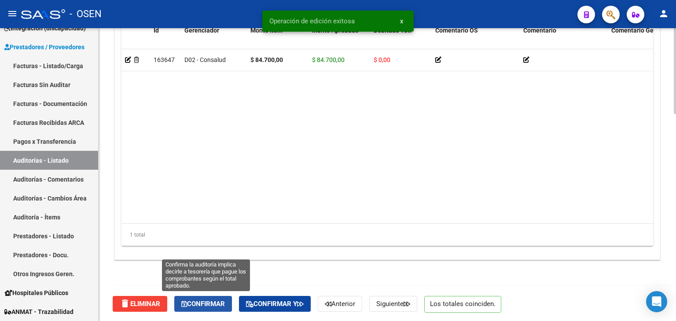
click at [195, 301] on span "Confirmar" at bounding box center [203, 304] width 44 height 8
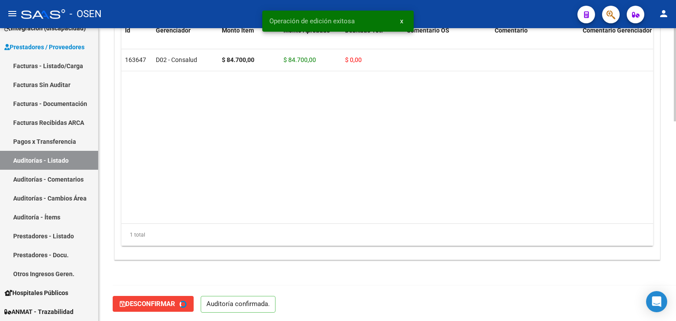
type input "202510"
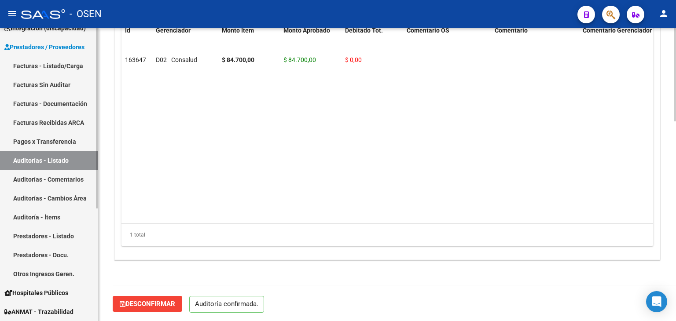
click at [37, 161] on link "Auditorías - Listado" at bounding box center [49, 160] width 98 height 19
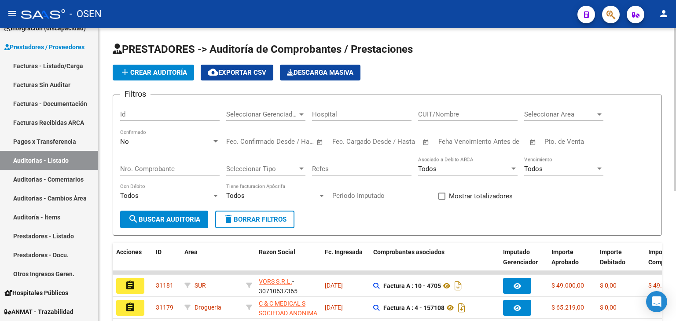
click at [540, 115] on span "Seleccionar Area" at bounding box center [559, 114] width 71 height 8
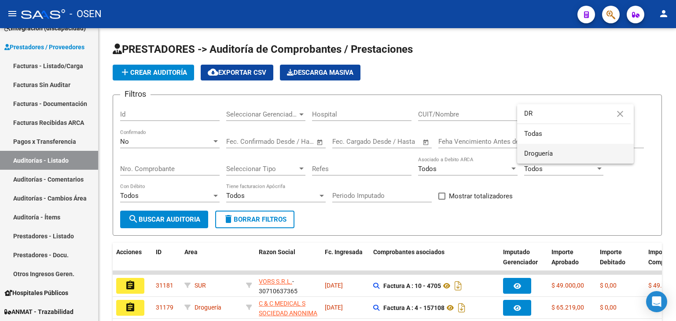
type input "DR"
click at [549, 160] on span "Droguería" at bounding box center [575, 154] width 103 height 20
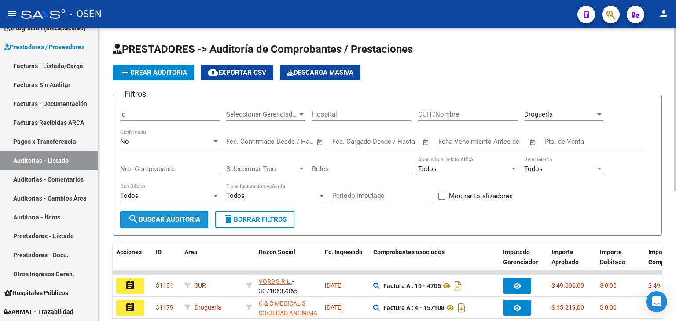
click at [168, 216] on span "search Buscar Auditoria" at bounding box center [164, 220] width 72 height 8
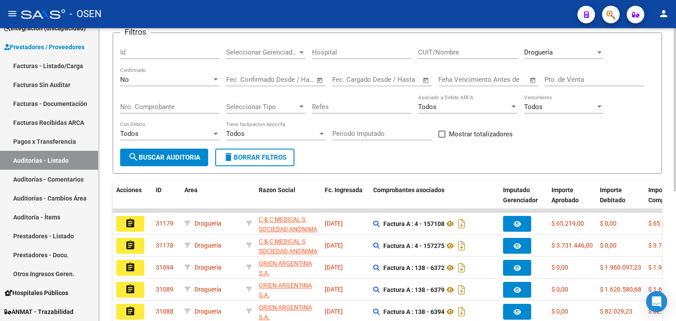
scroll to position [132, 0]
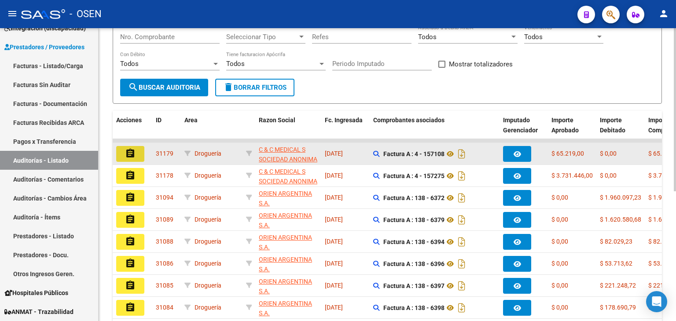
click at [132, 152] on mat-icon "assignment" at bounding box center [130, 153] width 11 height 11
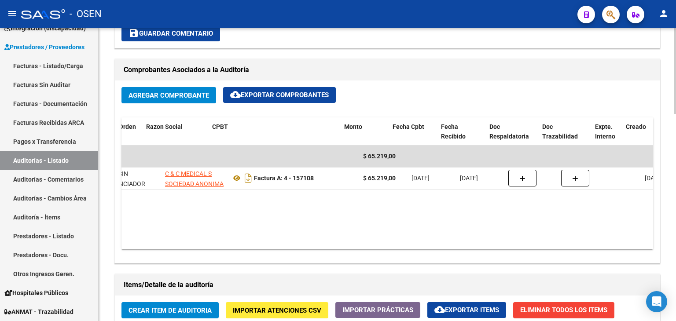
scroll to position [0, 144]
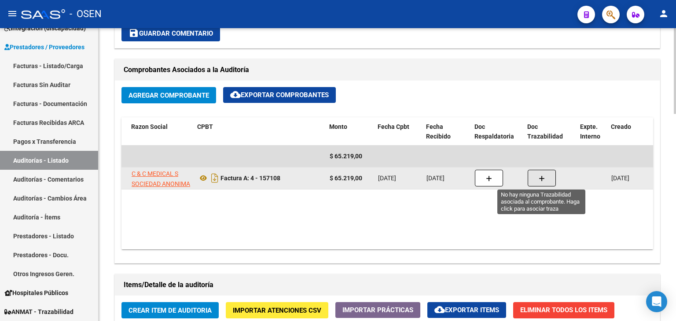
click at [546, 171] on button "button" at bounding box center [542, 178] width 28 height 17
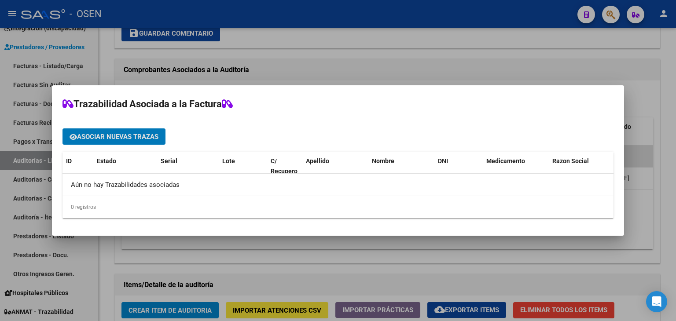
click at [115, 133] on span "Asociar nuevas trazas" at bounding box center [117, 137] width 81 height 8
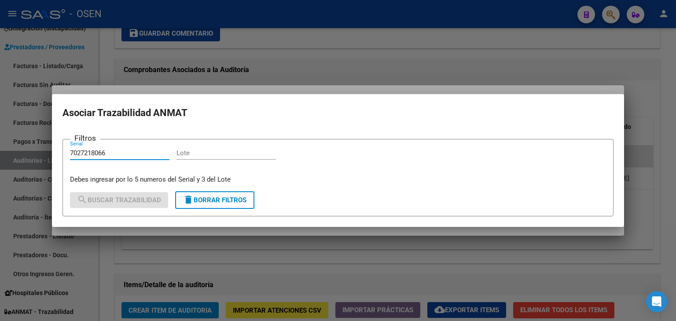
type input "7027218066"
click at [191, 153] on input "Lote" at bounding box center [225, 153] width 99 height 8
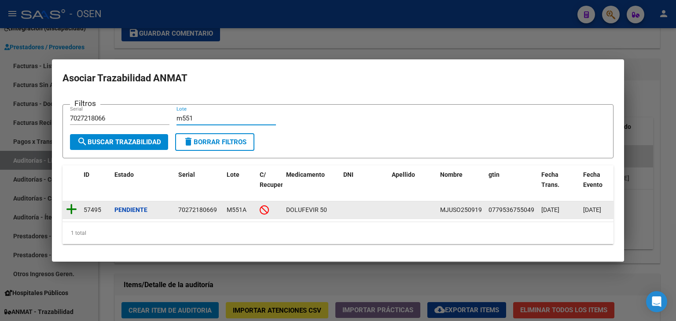
type input "m551"
click at [66, 203] on icon at bounding box center [71, 209] width 11 height 12
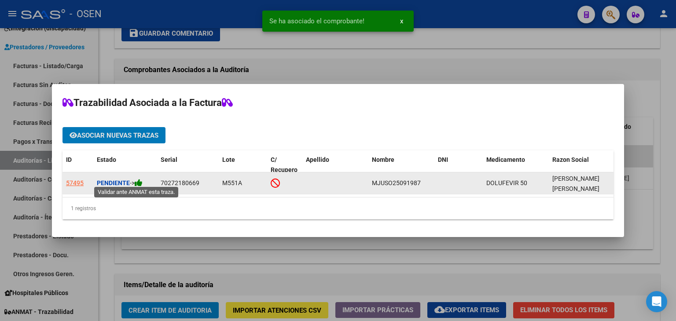
click at [143, 182] on icon at bounding box center [139, 183] width 8 height 8
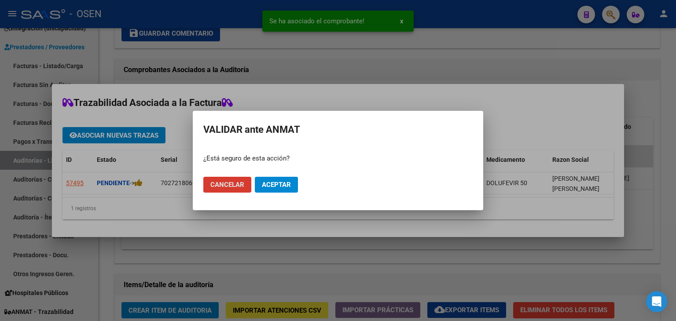
drag, startPoint x: 292, startPoint y: 184, endPoint x: 256, endPoint y: 168, distance: 39.2
click at [290, 184] on button "Aceptar" at bounding box center [276, 185] width 43 height 16
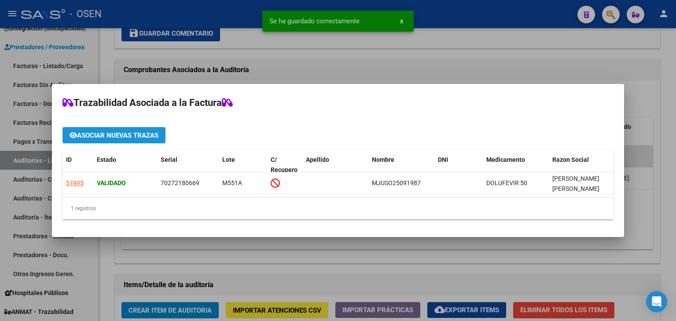
click at [137, 127] on button "Asociar nuevas trazas" at bounding box center [113, 135] width 103 height 16
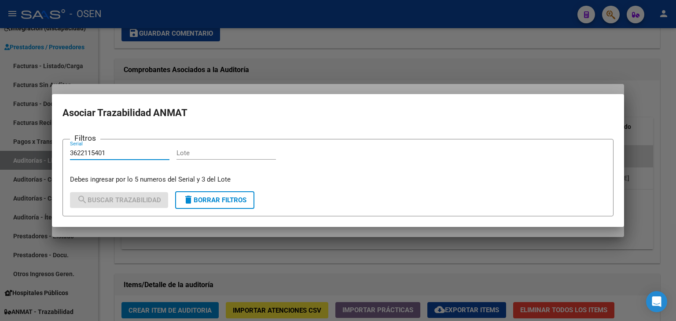
type input "3622115401"
click at [192, 154] on input "Lote" at bounding box center [225, 153] width 99 height 8
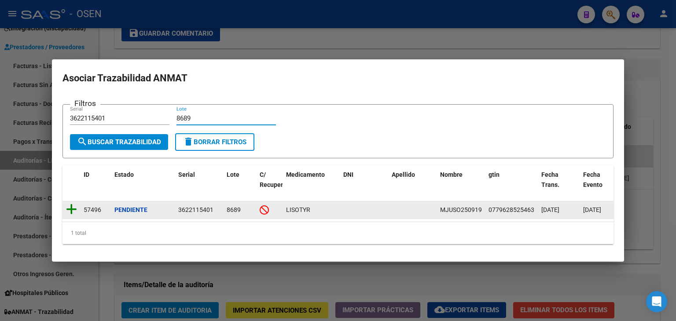
type input "8689"
click at [68, 209] on icon at bounding box center [71, 209] width 11 height 12
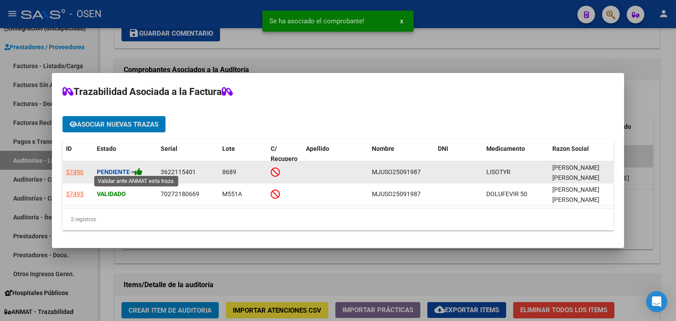
click at [143, 169] on icon at bounding box center [139, 172] width 8 height 8
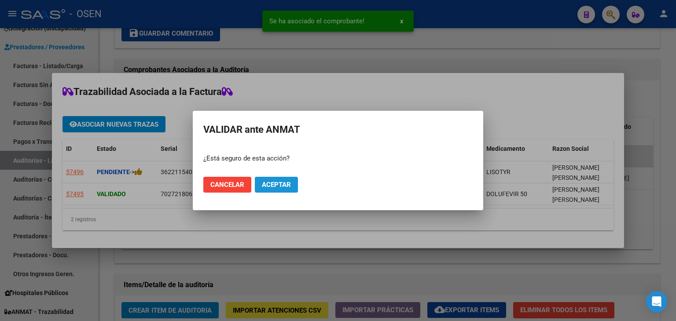
click at [268, 184] on span "Aceptar" at bounding box center [276, 185] width 29 height 8
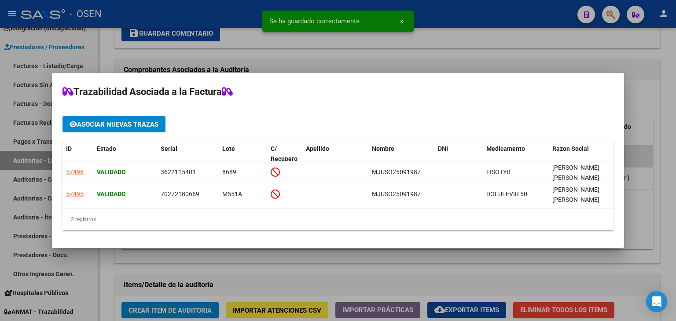
click at [385, 53] on div at bounding box center [338, 160] width 676 height 321
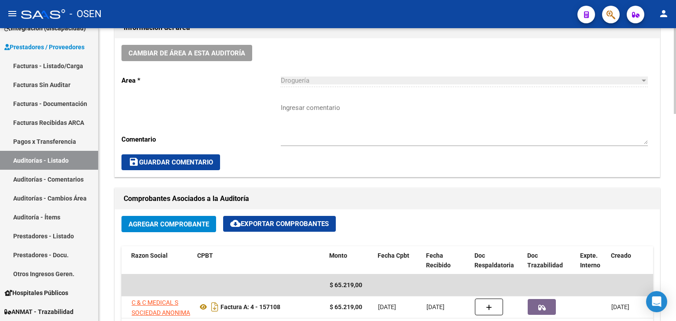
scroll to position [224, 0]
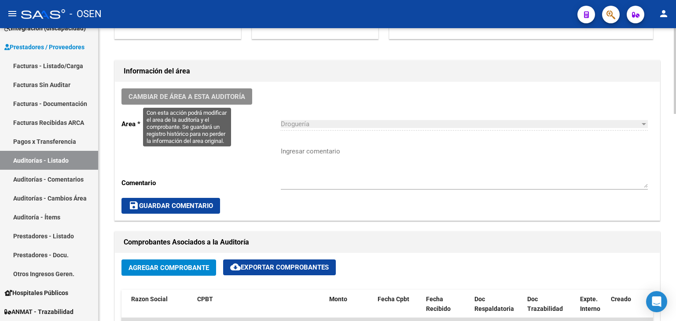
click at [214, 90] on button "Cambiar de área a esta auditoría" at bounding box center [186, 96] width 131 height 16
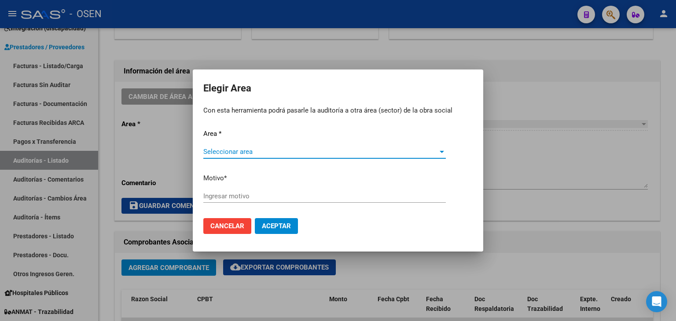
click at [239, 151] on span "Seleccionar area" at bounding box center [320, 152] width 235 height 8
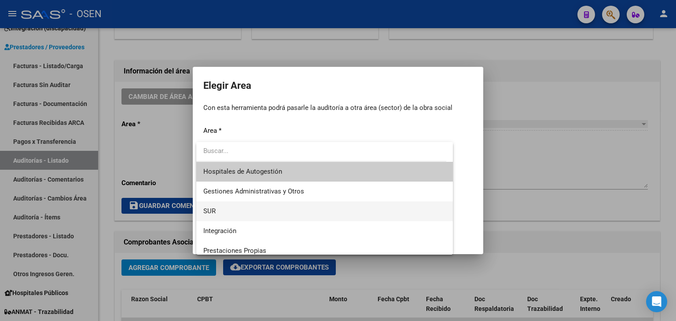
click at [231, 206] on span "SUR" at bounding box center [324, 212] width 242 height 20
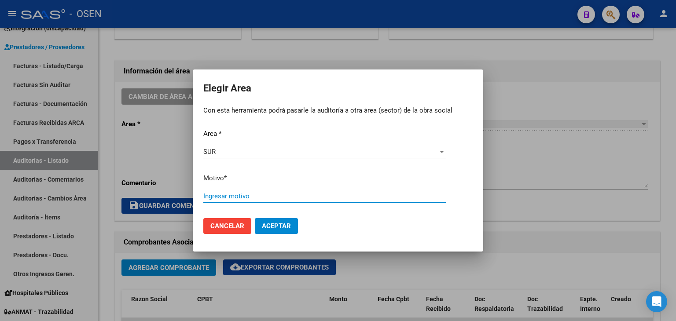
click at [229, 195] on input "Ingresar motivo" at bounding box center [324, 196] width 242 height 8
drag, startPoint x: 246, startPoint y: 195, endPoint x: 199, endPoint y: 196, distance: 46.7
click at [199, 196] on mat-dialog-content "Area * SUR Seleccionar area Motivo * MODULO HIV Ingresar motivo Cancelar Aceptar" at bounding box center [338, 181] width 290 height 119
type input "MODULO HIV"
click at [273, 228] on span "Aceptar" at bounding box center [276, 226] width 29 height 8
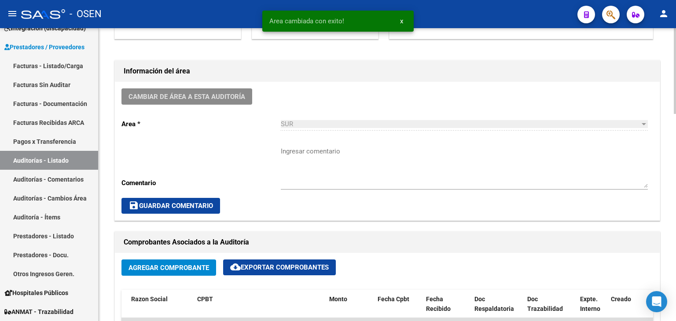
drag, startPoint x: 554, startPoint y: 165, endPoint x: 476, endPoint y: 151, distance: 78.7
click at [546, 163] on textarea "Ingresar comentario" at bounding box center [464, 167] width 367 height 41
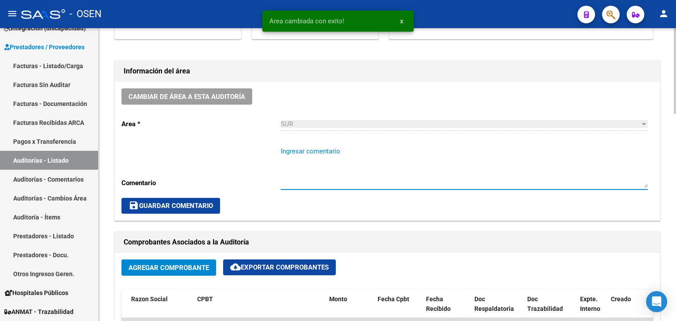
paste textarea "MODULO HIV"
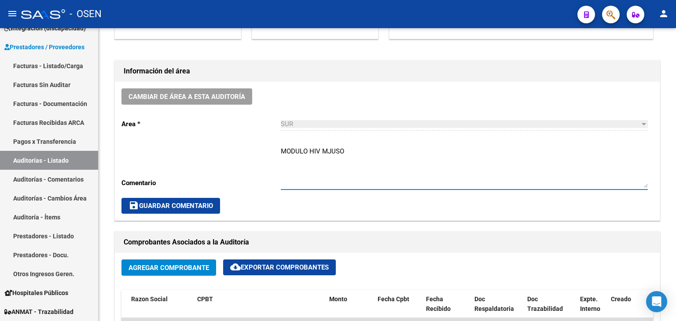
type textarea "MODULO HIV MJUSO"
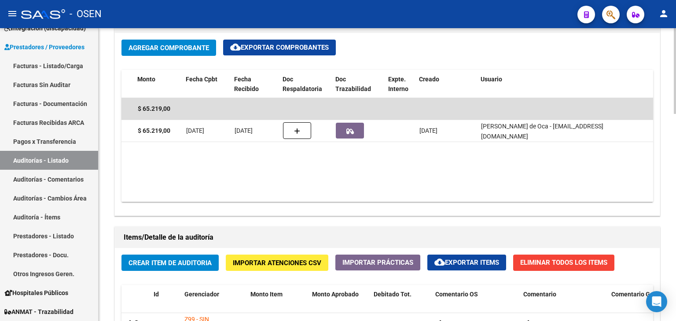
scroll to position [0, 0]
